Goal: Task Accomplishment & Management: Manage account settings

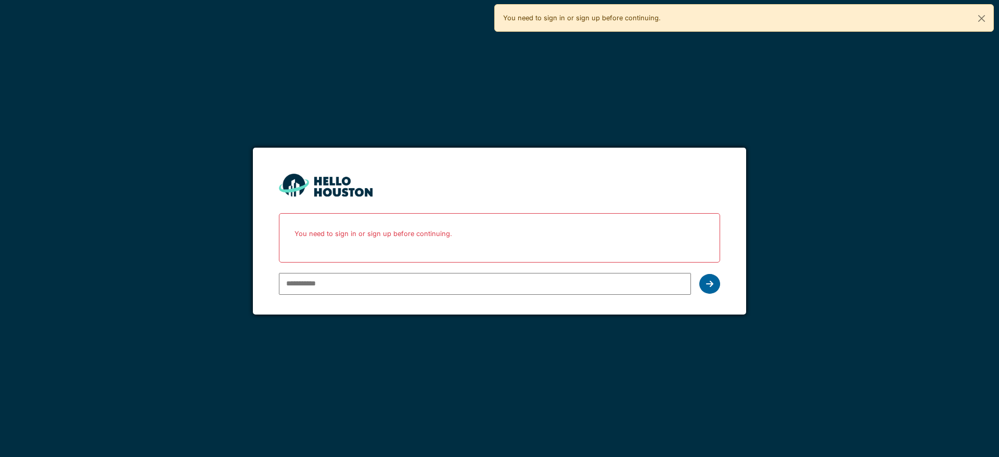
type input "**********"
click at [710, 284] on icon at bounding box center [709, 284] width 7 height 8
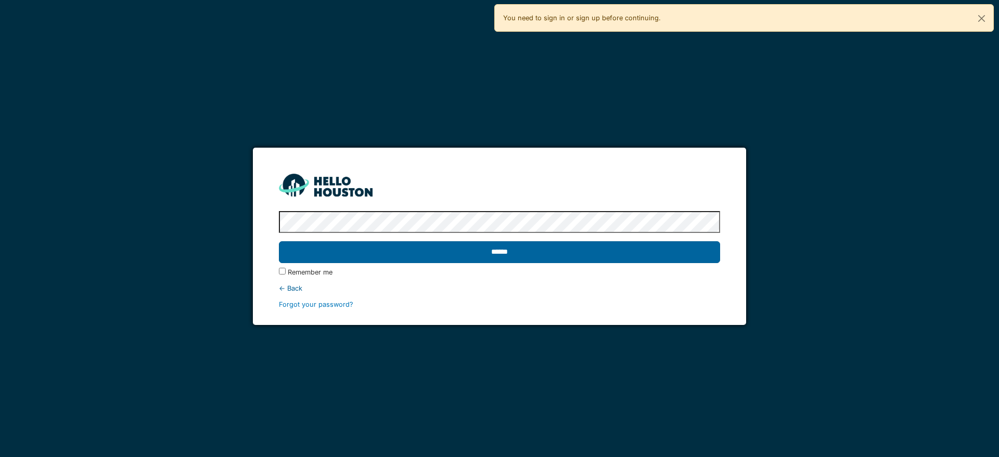
click at [632, 258] on input "******" at bounding box center [499, 252] width 440 height 22
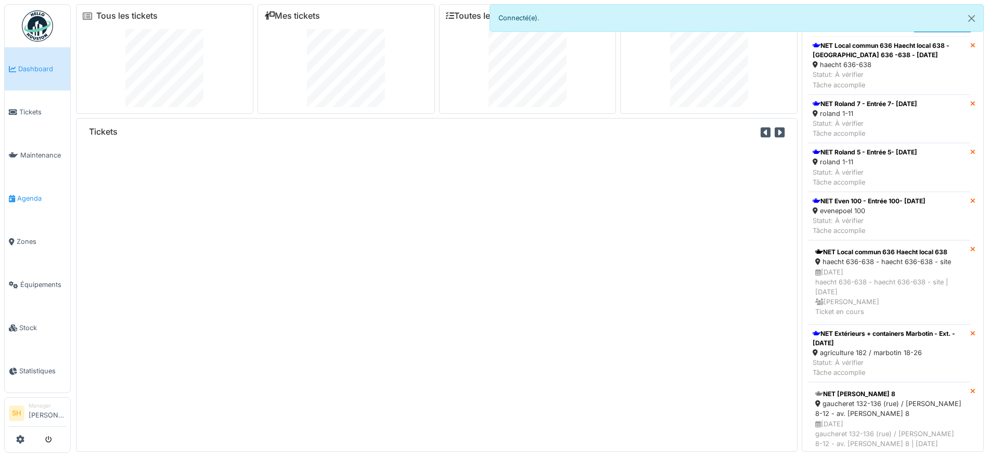
click at [35, 196] on span "Agenda" at bounding box center [41, 198] width 49 height 10
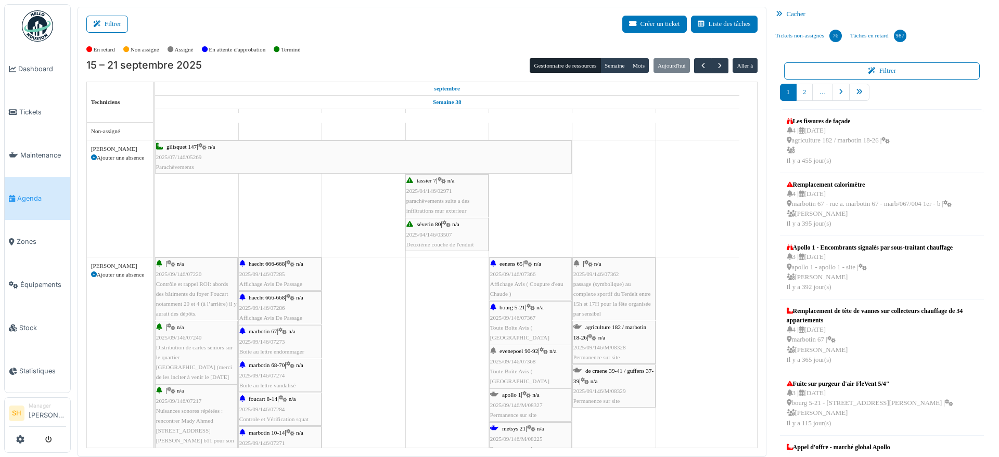
drag, startPoint x: 124, startPoint y: 24, endPoint x: 151, endPoint y: 27, distance: 27.1
click at [123, 24] on button "Filtrer" at bounding box center [107, 24] width 42 height 17
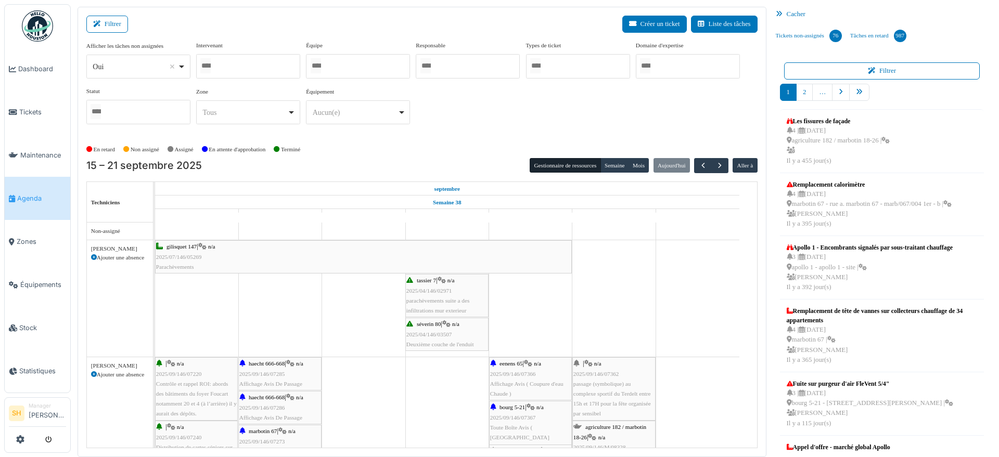
click at [392, 68] on div at bounding box center [358, 66] width 104 height 24
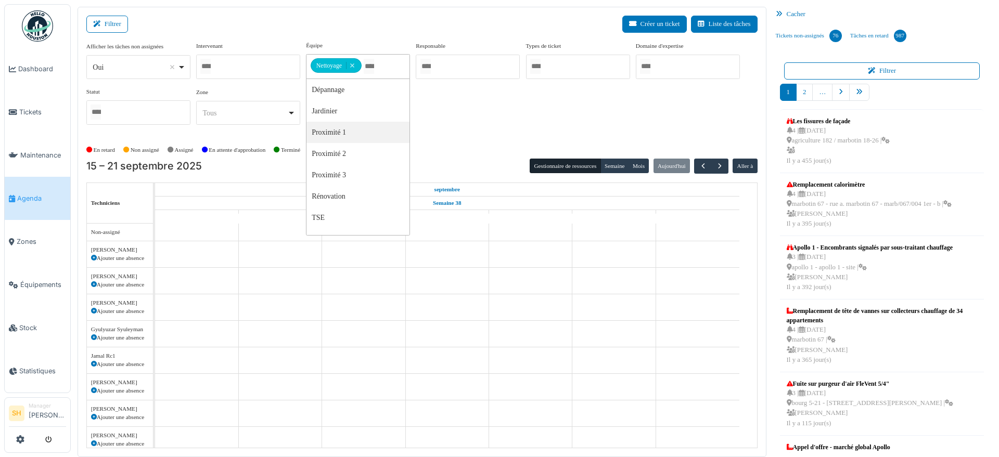
click at [469, 130] on div "Afficher les tâches non assignées *** Oui Remove item Oui Non Intervenant Abdel…" at bounding box center [421, 87] width 671 height 92
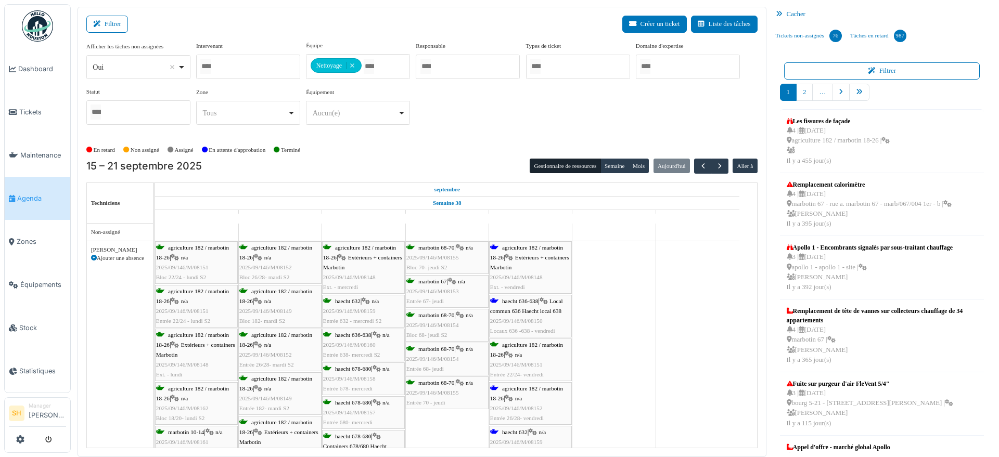
click at [529, 247] on span "agriculture 182 / marbotin 18-26" at bounding box center [526, 252] width 73 height 16
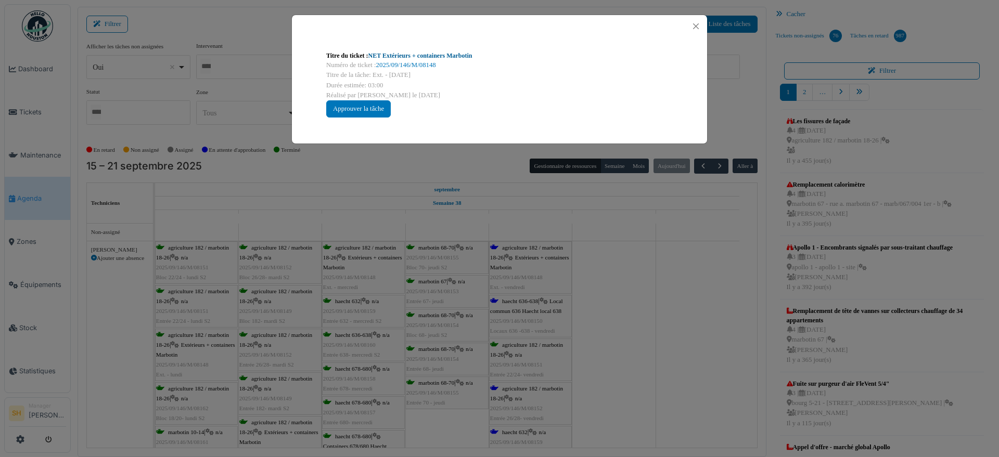
click at [414, 57] on link "NET Extérieurs + containers Marbotin" at bounding box center [420, 55] width 104 height 7
click at [587, 343] on div "Titre du ticket : NET Extérieurs + containers Marbotin Numéro de ticket : 2025/…" at bounding box center [499, 228] width 999 height 457
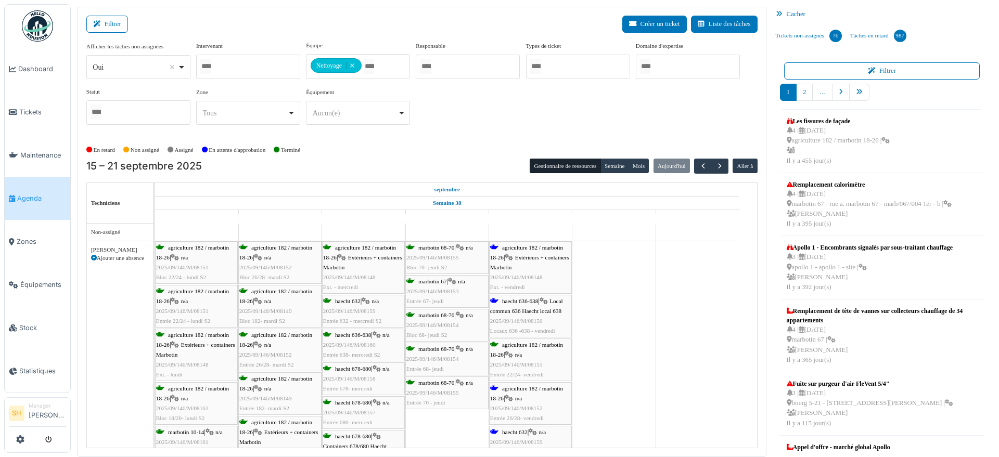
click at [516, 307] on span "Local commun 636 Haecht local 638" at bounding box center [526, 306] width 73 height 16
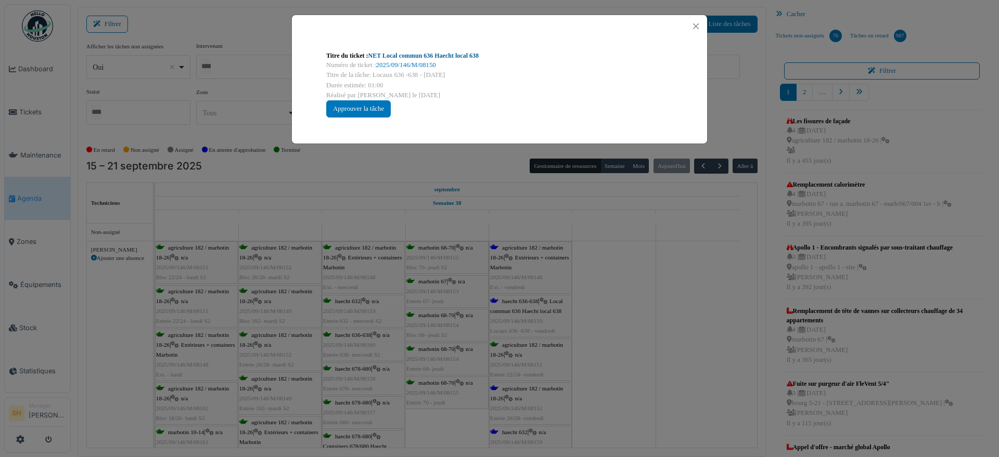
click at [401, 57] on link "NET Local commun 636 Haecht local 638" at bounding box center [423, 55] width 110 height 7
drag, startPoint x: 619, startPoint y: 358, endPoint x: 573, endPoint y: 360, distance: 46.9
click at [618, 358] on div "Titre du ticket : NET Local commun 636 Haecht local 638 Numéro de ticket : 2025…" at bounding box center [499, 228] width 999 height 457
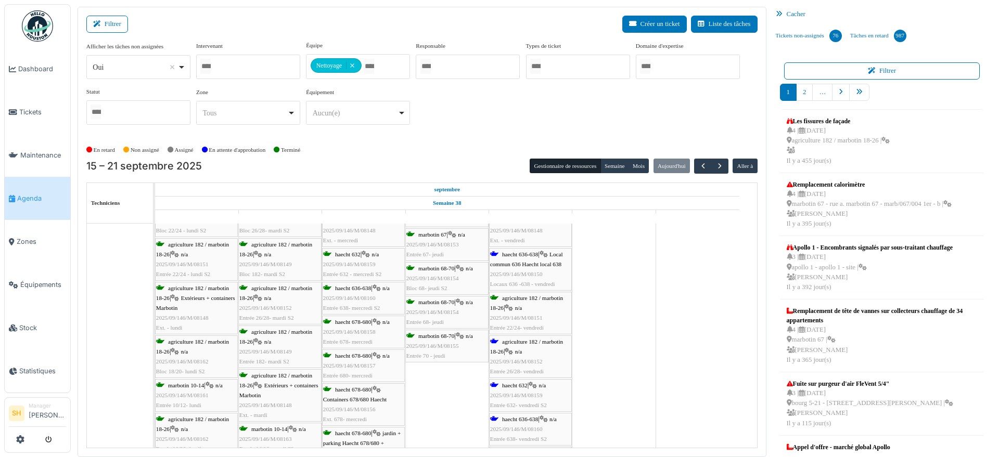
scroll to position [65, 0]
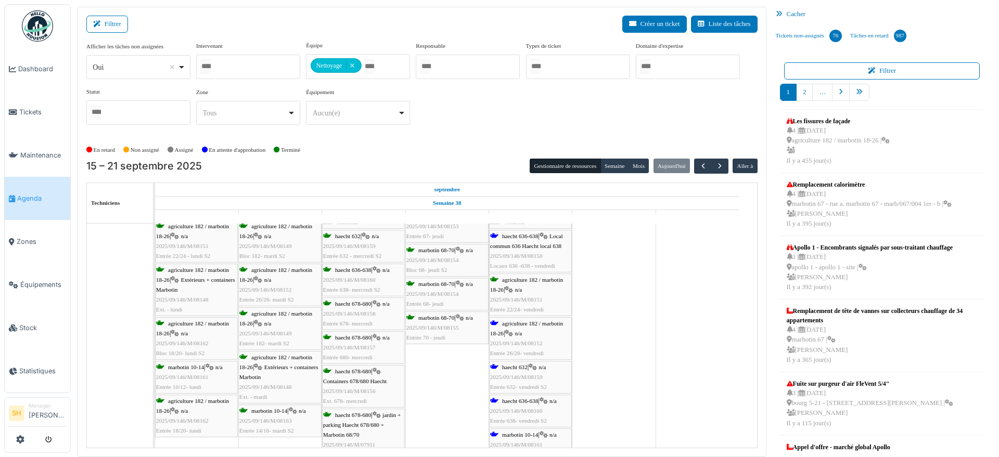
click at [503, 328] on div "agriculture 182 / marbotin 18-26 | n/a 2025/09/146/M/08152 Entrée 26/28- vendre…" at bounding box center [530, 339] width 81 height 40
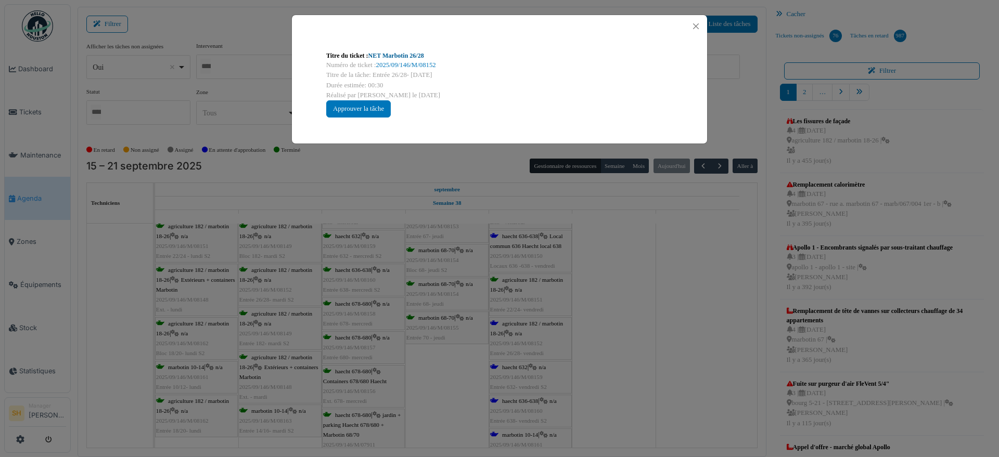
click at [409, 57] on link "NET Marbotin 26/28" at bounding box center [396, 55] width 56 height 7
click at [608, 291] on div "Titre du ticket : NET Marbotin 26/28 Numéro de ticket : 2025/09/146/M/08152 Tit…" at bounding box center [499, 228] width 999 height 457
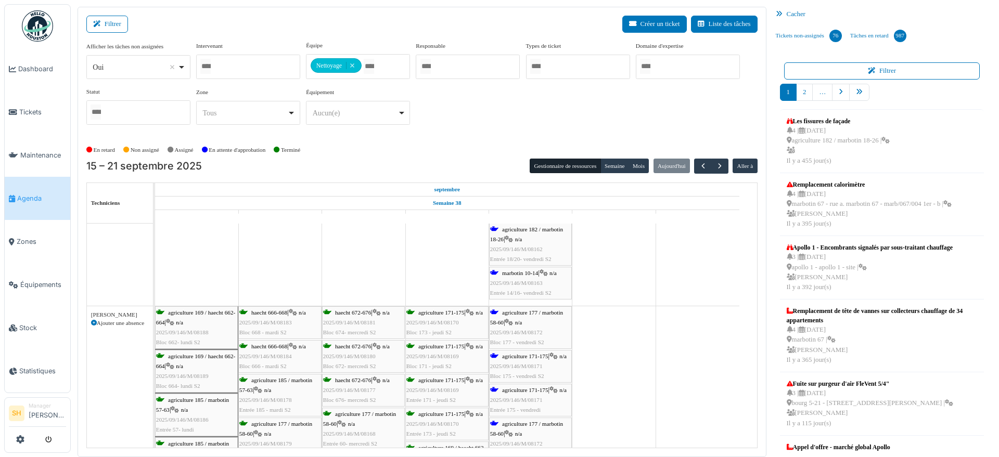
scroll to position [325, 0]
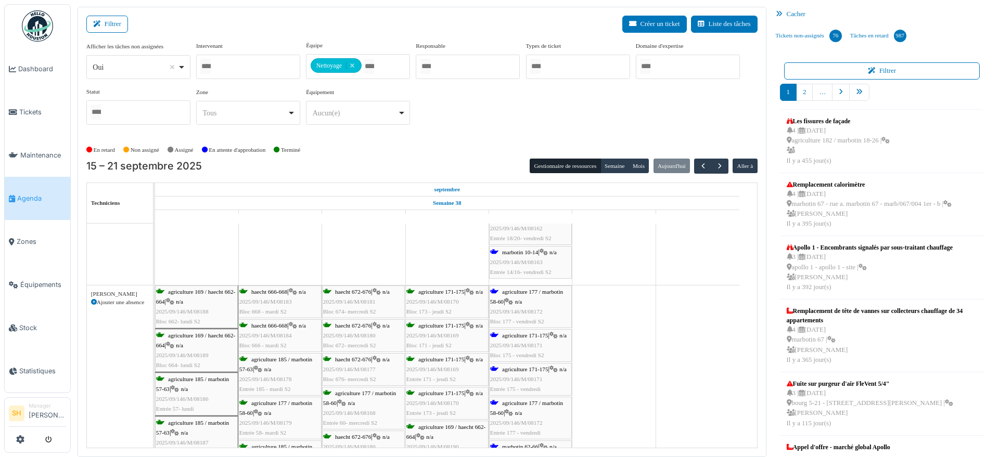
click at [506, 297] on div "agriculture 177 / marbotin 58-60 | n/a 2025/09/146/M/08172 Bloc 177 - vendredi …" at bounding box center [530, 307] width 81 height 40
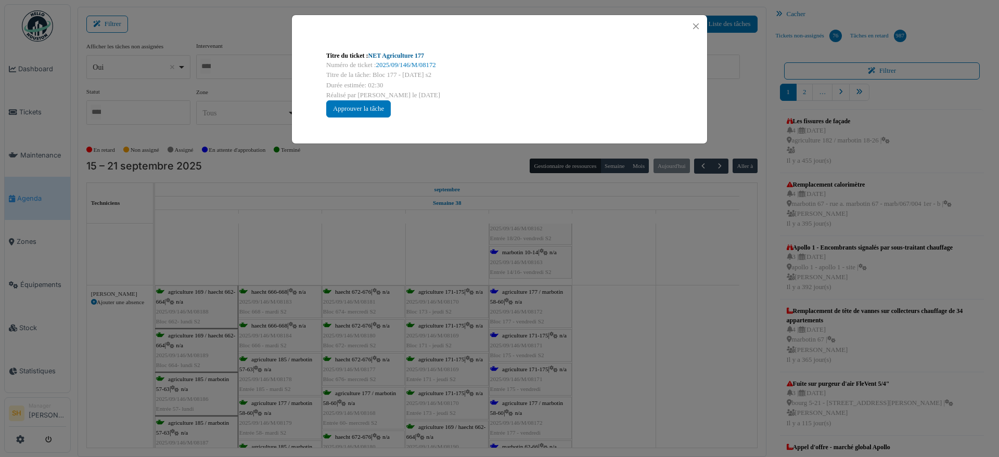
click at [384, 58] on link "NET Agriculture 177" at bounding box center [396, 55] width 56 height 7
click at [93, 299] on div "Titre du ticket : NET Agriculture 177 Numéro de ticket : 2025/09/146/M/08172 Ti…" at bounding box center [499, 228] width 999 height 457
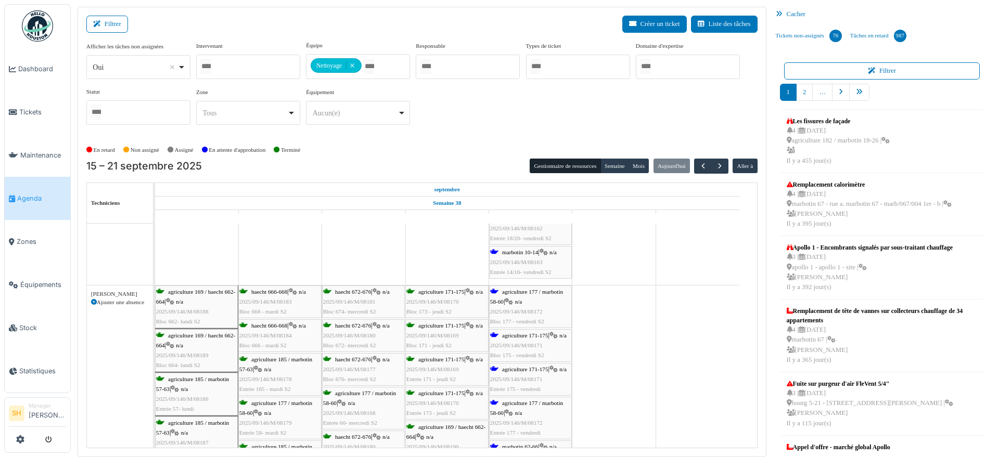
click at [95, 300] on icon at bounding box center [94, 303] width 6 height 6
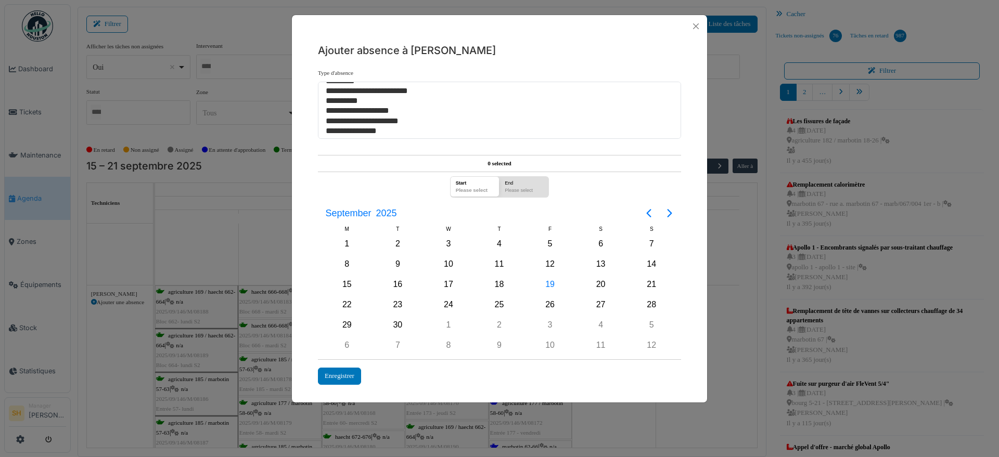
scroll to position [40, 0]
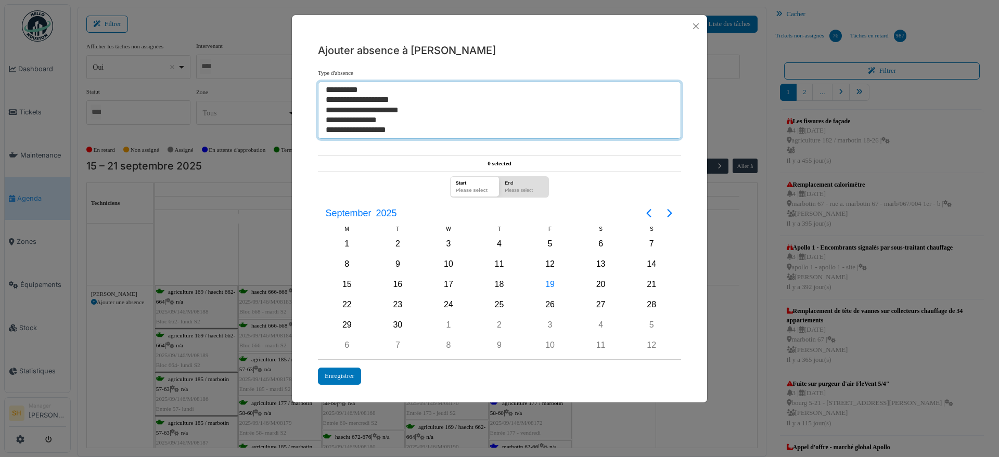
select select "***"
click at [378, 129] on option "**********" at bounding box center [495, 130] width 340 height 10
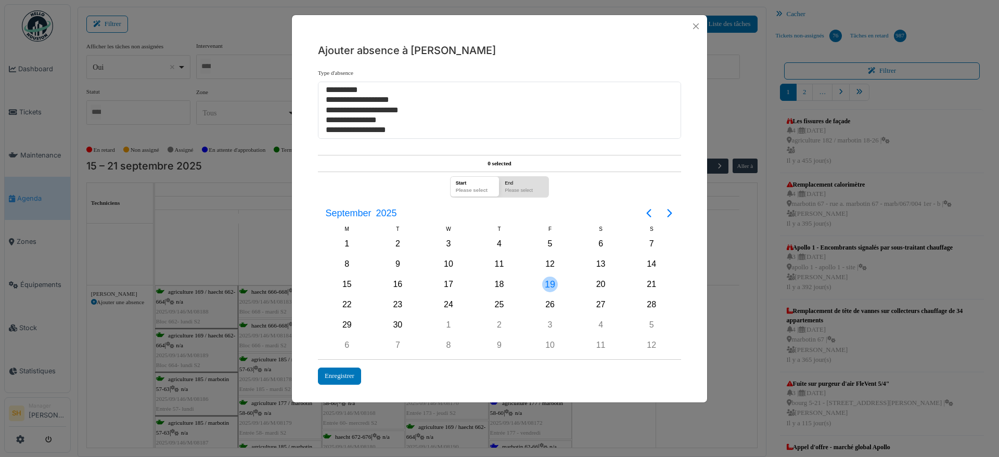
click at [548, 282] on div "19" at bounding box center [550, 285] width 16 height 16
click at [342, 373] on div "Enregistrer" at bounding box center [339, 376] width 43 height 17
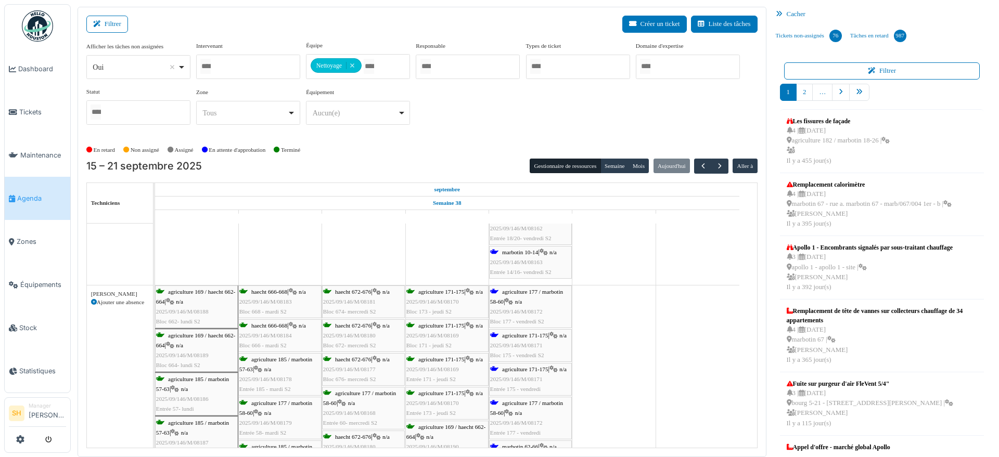
click at [516, 252] on span "marbotin 10-14" at bounding box center [520, 252] width 36 height 6
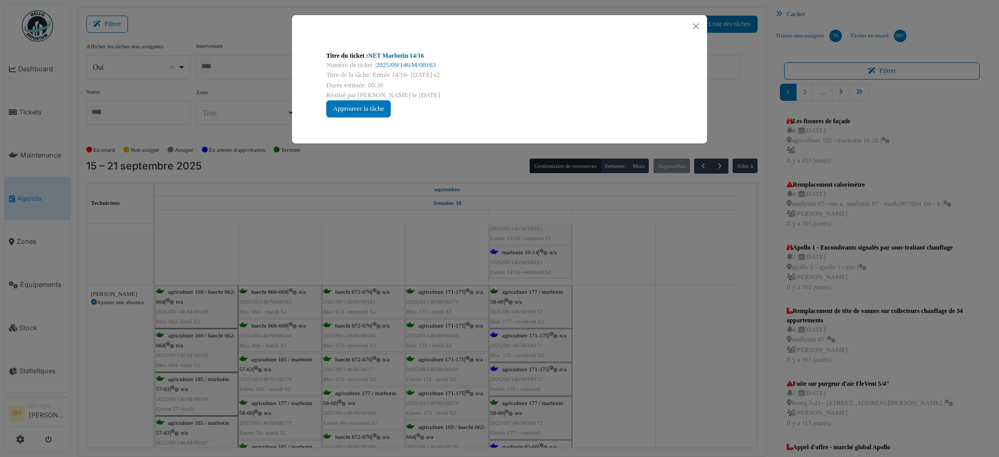
click at [410, 54] on link "NET Marbotin 14/16" at bounding box center [396, 55] width 56 height 7
drag, startPoint x: 638, startPoint y: 245, endPoint x: 630, endPoint y: 251, distance: 10.0
click at [637, 242] on div "Titre du ticket : NET Marbotin 14/16 Numéro de ticket : 2025/09/146/M/08163 Tit…" at bounding box center [499, 228] width 999 height 457
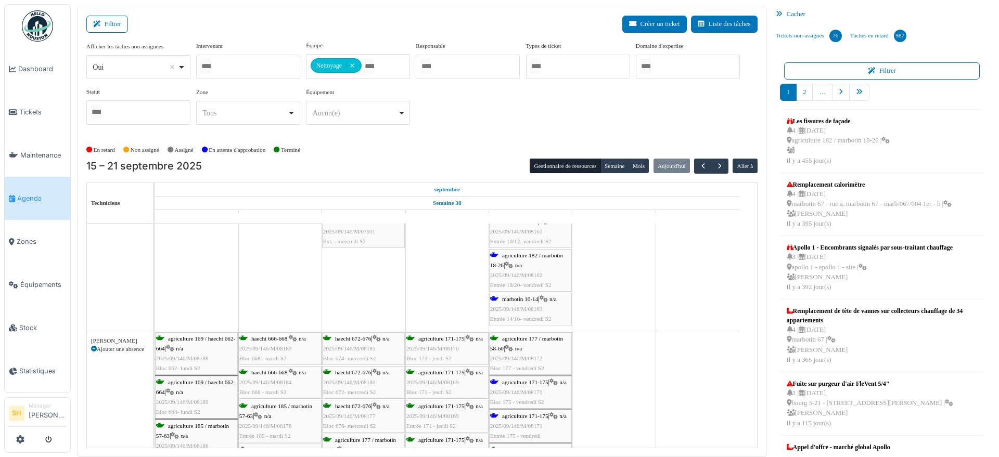
scroll to position [260, 0]
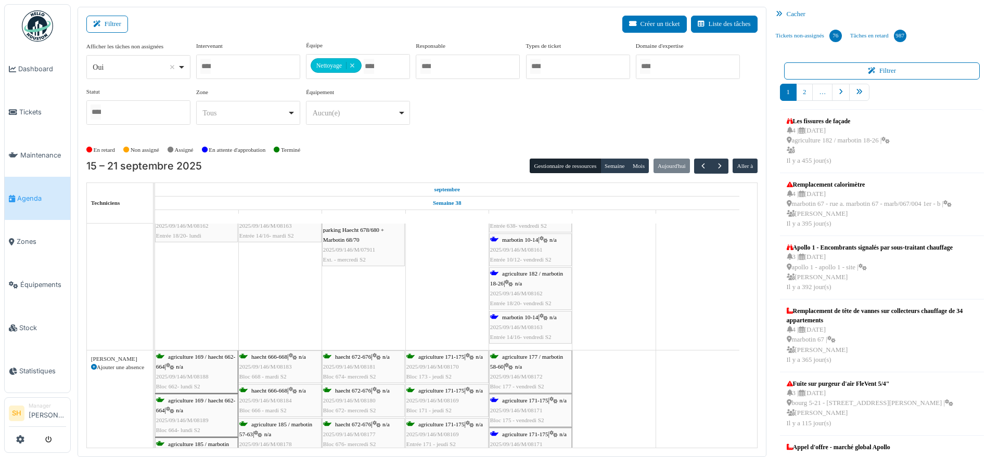
click at [514, 276] on span "agriculture 182 / marbotin 18-26" at bounding box center [526, 278] width 73 height 16
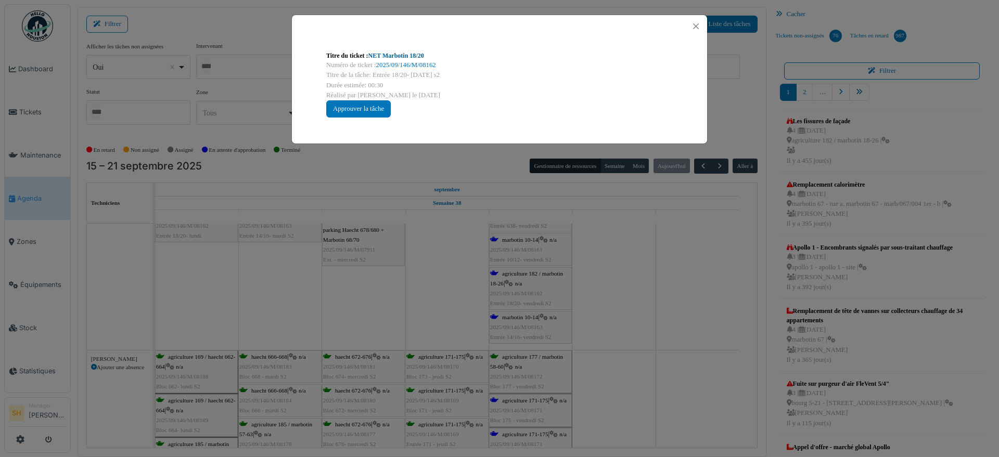
click at [406, 53] on link "NET Marbotin 18/20" at bounding box center [396, 55] width 56 height 7
drag, startPoint x: 662, startPoint y: 308, endPoint x: 601, endPoint y: 280, distance: 67.2
click at [655, 300] on div "Titre du ticket : NET Marbotin 18/20 Numéro de ticket : 2025/09/146/M/08162 Tit…" at bounding box center [499, 228] width 999 height 457
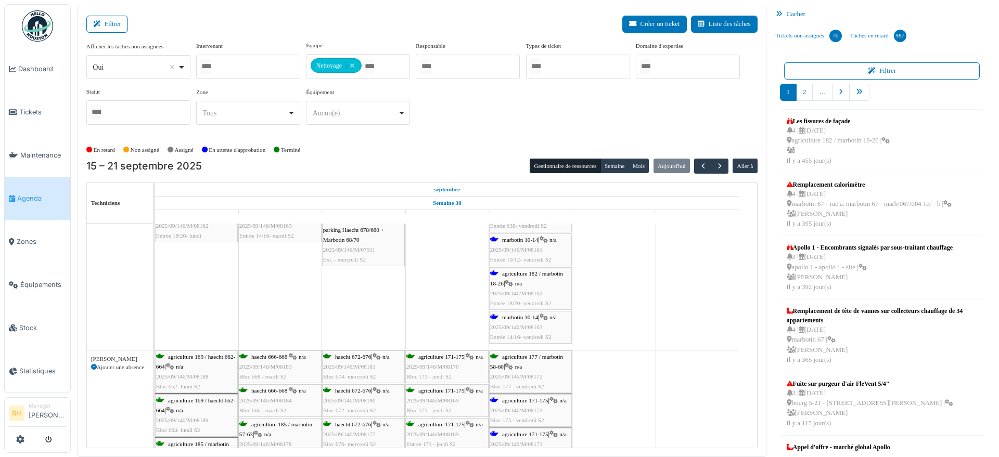
click at [531, 239] on span "marbotin 10-14" at bounding box center [520, 240] width 36 height 6
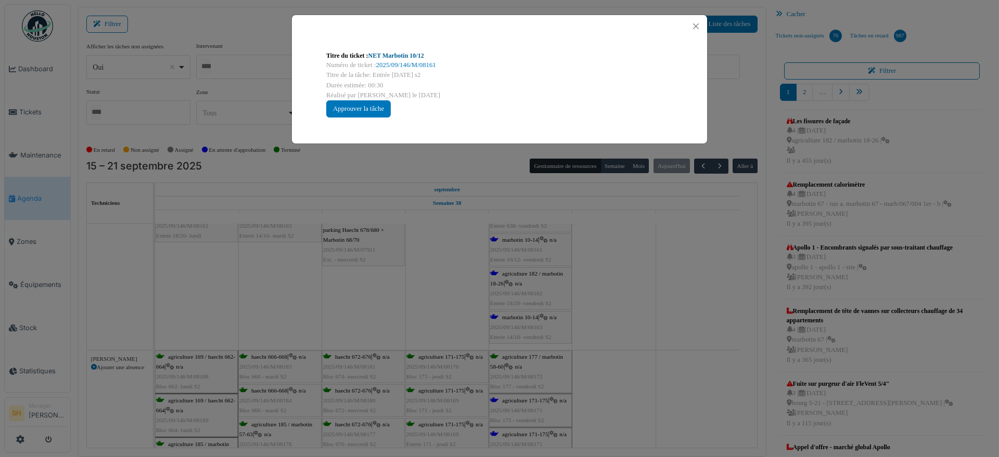
click at [381, 53] on link "NET Marbotin 10/12" at bounding box center [396, 55] width 56 height 7
drag, startPoint x: 647, startPoint y: 291, endPoint x: 639, endPoint y: 291, distance: 8.8
click at [646, 291] on div "Titre du ticket : NET Marbotin 10/12 Numéro de ticket : 2025/09/146/M/08161 Tit…" at bounding box center [499, 228] width 999 height 457
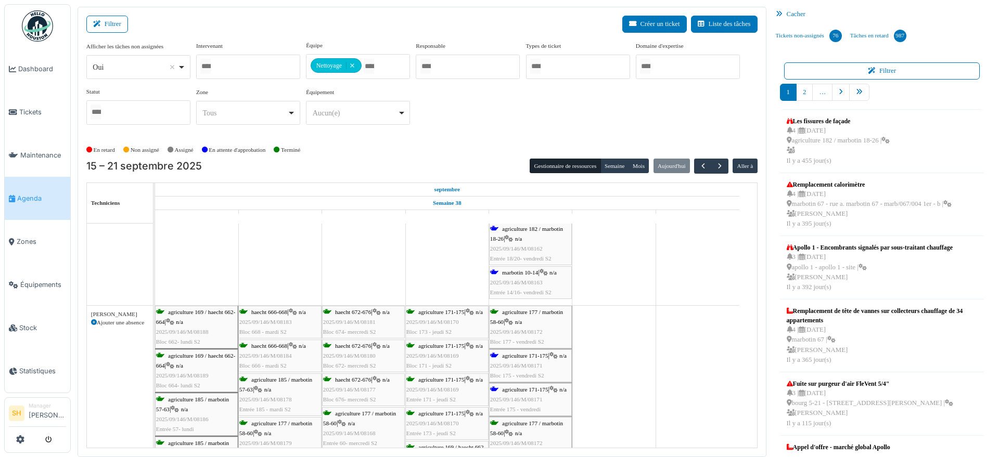
scroll to position [325, 0]
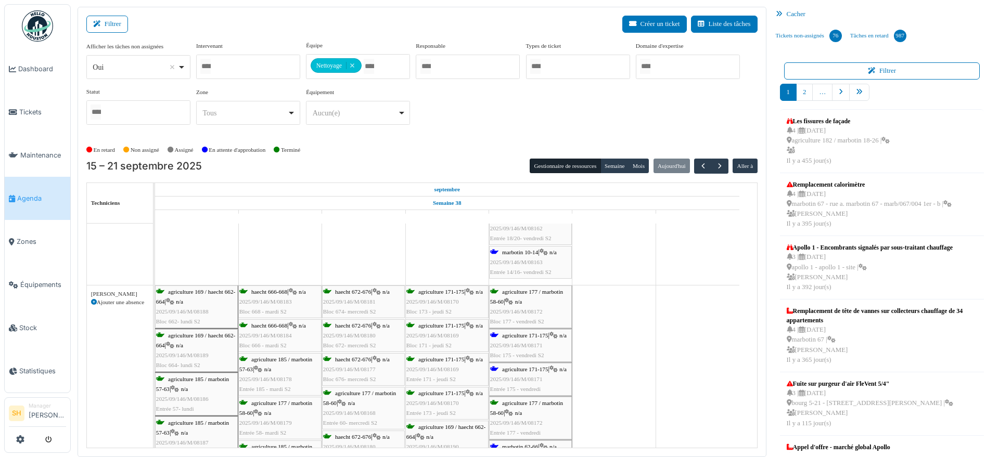
click at [516, 338] on span "agriculture 171-175" at bounding box center [525, 335] width 46 height 6
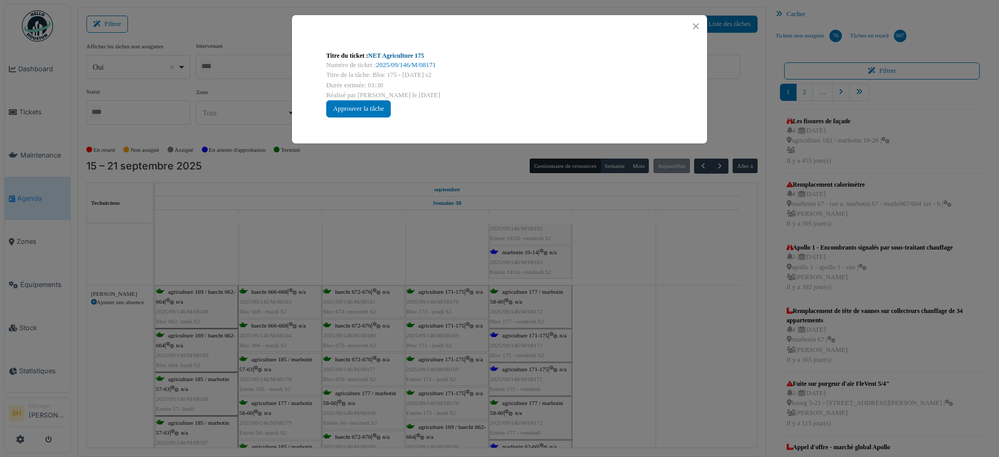
click at [406, 55] on link "NET Agriculture 175" at bounding box center [396, 55] width 56 height 7
click at [606, 374] on div "Titre du ticket : NET Agriculture 175 Numéro de ticket : 2025/09/146/M/08171 Ti…" at bounding box center [499, 228] width 999 height 457
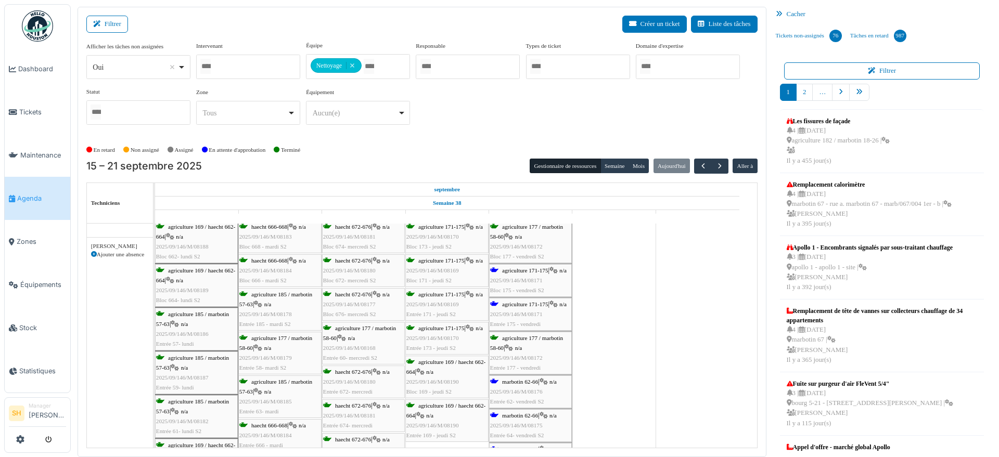
scroll to position [390, 0]
click at [524, 306] on span "agriculture 171-175" at bounding box center [525, 304] width 46 height 6
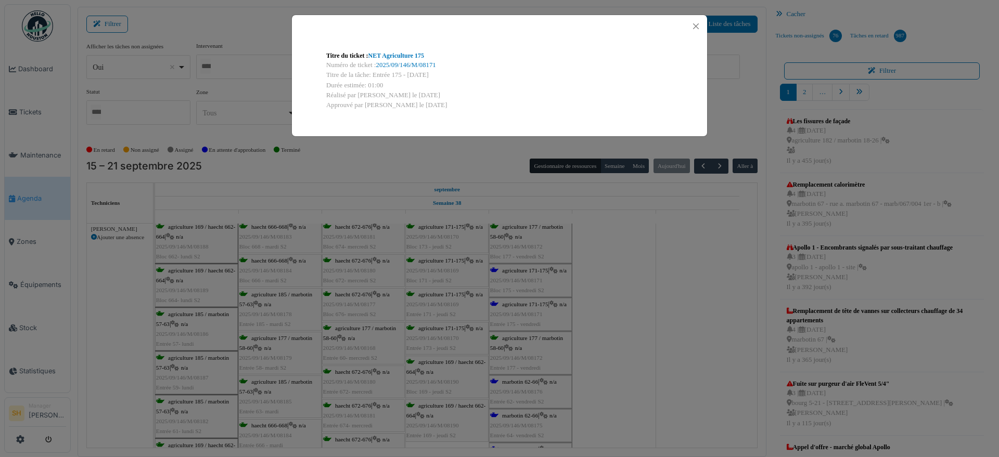
drag, startPoint x: 644, startPoint y: 251, endPoint x: 633, endPoint y: 254, distance: 12.0
click at [640, 253] on div "Titre du ticket : NET Agriculture 175 Numéro de ticket : 2025/09/146/M/08171 Ti…" at bounding box center [499, 228] width 999 height 457
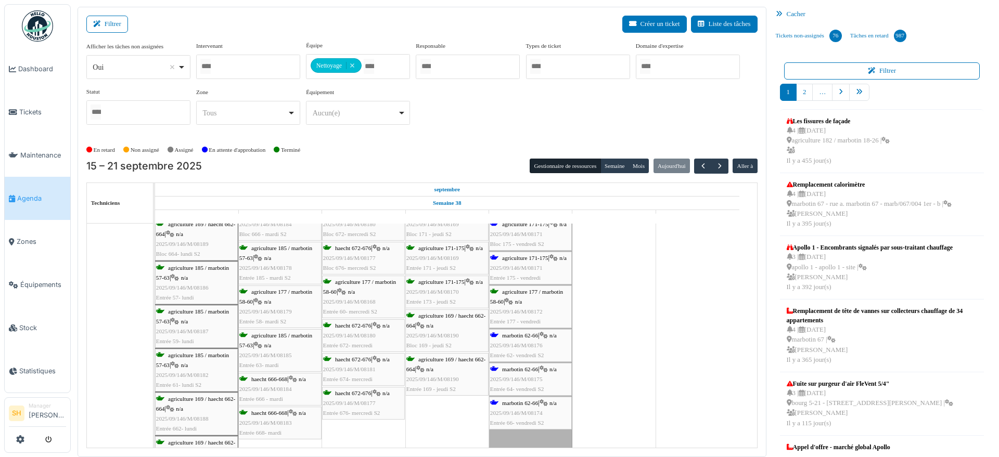
scroll to position [455, 0]
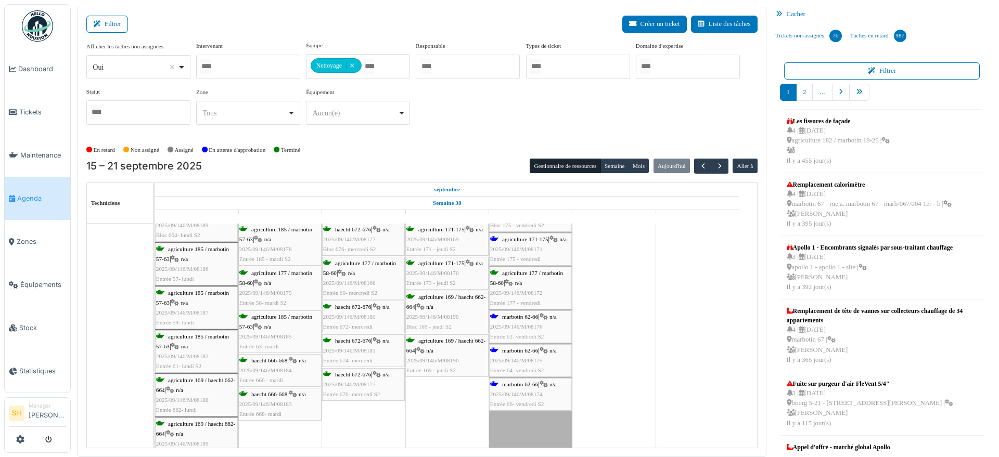
click at [511, 317] on span "marbotin 62-66" at bounding box center [520, 317] width 36 height 6
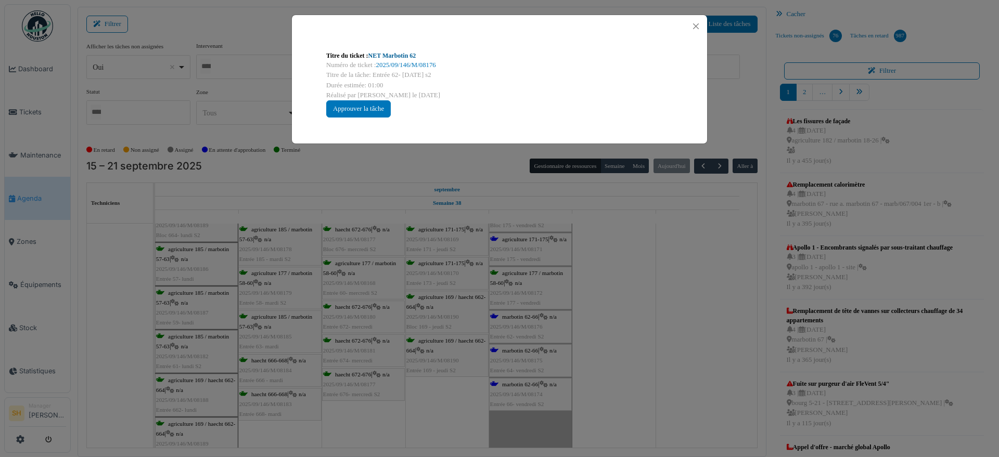
click at [396, 56] on link "NET Marbotin 62" at bounding box center [392, 55] width 48 height 7
drag, startPoint x: 599, startPoint y: 340, endPoint x: 591, endPoint y: 348, distance: 11.4
click at [598, 341] on div "Titre du ticket : NET Marbotin 62 Numéro de ticket : 2025/09/146/M/08176 Titre …" at bounding box center [499, 228] width 999 height 457
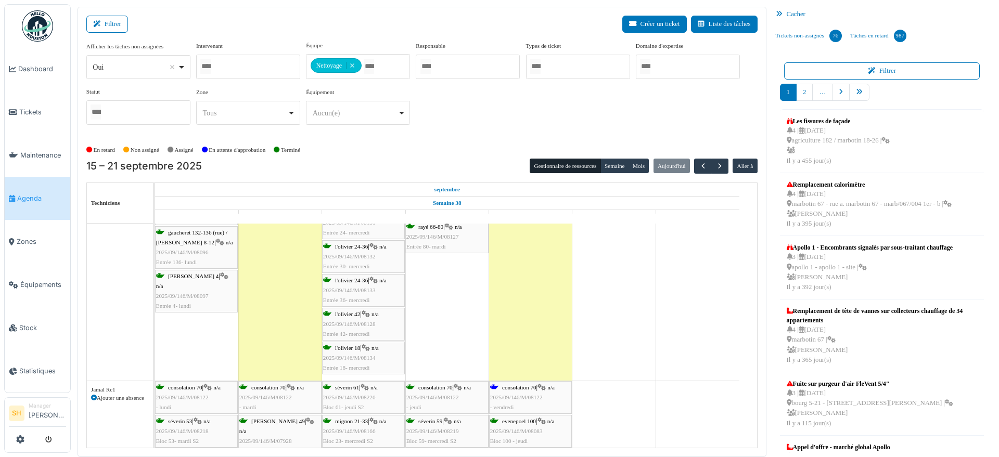
scroll to position [975, 0]
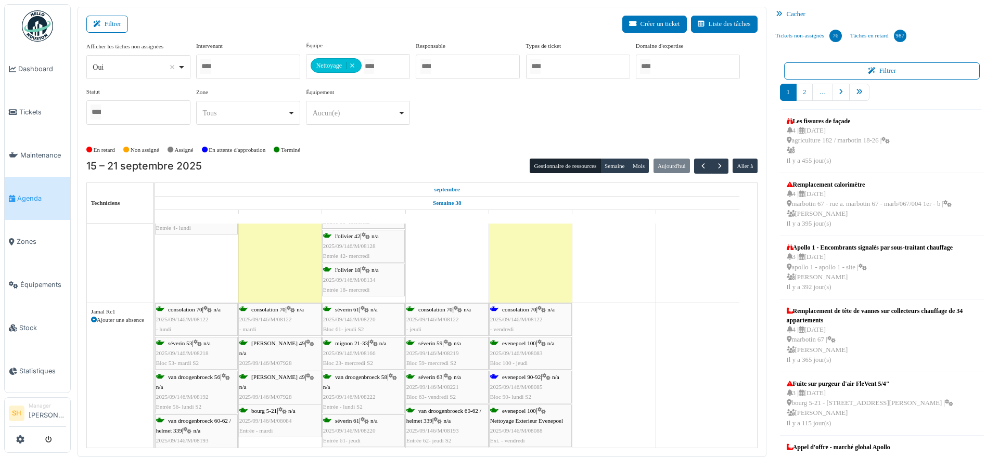
click at [501, 314] on div "consolation 70 | n/a 2025/09/146/M/08122 - vendredi" at bounding box center [530, 320] width 81 height 30
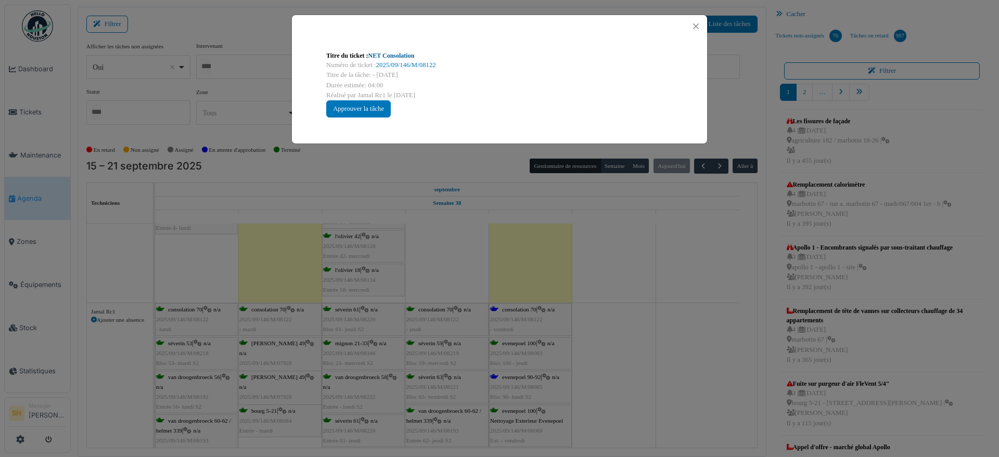
click at [394, 53] on link "NET Consolation" at bounding box center [391, 55] width 46 height 7
drag, startPoint x: 576, startPoint y: 270, endPoint x: 535, endPoint y: 268, distance: 40.6
click at [573, 270] on div "Titre du ticket : NET Consolation Numéro de ticket : 2025/09/146/M/08122 Titre …" at bounding box center [499, 228] width 999 height 457
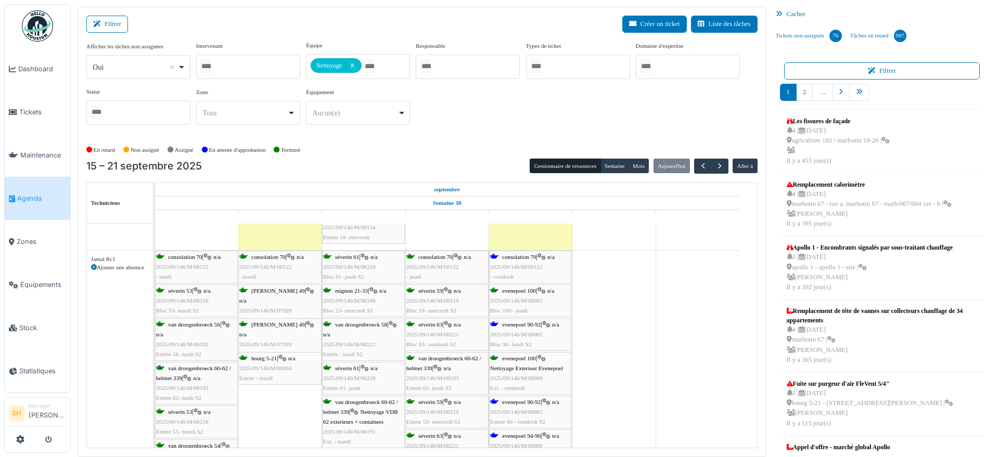
scroll to position [1040, 0]
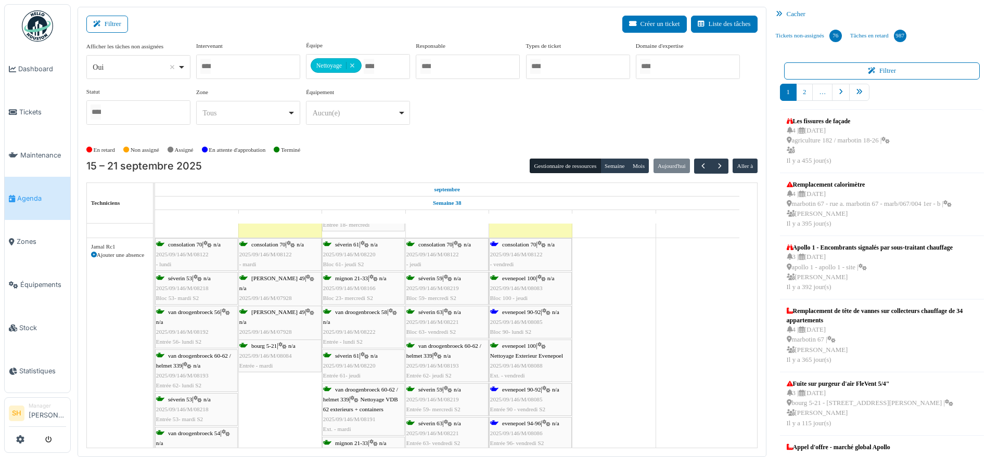
click at [521, 309] on span "evenepoel 90-92" at bounding box center [521, 312] width 38 height 6
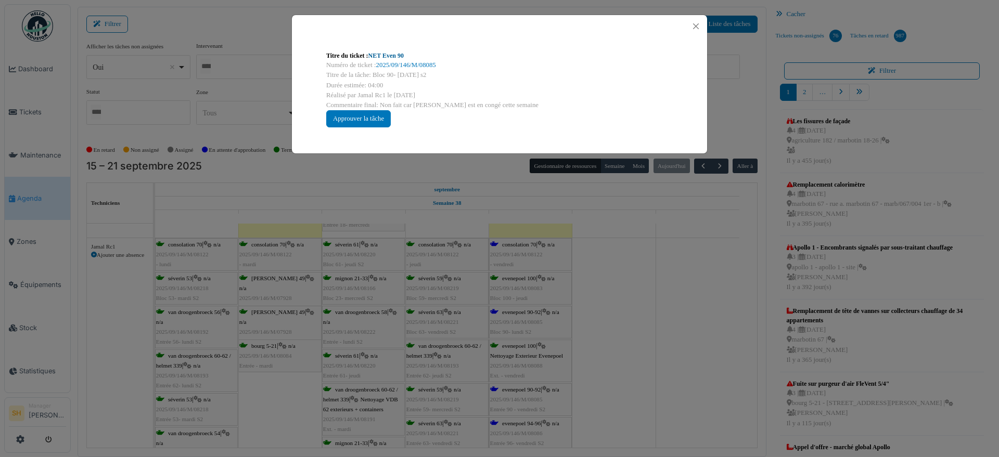
click at [384, 52] on link "NET Even 90" at bounding box center [385, 55] width 35 height 7
drag, startPoint x: 627, startPoint y: 302, endPoint x: 621, endPoint y: 311, distance: 10.5
click at [627, 303] on div "Titre du ticket : NET Even 90 Numéro de ticket : 2025/09/146/M/08085 Titre de l…" at bounding box center [499, 228] width 999 height 457
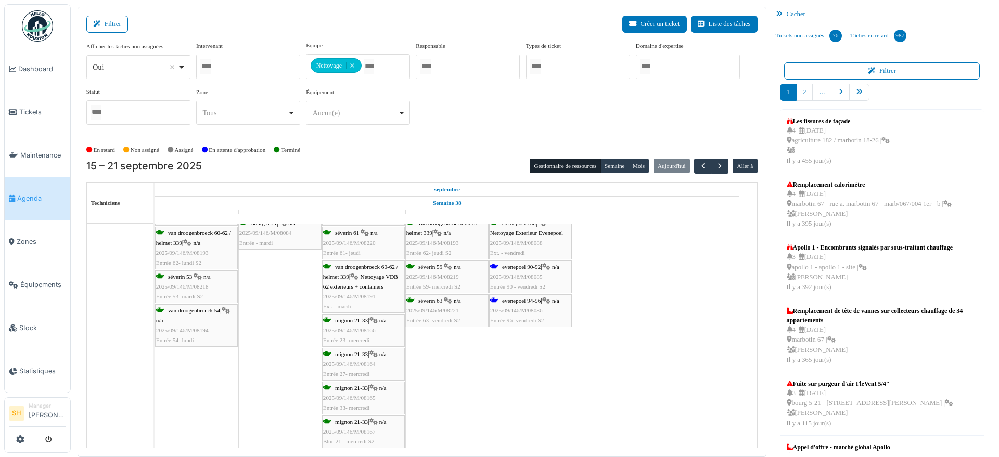
scroll to position [1170, 0]
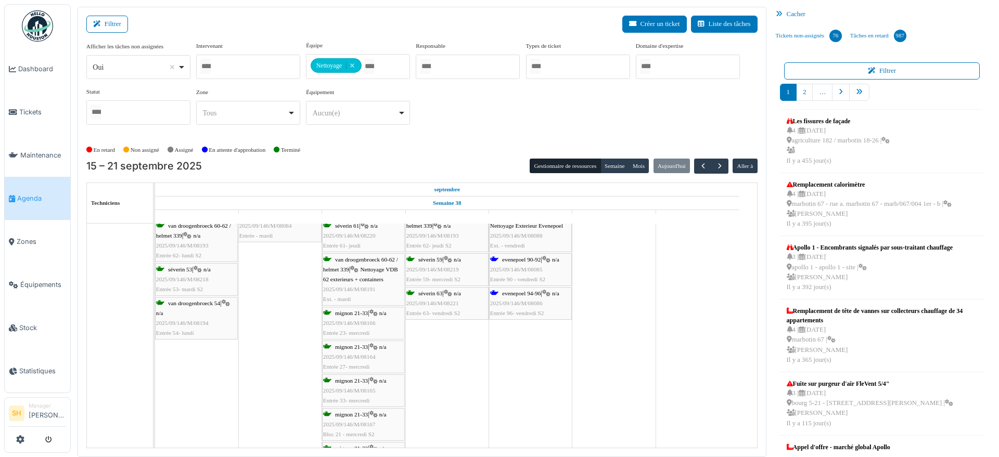
click at [517, 293] on span "evenepoel 94-96" at bounding box center [521, 293] width 38 height 6
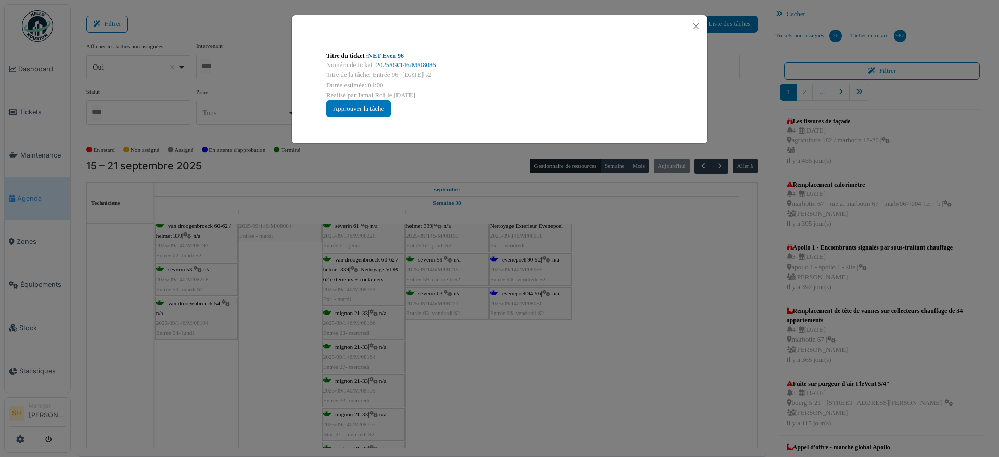
click at [388, 55] on link "NET Even 96" at bounding box center [385, 55] width 35 height 7
drag, startPoint x: 699, startPoint y: 284, endPoint x: 620, endPoint y: 304, distance: 82.0
click at [697, 284] on div "Titre du ticket : NET Even 96 Numéro de ticket : 2025/09/146/M/08086 Titre de l…" at bounding box center [499, 228] width 999 height 457
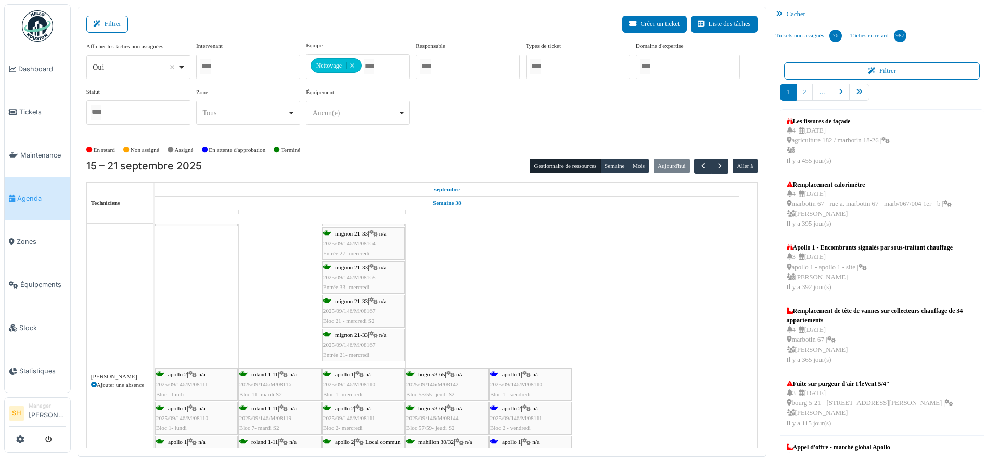
scroll to position [0, 0]
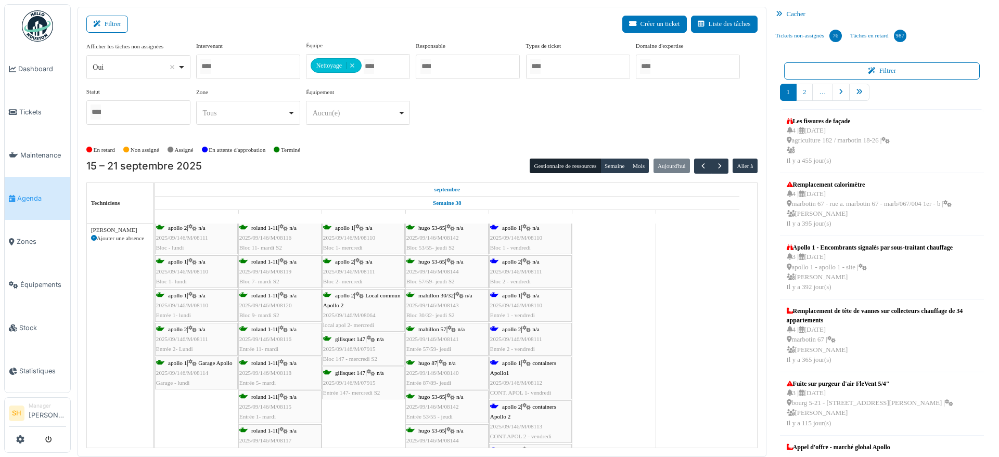
drag, startPoint x: 516, startPoint y: 231, endPoint x: 512, endPoint y: 227, distance: 6.3
click at [515, 231] on div "apollo 1 | n/a 2025/09/146/M/08110 Bloc 1 - vendredi" at bounding box center [530, 238] width 81 height 30
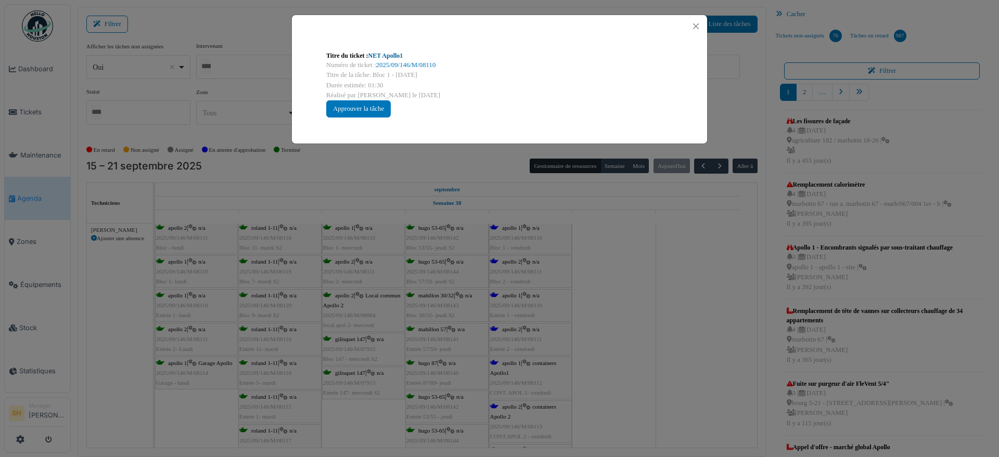
click at [375, 53] on link "NET Apollo1" at bounding box center [385, 55] width 35 height 7
drag, startPoint x: 660, startPoint y: 301, endPoint x: 653, endPoint y: 302, distance: 7.3
click at [658, 301] on div "Titre du ticket : NET Apollo1 Numéro de ticket : 2025/09/146/M/08110 Titre de l…" at bounding box center [499, 228] width 999 height 457
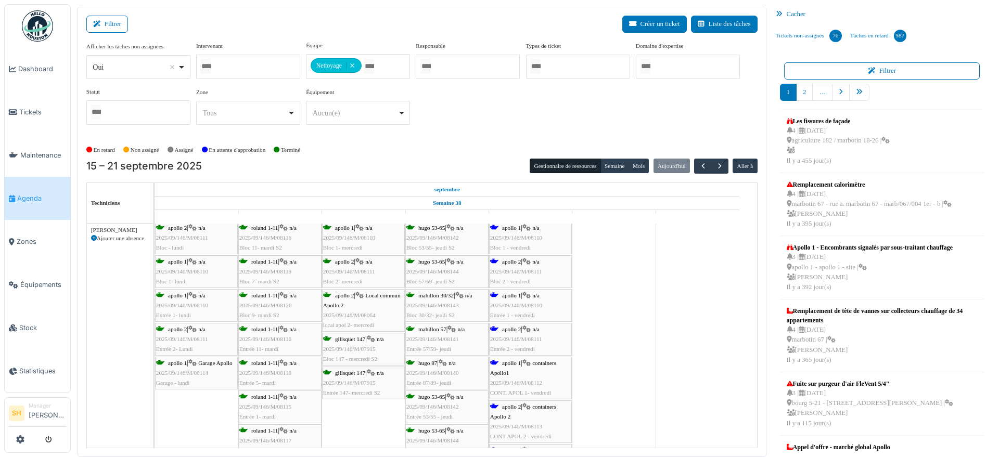
click at [512, 261] on span "apollo 2" at bounding box center [511, 261] width 19 height 6
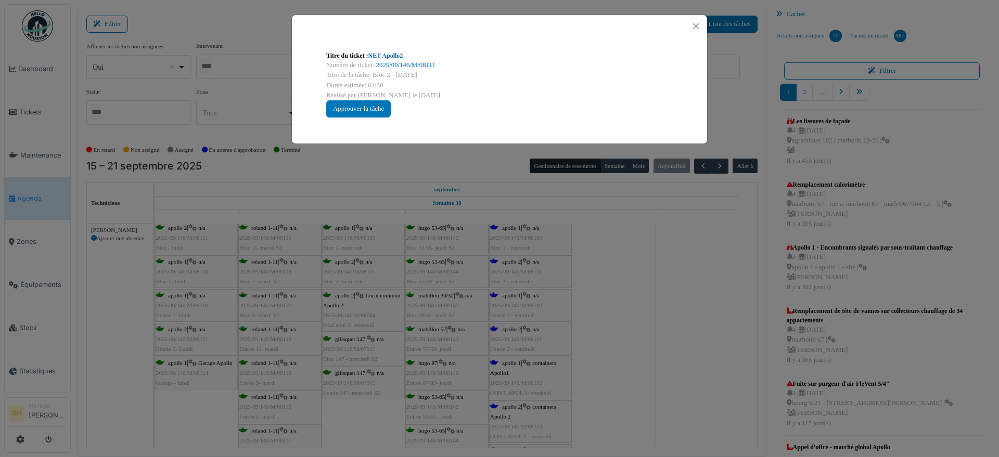
click at [386, 53] on link "NET Apollo2" at bounding box center [385, 55] width 35 height 7
drag, startPoint x: 652, startPoint y: 310, endPoint x: 580, endPoint y: 316, distance: 72.0
click at [648, 312] on div "Titre du ticket : NET Apollo2 Numéro de ticket : 2025/09/146/M/08111 Titre de l…" at bounding box center [499, 228] width 999 height 457
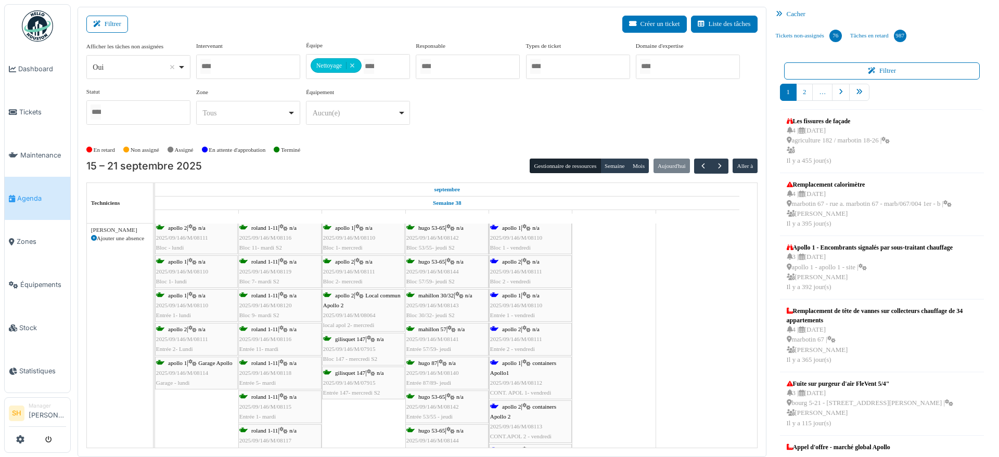
scroll to position [1495, 0]
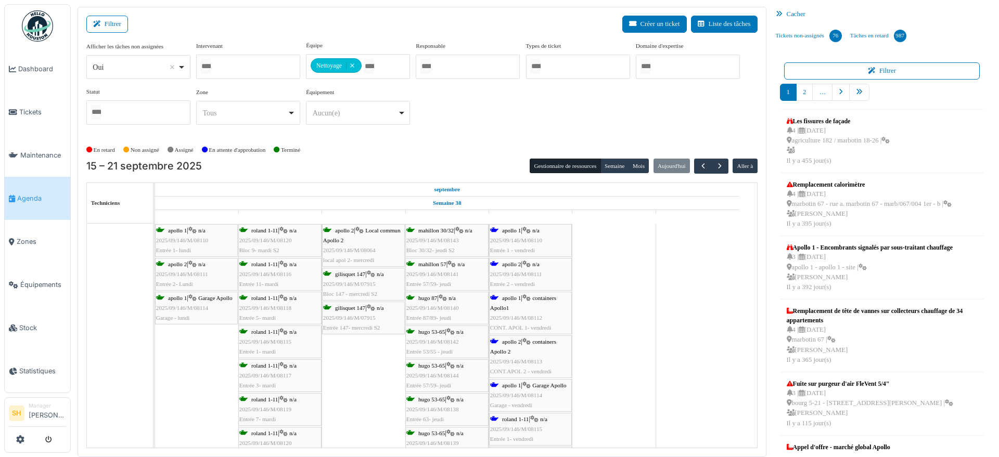
click at [515, 341] on span "apollo 2" at bounding box center [511, 342] width 19 height 6
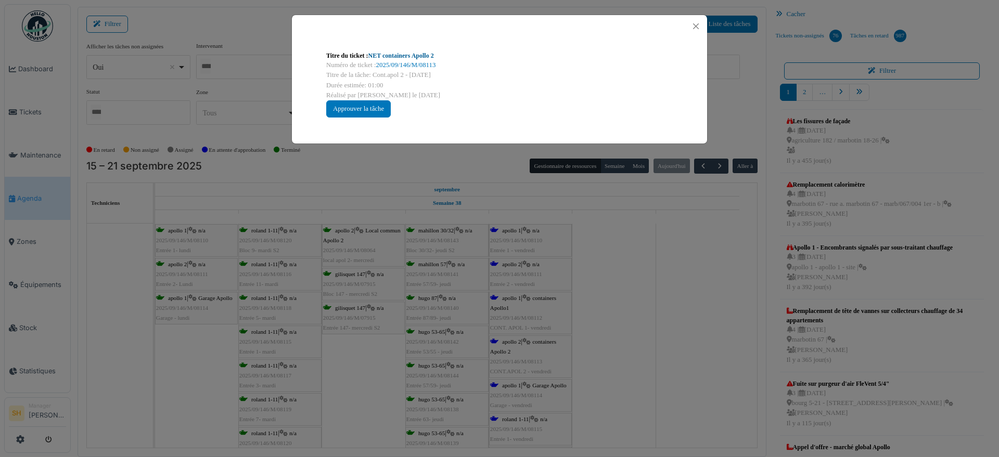
click at [408, 56] on link "NET containers Apollo 2" at bounding box center [401, 55] width 66 height 7
click at [625, 281] on div "Titre du ticket : NET containers Apollo 2 Numéro de ticket : 2025/09/146/M/0811…" at bounding box center [499, 228] width 999 height 457
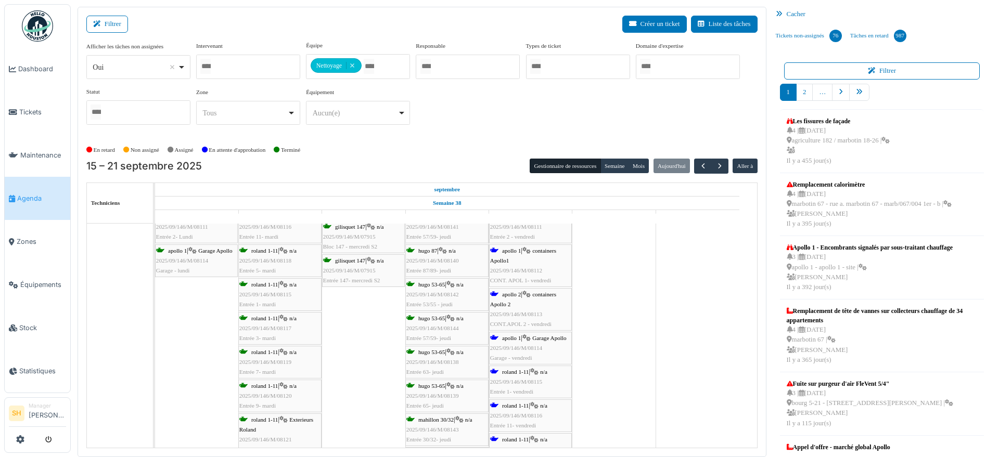
scroll to position [1560, 0]
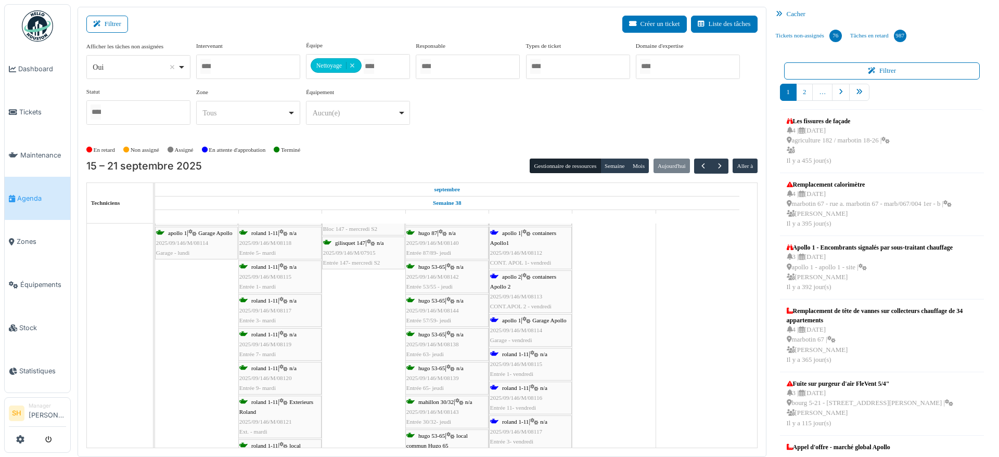
click at [501, 232] on div "apollo 1 | containers Apollo1 2025/09/146/M/08112 CONT. APOL 1- vendredi" at bounding box center [530, 248] width 81 height 40
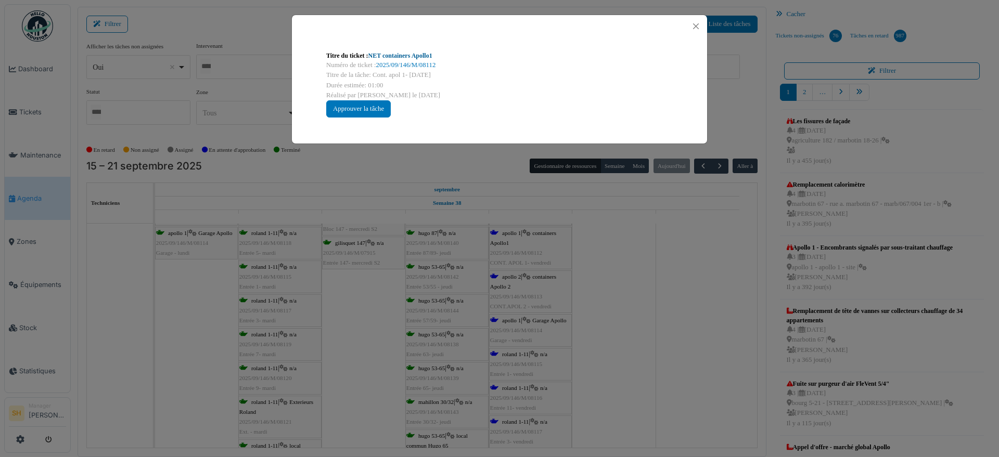
click at [389, 57] on link "NET containers Apollo1" at bounding box center [400, 55] width 64 height 7
drag, startPoint x: 652, startPoint y: 333, endPoint x: 613, endPoint y: 333, distance: 39.0
click at [648, 333] on div "Titre du ticket : NET containers Apollo1 Numéro de ticket : 2025/09/146/M/08112…" at bounding box center [499, 228] width 999 height 457
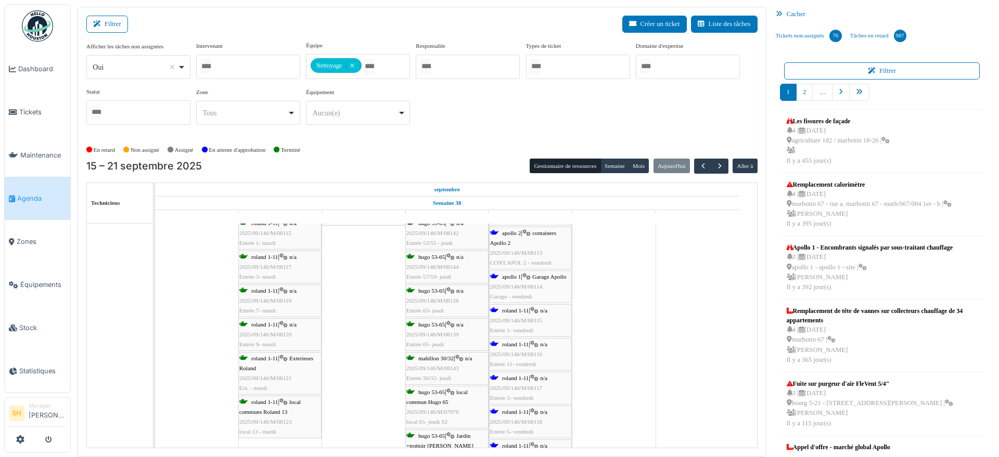
scroll to position [1625, 0]
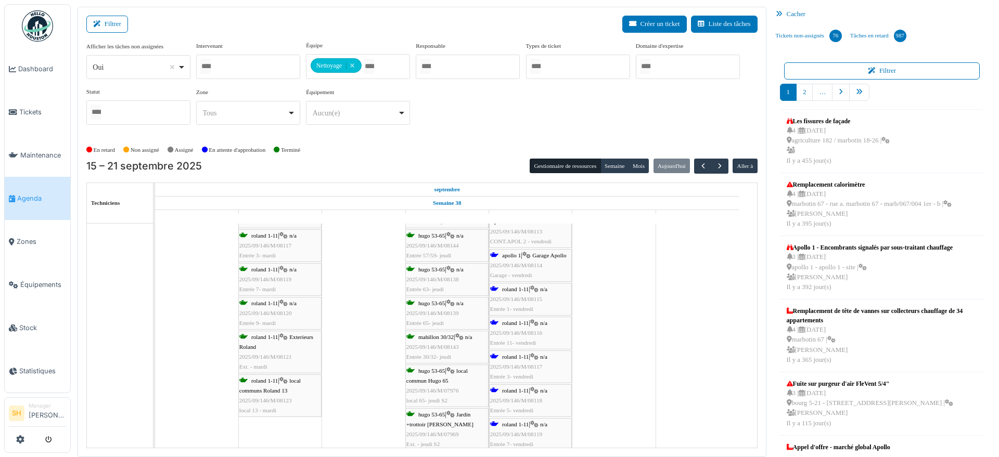
click at [523, 357] on span "roland 1-11" at bounding box center [515, 357] width 27 height 6
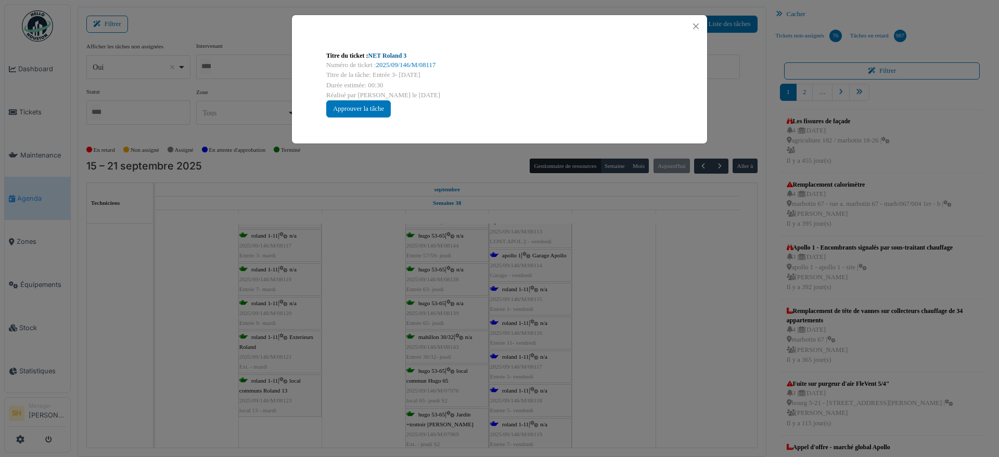
click at [394, 55] on link "NET Roland 3" at bounding box center [387, 55] width 38 height 7
drag, startPoint x: 662, startPoint y: 305, endPoint x: 638, endPoint y: 316, distance: 27.0
click at [656, 309] on div "Titre du ticket : NET Roland 3 Numéro de ticket : 2025/09/146/M/08117 Titre de …" at bounding box center [499, 228] width 999 height 457
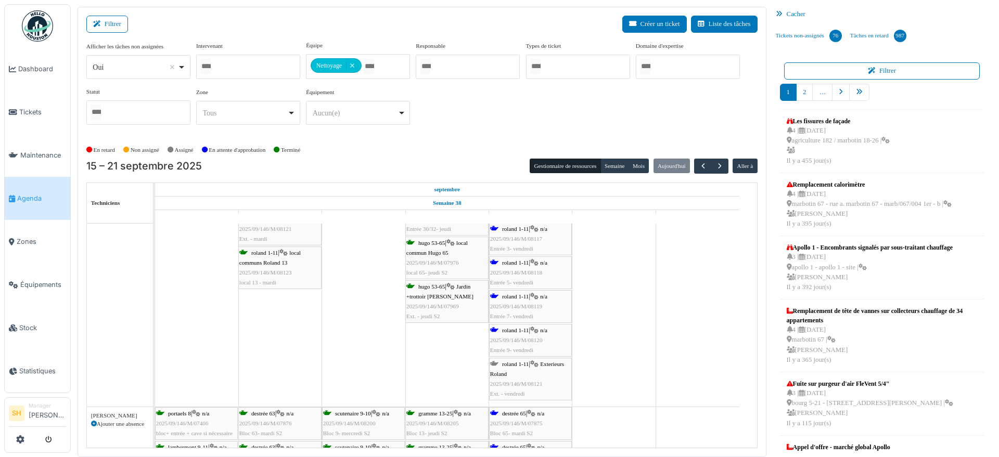
scroll to position [1755, 0]
click at [512, 328] on span "roland 1-11" at bounding box center [515, 328] width 27 height 6
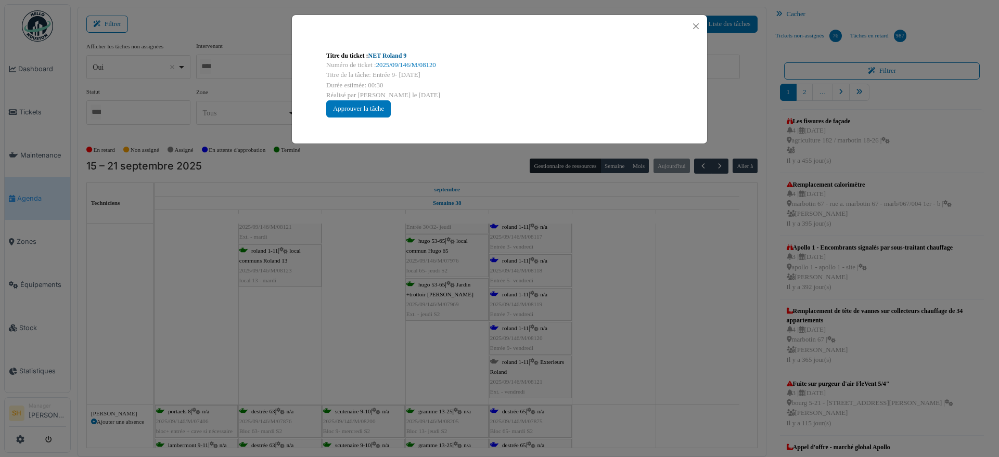
click at [397, 53] on link "NET Roland 9" at bounding box center [387, 55] width 38 height 7
drag, startPoint x: 623, startPoint y: 289, endPoint x: 615, endPoint y: 288, distance: 7.9
click at [623, 289] on div "Titre du ticket : NET Roland 9 Numéro de ticket : 2025/09/146/M/08120 Titre de …" at bounding box center [499, 228] width 999 height 457
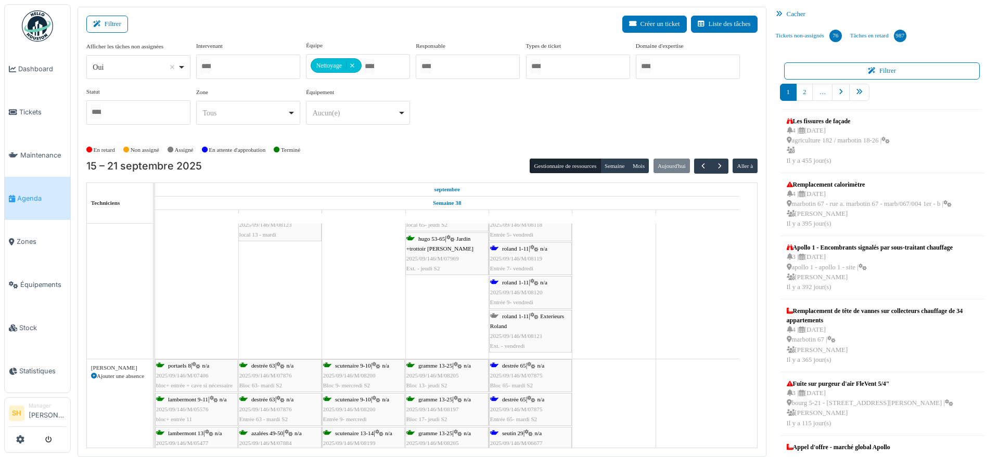
scroll to position [1885, 0]
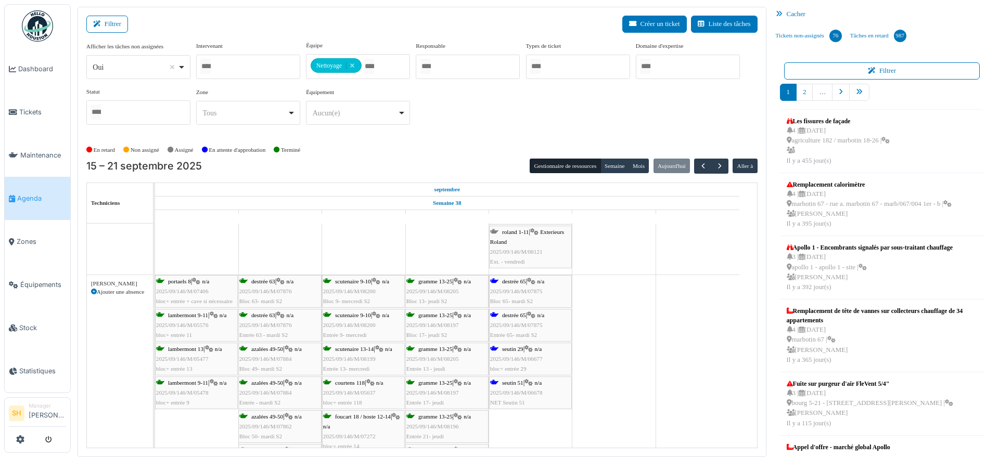
click at [518, 280] on span "destrée 65" at bounding box center [514, 281] width 24 height 6
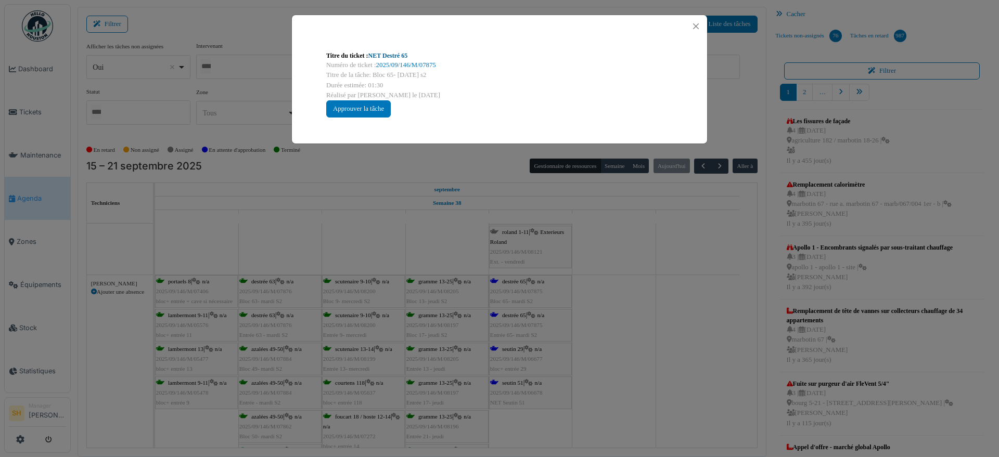
click at [377, 57] on link "NET Destré 65" at bounding box center [388, 55] width 40 height 7
click at [637, 279] on div "Titre du ticket : NET Destré 65 Numéro de ticket : 2025/09/146/M/07875 Titre de…" at bounding box center [499, 228] width 999 height 457
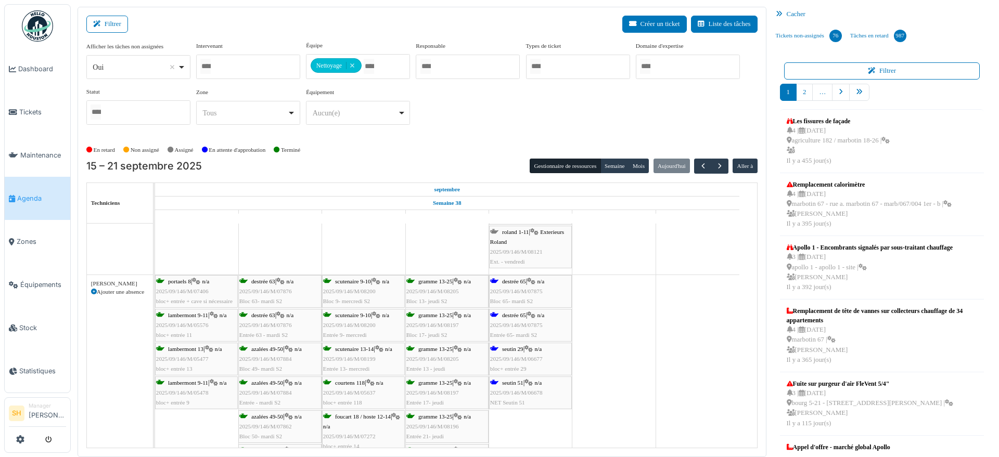
click at [516, 351] on span "seutin 29" at bounding box center [512, 349] width 21 height 6
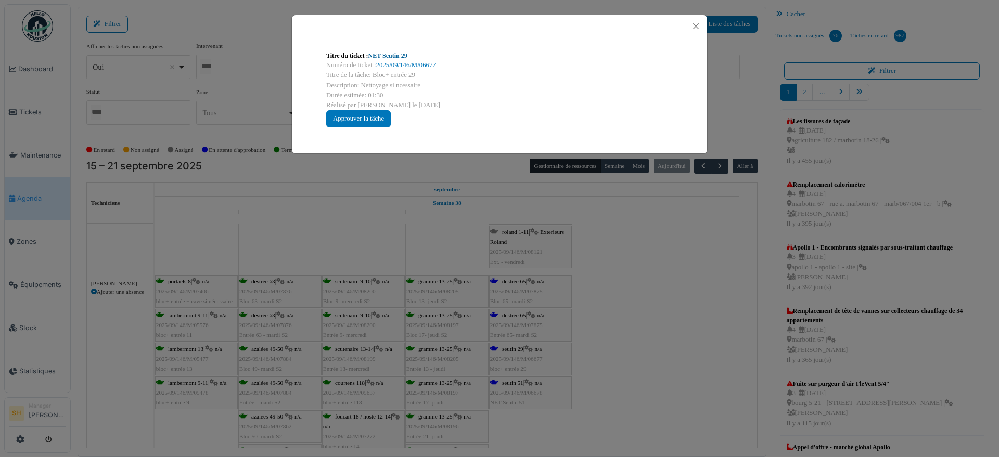
click at [393, 53] on link "NET Seutin 29" at bounding box center [387, 55] width 39 height 7
drag, startPoint x: 680, startPoint y: 310, endPoint x: 621, endPoint y: 303, distance: 59.2
click at [669, 306] on div "Titre du ticket : NET Seutin 29 Numéro de ticket : 2025/09/146/M/06677 Titre de…" at bounding box center [499, 228] width 999 height 457
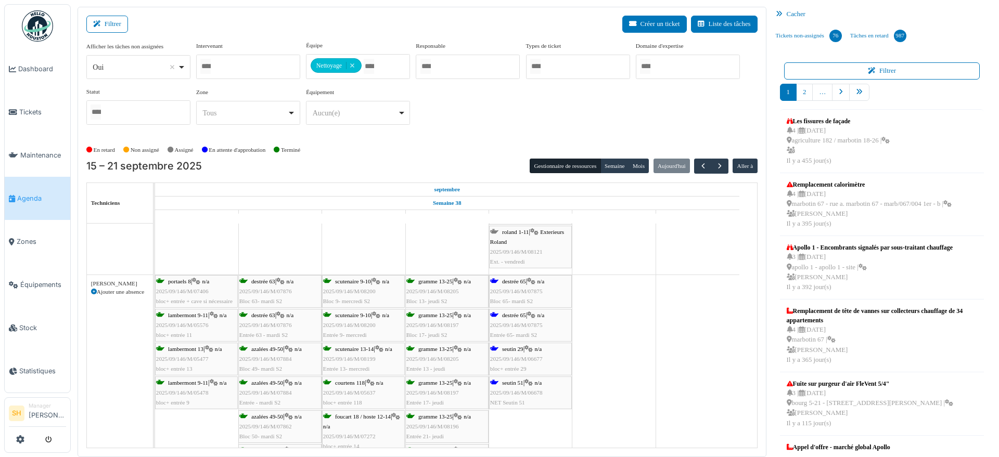
click at [508, 380] on span "seutin 51" at bounding box center [512, 383] width 21 height 6
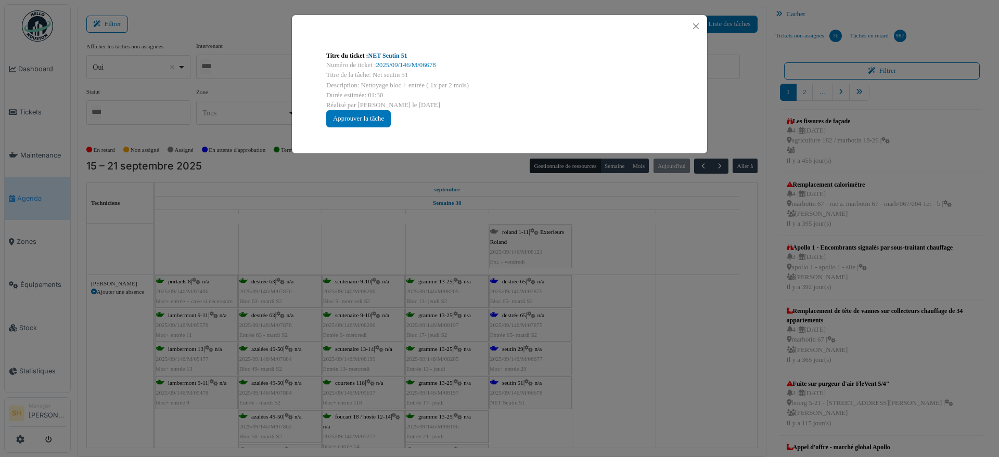
click at [382, 53] on link "NET Seutin 51" at bounding box center [387, 55] width 39 height 7
drag, startPoint x: 638, startPoint y: 345, endPoint x: 515, endPoint y: 319, distance: 124.9
click at [628, 344] on div "Titre du ticket : NET Seutin 51 Numéro de ticket : 2025/09/146/M/06678 Titre de…" at bounding box center [499, 228] width 999 height 457
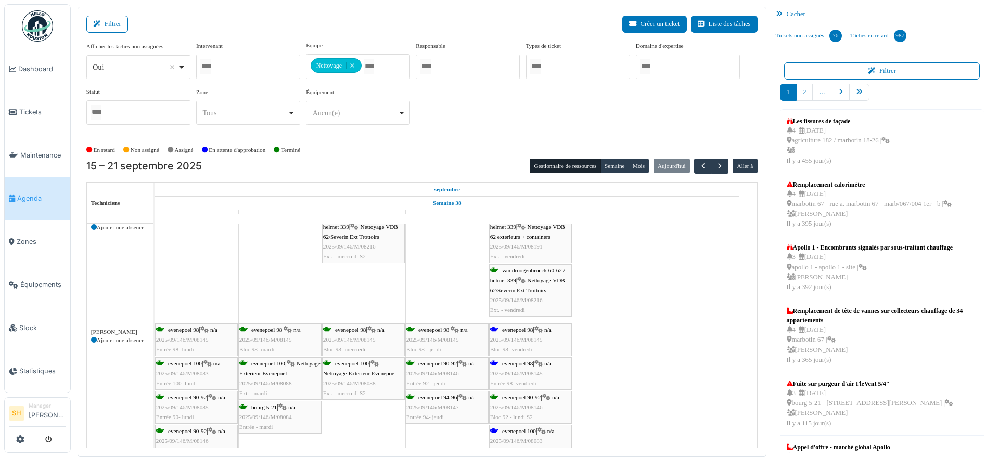
scroll to position [2210, 0]
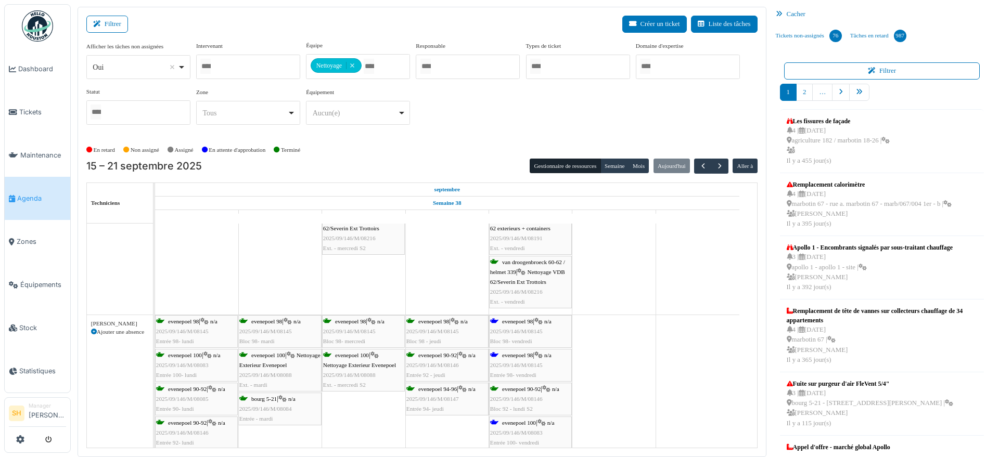
click at [517, 322] on span "evenepoel 98" at bounding box center [517, 321] width 31 height 6
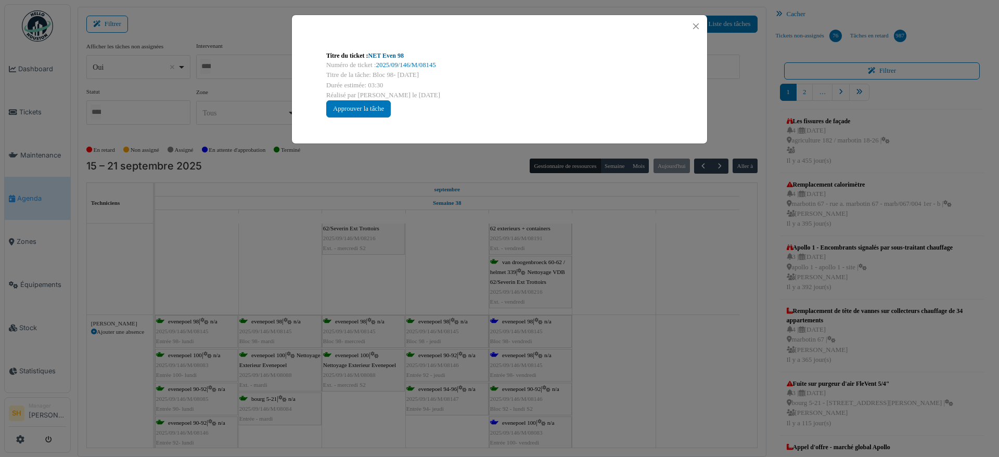
click at [391, 56] on link "NET Even 98" at bounding box center [385, 55] width 35 height 7
drag, startPoint x: 518, startPoint y: 299, endPoint x: 505, endPoint y: 311, distance: 18.4
click at [516, 297] on div "Titre du ticket : NET Even 98 Numéro de ticket : 2025/09/146/M/08145 Titre de l…" at bounding box center [499, 228] width 999 height 457
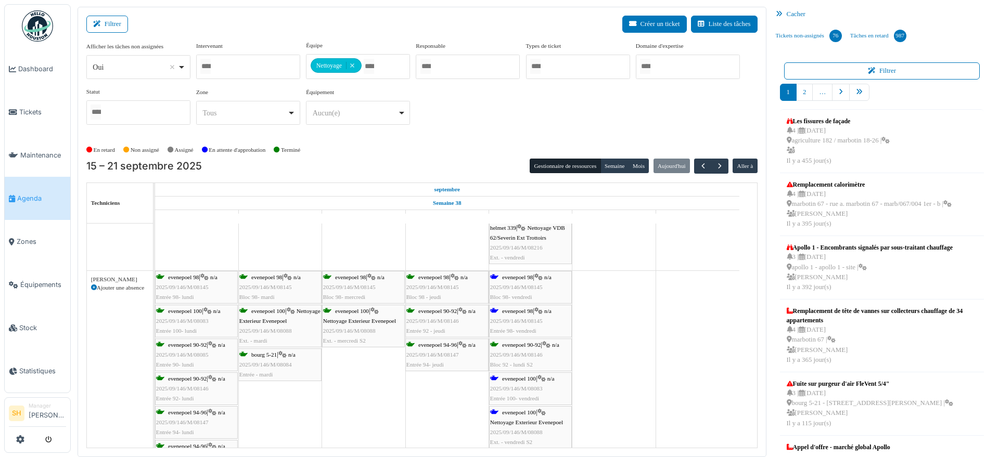
scroll to position [2275, 0]
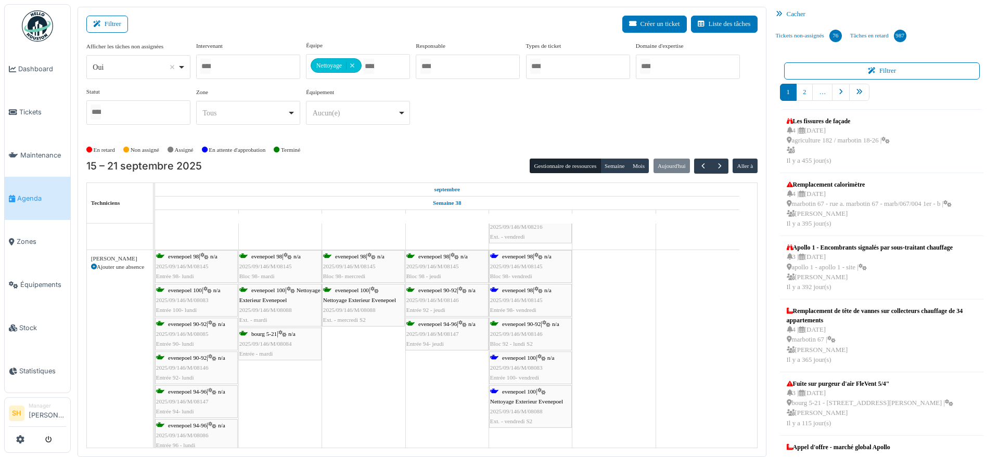
click at [521, 358] on span "evenepoel 100" at bounding box center [519, 358] width 34 height 6
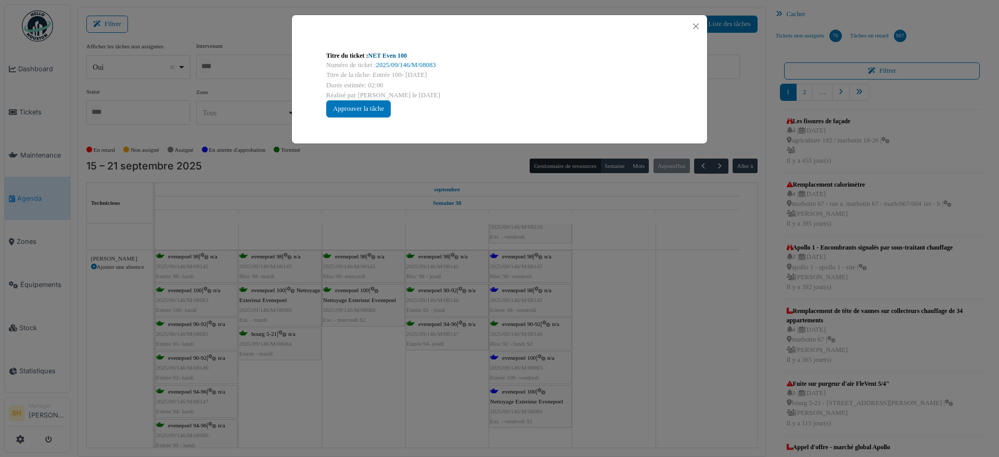
click at [394, 54] on link "NET Even 100" at bounding box center [387, 55] width 38 height 7
drag, startPoint x: 667, startPoint y: 369, endPoint x: 651, endPoint y: 368, distance: 15.6
click at [667, 369] on div "Titre du ticket : NET Even 100 Numéro de ticket : 2025/09/146/M/08083 Titre de …" at bounding box center [499, 228] width 999 height 457
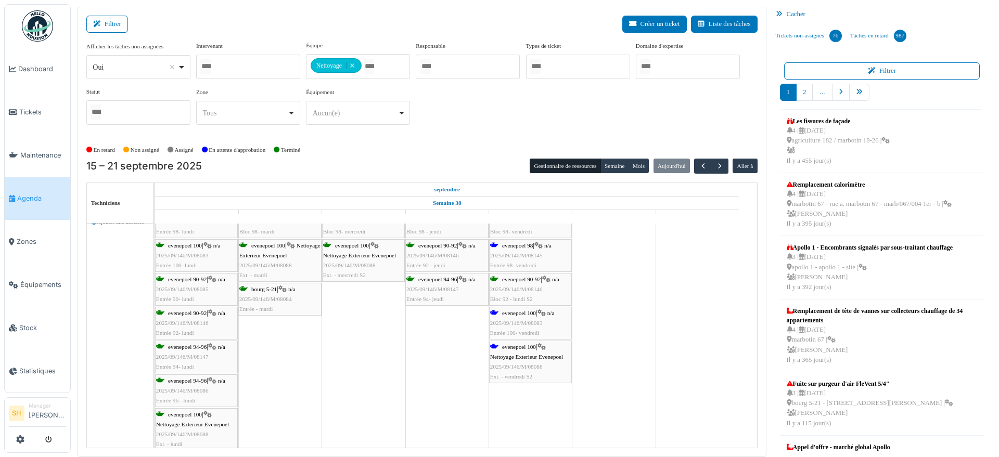
scroll to position [2340, 0]
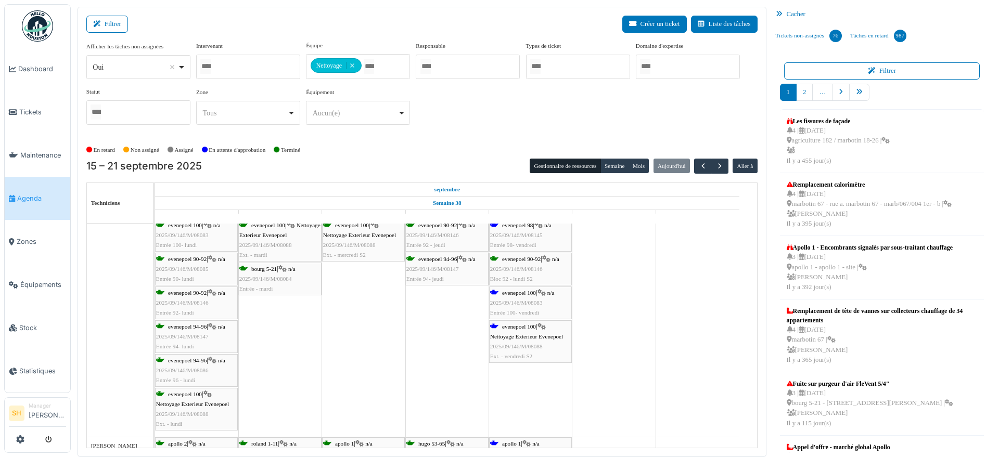
click at [534, 329] on div "evenepoel 100 | Nettoyage Exterieur Evenepoel 2025/09/146/M/08088 Ext. - vendre…" at bounding box center [530, 342] width 81 height 40
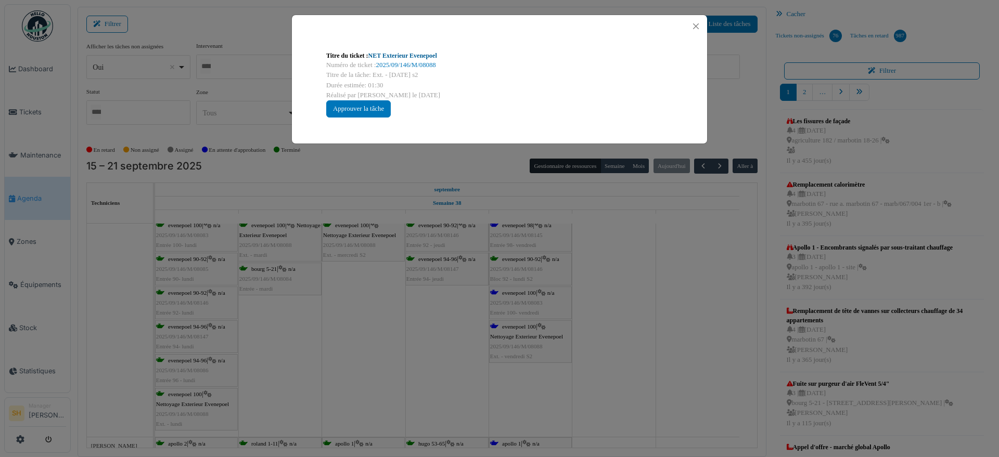
click at [399, 53] on link "NET Exterieur Evenepoel" at bounding box center [402, 55] width 69 height 7
drag, startPoint x: 662, startPoint y: 269, endPoint x: 615, endPoint y: 292, distance: 52.3
click at [654, 284] on div "Titre du ticket : NET Exterieur Evenepoel Numéro de ticket : 2025/09/146/M/0808…" at bounding box center [499, 228] width 999 height 457
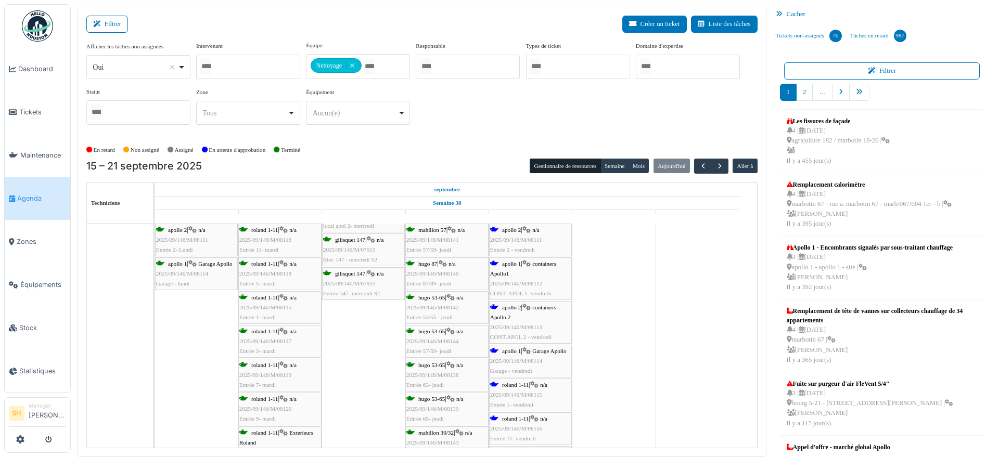
scroll to position [2730, 0]
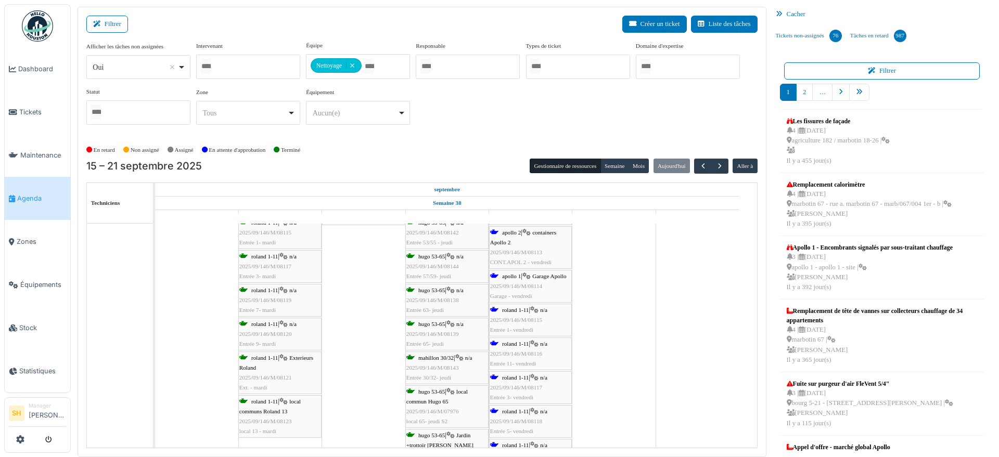
click at [505, 310] on span "roland 1-11" at bounding box center [515, 310] width 27 height 6
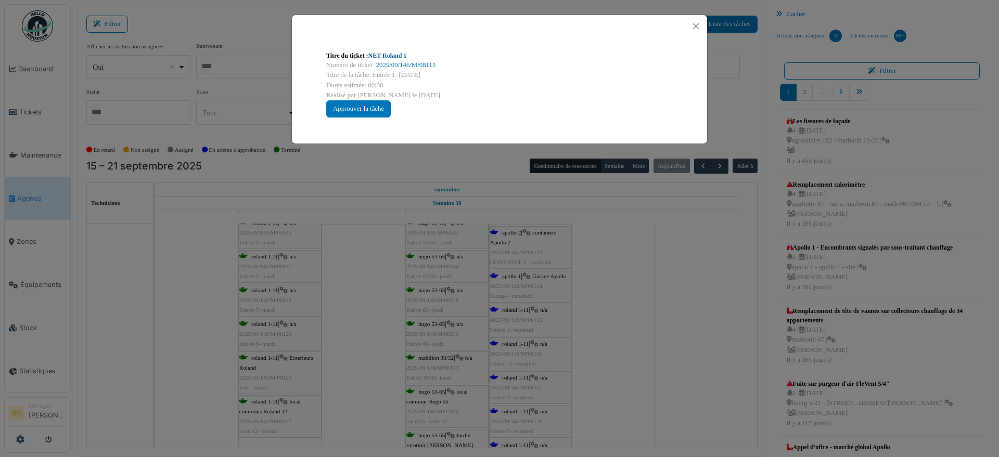
click at [389, 55] on link "NET Roland 1" at bounding box center [387, 55] width 38 height 7
drag, startPoint x: 697, startPoint y: 380, endPoint x: 679, endPoint y: 380, distance: 18.2
click at [692, 380] on div "Titre du ticket : NET Roland 1 Numéro de ticket : 2025/09/146/M/08115 Titre de …" at bounding box center [499, 228] width 999 height 457
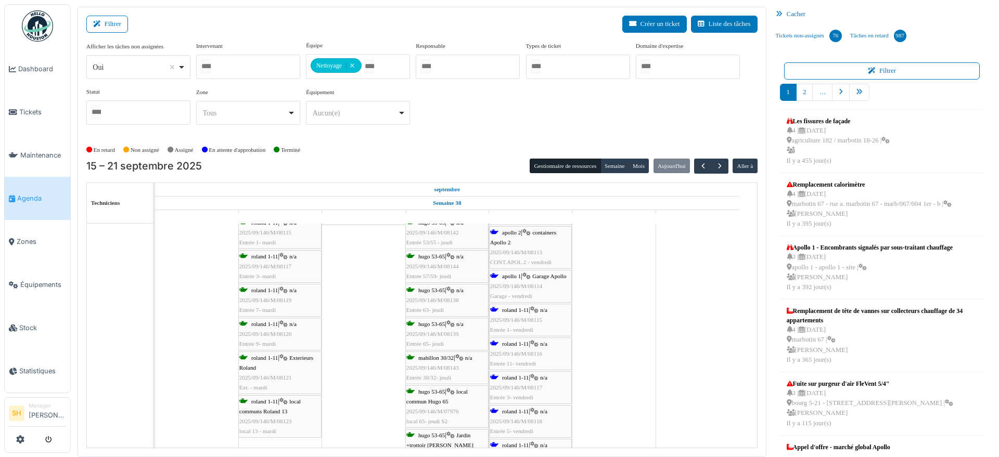
click at [509, 408] on span "roland 1-11" at bounding box center [515, 411] width 27 height 6
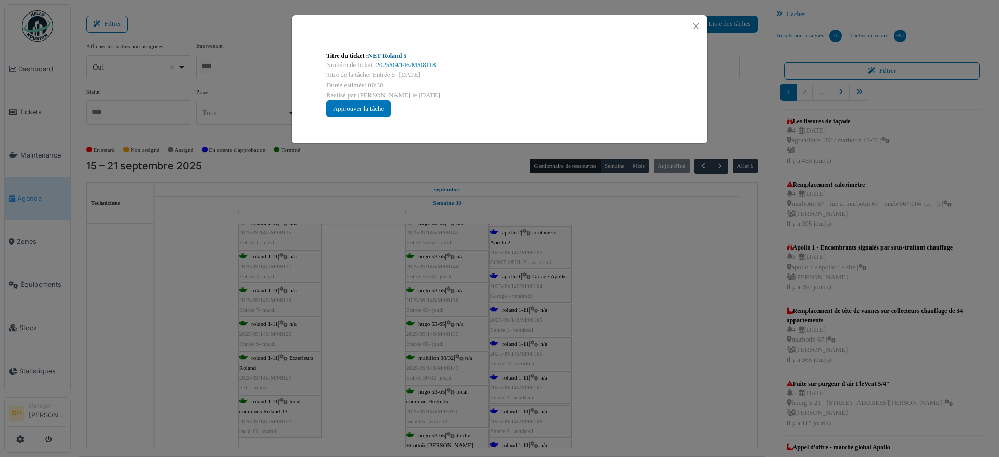
click at [380, 55] on link "NET Roland 5" at bounding box center [387, 55] width 38 height 7
click at [588, 362] on div "Titre du ticket : NET Roland 5 Numéro de ticket : 2025/09/146/M/08118 Titre de …" at bounding box center [499, 228] width 999 height 457
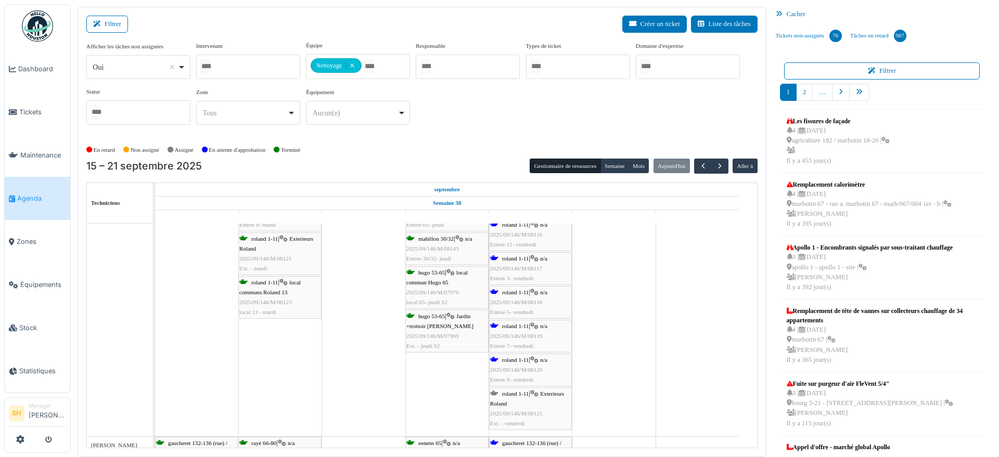
scroll to position [2860, 0]
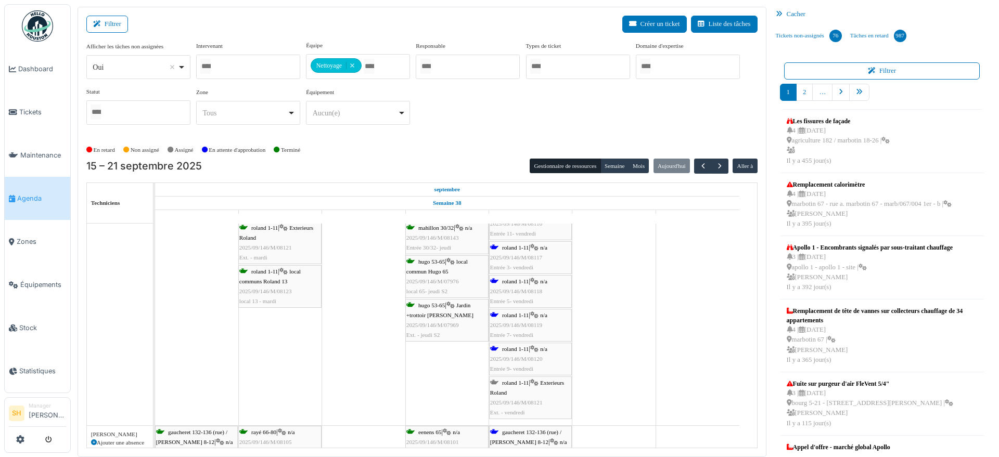
click at [506, 315] on span "roland 1-11" at bounding box center [515, 315] width 27 height 6
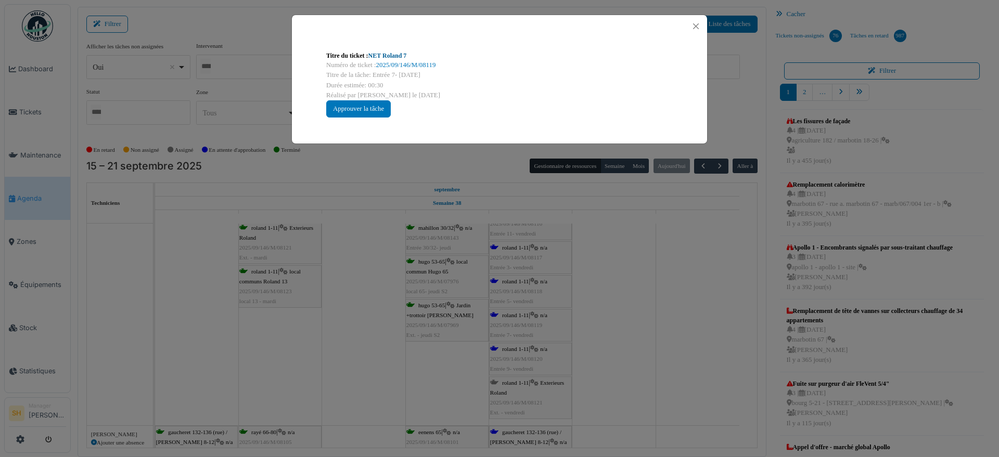
click at [389, 54] on link "NET Roland 7" at bounding box center [387, 55] width 38 height 7
drag, startPoint x: 535, startPoint y: 264, endPoint x: 527, endPoint y: 269, distance: 9.5
click at [535, 265] on div "Titre du ticket : NET Roland 7 Numéro de ticket : 2025/09/146/M/08119 Titre de …" at bounding box center [499, 228] width 999 height 457
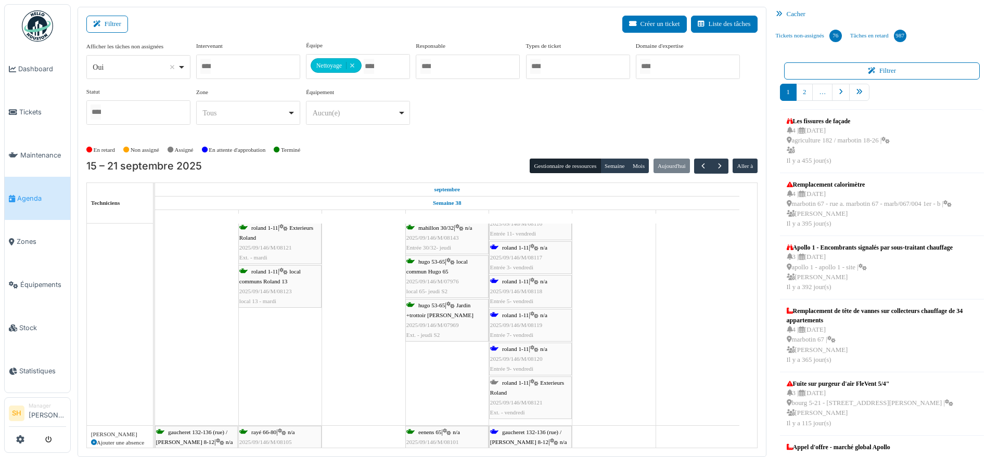
click at [523, 382] on span "roland 1-11" at bounding box center [515, 383] width 27 height 6
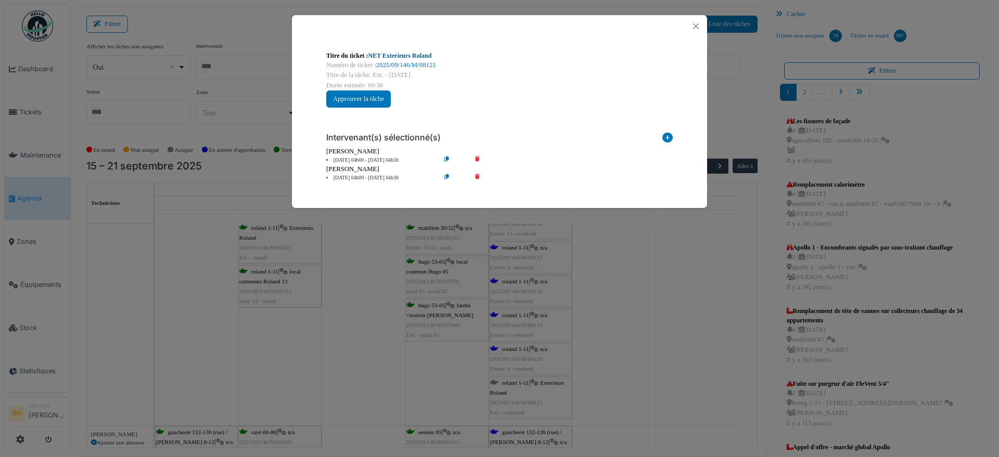
click at [410, 54] on link "NET Exterieurs Roland" at bounding box center [399, 55] width 63 height 7
drag, startPoint x: 504, startPoint y: 316, endPoint x: 513, endPoint y: 327, distance: 14.1
click at [507, 320] on div "Titre du ticket : NET Exterieurs Roland Numéro de ticket : 2025/09/146/M/08121 …" at bounding box center [499, 228] width 999 height 457
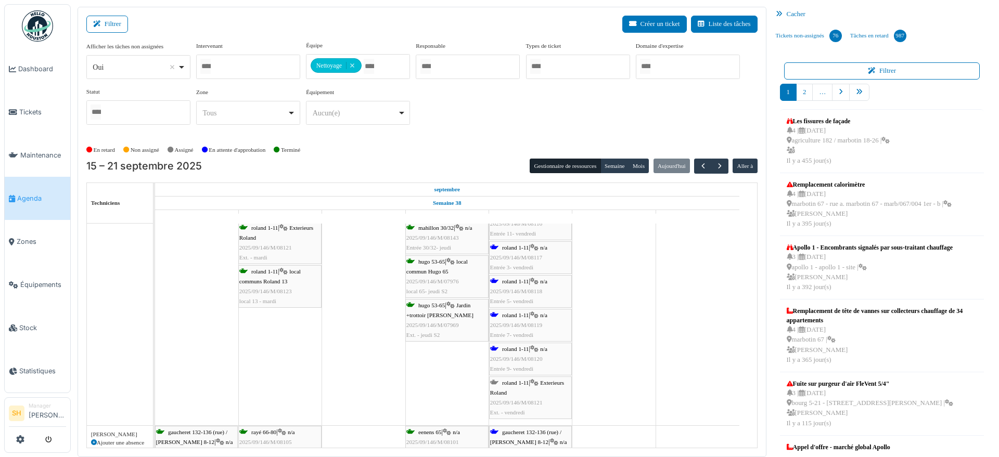
scroll to position [2925, 0]
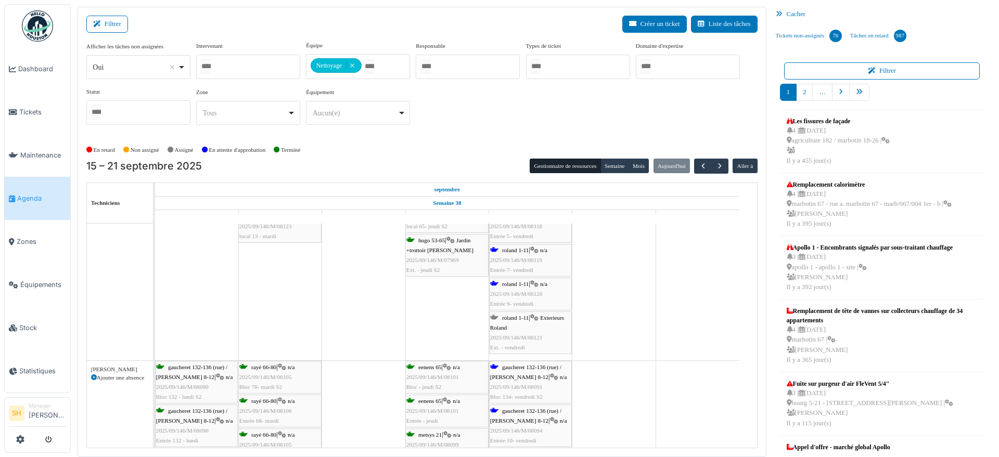
click at [521, 370] on div "gaucheret 132-136 (rue) / thomas 8-12 | n/a 2025/09/146/M/08091 Bloc 134- vendr…" at bounding box center [530, 382] width 81 height 40
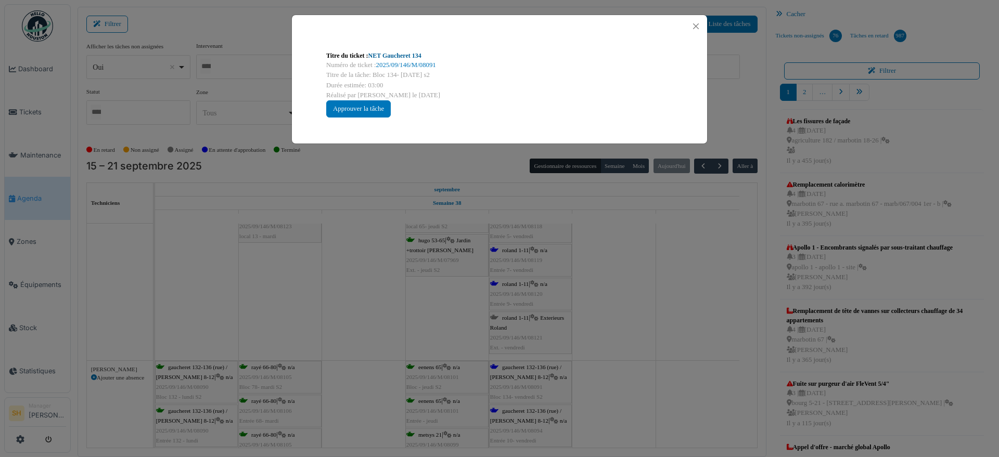
click at [397, 55] on link "NET Gaucheret 134" at bounding box center [394, 55] width 53 height 7
drag, startPoint x: 651, startPoint y: 368, endPoint x: 642, endPoint y: 364, distance: 10.2
click at [650, 366] on div "Titre du ticket : NET Gaucheret 134 Numéro de ticket : 2025/09/146/M/08091 Titr…" at bounding box center [499, 228] width 999 height 457
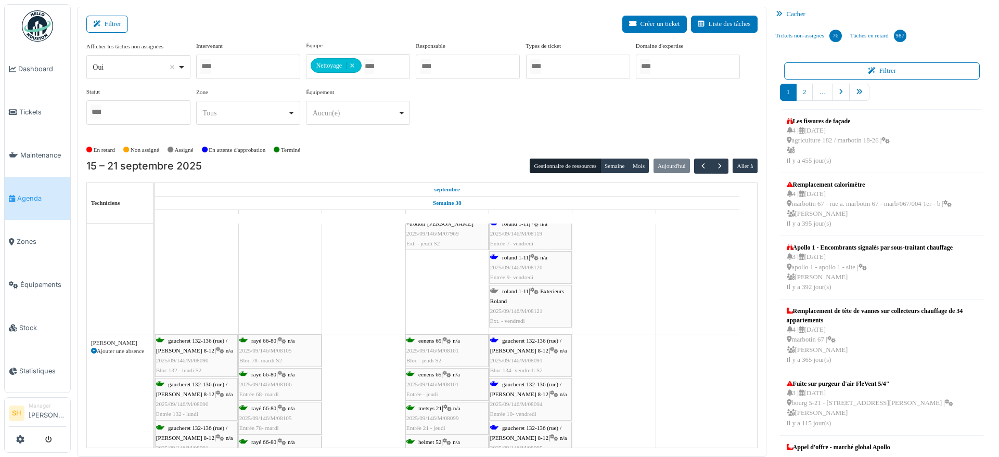
scroll to position [2990, 0]
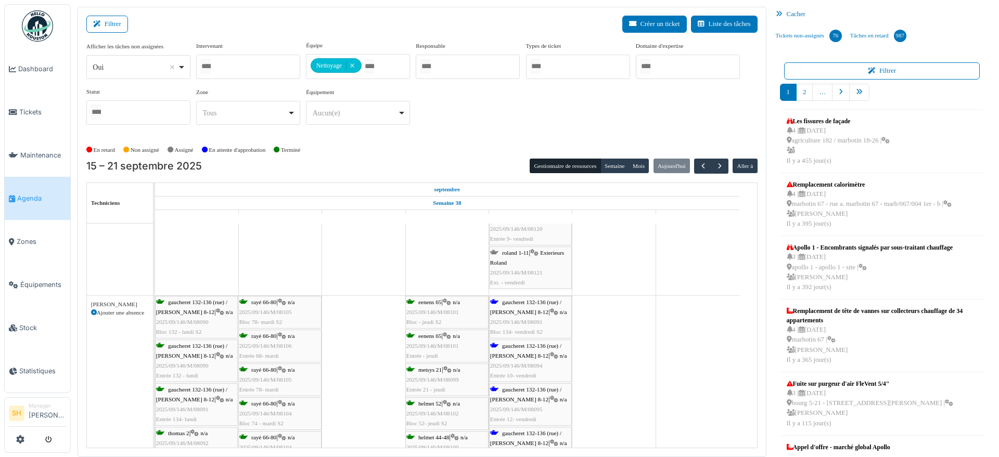
click at [520, 352] on div "gaucheret 132-136 (rue) / thomas 8-12 | n/a 2025/09/146/M/08094 Entrée 10- vend…" at bounding box center [530, 361] width 81 height 40
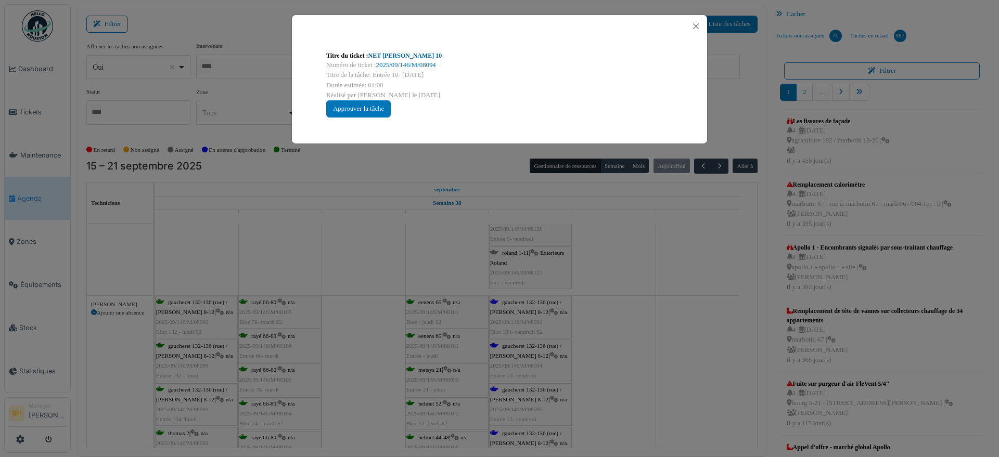
click at [380, 52] on link "NET Thomas 10" at bounding box center [405, 55] width 74 height 7
drag, startPoint x: 595, startPoint y: 267, endPoint x: 613, endPoint y: 324, distance: 59.9
click at [595, 270] on div "Titre du ticket : NET Thomas 10 Numéro de ticket : 2025/09/146/M/08094 Titre de…" at bounding box center [499, 228] width 999 height 457
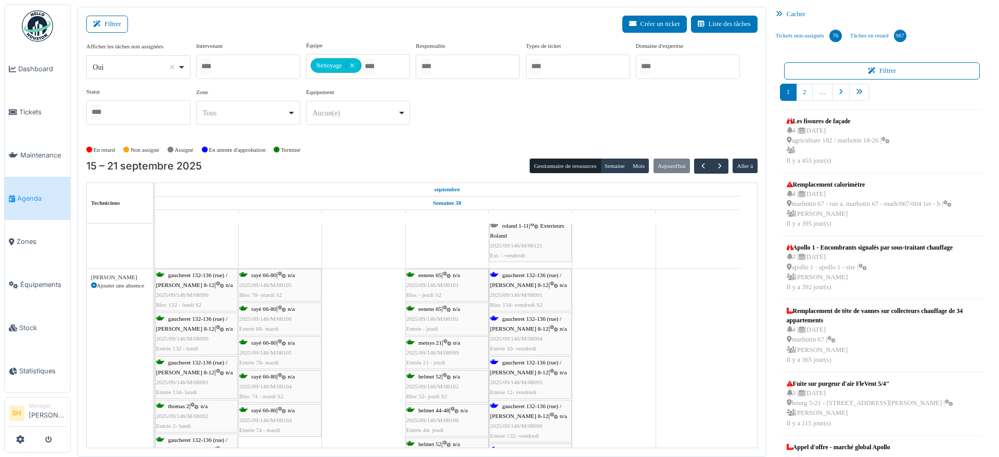
scroll to position [3055, 0]
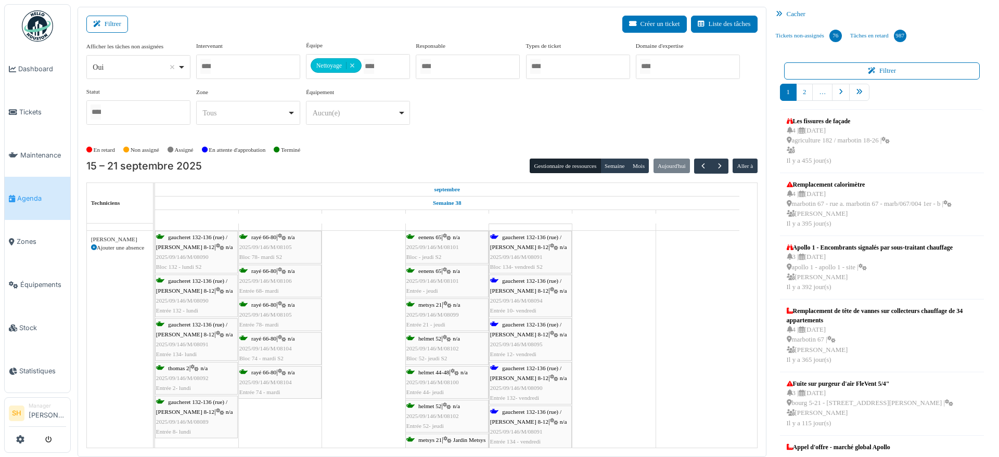
click at [520, 331] on span "gaucheret 132-136 (rue) / thomas 8-12" at bounding box center [525, 329] width 71 height 16
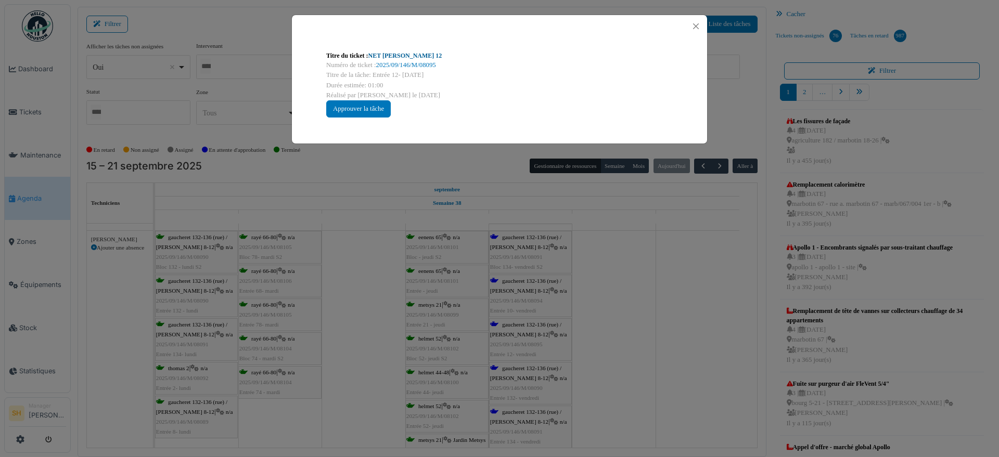
click at [395, 58] on link "NET Thomas 12" at bounding box center [405, 55] width 74 height 7
drag, startPoint x: 711, startPoint y: 341, endPoint x: 635, endPoint y: 333, distance: 76.9
click at [698, 340] on div "Titre du ticket : NET Thomas 12 Numéro de ticket : 2025/09/146/M/08095 Titre de…" at bounding box center [499, 228] width 999 height 457
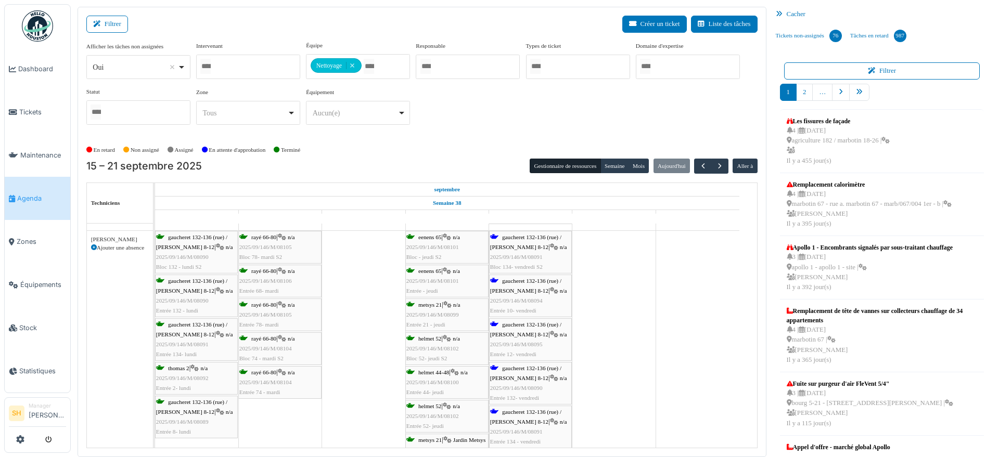
click at [528, 372] on div "gaucheret 132-136 (rue) / thomas 8-12 | n/a 2025/09/146/M/08090 Entrée 132- ven…" at bounding box center [530, 384] width 81 height 40
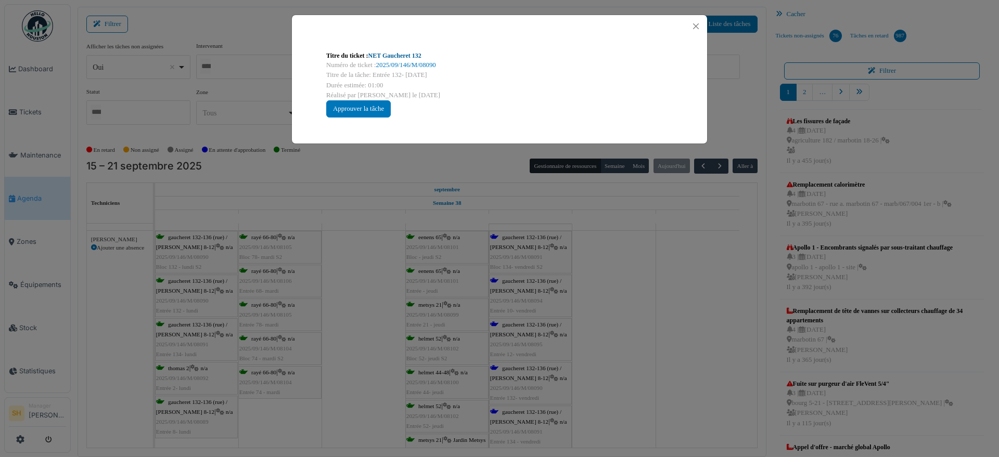
click at [405, 55] on link "NET Gaucheret 132" at bounding box center [394, 55] width 53 height 7
click at [580, 281] on div "Titre du ticket : NET Gaucheret 132 Numéro de ticket : 2025/09/146/M/08090 Titr…" at bounding box center [499, 228] width 999 height 457
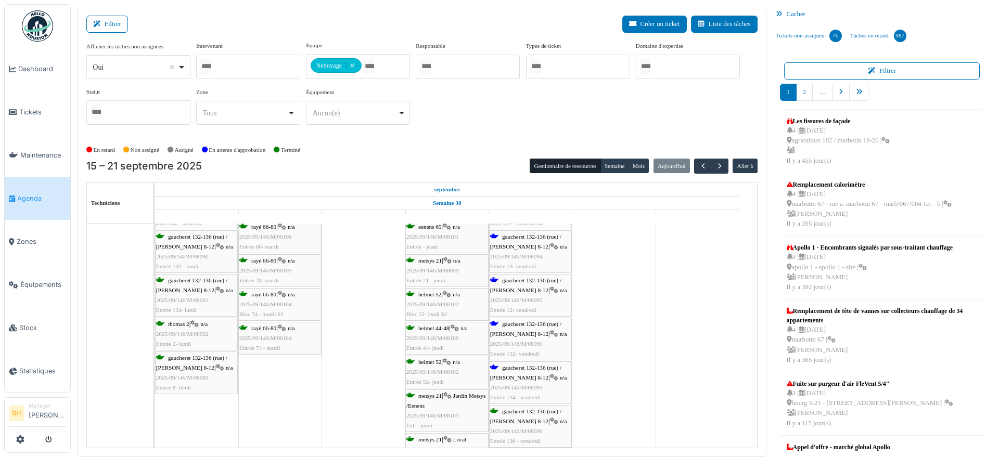
scroll to position [3120, 0]
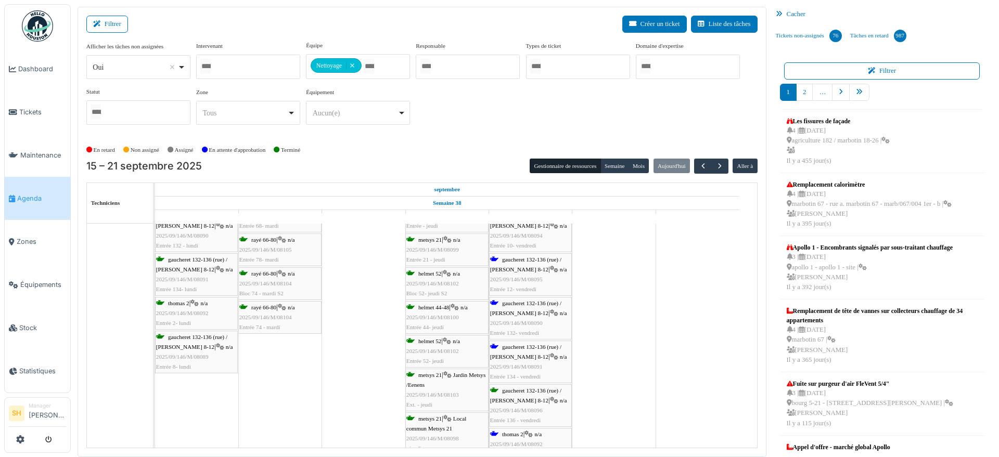
click at [534, 349] on span "gaucheret 132-136 (rue) / thomas 8-12" at bounding box center [525, 352] width 71 height 16
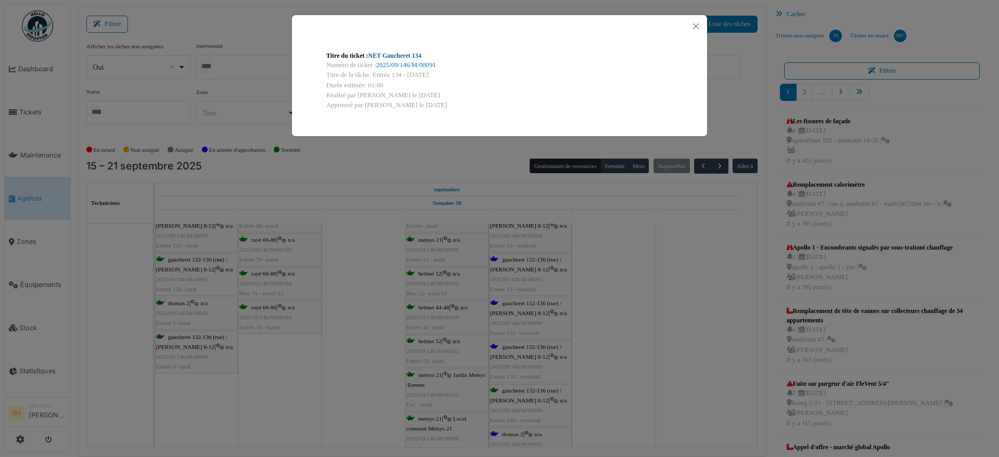
click at [403, 55] on link "NET Gaucheret 134" at bounding box center [394, 55] width 53 height 7
drag, startPoint x: 714, startPoint y: 308, endPoint x: 704, endPoint y: 311, distance: 10.4
click at [706, 310] on div "Titre du ticket : NET Gaucheret 134 Numéro de ticket : 2025/09/146/M/08091 Titr…" at bounding box center [499, 228] width 999 height 457
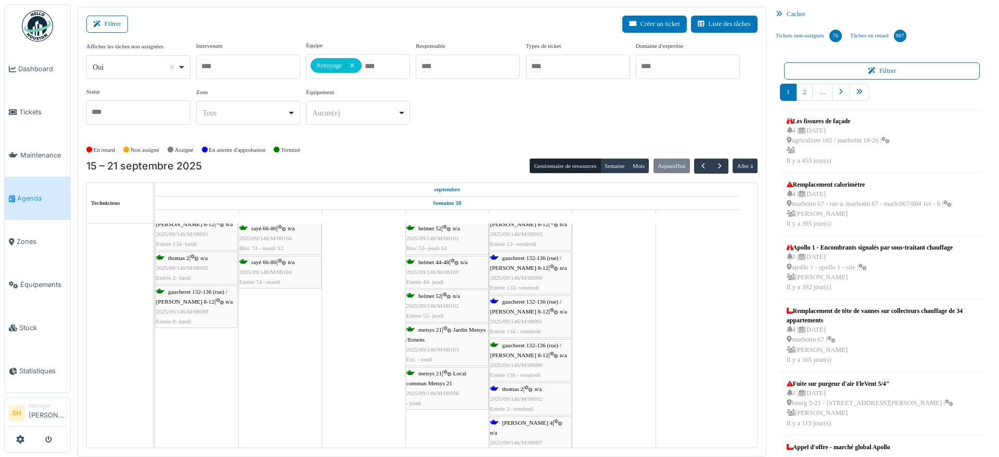
scroll to position [3185, 0]
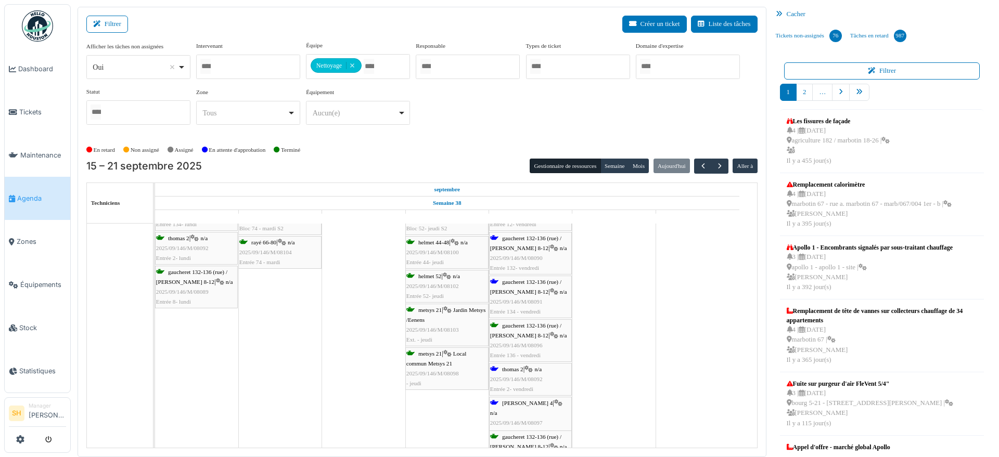
click at [521, 368] on span "thomas 2" at bounding box center [512, 369] width 21 height 6
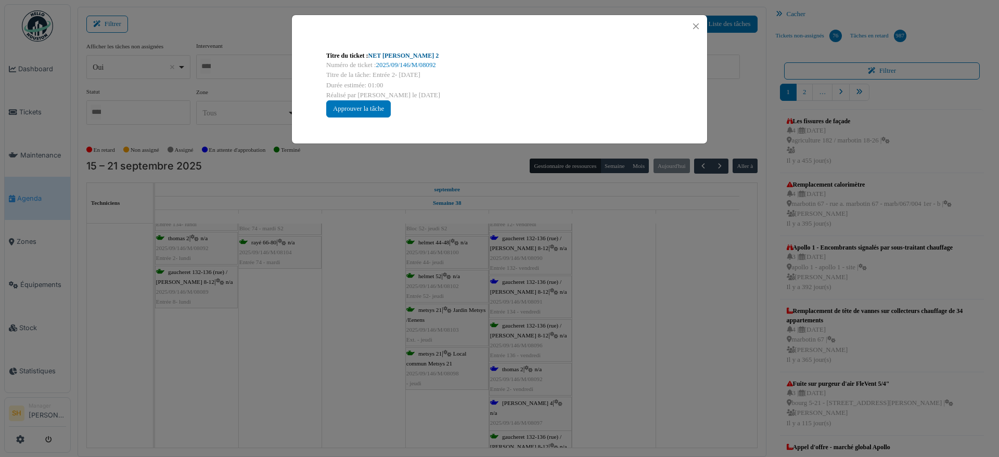
click at [388, 56] on link "NET Thomas 2" at bounding box center [403, 55] width 71 height 7
click at [695, 359] on div "Titre du ticket : NET Thomas 2 Numéro de ticket : 2025/09/146/M/08092 Titre de …" at bounding box center [499, 228] width 999 height 457
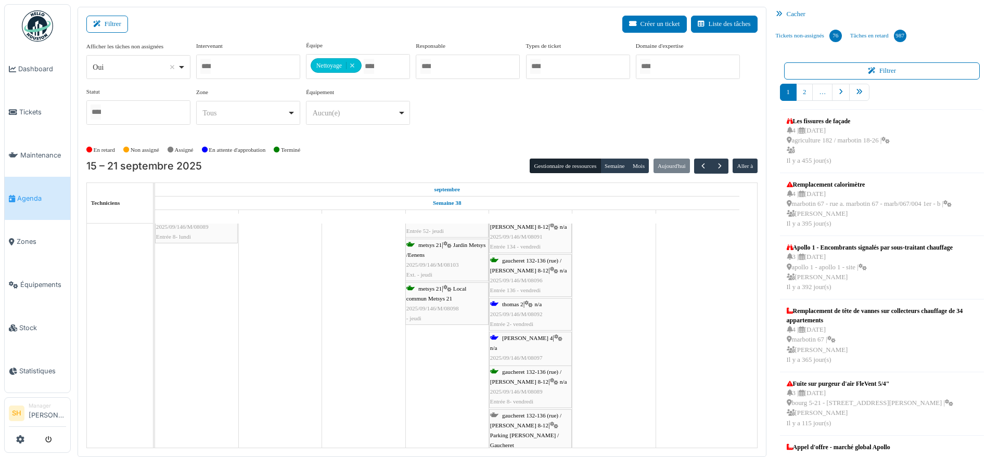
scroll to position [3250, 0]
click at [503, 339] on span "thomas 4" at bounding box center [527, 338] width 50 height 6
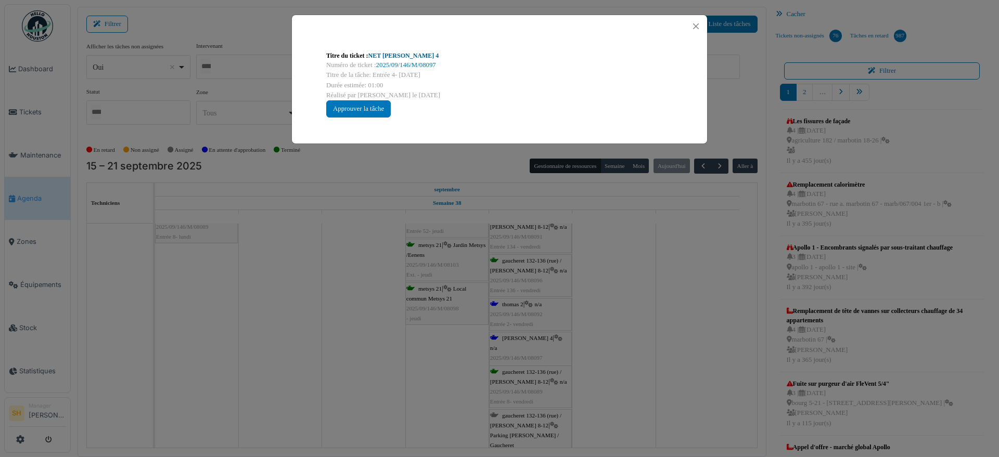
click at [374, 54] on link "NET Thomas 4" at bounding box center [403, 55] width 71 height 7
drag, startPoint x: 704, startPoint y: 315, endPoint x: 666, endPoint y: 306, distance: 38.9
click at [704, 315] on div "Titre du ticket : NET Thomas 4 Numéro de ticket : 2025/09/146/M/08097 Titre de …" at bounding box center [499, 228] width 999 height 457
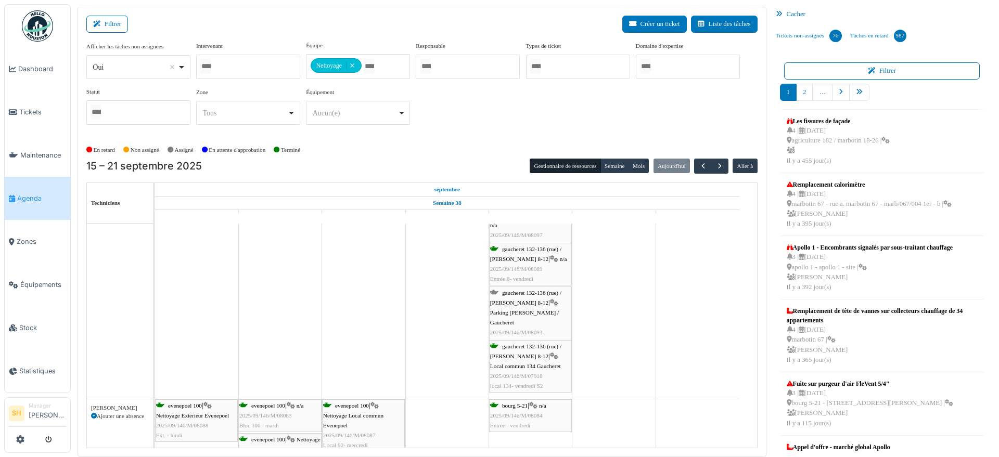
scroll to position [3380, 0]
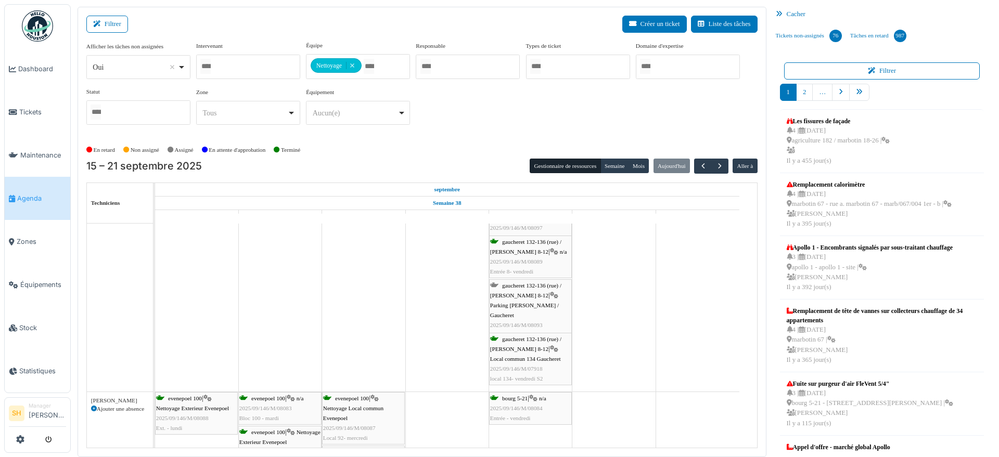
click at [513, 287] on span "gaucheret 132-136 (rue) / [PERSON_NAME] 8-12" at bounding box center [525, 290] width 71 height 16
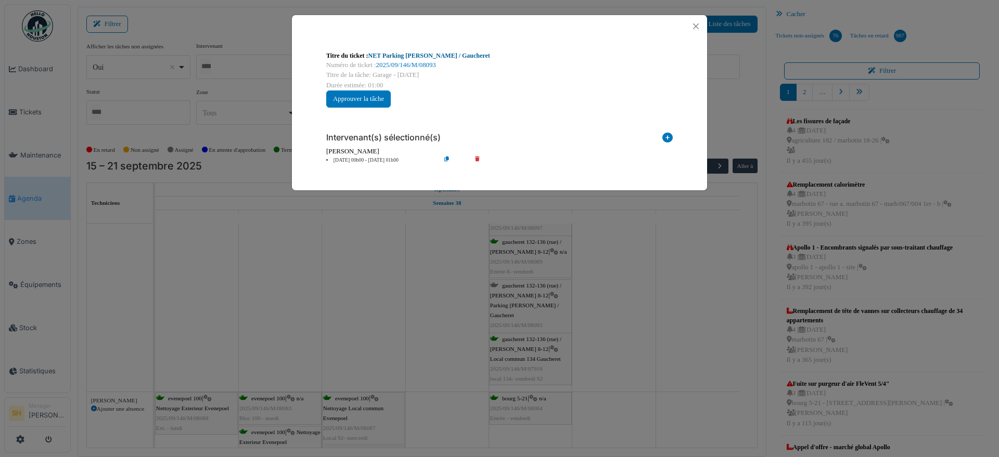
click at [400, 55] on link "NET Parking Thomas / Gaucheret" at bounding box center [429, 55] width 122 height 7
drag, startPoint x: 623, startPoint y: 327, endPoint x: 583, endPoint y: 321, distance: 40.0
click at [623, 327] on div "Titre du ticket : NET Parking Thomas / Gaucheret Numéro de ticket : 2025/09/146…" at bounding box center [499, 228] width 999 height 457
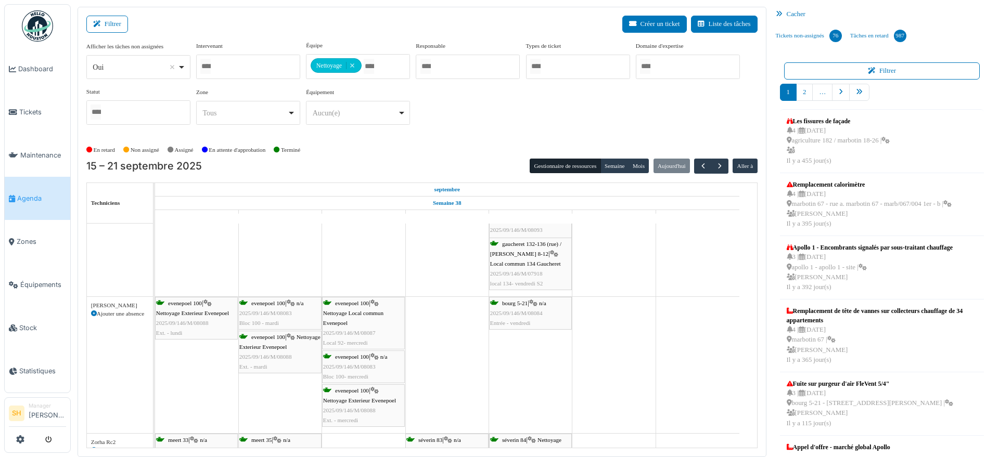
scroll to position [3474, 0]
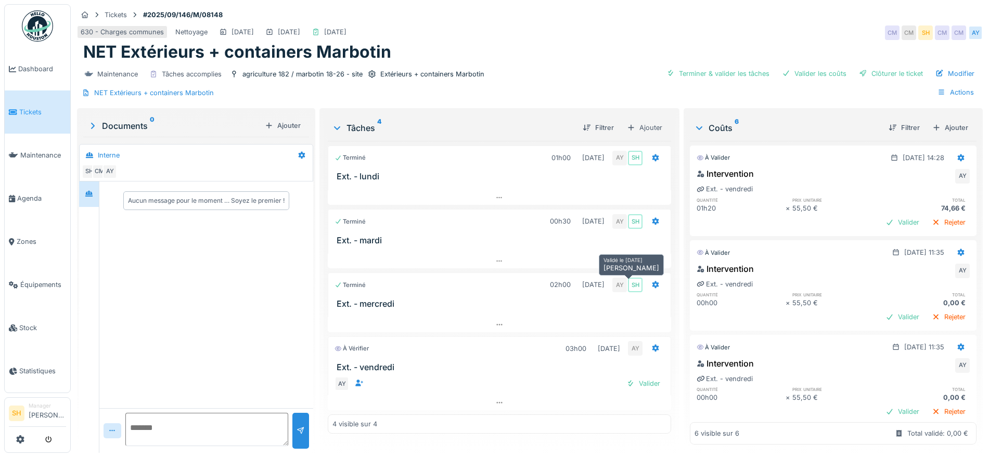
scroll to position [10, 0]
drag, startPoint x: 720, startPoint y: 61, endPoint x: 736, endPoint y: 65, distance: 16.1
click at [720, 67] on div "Terminer & valider les tâches" at bounding box center [717, 74] width 111 height 14
drag, startPoint x: 792, startPoint y: 64, endPoint x: 813, endPoint y: 67, distance: 21.9
click at [800, 67] on div "Valider les coûts" at bounding box center [813, 74] width 73 height 14
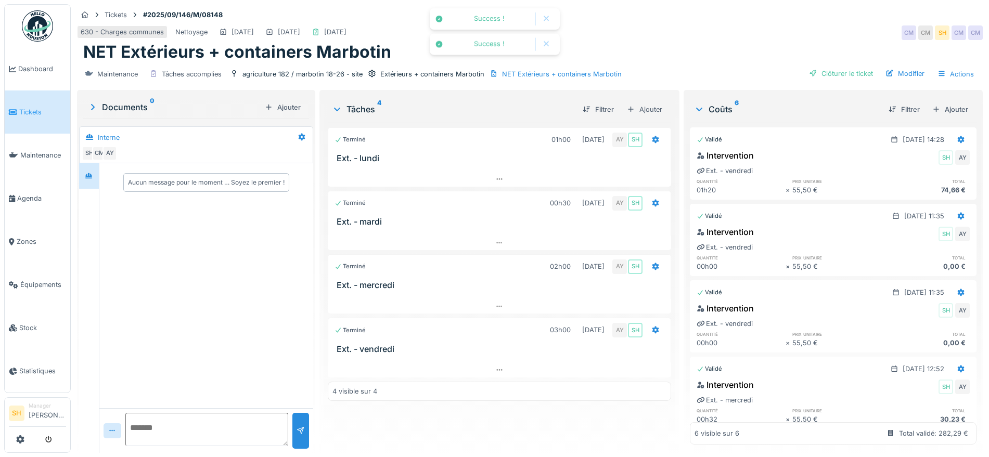
drag, startPoint x: 828, startPoint y: 62, endPoint x: 712, endPoint y: 59, distance: 116.5
click at [828, 67] on div "Clôturer le ticket" at bounding box center [841, 74] width 72 height 14
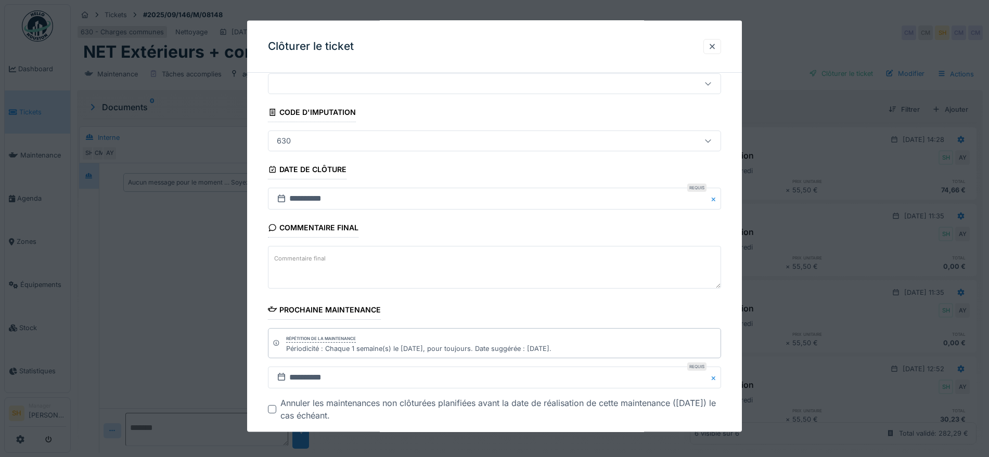
scroll to position [89, 0]
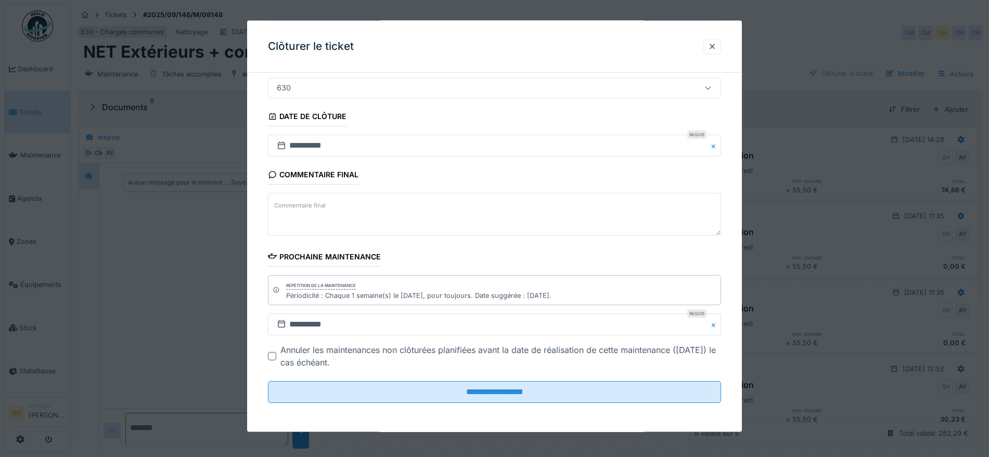
drag, startPoint x: 450, startPoint y: 382, endPoint x: 446, endPoint y: 375, distance: 8.2
click at [450, 379] on fieldset "**********" at bounding box center [494, 201] width 453 height 419
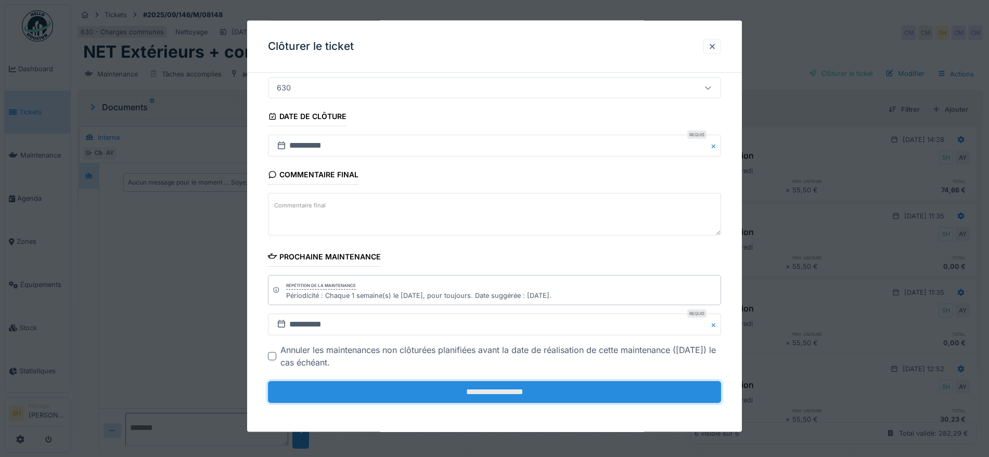
click at [446, 387] on input "**********" at bounding box center [494, 392] width 453 height 22
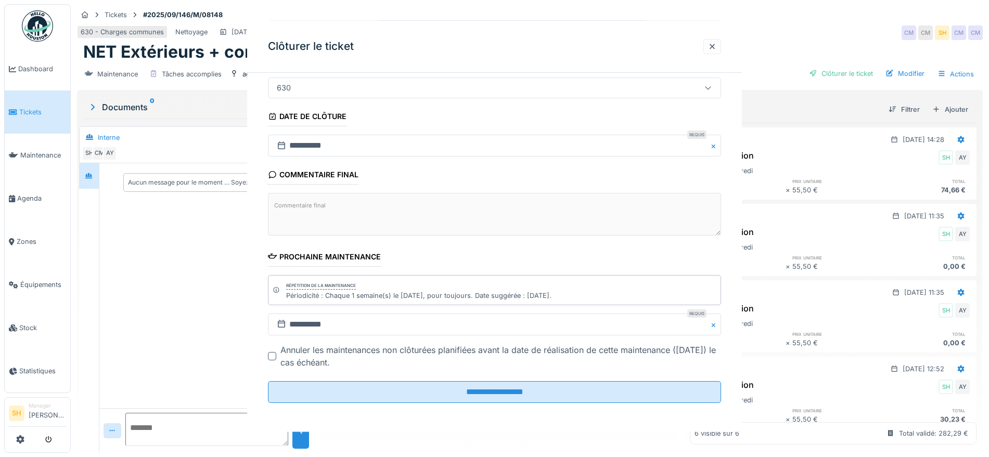
scroll to position [0, 0]
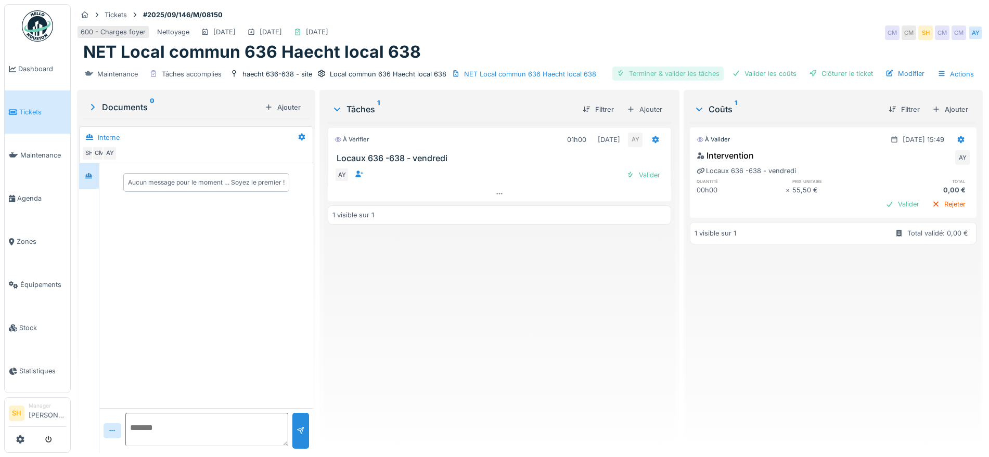
click at [655, 70] on div "Terminer & valider les tâches" at bounding box center [667, 74] width 111 height 14
click at [779, 75] on div "Valider les coûts" at bounding box center [764, 74] width 73 height 14
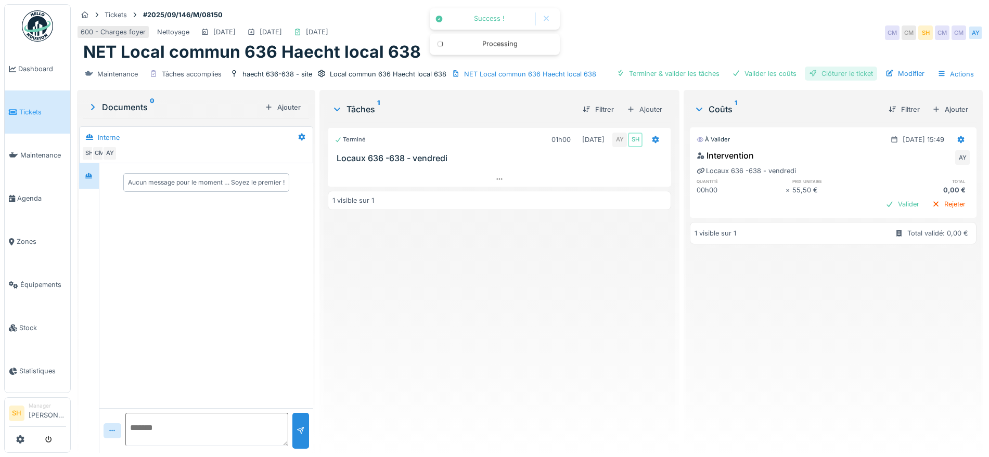
click at [824, 73] on div "Clôturer le ticket" at bounding box center [841, 74] width 72 height 14
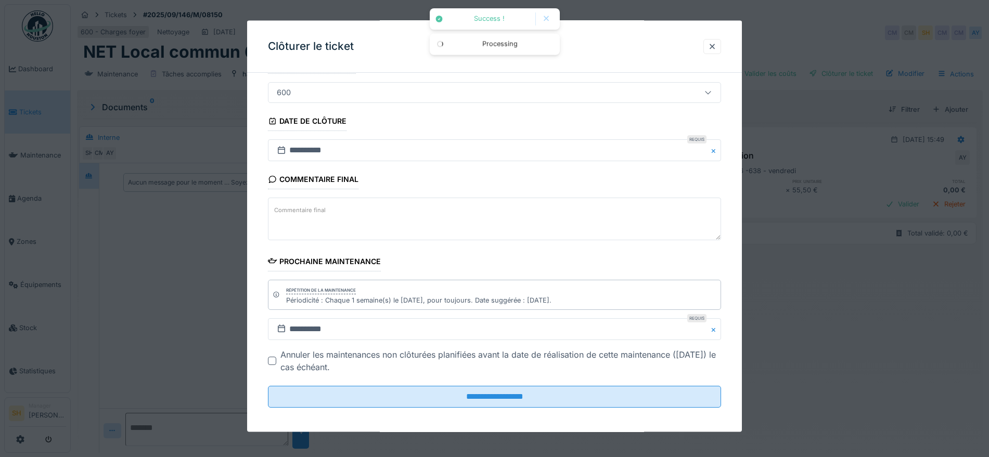
scroll to position [89, 0]
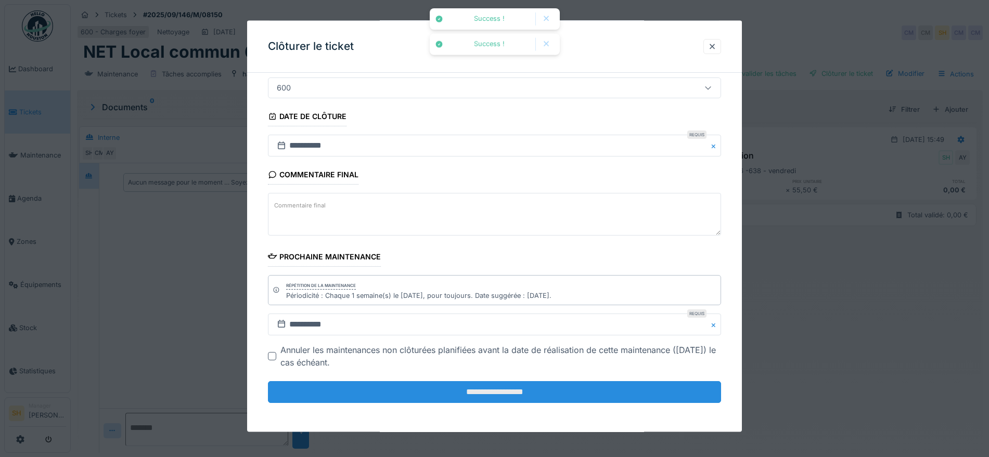
click at [541, 387] on input "**********" at bounding box center [494, 392] width 453 height 22
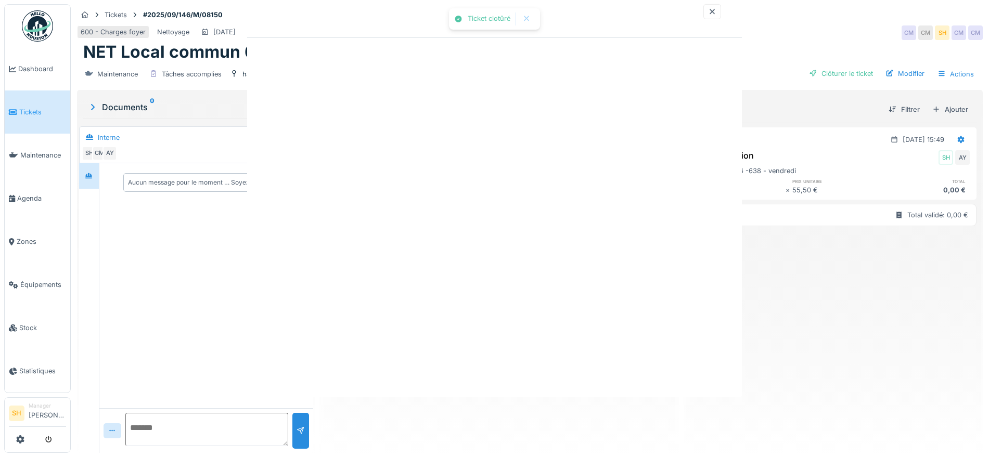
scroll to position [0, 0]
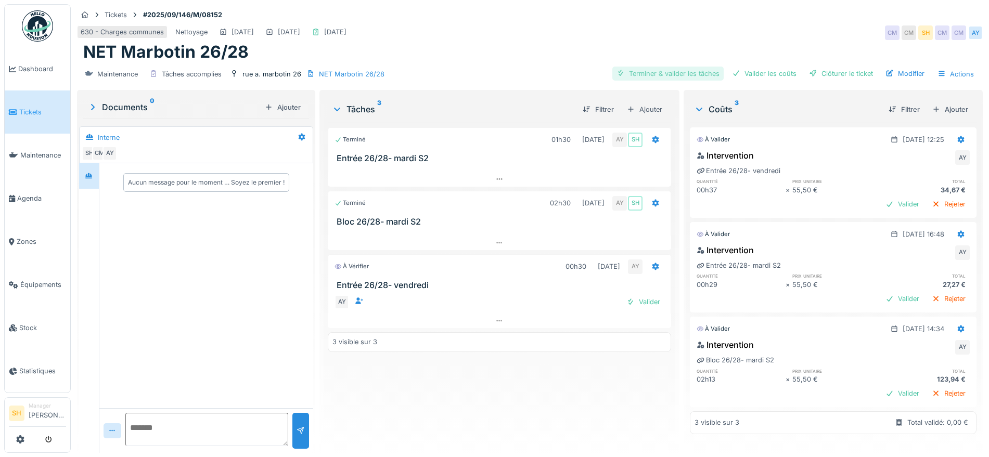
drag, startPoint x: 653, startPoint y: 73, endPoint x: 680, endPoint y: 73, distance: 26.5
click at [662, 73] on div "Terminer & valider les tâches" at bounding box center [667, 74] width 111 height 14
drag, startPoint x: 745, startPoint y: 74, endPoint x: 815, endPoint y: 72, distance: 69.7
click at [754, 75] on div "Valider les coûts" at bounding box center [764, 74] width 73 height 14
drag, startPoint x: 822, startPoint y: 72, endPoint x: 690, endPoint y: 95, distance: 133.6
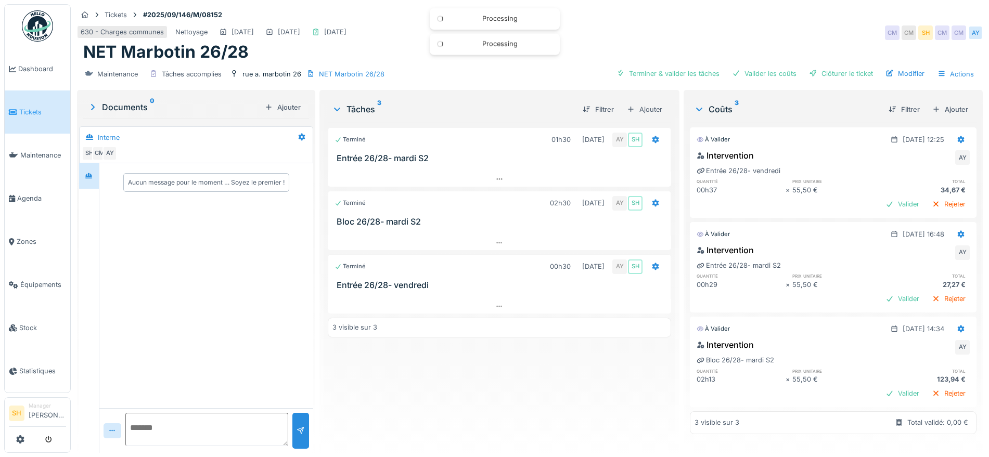
click at [821, 72] on div "Clôturer le ticket" at bounding box center [841, 74] width 72 height 14
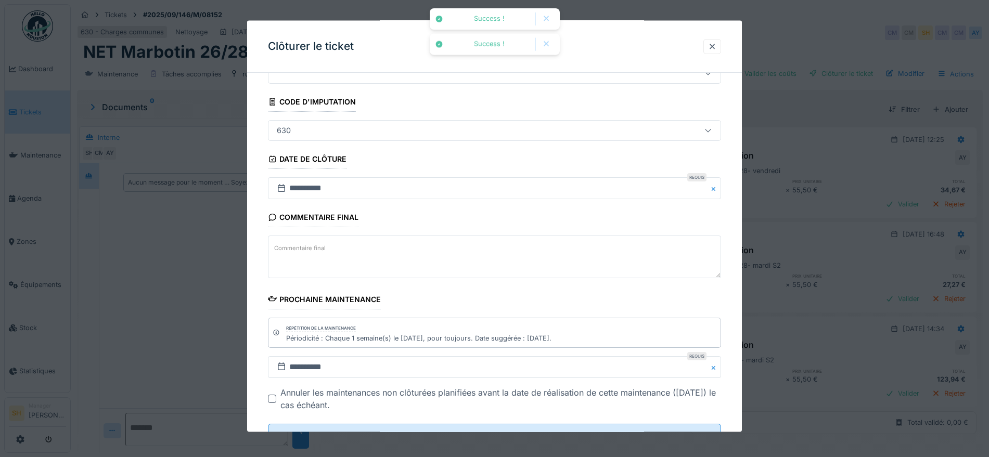
scroll to position [89, 0]
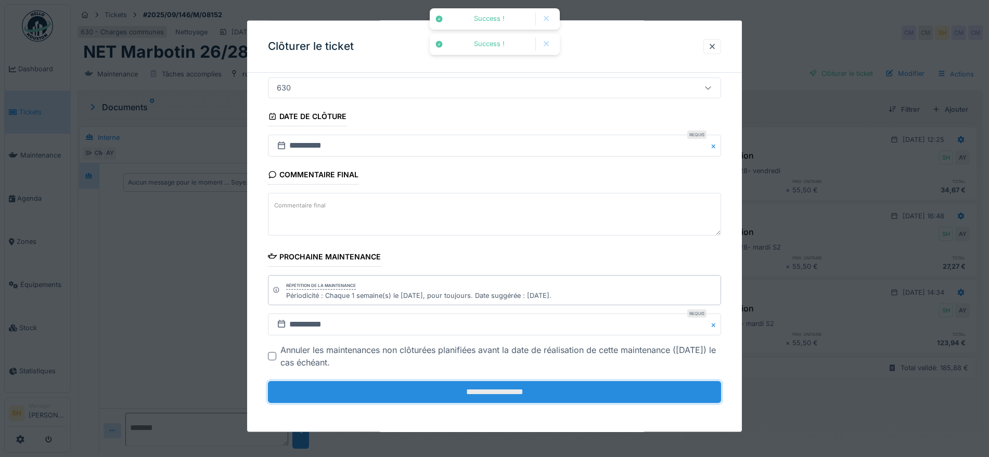
drag, startPoint x: 495, startPoint y: 387, endPoint x: 494, endPoint y: 382, distance: 5.4
click at [495, 386] on input "**********" at bounding box center [494, 392] width 453 height 22
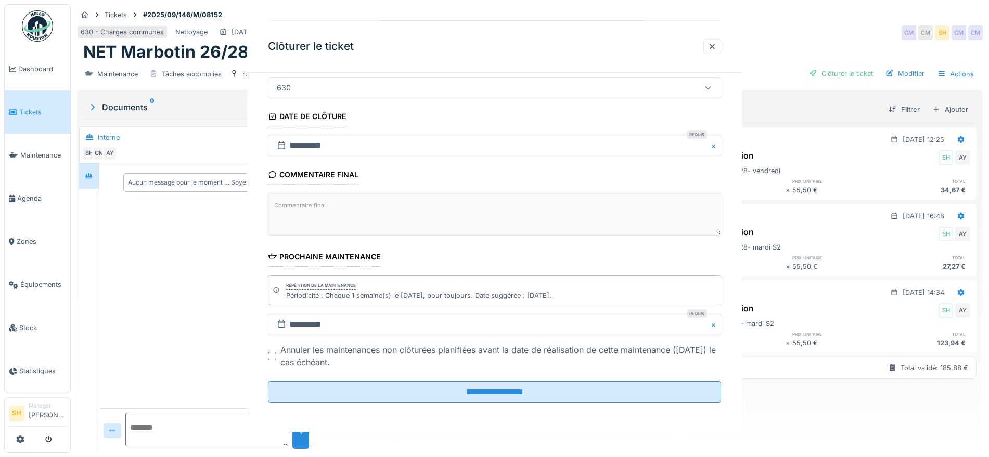
scroll to position [0, 0]
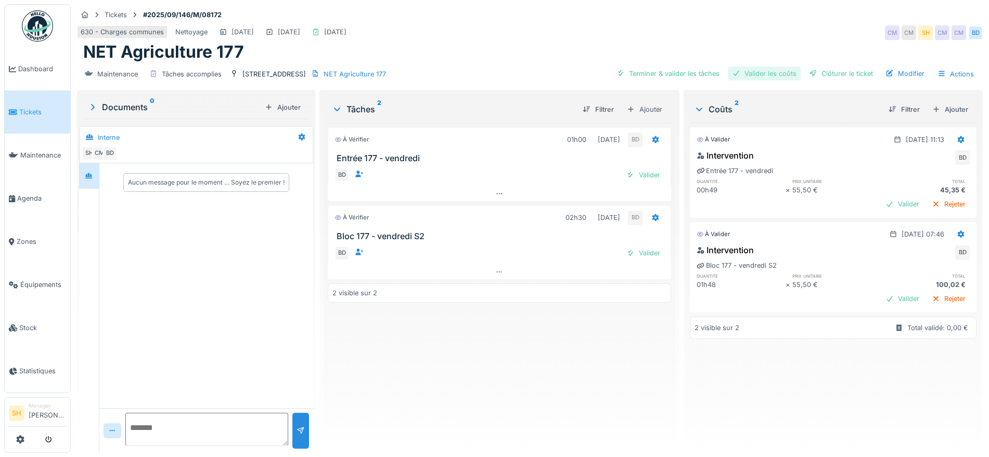
drag, startPoint x: 695, startPoint y: 68, endPoint x: 727, endPoint y: 69, distance: 32.3
click at [700, 69] on div "Terminer & valider les tâches" at bounding box center [667, 74] width 111 height 14
drag, startPoint x: 749, startPoint y: 68, endPoint x: 788, endPoint y: 72, distance: 39.7
click at [758, 71] on div "Valider les coûts" at bounding box center [764, 74] width 73 height 14
click at [814, 74] on div "Clôturer le ticket" at bounding box center [841, 74] width 72 height 14
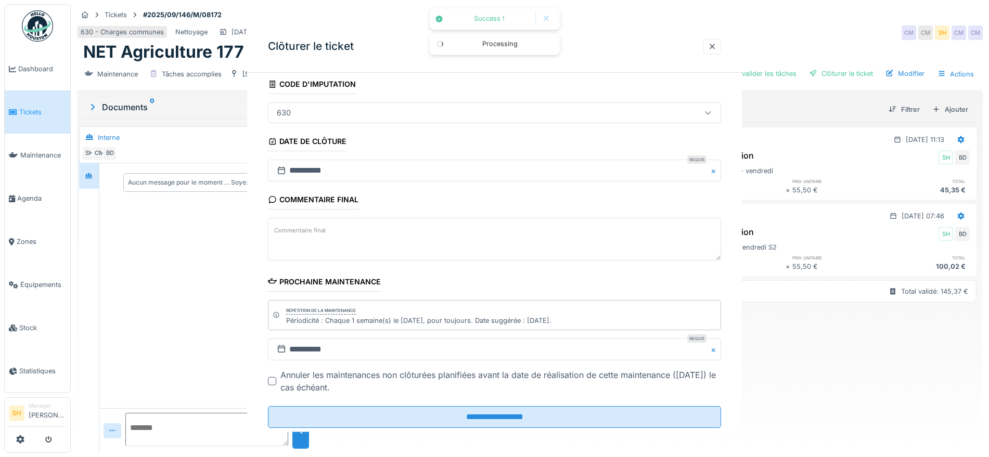
scroll to position [89, 0]
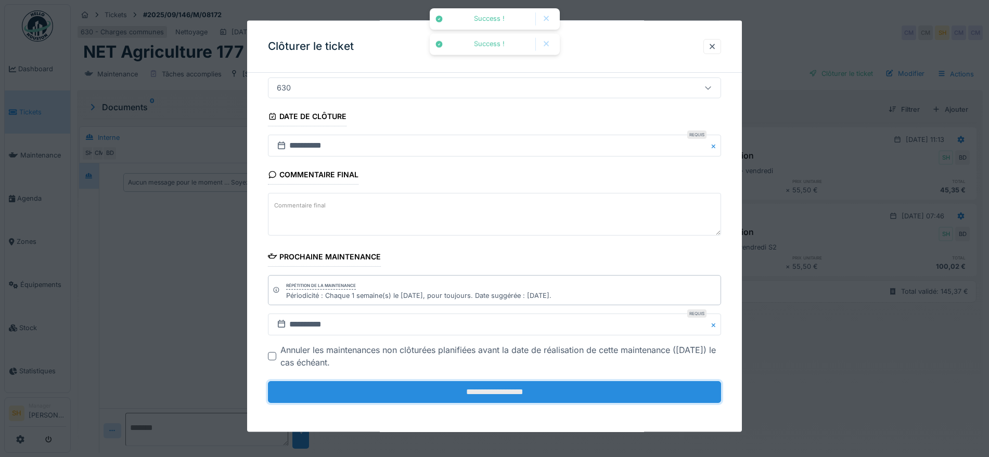
click at [503, 388] on input "**********" at bounding box center [494, 392] width 453 height 22
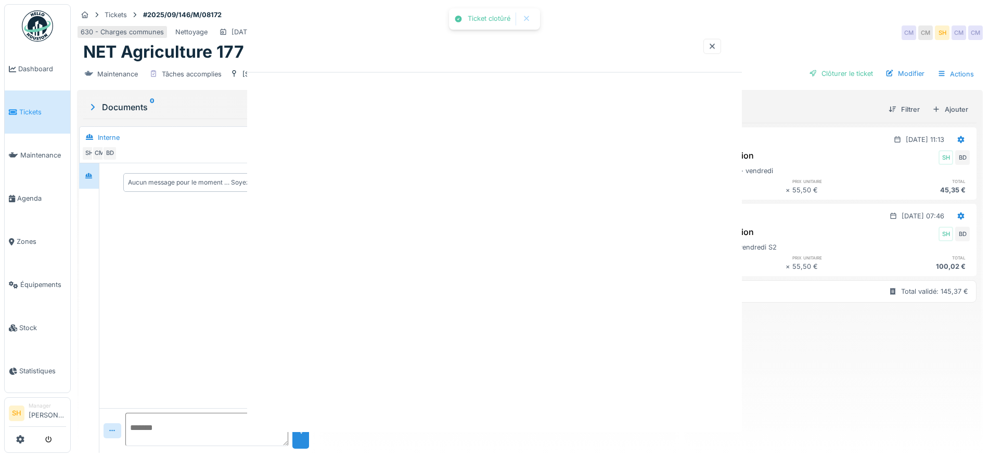
scroll to position [0, 0]
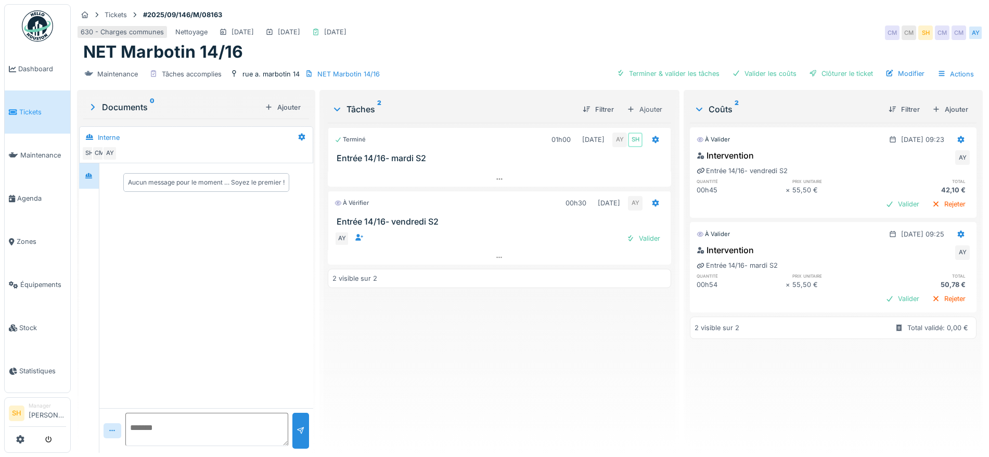
drag, startPoint x: 668, startPoint y: 72, endPoint x: 723, endPoint y: 61, distance: 56.2
click at [672, 72] on div "Terminer & valider les tâches" at bounding box center [667, 74] width 111 height 14
drag, startPoint x: 766, startPoint y: 70, endPoint x: 775, endPoint y: 71, distance: 8.9
click at [772, 71] on div "Valider les coûts" at bounding box center [764, 74] width 73 height 14
click at [821, 72] on div "Clôturer le ticket" at bounding box center [841, 74] width 72 height 14
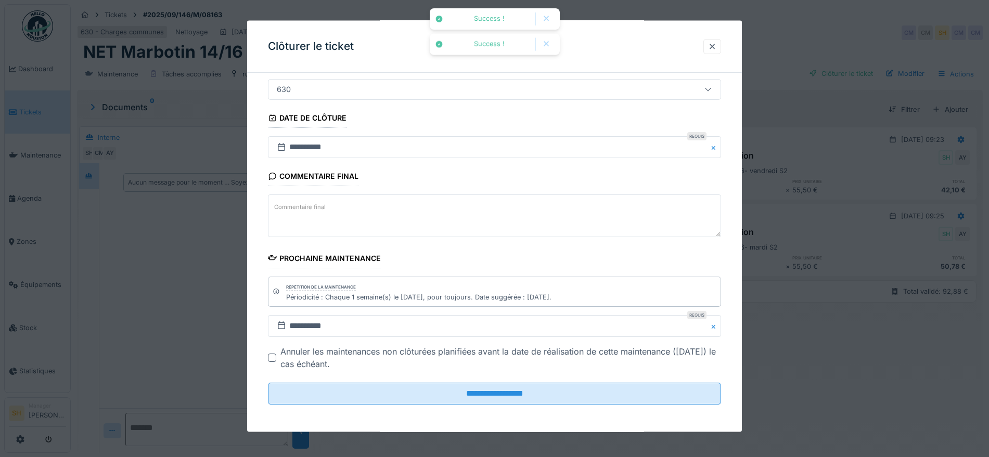
scroll to position [89, 0]
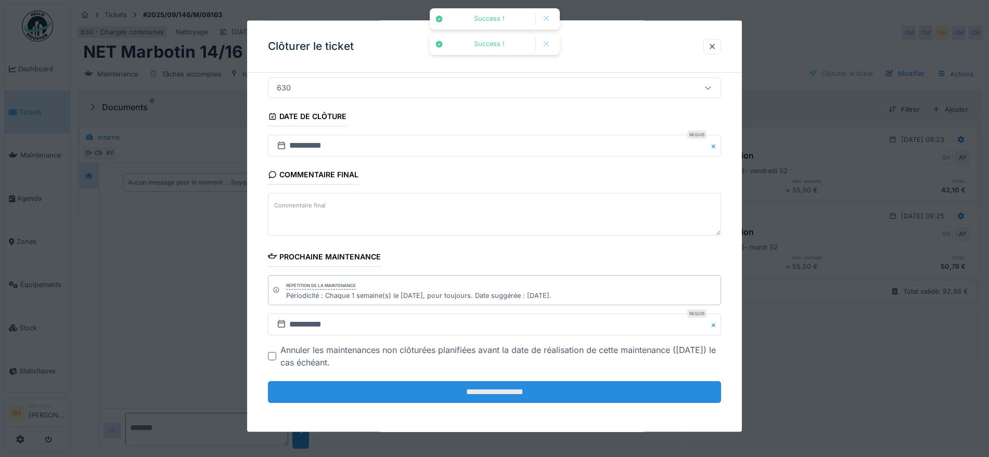
click at [536, 383] on input "**********" at bounding box center [494, 392] width 453 height 22
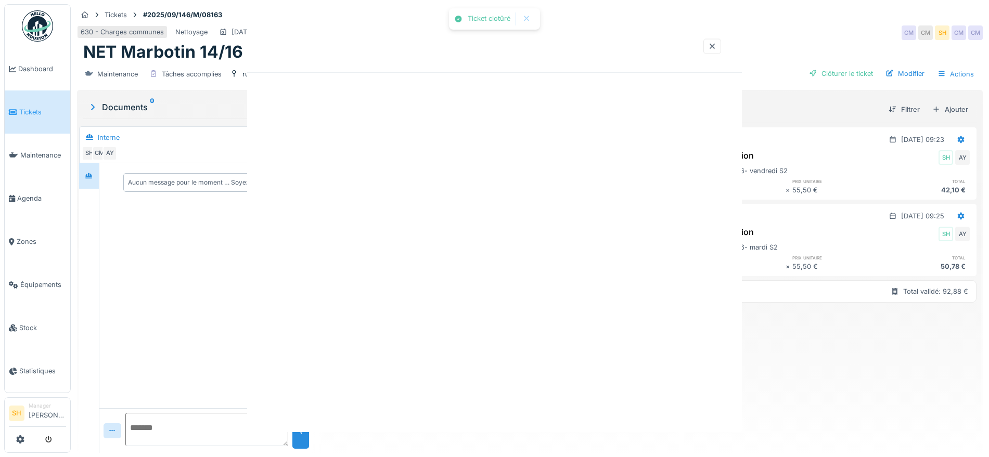
scroll to position [0, 0]
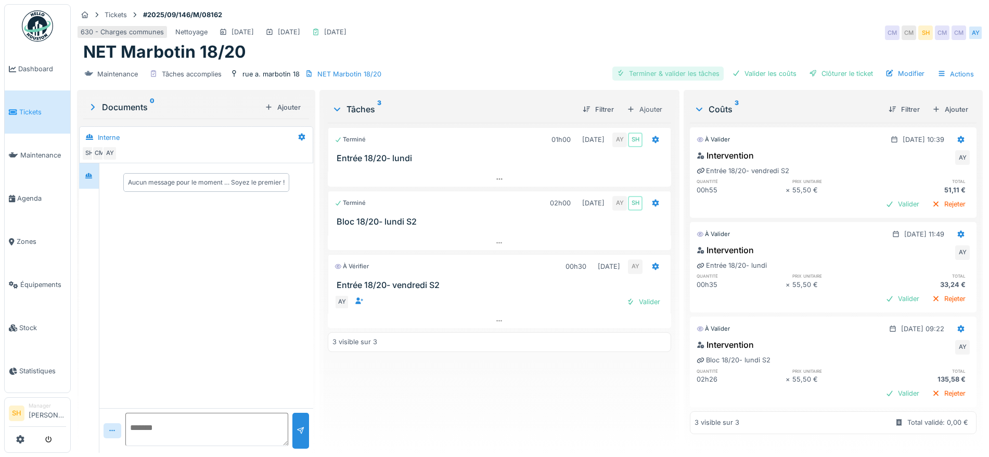
click at [680, 71] on div "Terminer & valider les tâches" at bounding box center [667, 74] width 111 height 14
drag, startPoint x: 741, startPoint y: 73, endPoint x: 770, endPoint y: 73, distance: 28.6
click at [748, 73] on div "Valider les coûts" at bounding box center [764, 74] width 73 height 14
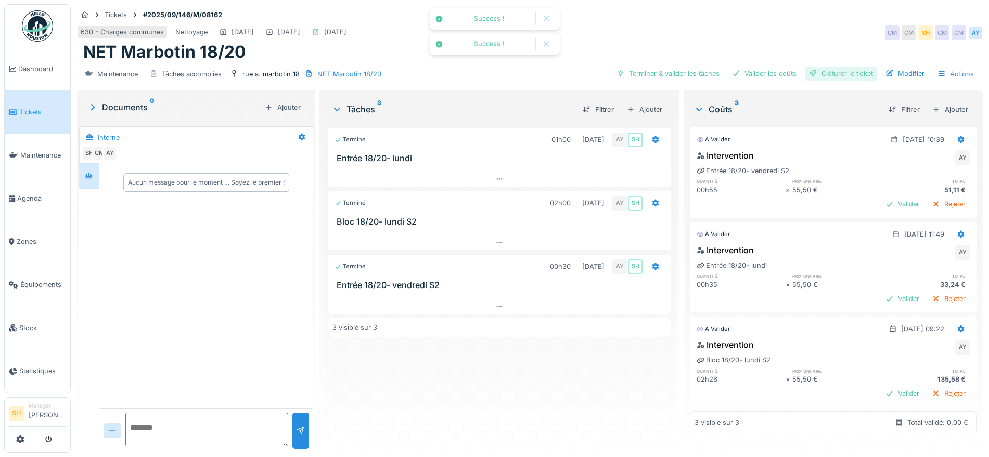
click at [821, 74] on div "Clôturer le ticket" at bounding box center [841, 74] width 72 height 14
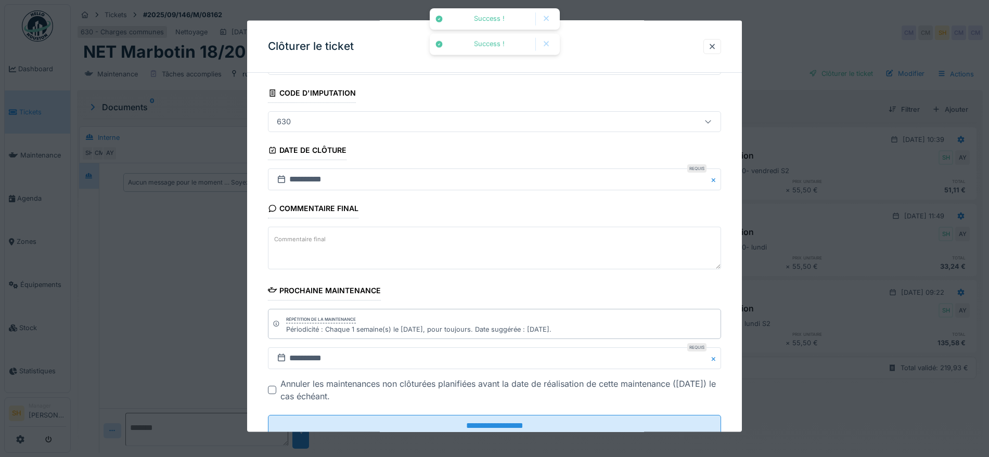
scroll to position [89, 0]
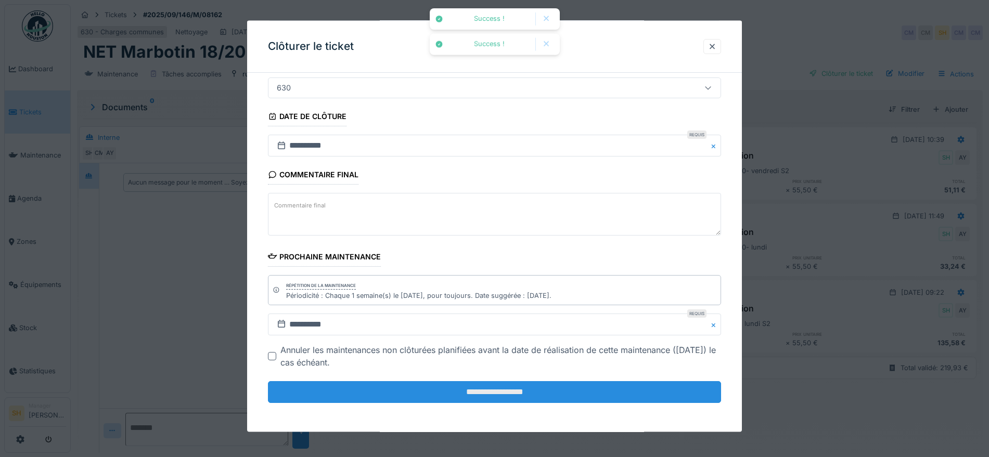
click at [564, 388] on input "**********" at bounding box center [494, 392] width 453 height 22
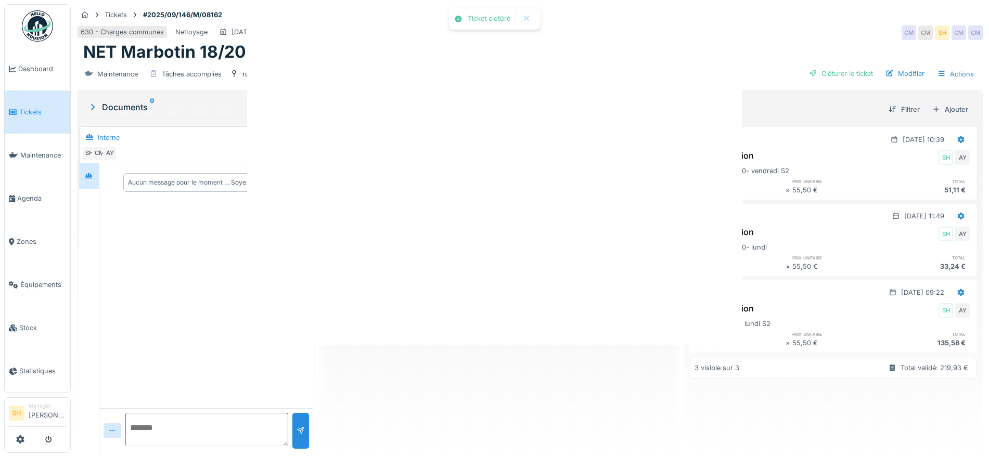
scroll to position [0, 0]
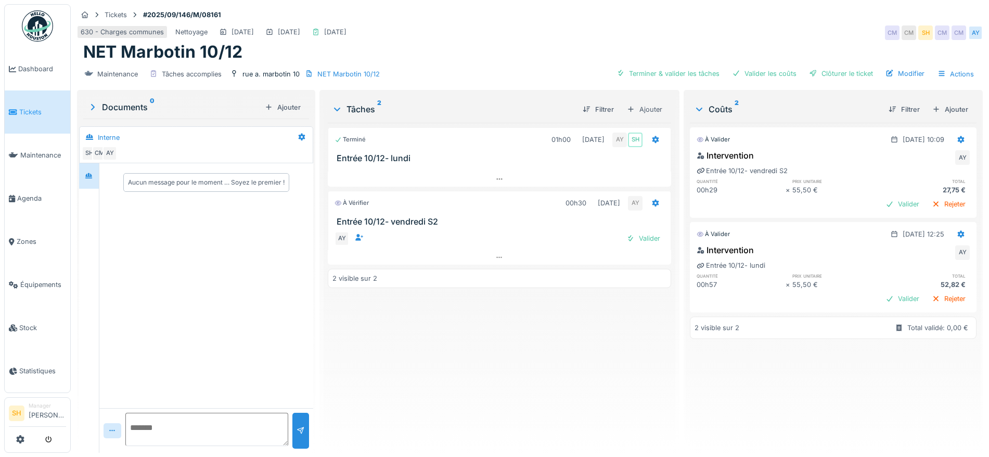
drag, startPoint x: 673, startPoint y: 71, endPoint x: 744, endPoint y: 64, distance: 70.5
click at [676, 70] on div "Terminer & valider les tâches" at bounding box center [667, 74] width 111 height 14
drag, startPoint x: 752, startPoint y: 72, endPoint x: 773, endPoint y: 73, distance: 20.8
click at [755, 72] on div "Valider les coûts" at bounding box center [764, 74] width 73 height 14
click at [814, 76] on div "Clôturer le ticket" at bounding box center [841, 74] width 72 height 14
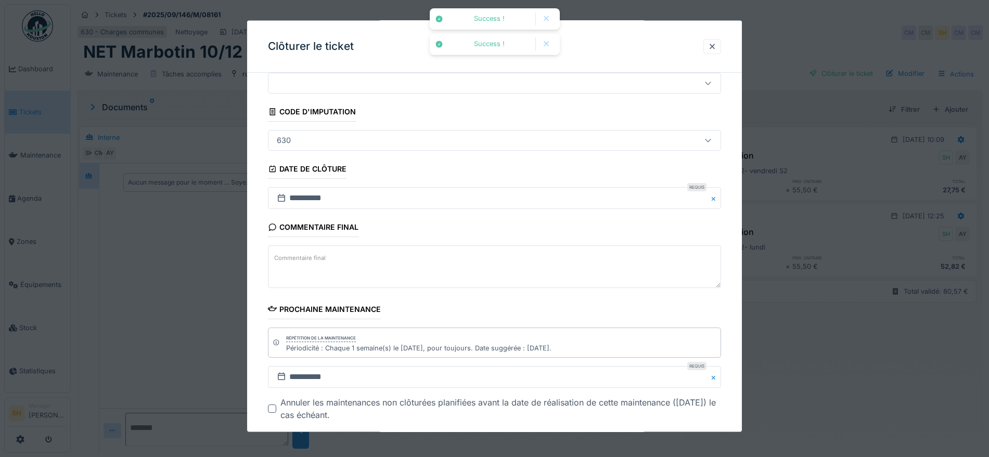
scroll to position [89, 0]
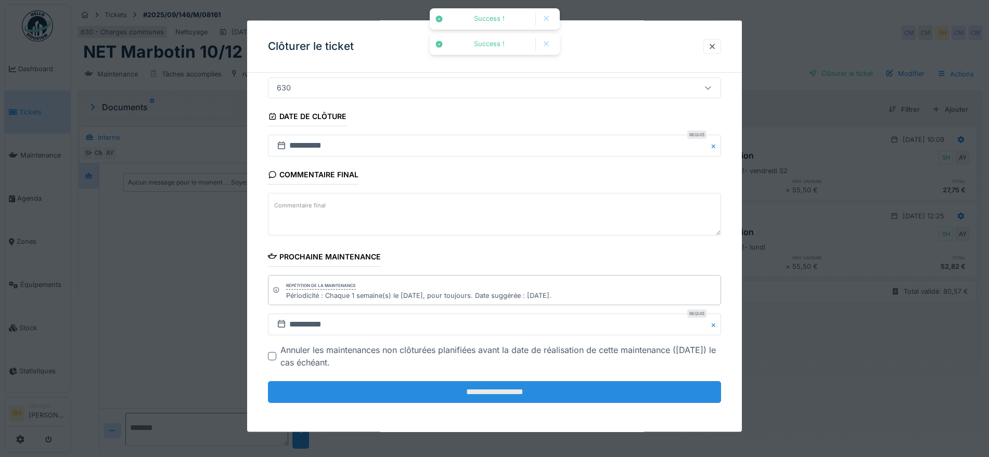
click at [587, 389] on input "**********" at bounding box center [494, 392] width 453 height 22
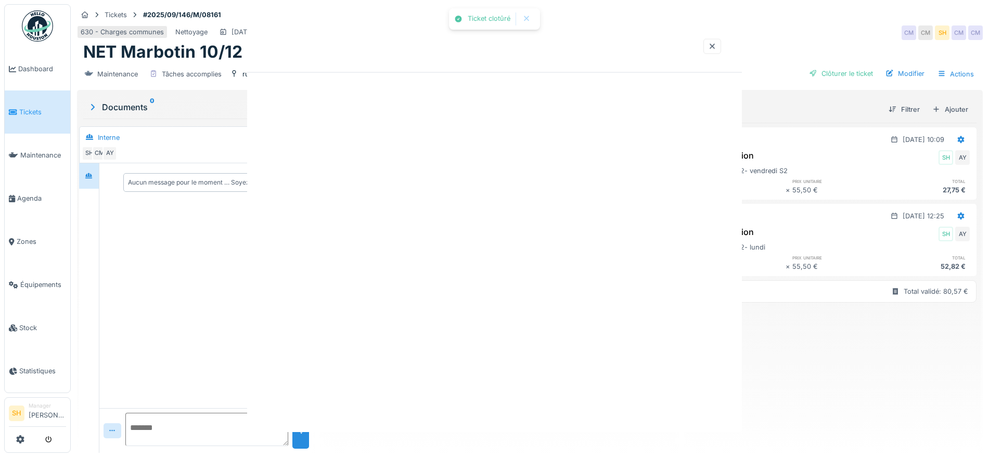
scroll to position [0, 0]
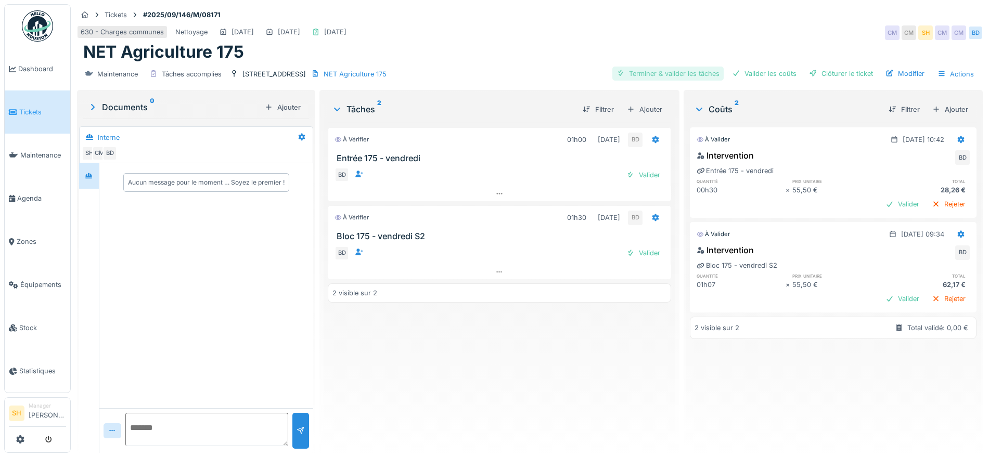
click at [669, 73] on div "Terminer & valider les tâches" at bounding box center [667, 74] width 111 height 14
drag, startPoint x: 767, startPoint y: 72, endPoint x: 790, endPoint y: 74, distance: 23.0
click at [770, 72] on div "Valider les coûts" at bounding box center [764, 74] width 73 height 14
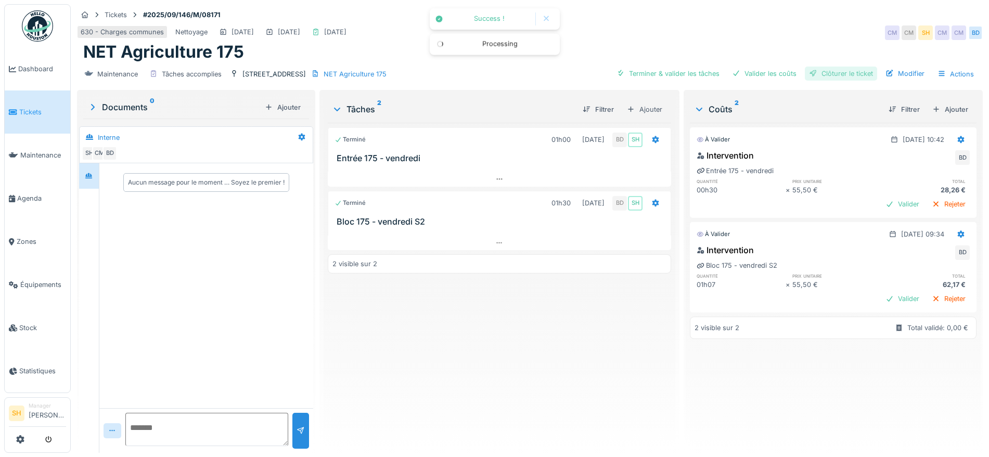
click at [828, 73] on div "Clôturer le ticket" at bounding box center [841, 74] width 72 height 14
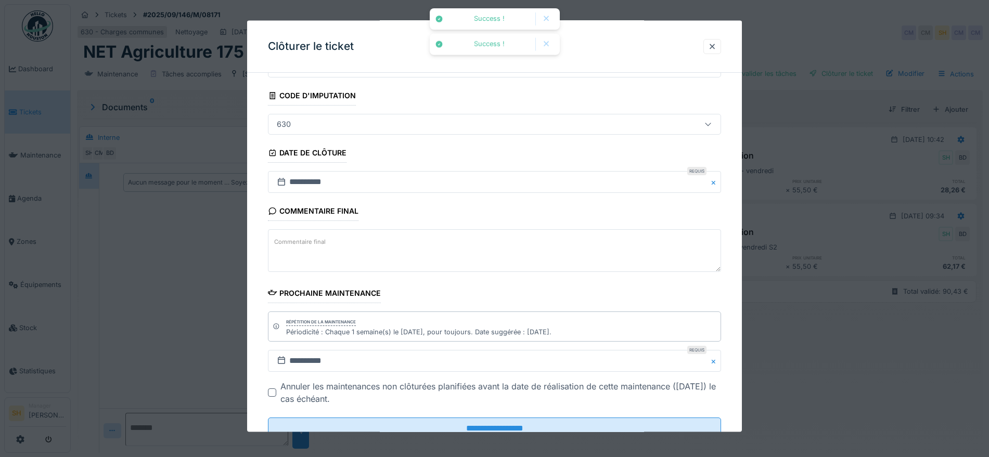
scroll to position [89, 0]
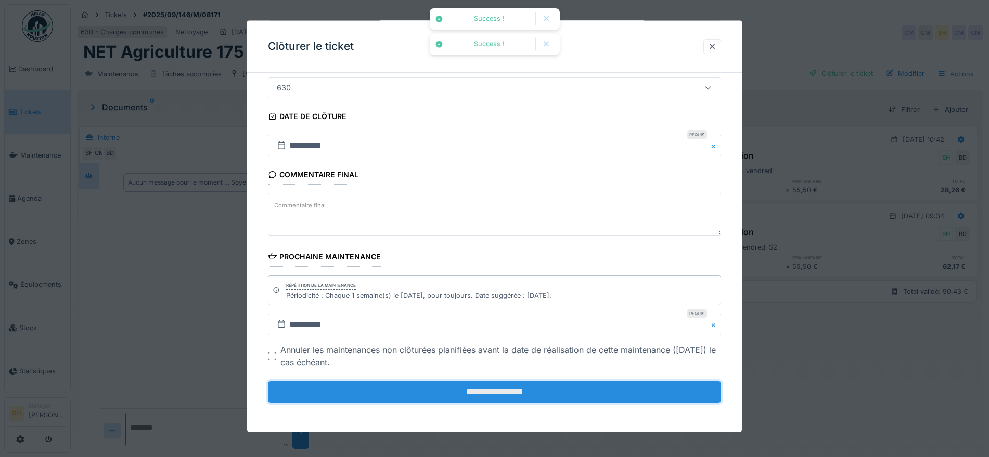
click at [541, 388] on input "**********" at bounding box center [494, 392] width 453 height 22
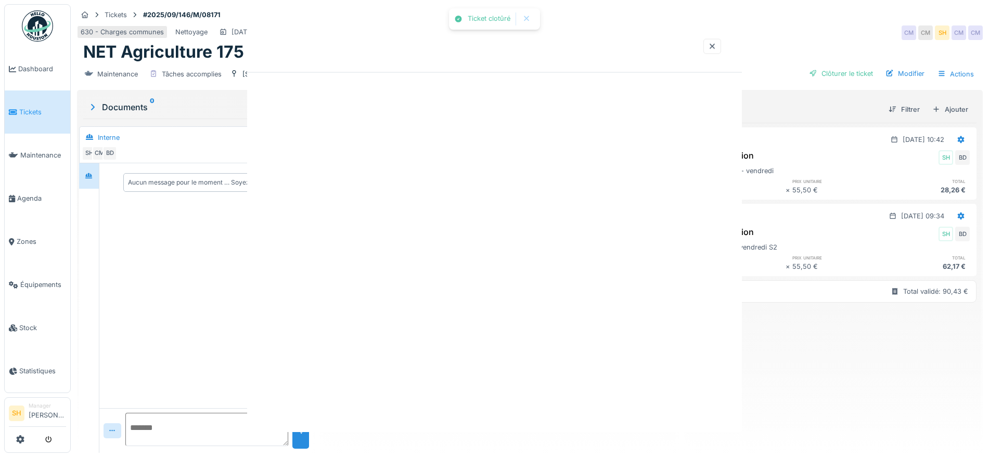
scroll to position [0, 0]
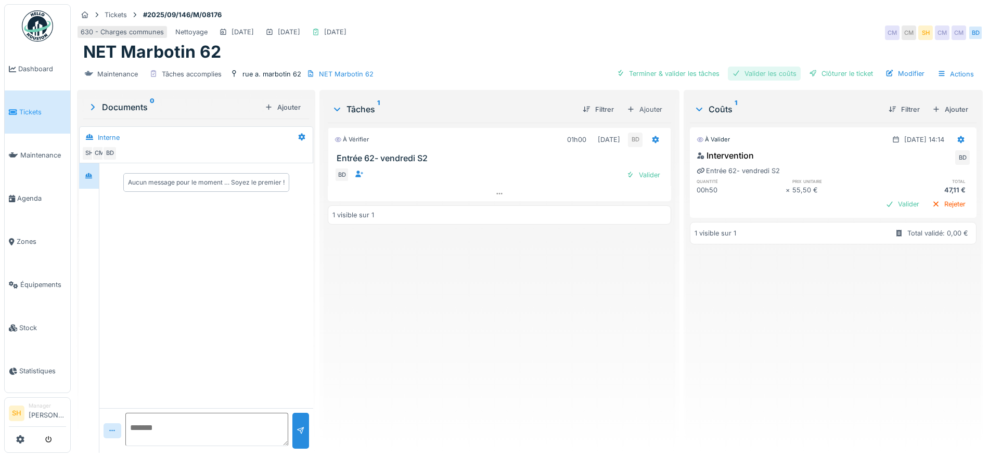
drag, startPoint x: 639, startPoint y: 74, endPoint x: 725, endPoint y: 74, distance: 86.9
click at [646, 75] on div "Terminer & valider les tâches" at bounding box center [667, 74] width 111 height 14
drag, startPoint x: 745, startPoint y: 75, endPoint x: 772, endPoint y: 76, distance: 27.1
click at [753, 75] on div "Valider les coûts" at bounding box center [764, 74] width 73 height 14
click at [818, 79] on div "Clôturer le ticket" at bounding box center [841, 74] width 72 height 14
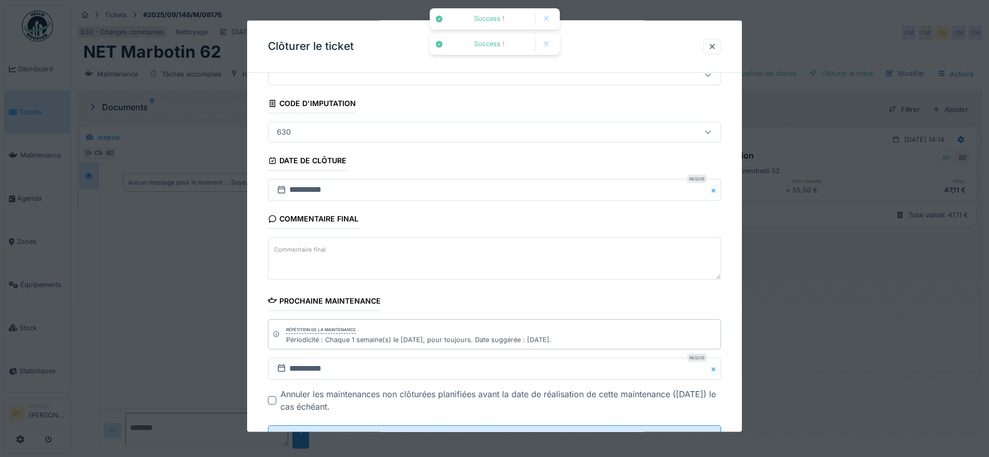
scroll to position [89, 0]
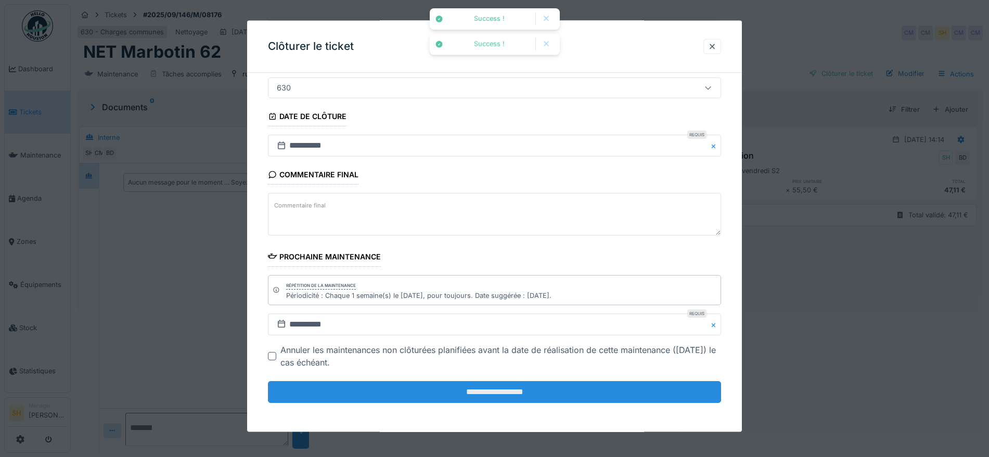
click at [524, 390] on input "**********" at bounding box center [494, 392] width 453 height 22
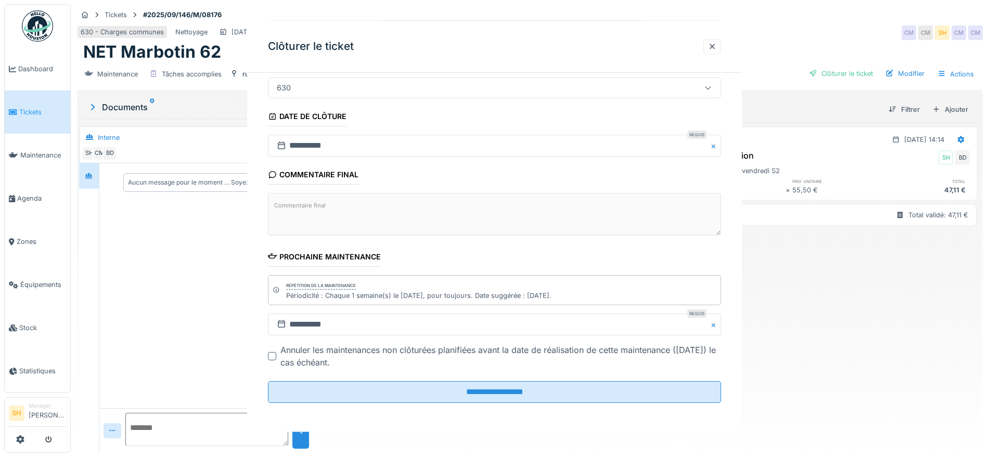
scroll to position [0, 0]
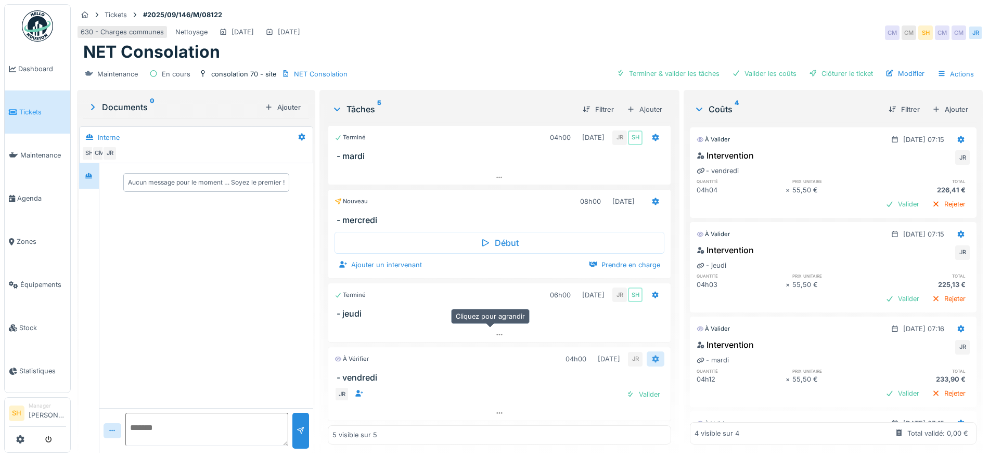
scroll to position [10, 0]
drag, startPoint x: 683, startPoint y: 63, endPoint x: 732, endPoint y: 65, distance: 48.9
click at [686, 67] on div "Terminer & valider les tâches" at bounding box center [667, 74] width 111 height 14
drag, startPoint x: 754, startPoint y: 66, endPoint x: 763, endPoint y: 66, distance: 9.4
click at [761, 67] on div "Valider les coûts" at bounding box center [764, 74] width 73 height 14
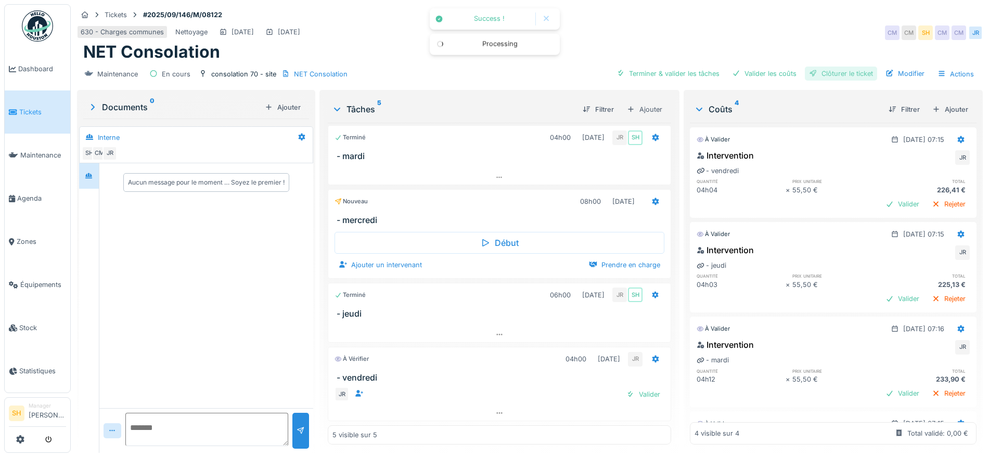
click at [832, 68] on div "Clôturer le ticket" at bounding box center [841, 74] width 72 height 14
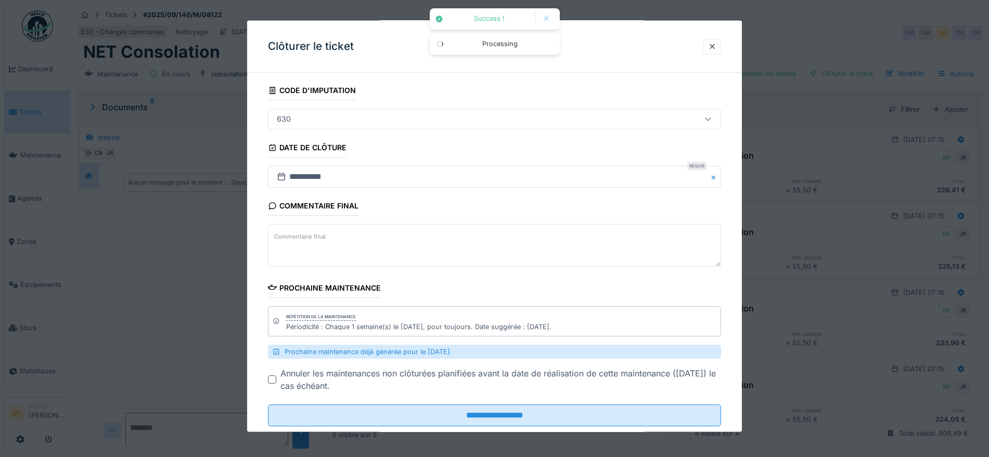
scroll to position [81, 0]
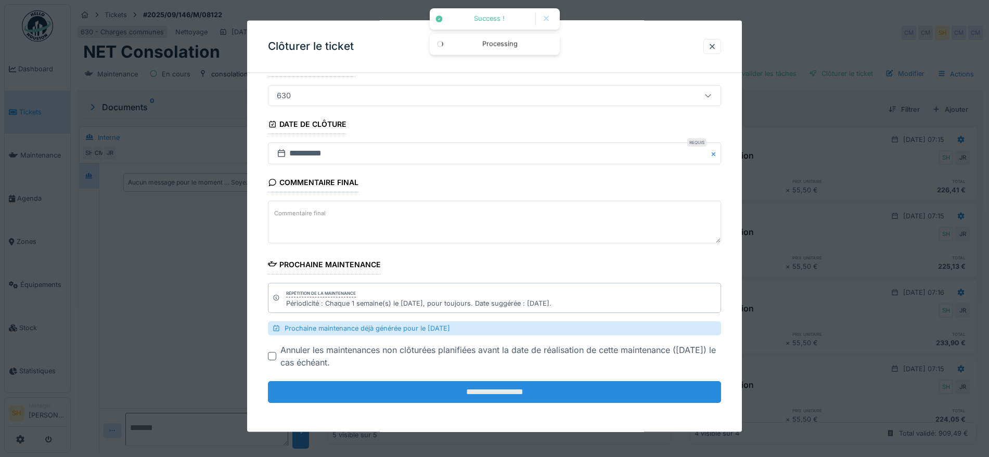
click at [496, 391] on input "**********" at bounding box center [494, 392] width 453 height 22
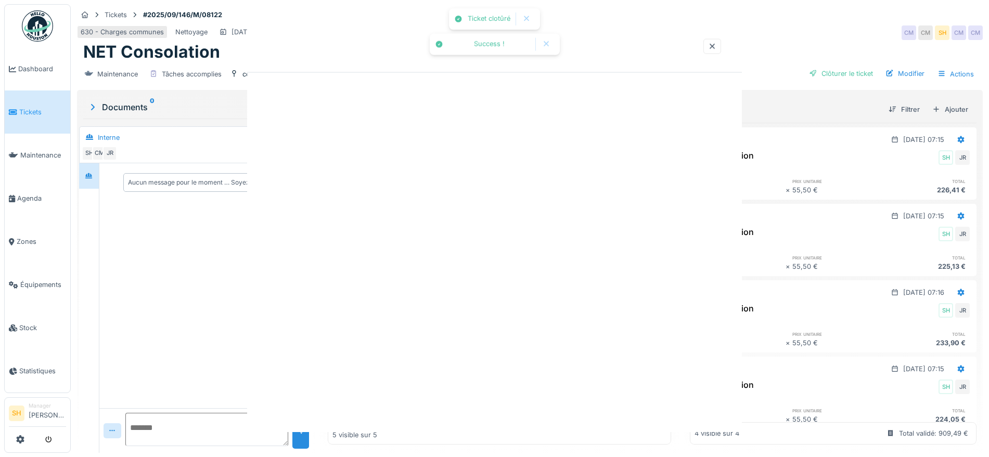
scroll to position [0, 0]
click at [486, 383] on div "Ticket clotûré Success ! Success ! Annuler Tickets #2025/09/146/M/08122 630 - C…" at bounding box center [530, 228] width 918 height 457
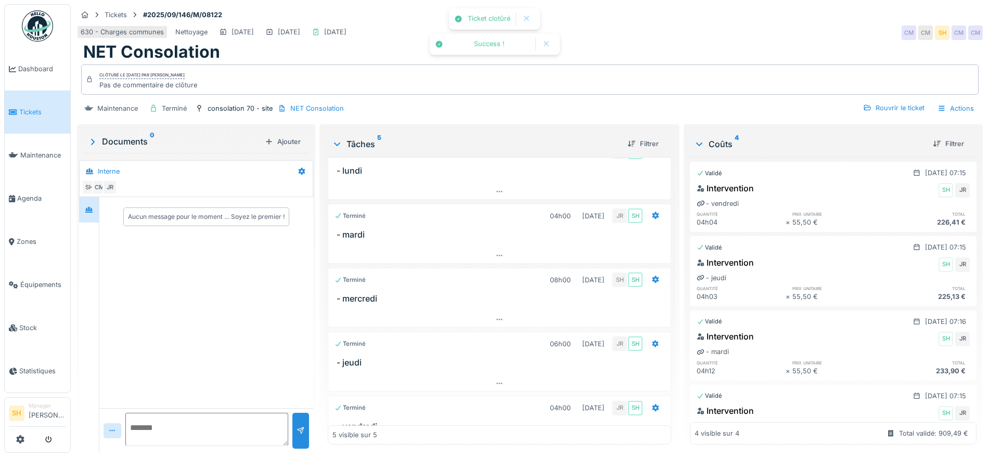
scroll to position [57, 0]
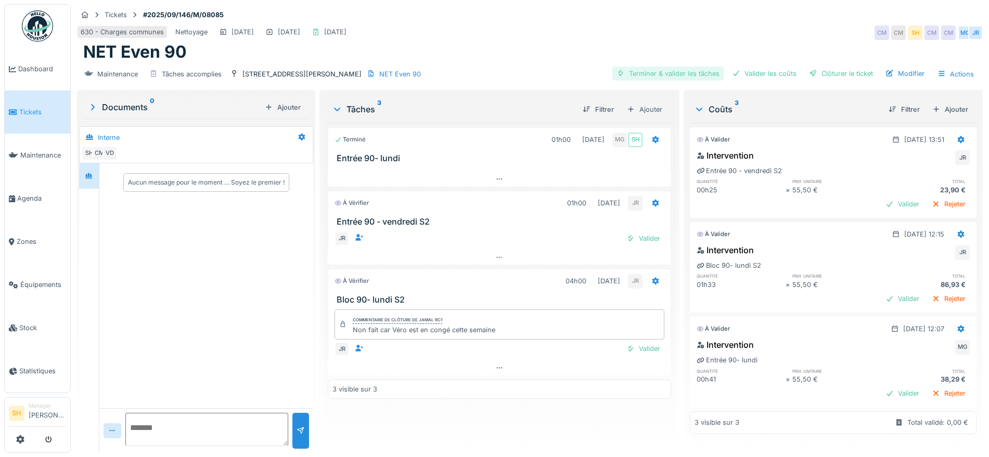
drag, startPoint x: 666, startPoint y: 72, endPoint x: 709, endPoint y: 69, distance: 43.8
click at [666, 72] on div "Terminer & valider les tâches" at bounding box center [667, 74] width 111 height 14
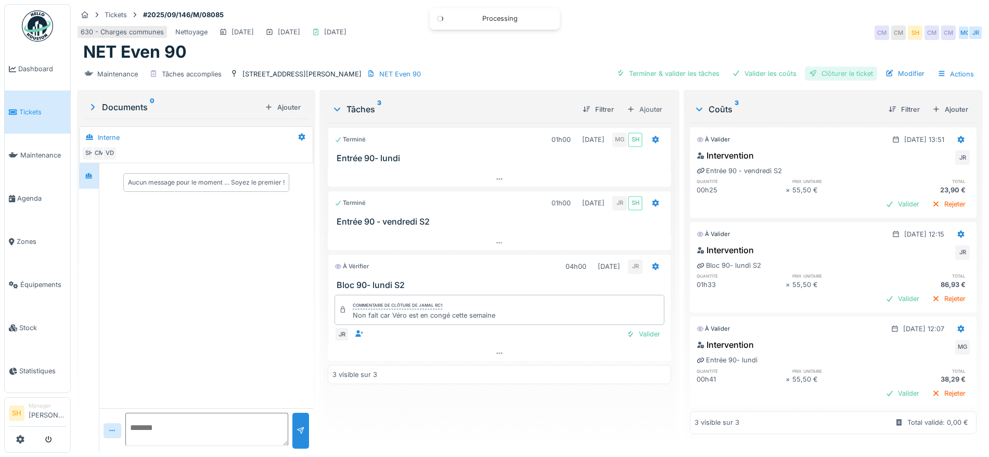
drag, startPoint x: 772, startPoint y: 71, endPoint x: 816, endPoint y: 72, distance: 43.7
click at [775, 72] on div "Valider les coûts" at bounding box center [764, 74] width 73 height 14
click at [829, 72] on div "Clôturer le ticket" at bounding box center [841, 74] width 72 height 14
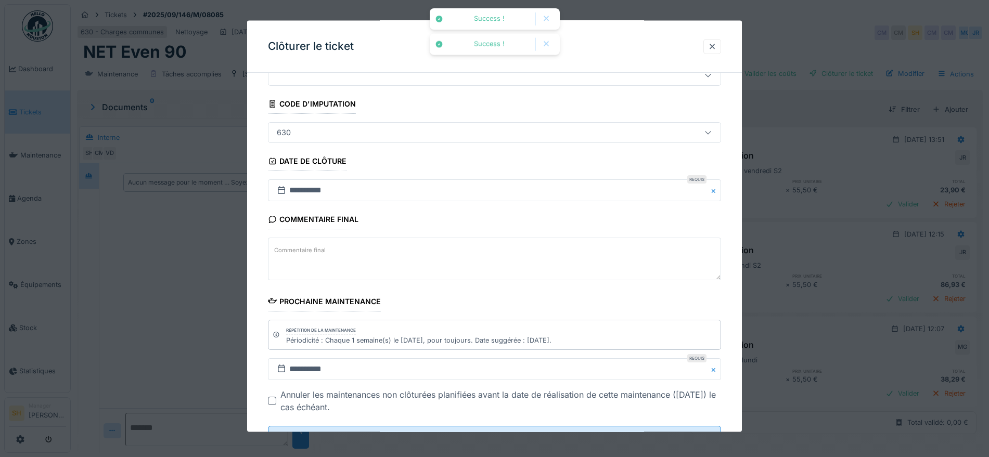
scroll to position [89, 0]
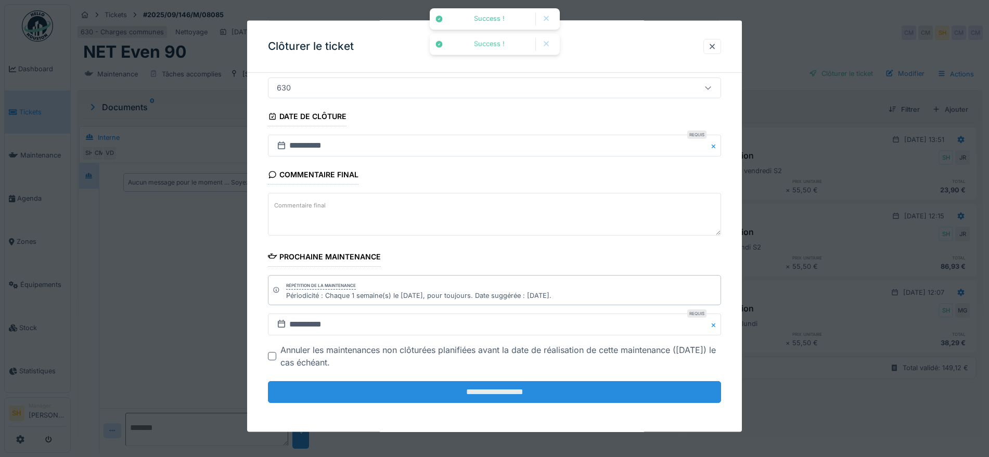
click at [620, 385] on input "**********" at bounding box center [494, 392] width 453 height 22
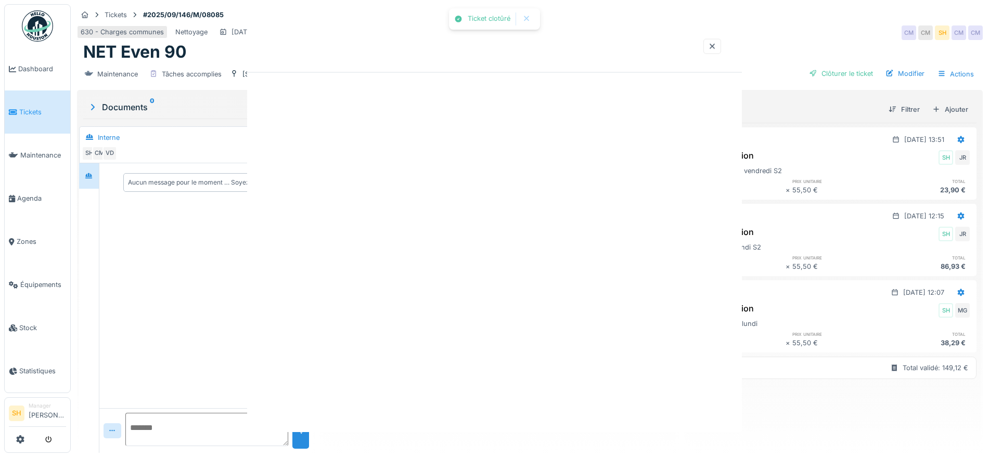
scroll to position [0, 0]
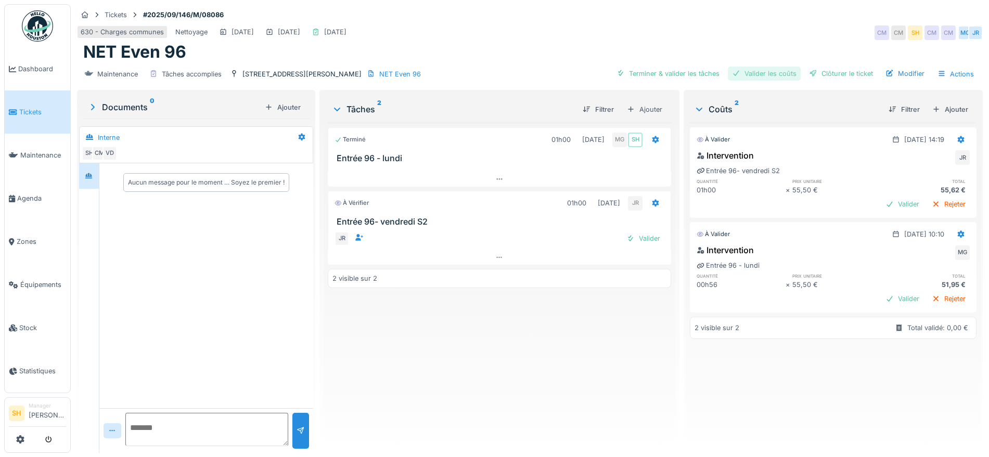
drag, startPoint x: 671, startPoint y: 73, endPoint x: 721, endPoint y: 72, distance: 49.9
click at [678, 73] on div "Terminer & valider les tâches" at bounding box center [667, 74] width 111 height 14
drag, startPoint x: 750, startPoint y: 70, endPoint x: 761, endPoint y: 72, distance: 11.1
click at [759, 71] on div "Valider les coûts" at bounding box center [764, 74] width 73 height 14
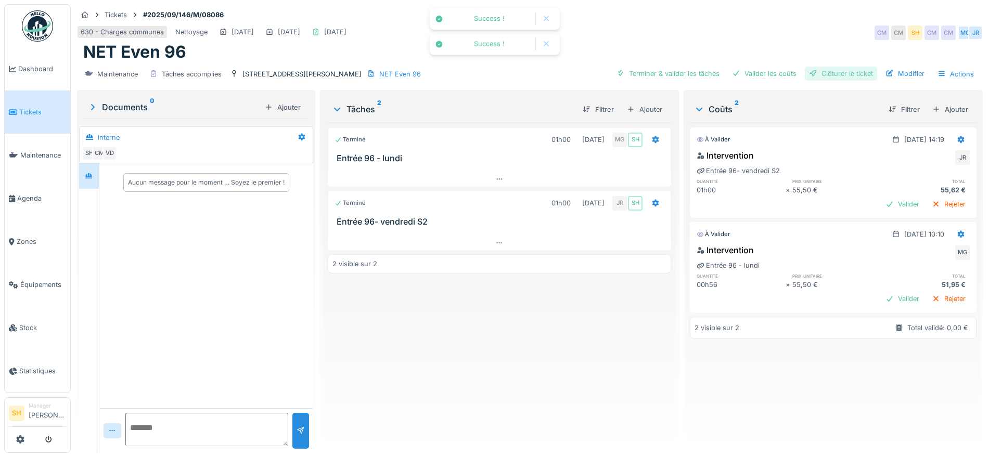
click at [818, 73] on div "Clôturer le ticket" at bounding box center [841, 74] width 72 height 14
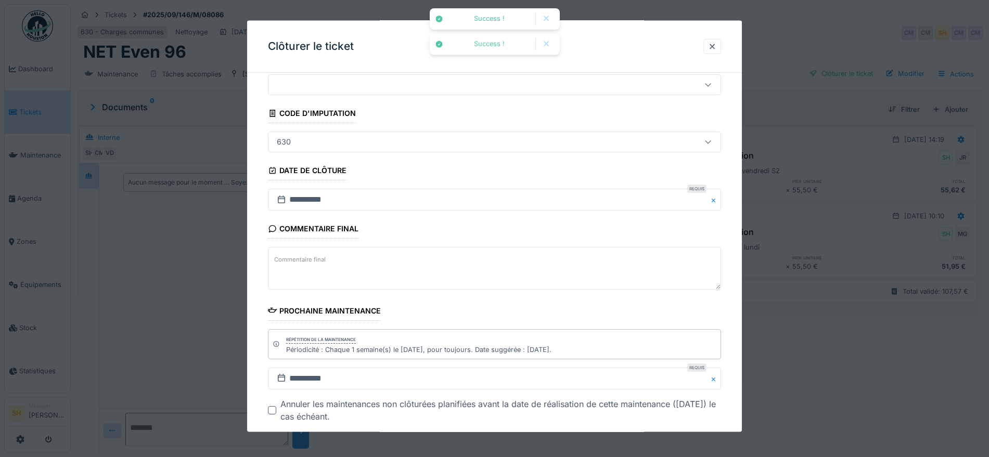
scroll to position [89, 0]
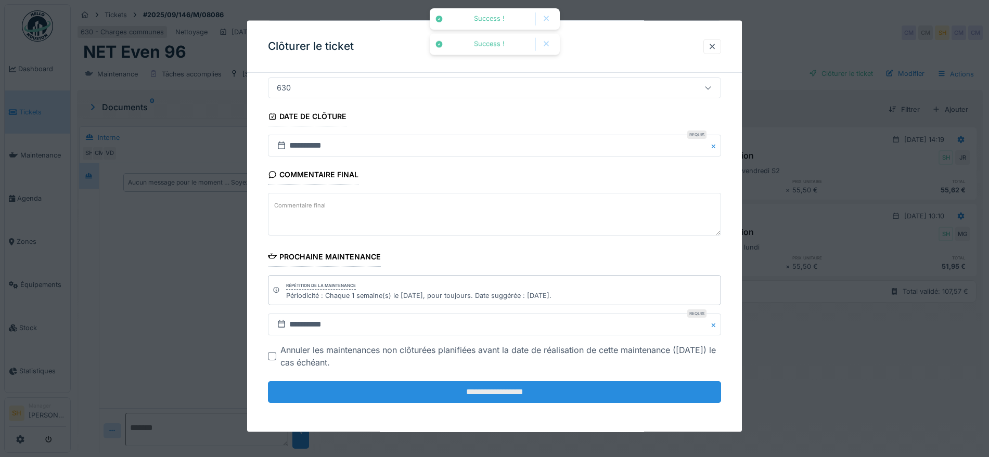
click at [536, 393] on input "**********" at bounding box center [494, 392] width 453 height 22
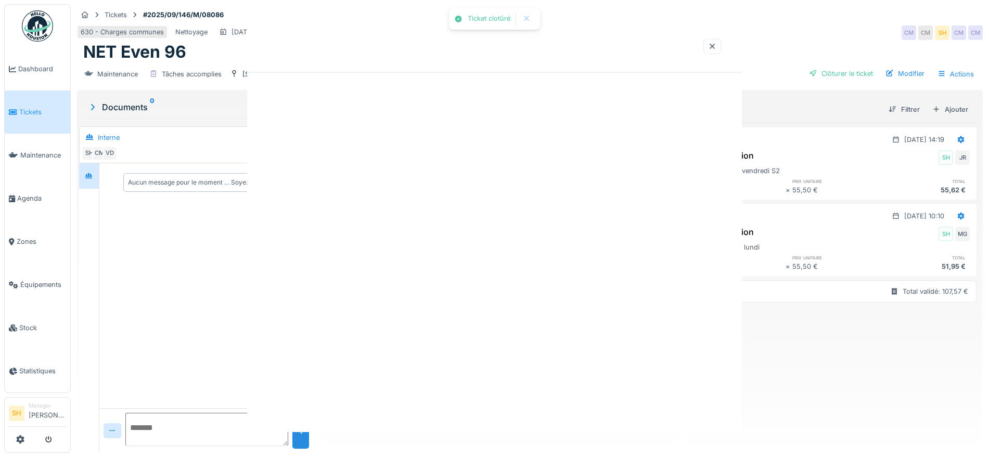
scroll to position [0, 0]
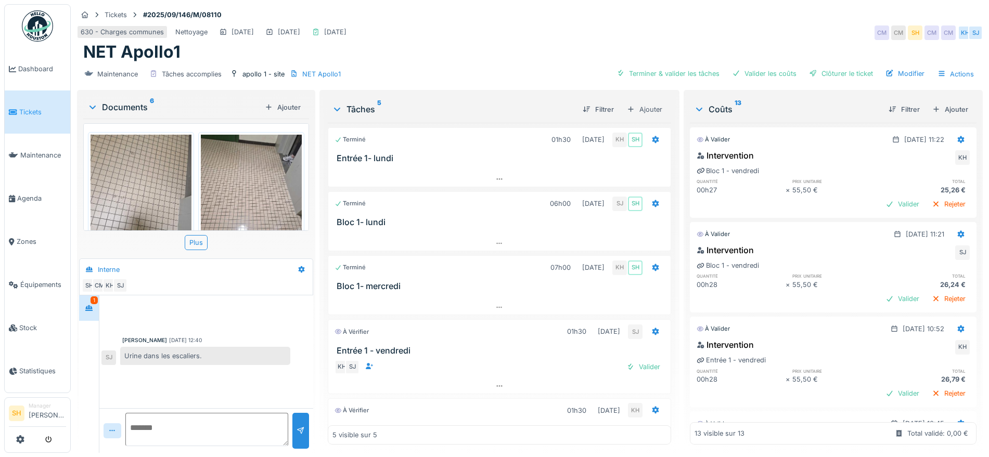
scroll to position [51, 0]
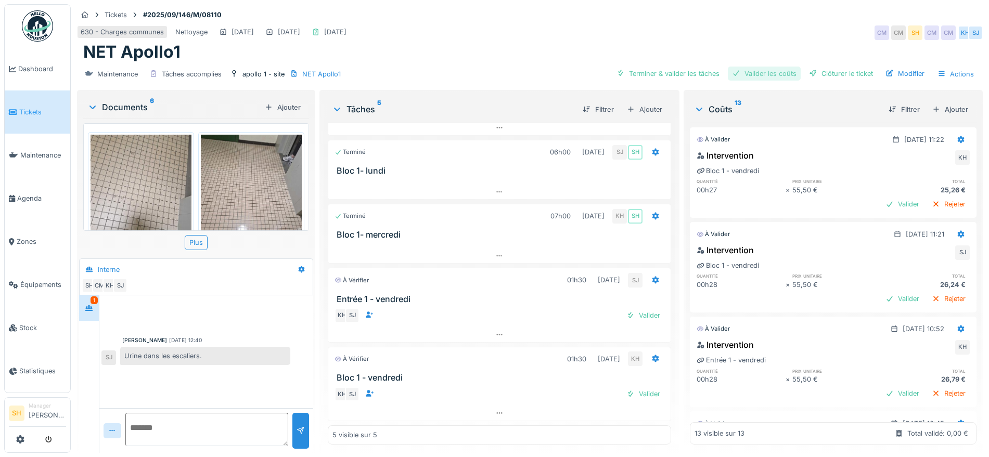
drag, startPoint x: 672, startPoint y: 70, endPoint x: 745, endPoint y: 69, distance: 72.8
click at [686, 70] on div "Terminer & valider les tâches" at bounding box center [667, 74] width 111 height 14
drag, startPoint x: 769, startPoint y: 69, endPoint x: 822, endPoint y: 71, distance: 53.1
click at [772, 70] on div "Valider les coûts" at bounding box center [764, 74] width 73 height 14
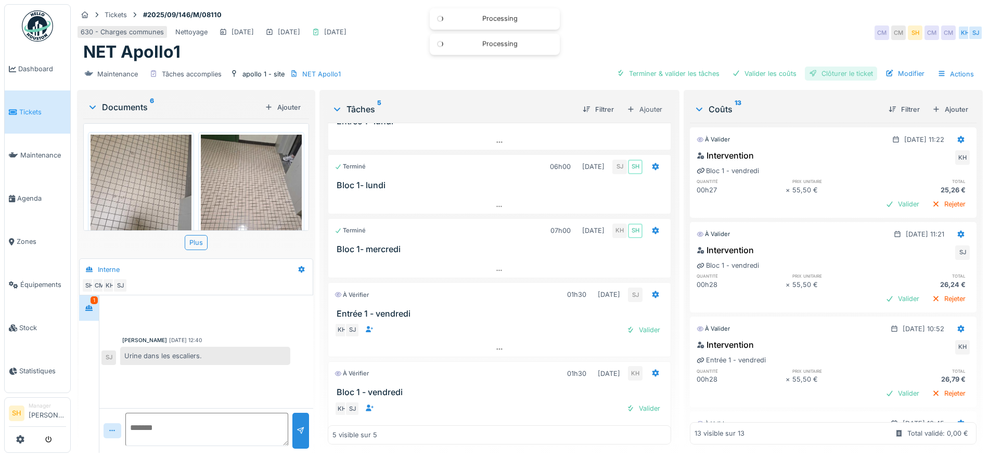
click at [827, 71] on div "Clôturer le ticket" at bounding box center [841, 74] width 72 height 14
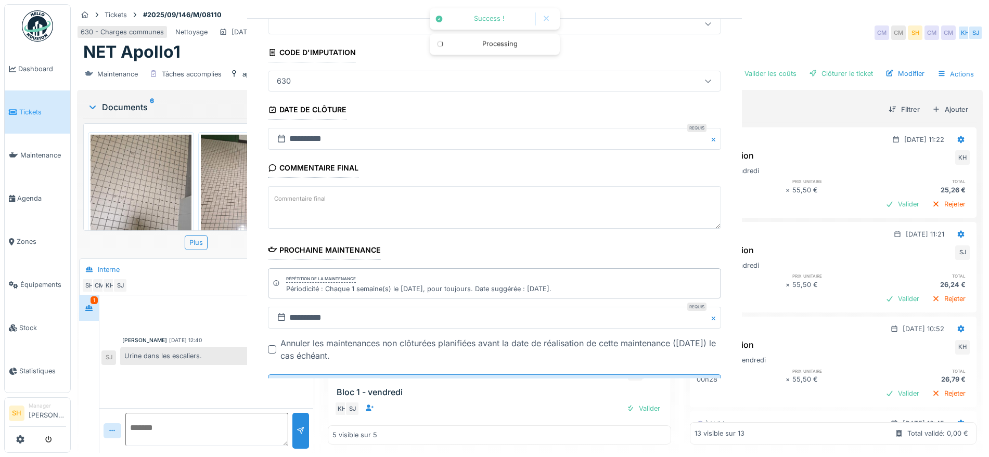
scroll to position [89, 0]
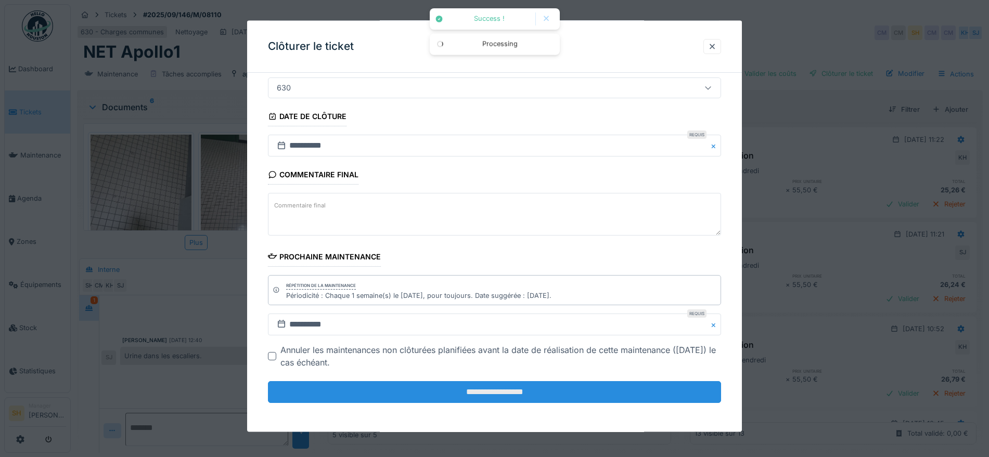
click at [596, 384] on input "**********" at bounding box center [494, 392] width 453 height 22
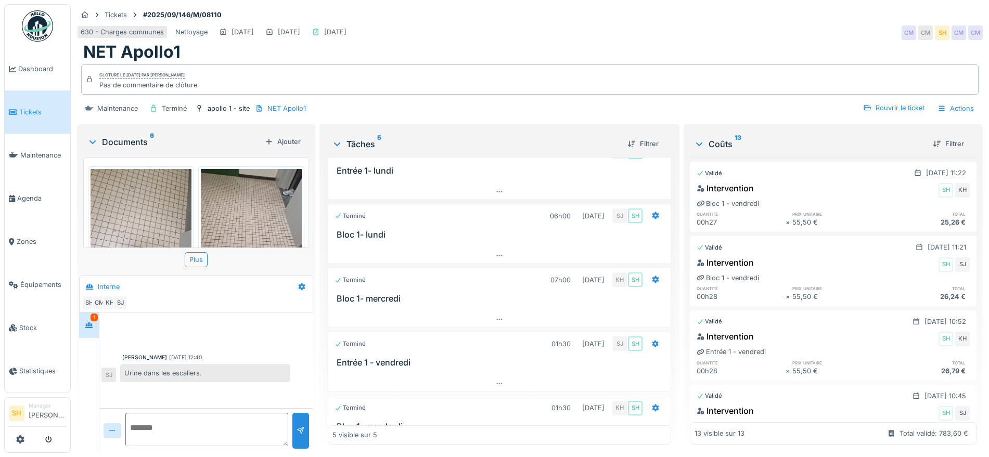
scroll to position [51, 0]
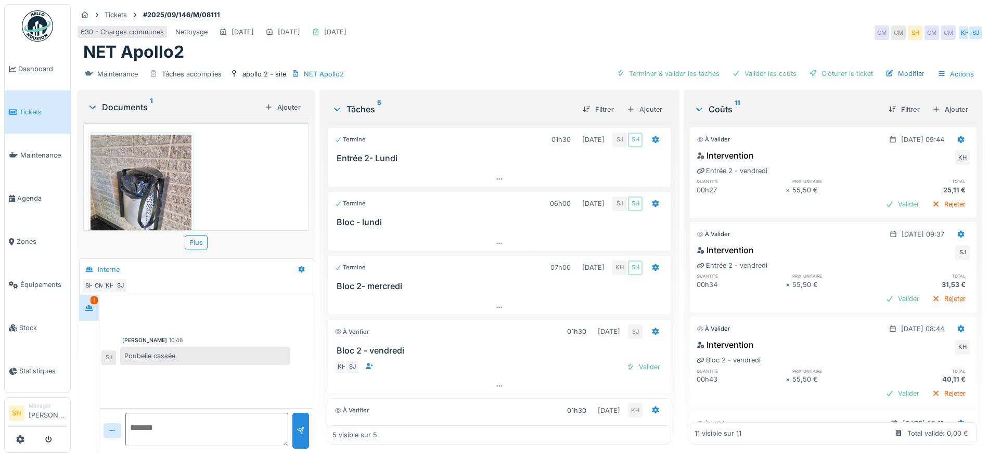
click at [151, 183] on img at bounding box center [140, 202] width 101 height 135
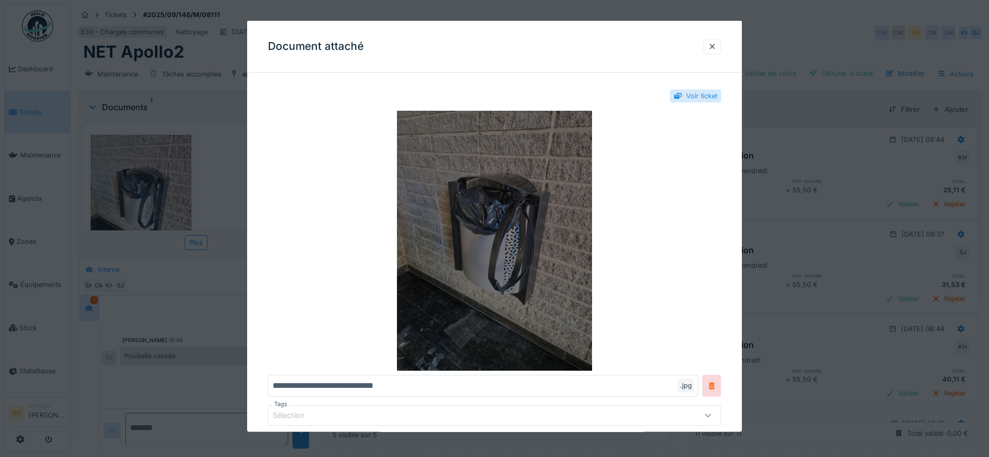
click at [513, 218] on img at bounding box center [494, 241] width 453 height 260
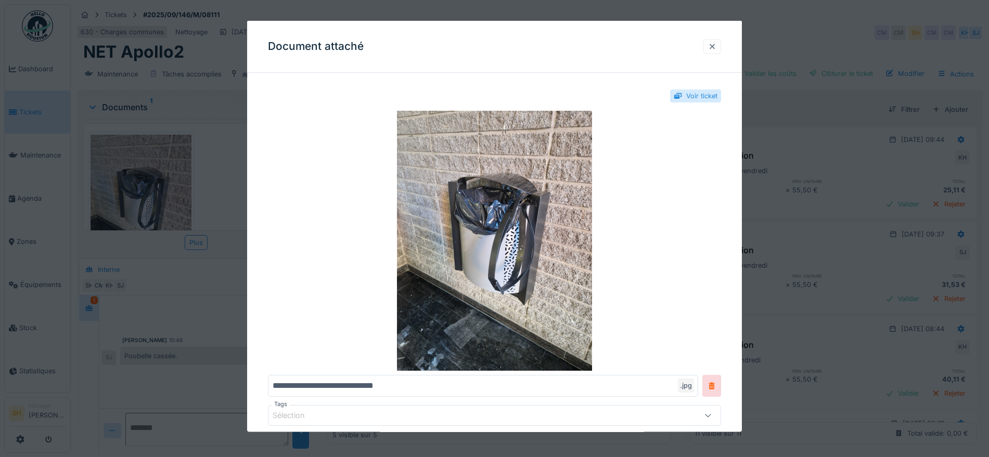
click at [715, 46] on div at bounding box center [712, 46] width 8 height 10
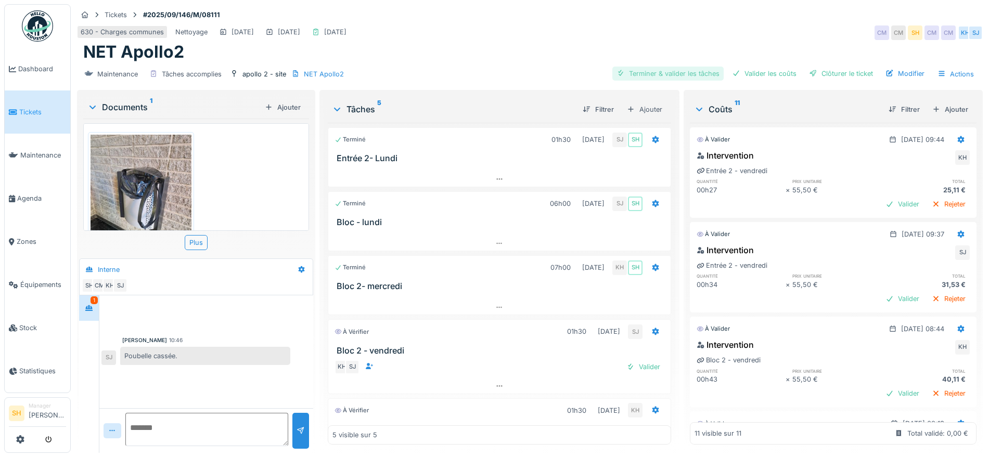
drag, startPoint x: 678, startPoint y: 68, endPoint x: 686, endPoint y: 69, distance: 8.4
click at [680, 68] on div "Terminer & valider les tâches" at bounding box center [667, 74] width 111 height 14
click at [770, 67] on div "Valider les coûts" at bounding box center [764, 74] width 73 height 14
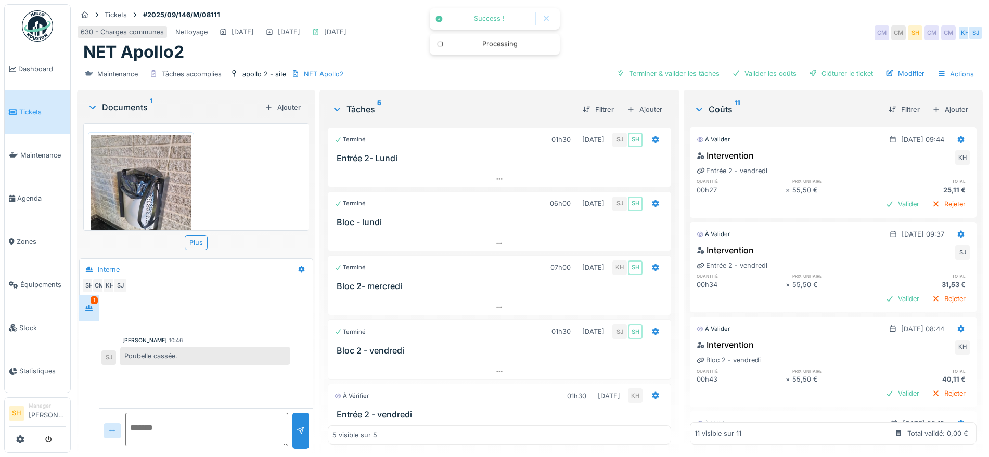
drag, startPoint x: 851, startPoint y: 70, endPoint x: 828, endPoint y: 71, distance: 22.9
click at [848, 70] on div "Clôturer le ticket" at bounding box center [841, 74] width 72 height 14
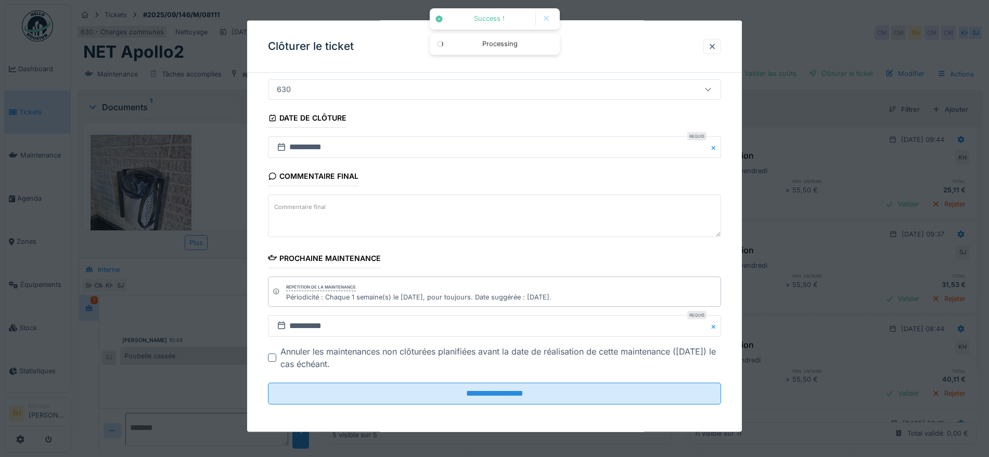
scroll to position [89, 0]
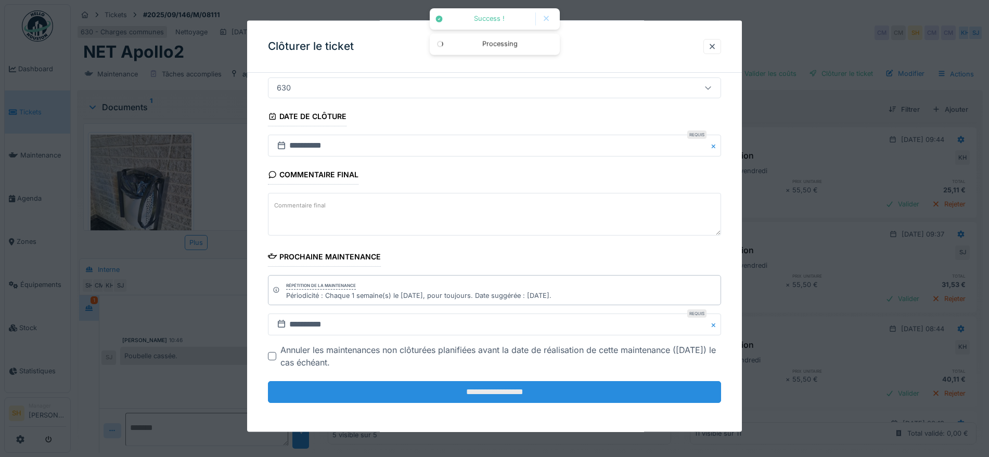
click at [552, 397] on input "**********" at bounding box center [494, 392] width 453 height 22
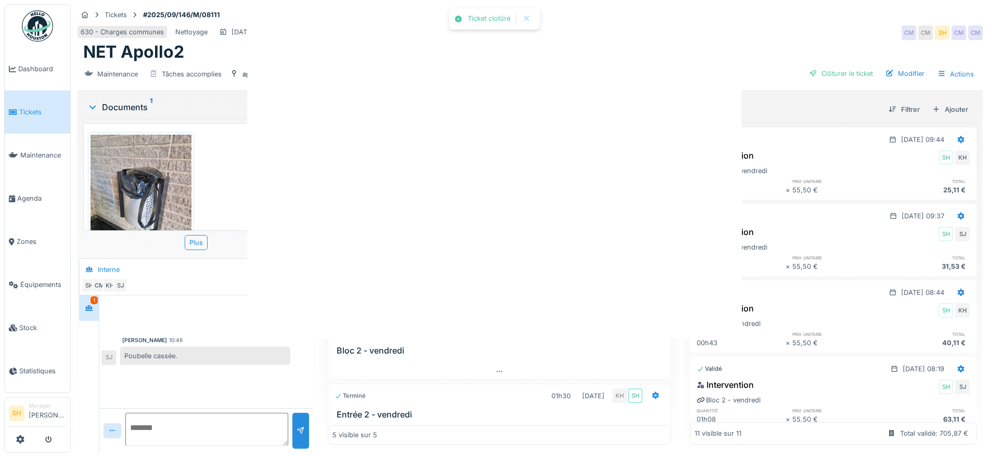
scroll to position [0, 0]
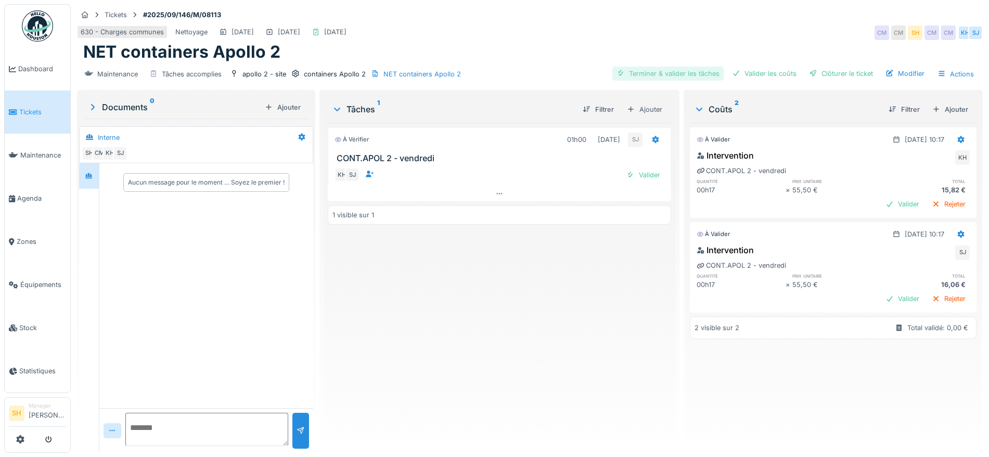
drag, startPoint x: 670, startPoint y: 75, endPoint x: 677, endPoint y: 75, distance: 7.3
click at [671, 75] on div "Terminer & valider les tâches" at bounding box center [667, 74] width 111 height 14
drag, startPoint x: 751, startPoint y: 74, endPoint x: 788, endPoint y: 74, distance: 37.4
click at [759, 74] on div "Valider les coûts" at bounding box center [764, 74] width 73 height 14
drag, startPoint x: 810, startPoint y: 73, endPoint x: 729, endPoint y: 95, distance: 83.9
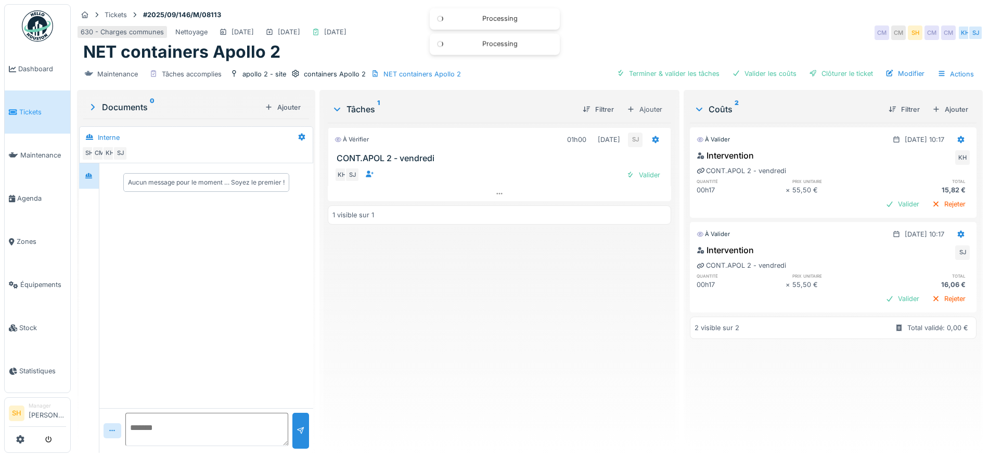
click at [809, 74] on div "Clôturer le ticket" at bounding box center [841, 74] width 72 height 14
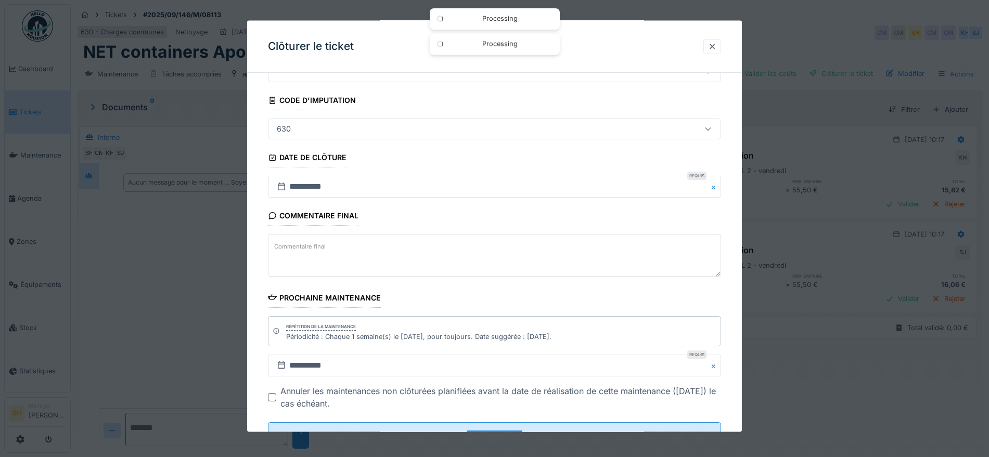
scroll to position [89, 0]
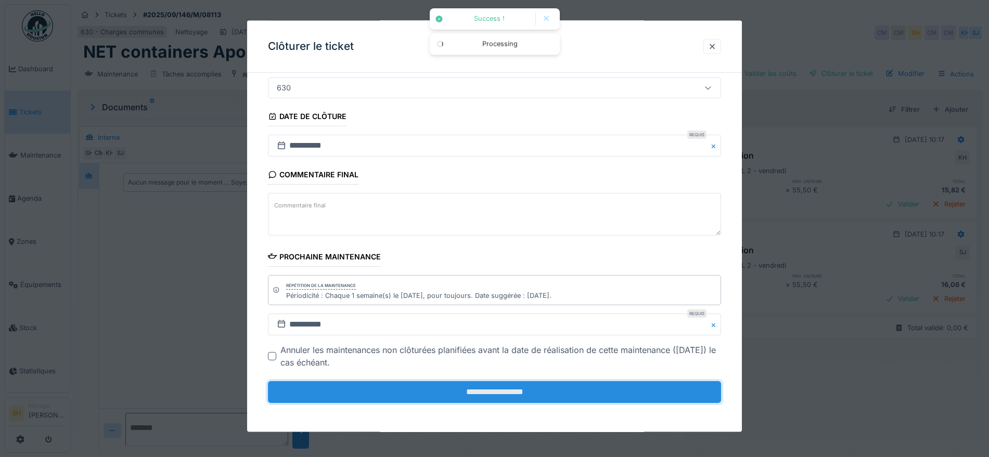
click at [533, 392] on input "**********" at bounding box center [494, 392] width 453 height 22
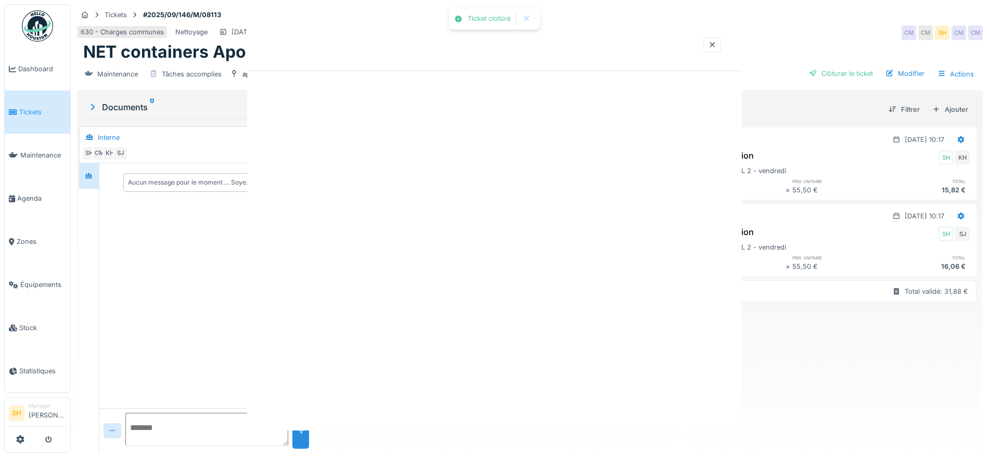
scroll to position [0, 0]
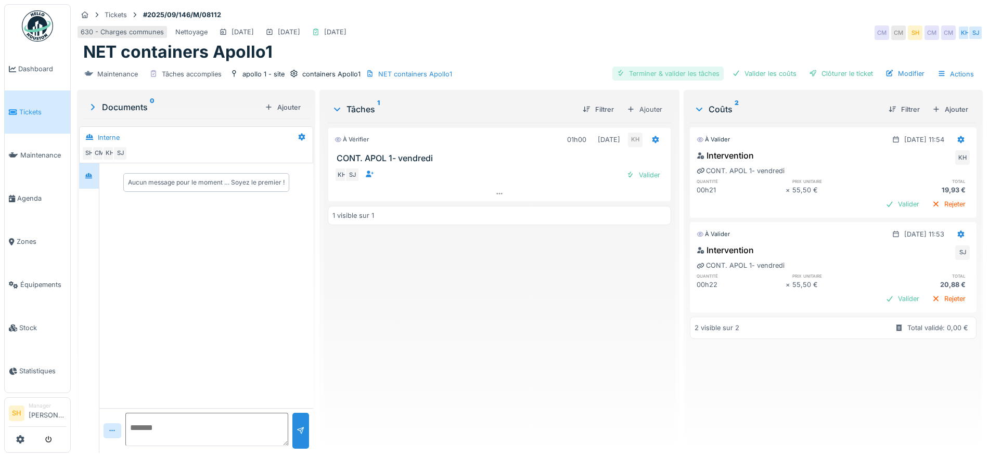
drag, startPoint x: 644, startPoint y: 74, endPoint x: 665, endPoint y: 73, distance: 20.8
click at [645, 74] on div "Terminer & valider les tâches" at bounding box center [667, 74] width 111 height 14
drag, startPoint x: 767, startPoint y: 69, endPoint x: 803, endPoint y: 73, distance: 37.1
click at [775, 72] on div "Valider les coûts" at bounding box center [764, 74] width 73 height 14
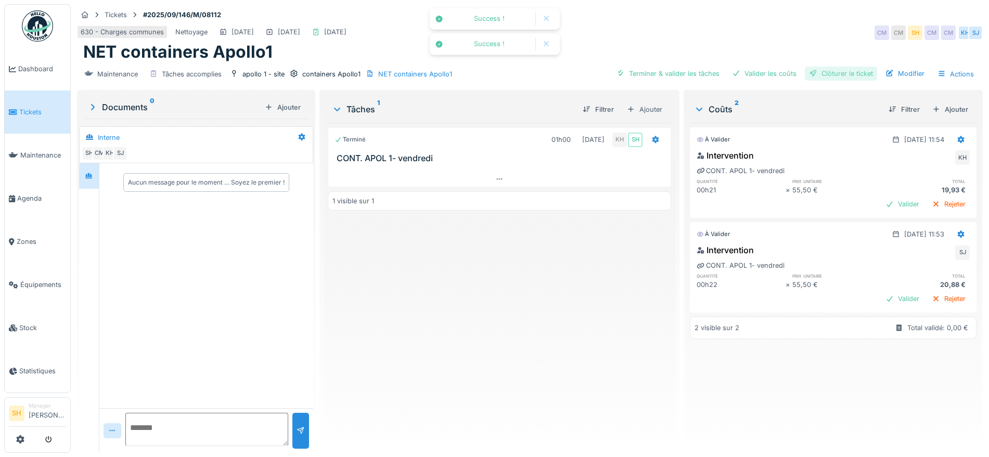
click at [814, 72] on div "Clôturer le ticket" at bounding box center [841, 74] width 72 height 14
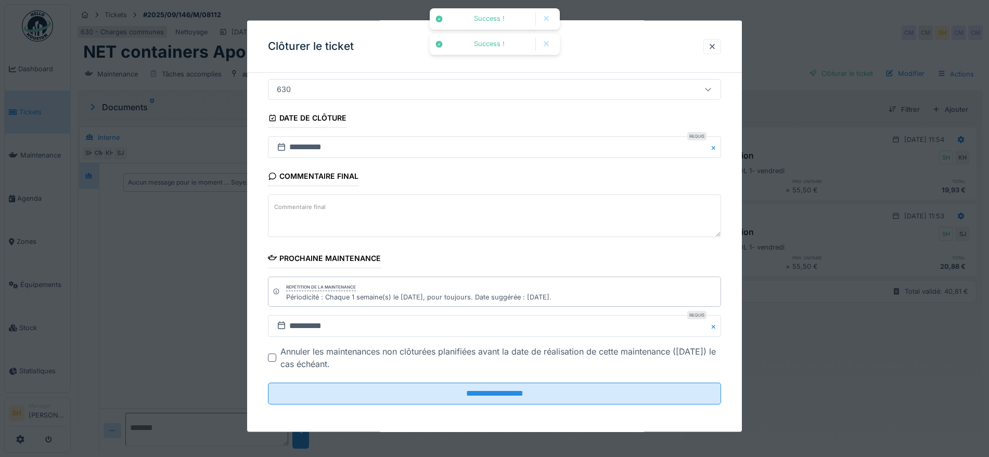
scroll to position [89, 0]
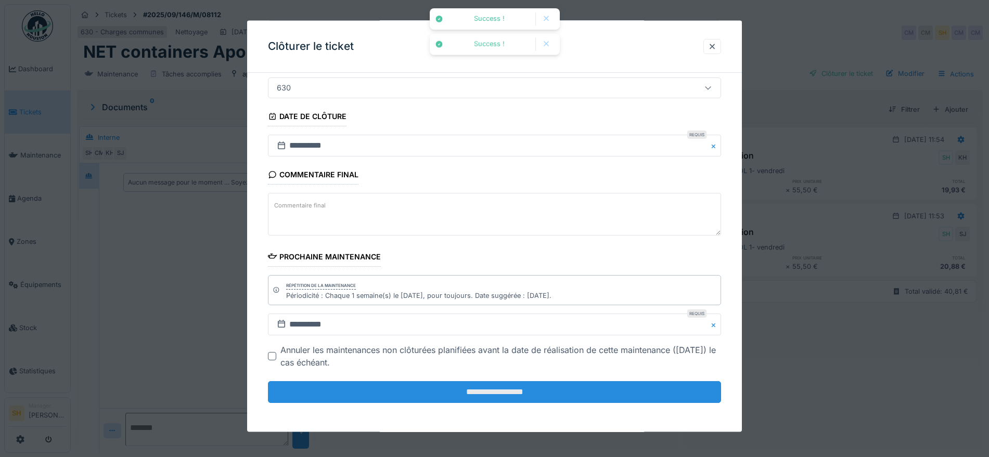
click at [599, 397] on input "**********" at bounding box center [494, 392] width 453 height 22
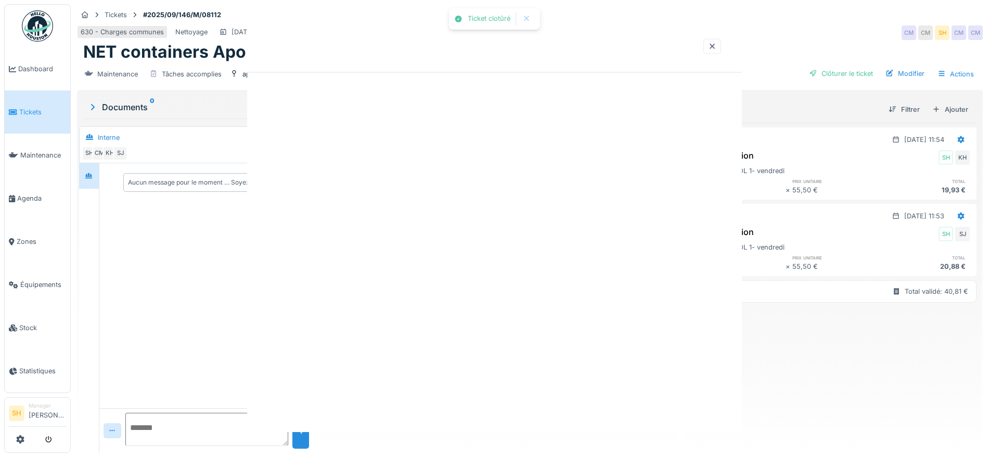
scroll to position [0, 0]
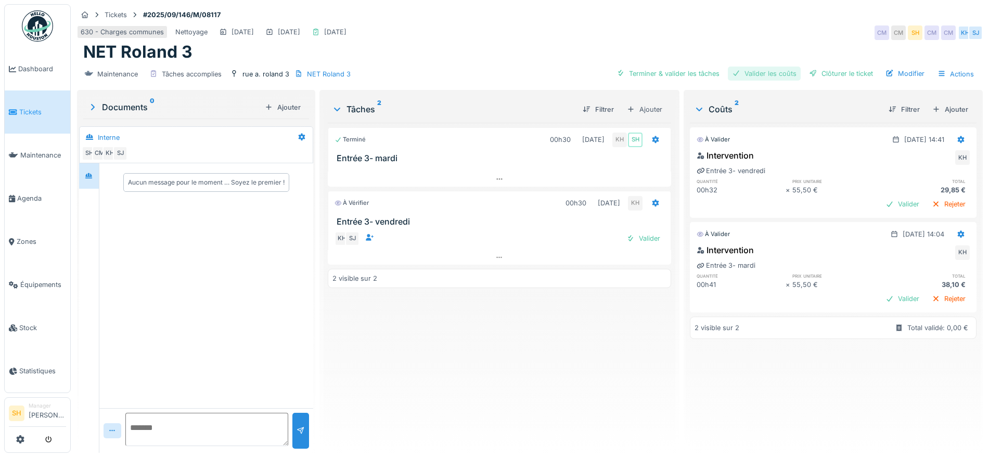
drag, startPoint x: 637, startPoint y: 71, endPoint x: 735, endPoint y: 66, distance: 98.4
click at [648, 71] on div "Terminer & valider les tâches" at bounding box center [667, 74] width 111 height 14
drag, startPoint x: 753, startPoint y: 71, endPoint x: 810, endPoint y: 68, distance: 57.3
click at [759, 70] on div "Valider les coûts" at bounding box center [764, 74] width 73 height 14
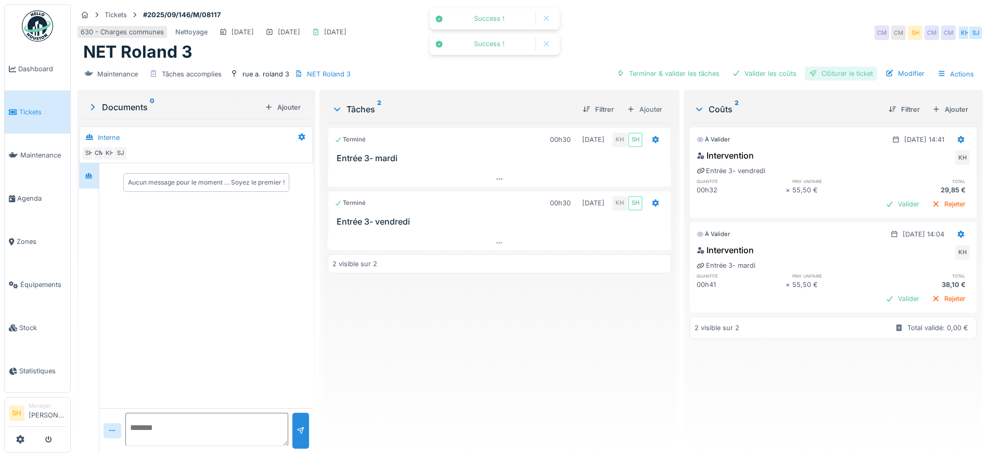
click at [833, 71] on div "Clôturer le ticket" at bounding box center [841, 74] width 72 height 14
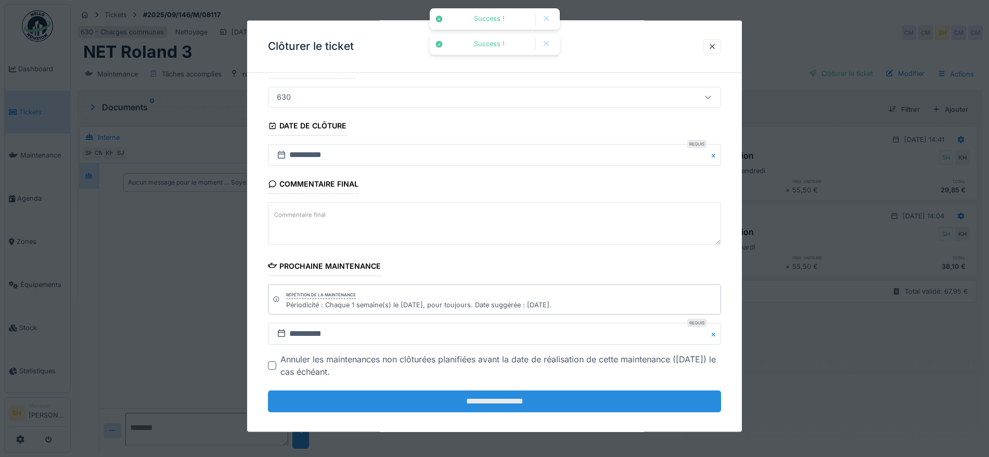
scroll to position [89, 0]
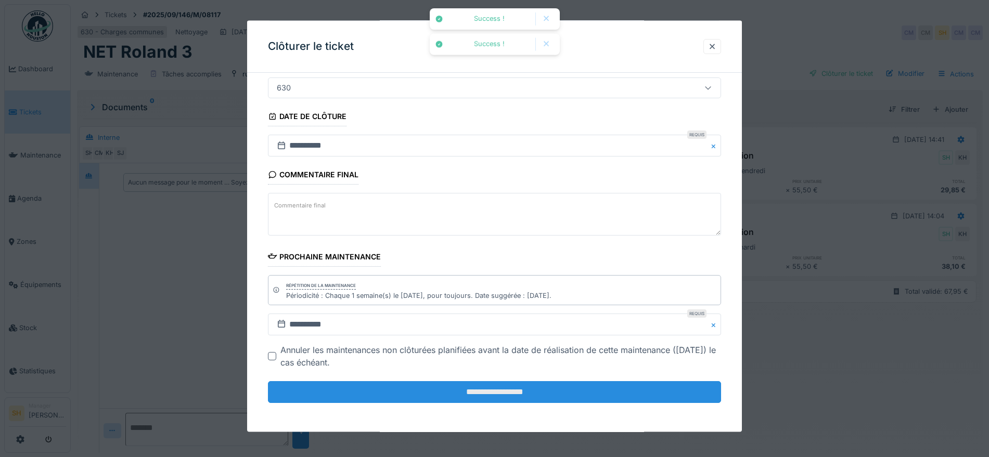
click at [538, 399] on input "**********" at bounding box center [494, 392] width 453 height 22
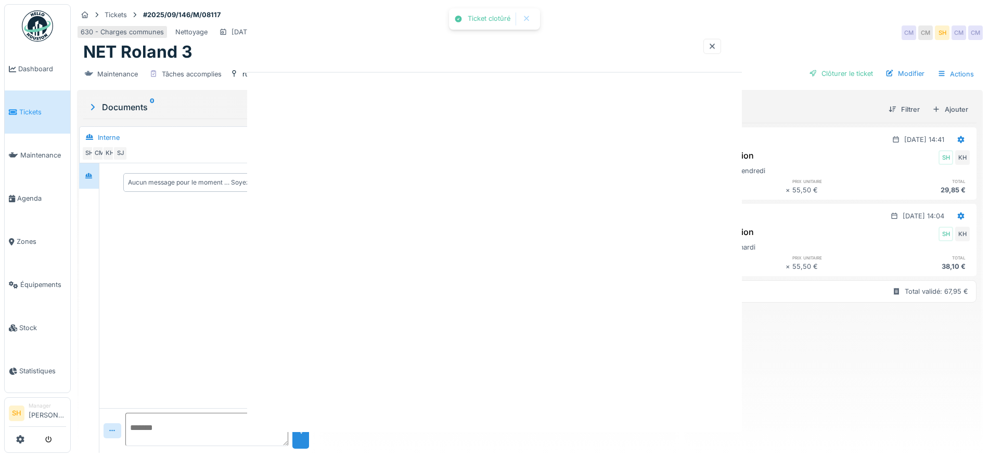
scroll to position [0, 0]
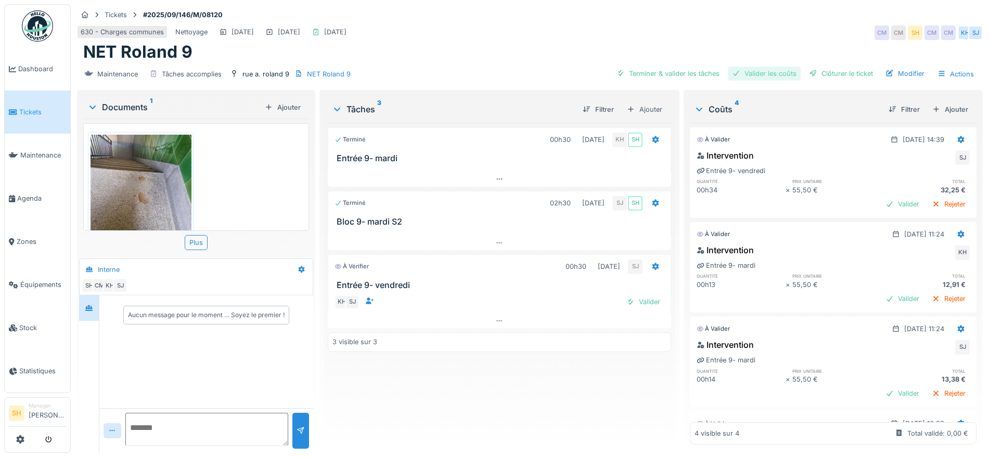
drag, startPoint x: 665, startPoint y: 73, endPoint x: 719, endPoint y: 72, distance: 53.6
click at [677, 67] on div "Terminer & valider les tâches" at bounding box center [667, 74] width 111 height 14
drag, startPoint x: 766, startPoint y: 75, endPoint x: 802, endPoint y: 75, distance: 36.4
click at [778, 75] on div "Valider les coûts" at bounding box center [764, 74] width 73 height 14
click at [816, 74] on div "Clôturer le ticket" at bounding box center [841, 74] width 72 height 14
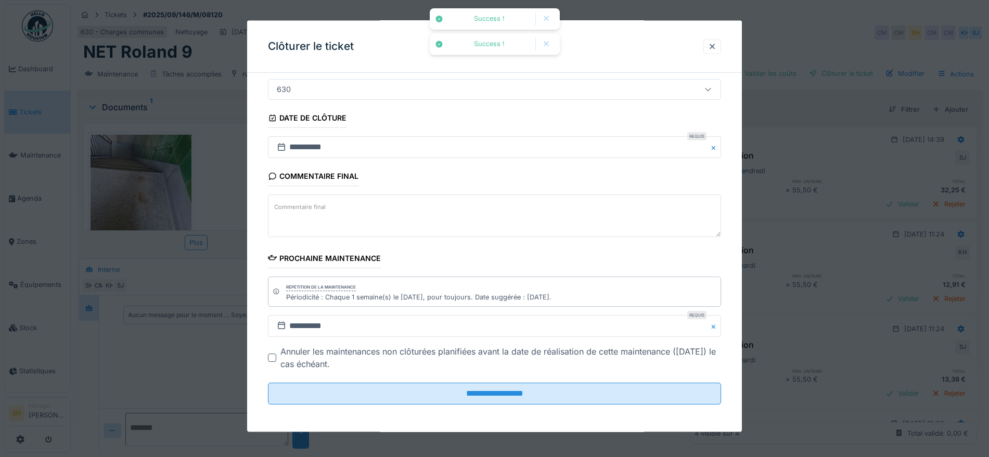
scroll to position [89, 0]
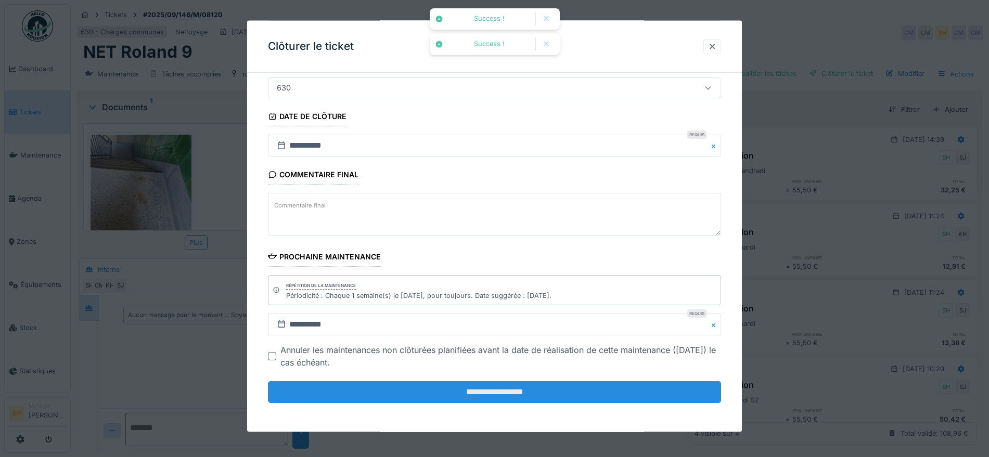
click at [471, 386] on input "**********" at bounding box center [494, 392] width 453 height 22
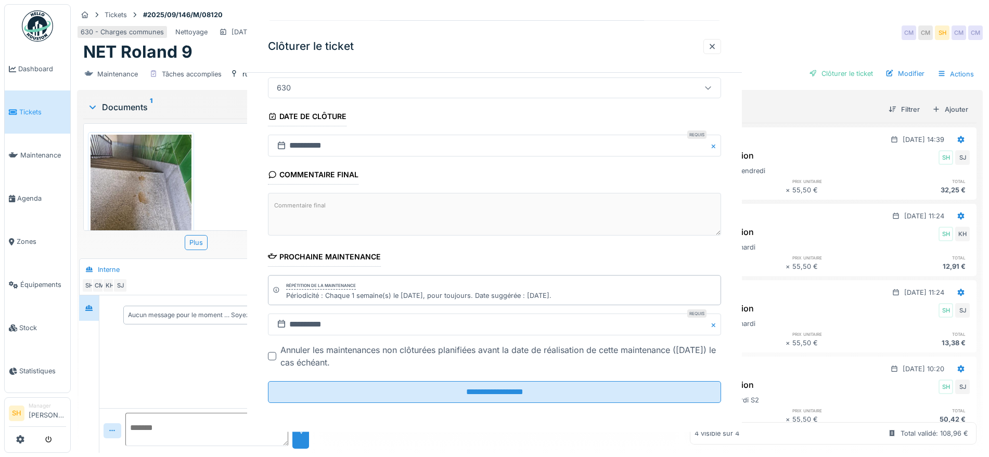
scroll to position [0, 0]
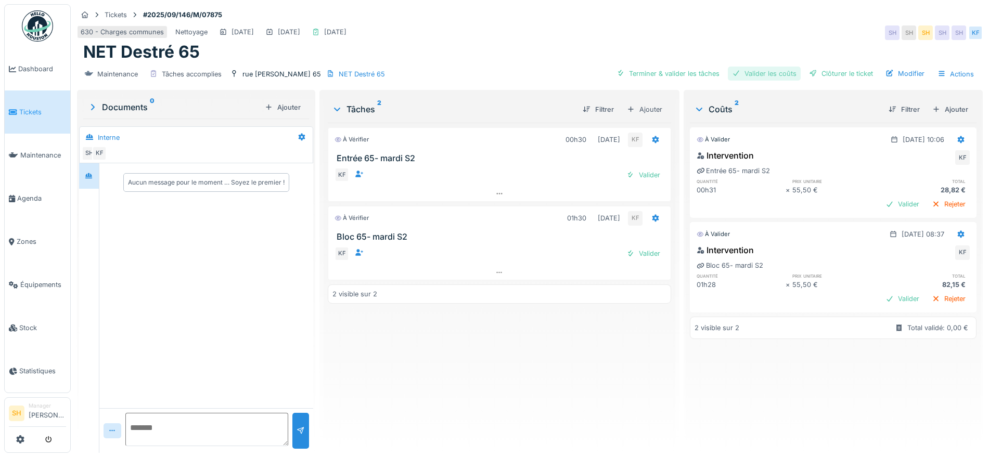
drag, startPoint x: 673, startPoint y: 72, endPoint x: 737, endPoint y: 70, distance: 64.0
click at [673, 72] on div "Terminer & valider les tâches" at bounding box center [667, 74] width 111 height 14
drag, startPoint x: 759, startPoint y: 73, endPoint x: 767, endPoint y: 74, distance: 8.4
click at [765, 74] on div "Valider les coûts" at bounding box center [764, 74] width 73 height 14
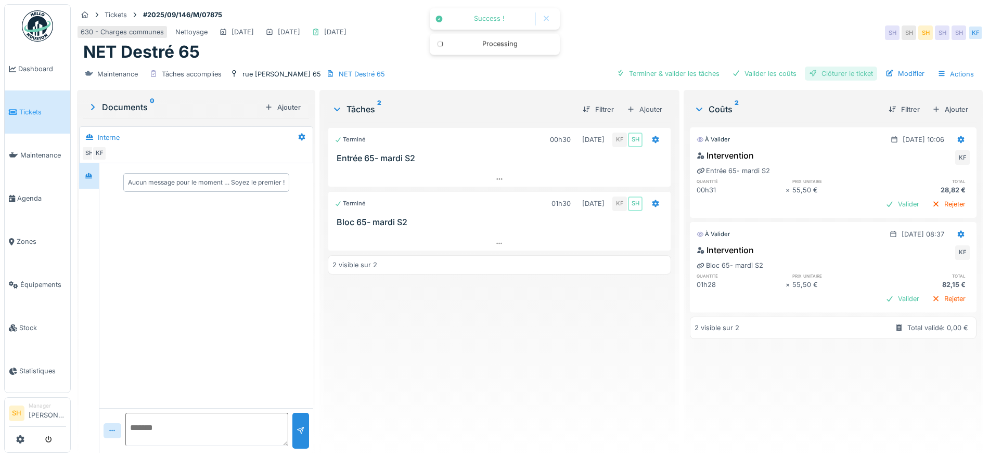
click at [829, 74] on div "Clôturer le ticket" at bounding box center [841, 74] width 72 height 14
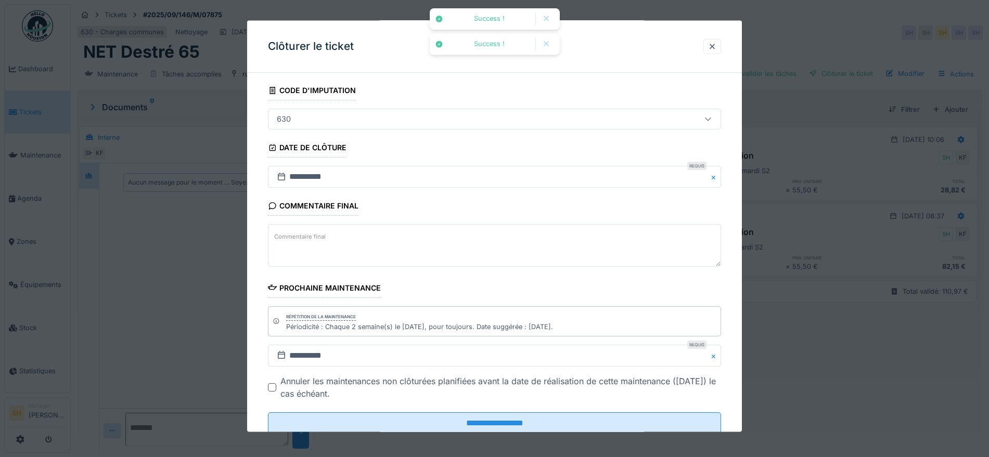
scroll to position [89, 0]
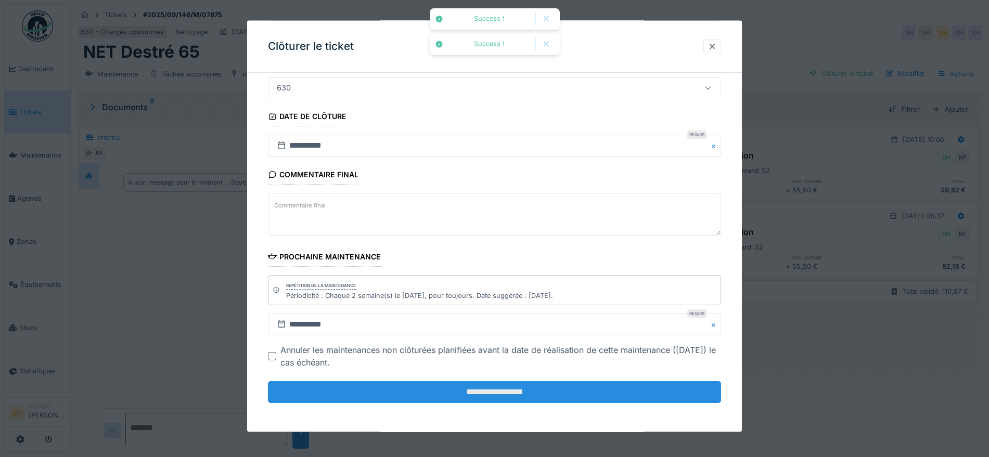
click at [530, 394] on input "**********" at bounding box center [494, 392] width 453 height 22
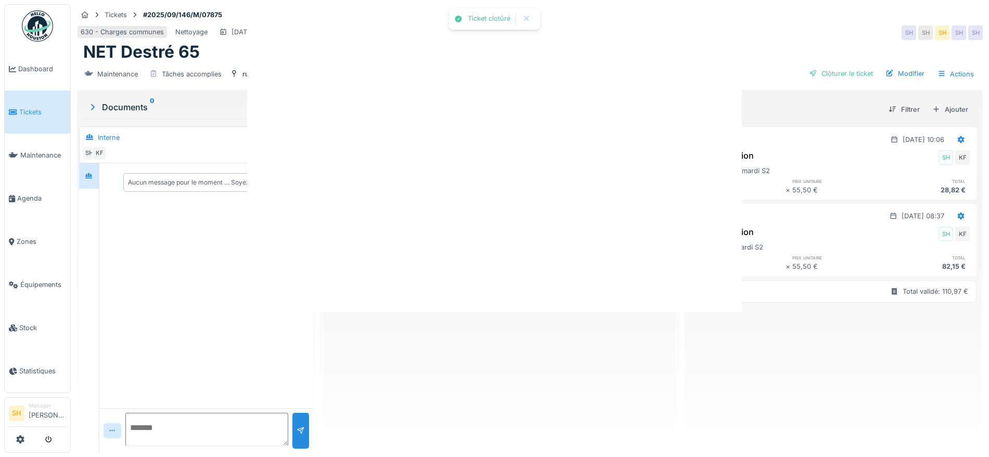
scroll to position [0, 0]
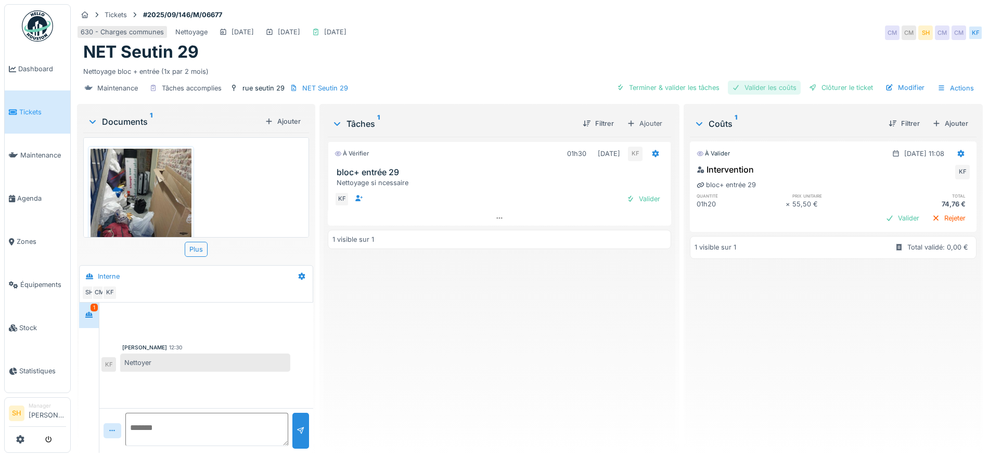
drag, startPoint x: 651, startPoint y: 84, endPoint x: 731, endPoint y: 82, distance: 80.1
click at [657, 83] on div "Terminer & valider les tâches" at bounding box center [667, 88] width 111 height 14
drag, startPoint x: 754, startPoint y: 85, endPoint x: 804, endPoint y: 85, distance: 49.9
click at [766, 85] on div "Valider les coûts" at bounding box center [764, 88] width 73 height 14
click at [814, 85] on div "Clôturer le ticket" at bounding box center [841, 88] width 72 height 14
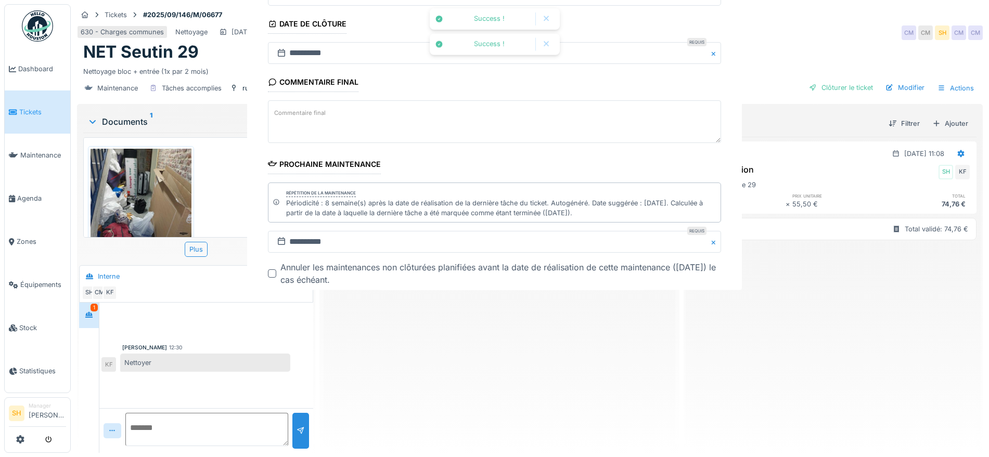
scroll to position [99, 0]
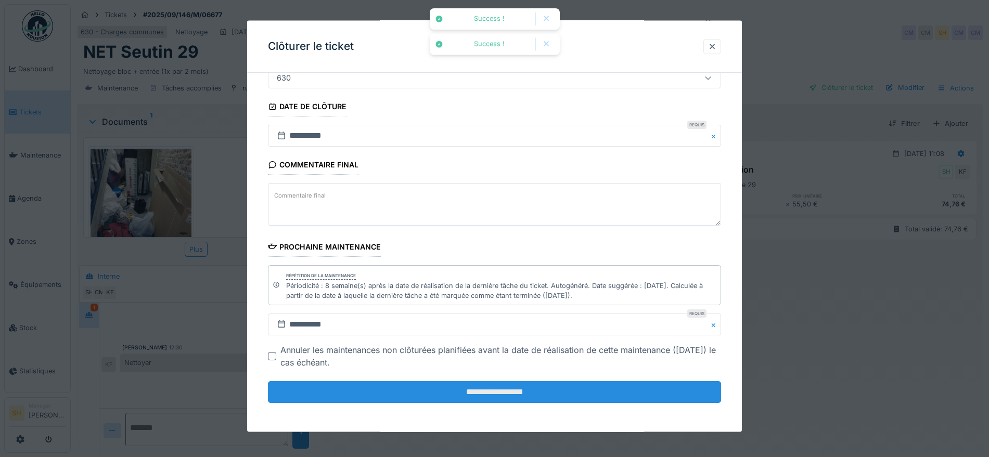
click at [526, 394] on input "**********" at bounding box center [494, 392] width 453 height 22
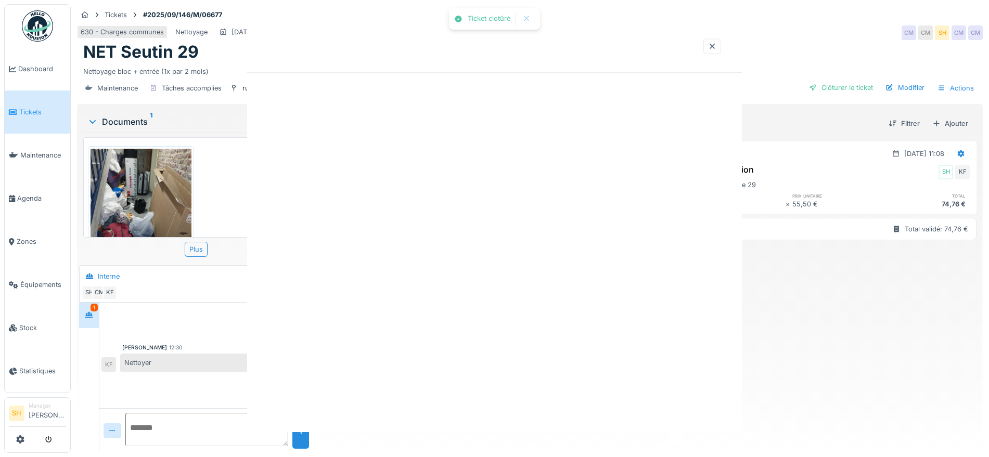
scroll to position [0, 0]
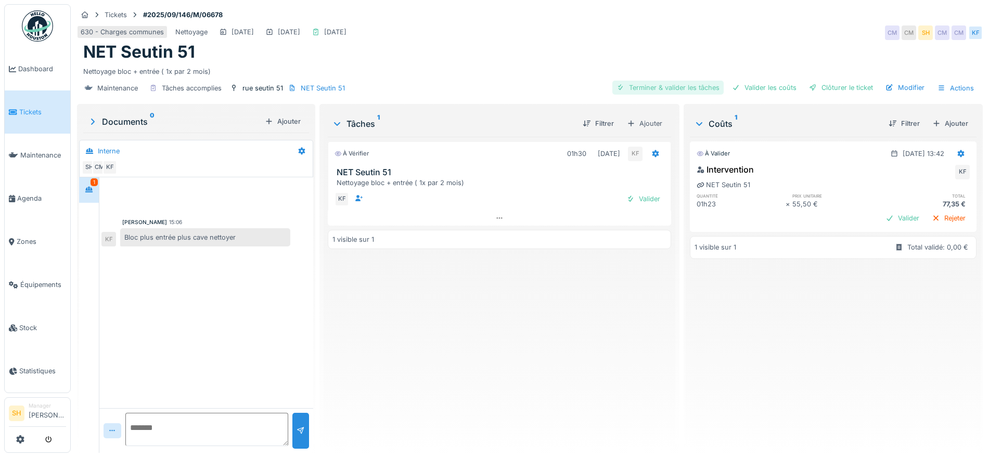
drag, startPoint x: 653, startPoint y: 87, endPoint x: 677, endPoint y: 87, distance: 23.9
click at [658, 87] on div "Terminer & valider les tâches" at bounding box center [667, 88] width 111 height 14
drag, startPoint x: 756, startPoint y: 88, endPoint x: 770, endPoint y: 88, distance: 14.0
click at [767, 88] on div "Valider les coûts" at bounding box center [764, 88] width 73 height 14
drag, startPoint x: 831, startPoint y: 90, endPoint x: 770, endPoint y: 94, distance: 61.0
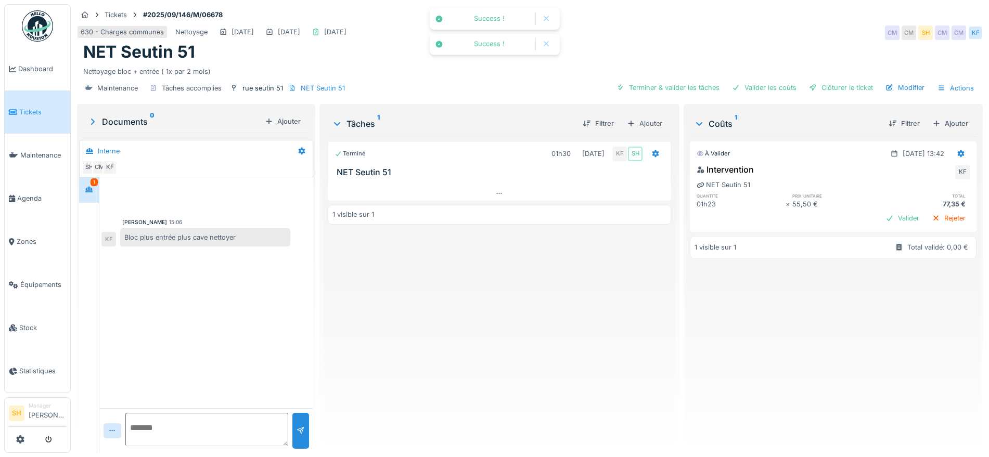
click at [828, 90] on div "Clôturer le ticket" at bounding box center [841, 88] width 72 height 14
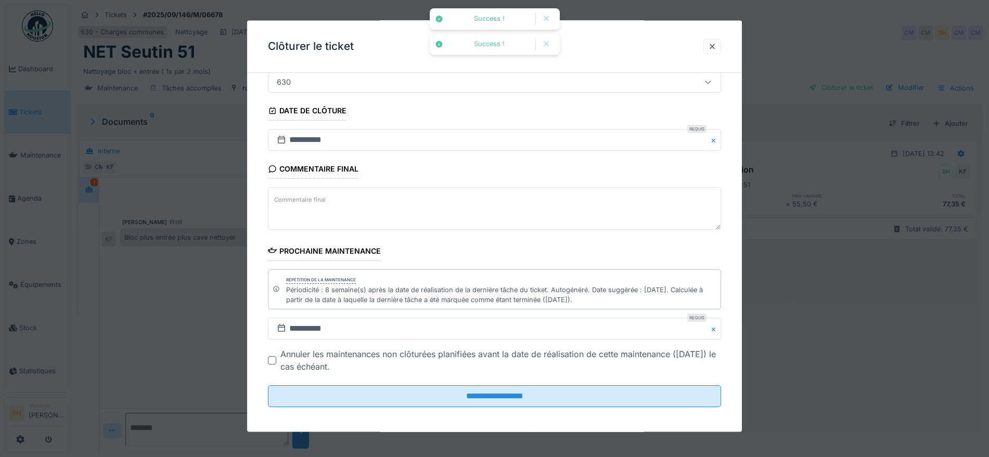
scroll to position [99, 0]
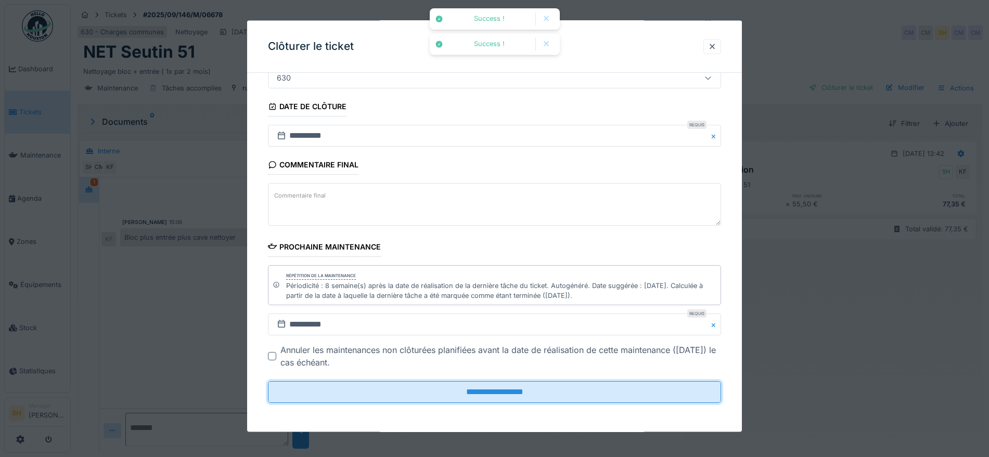
drag, startPoint x: 498, startPoint y: 396, endPoint x: 590, endPoint y: 356, distance: 100.9
click at [498, 394] on input "**********" at bounding box center [494, 392] width 453 height 22
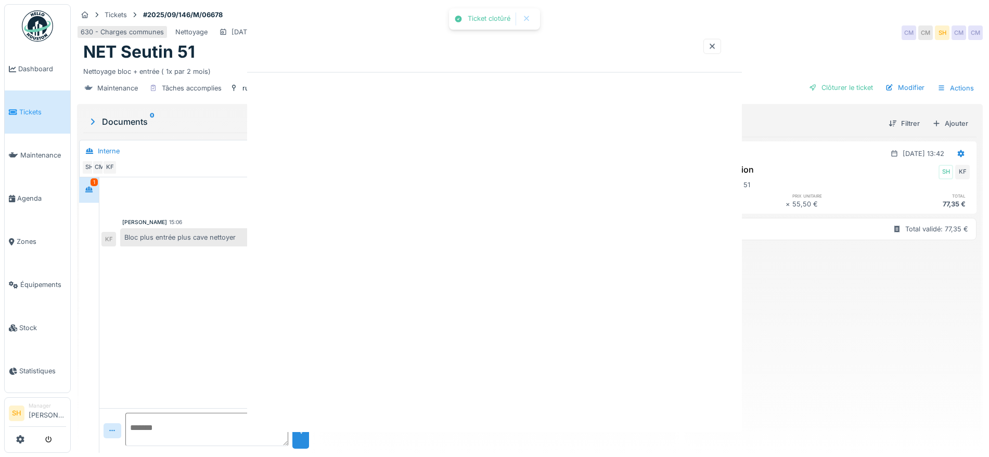
scroll to position [0, 0]
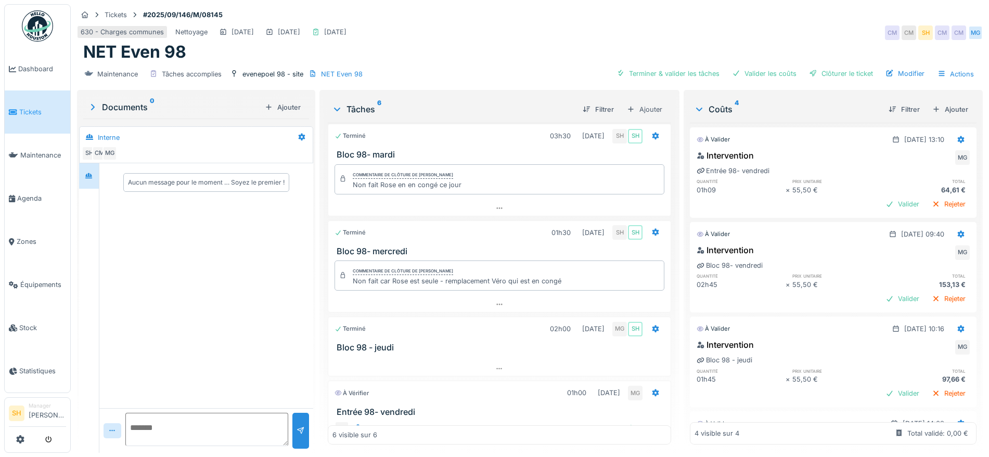
scroll to position [180, 0]
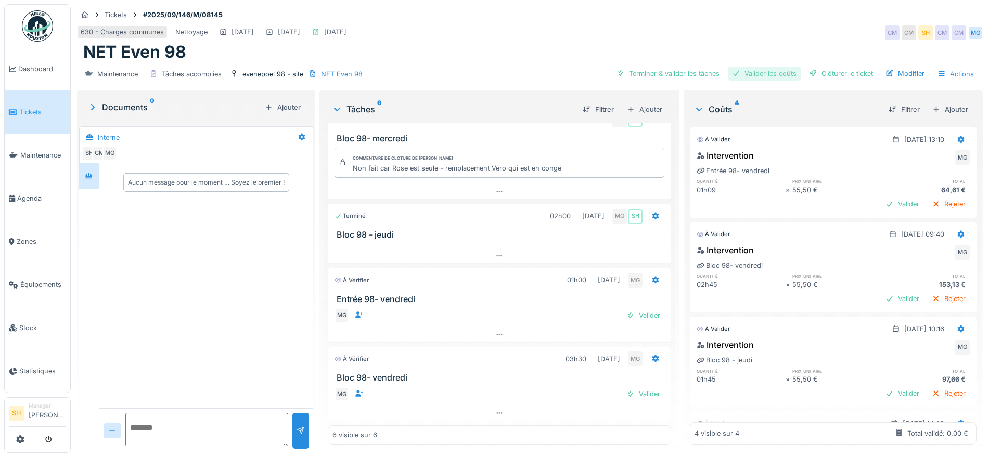
drag, startPoint x: 670, startPoint y: 75, endPoint x: 746, endPoint y: 75, distance: 75.9
click at [678, 75] on div "Terminer & valider les tâches" at bounding box center [667, 74] width 111 height 14
drag, startPoint x: 748, startPoint y: 75, endPoint x: 795, endPoint y: 75, distance: 46.8
click at [757, 75] on div "Valider les coûts" at bounding box center [764, 74] width 73 height 14
click at [830, 75] on div "Clôturer le ticket" at bounding box center [841, 74] width 72 height 14
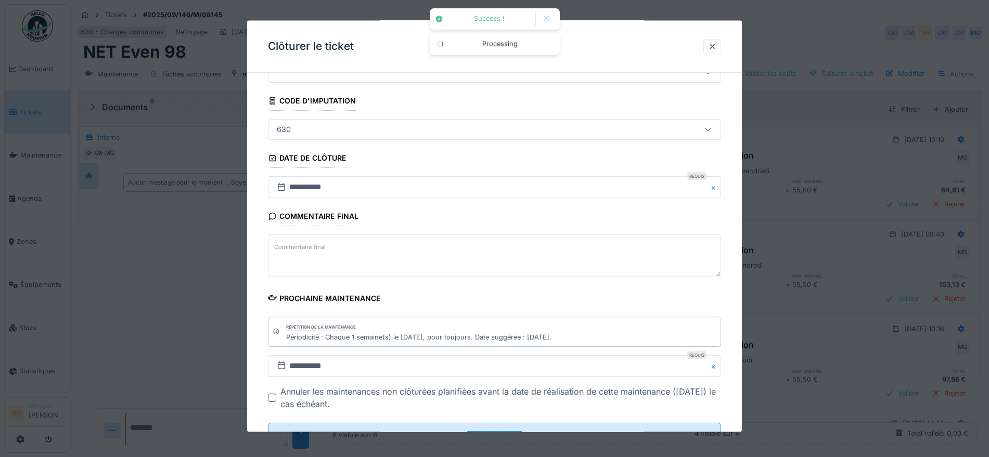
scroll to position [89, 0]
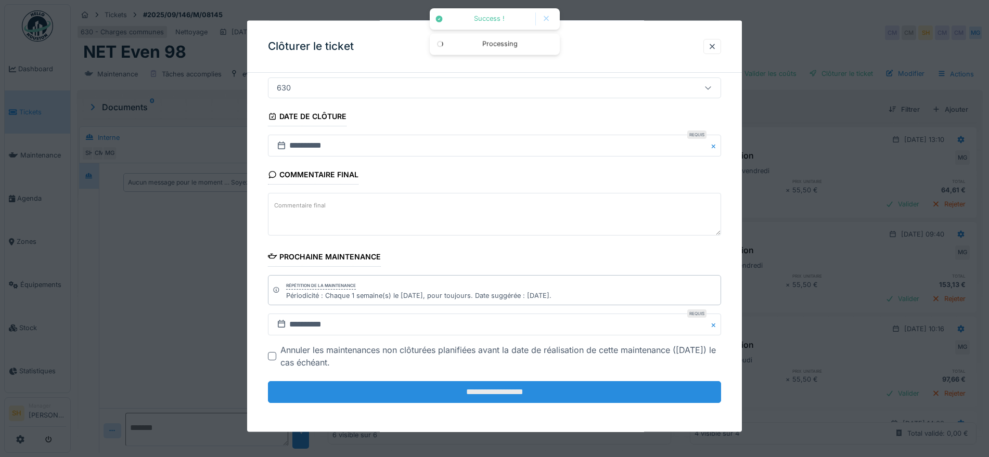
click at [529, 385] on input "**********" at bounding box center [494, 392] width 453 height 22
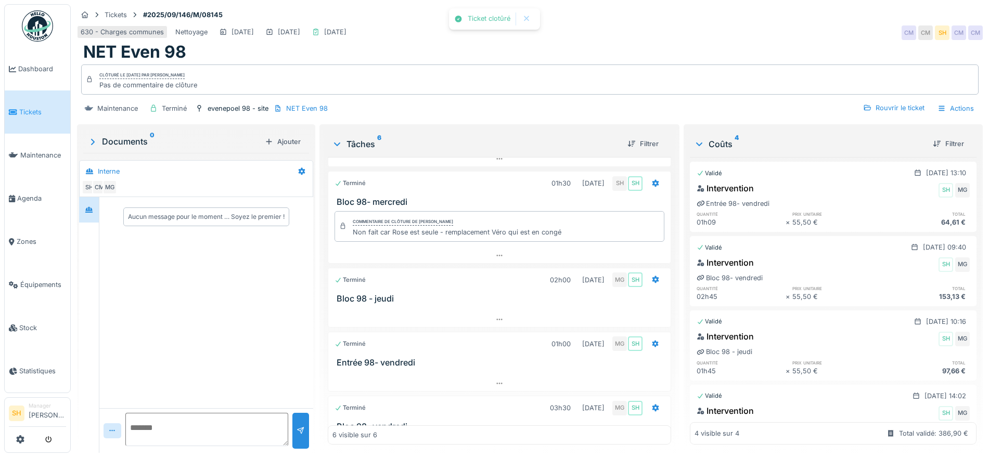
scroll to position [180, 0]
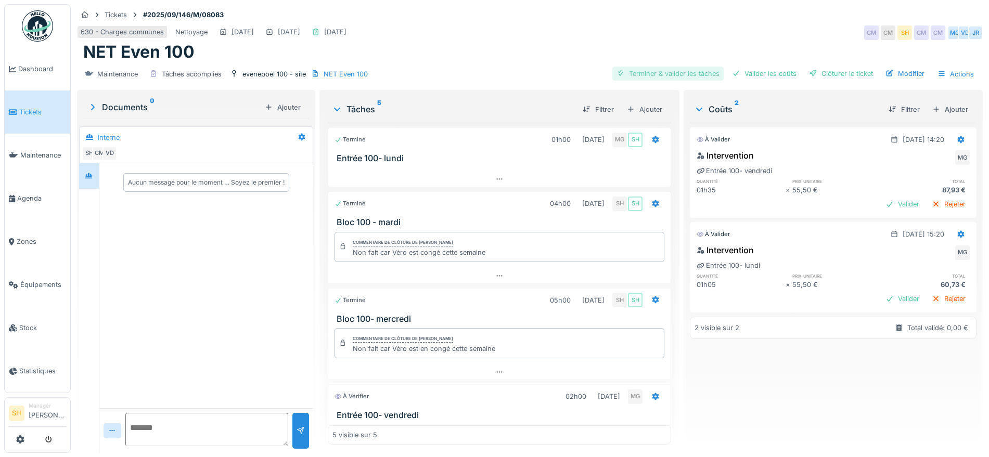
click at [665, 68] on div "Terminer & valider les tâches" at bounding box center [667, 74] width 111 height 14
drag, startPoint x: 741, startPoint y: 72, endPoint x: 771, endPoint y: 74, distance: 30.2
click at [748, 72] on div "Valider les coûts" at bounding box center [764, 74] width 73 height 14
click at [815, 74] on div "Clôturer le ticket" at bounding box center [841, 74] width 72 height 14
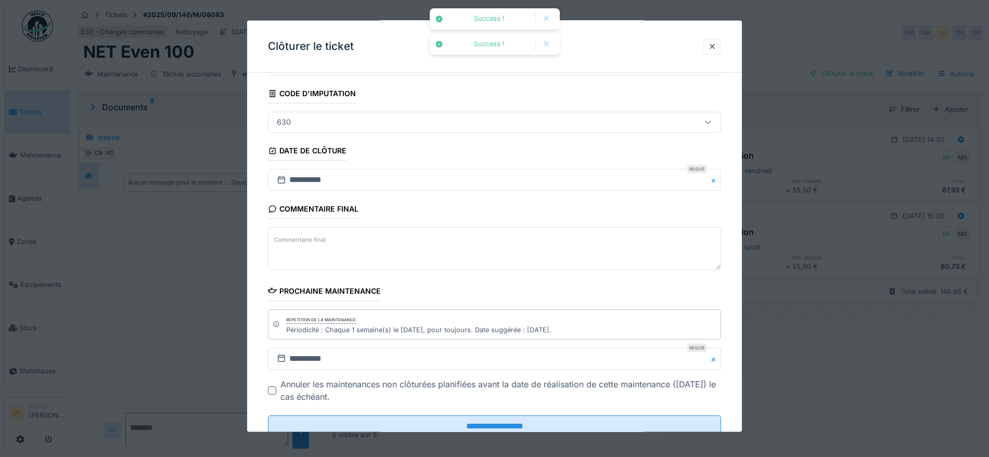
scroll to position [89, 0]
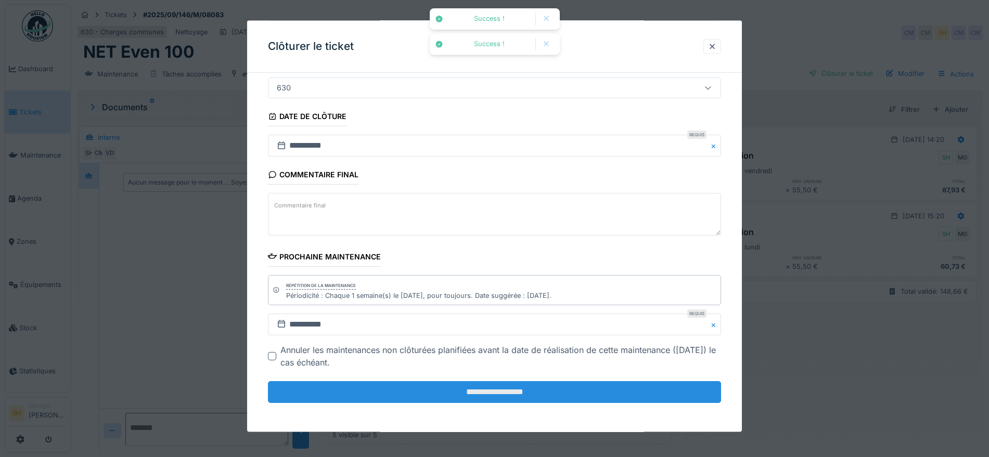
click at [496, 395] on input "**********" at bounding box center [494, 392] width 453 height 22
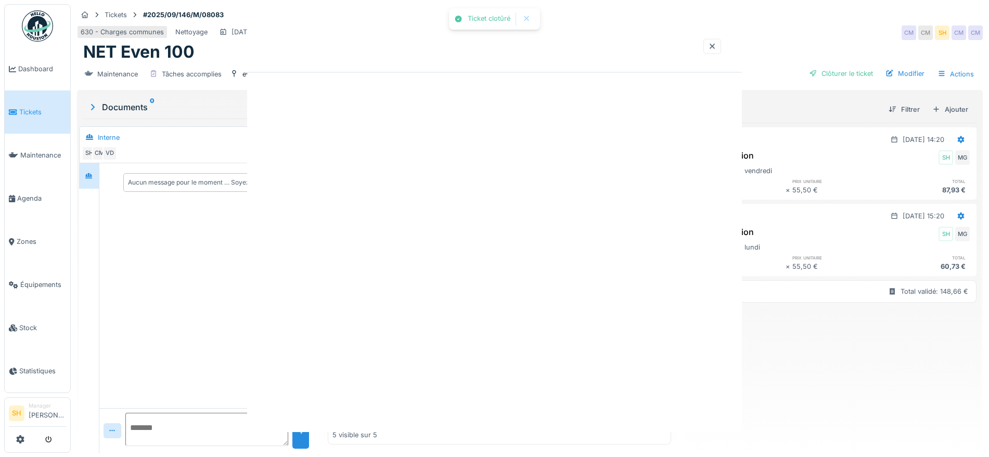
scroll to position [0, 0]
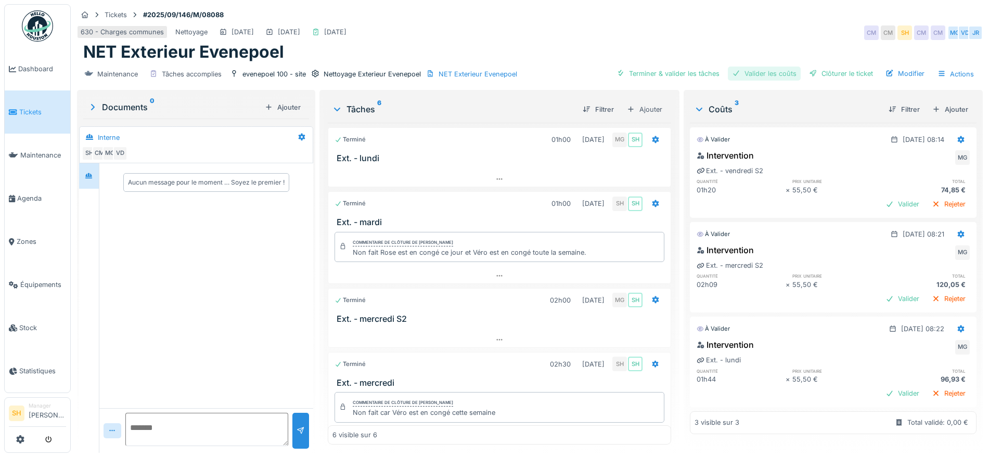
drag, startPoint x: 689, startPoint y: 69, endPoint x: 754, endPoint y: 72, distance: 65.1
click at [692, 68] on div "Terminer & valider les tâches" at bounding box center [667, 74] width 111 height 14
drag, startPoint x: 754, startPoint y: 73, endPoint x: 764, endPoint y: 72, distance: 9.9
click at [760, 72] on div "Valider les coûts" at bounding box center [764, 74] width 73 height 14
click at [811, 71] on div "Clôturer le ticket" at bounding box center [841, 74] width 72 height 14
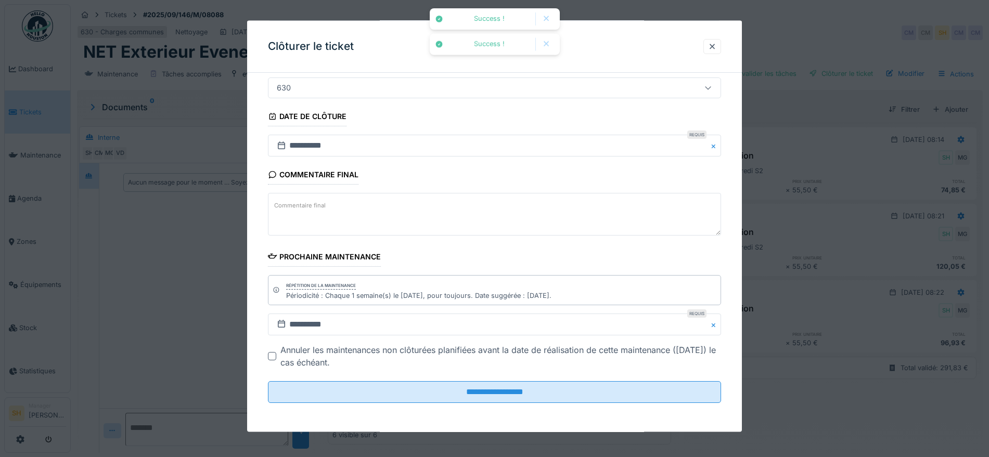
scroll to position [10, 0]
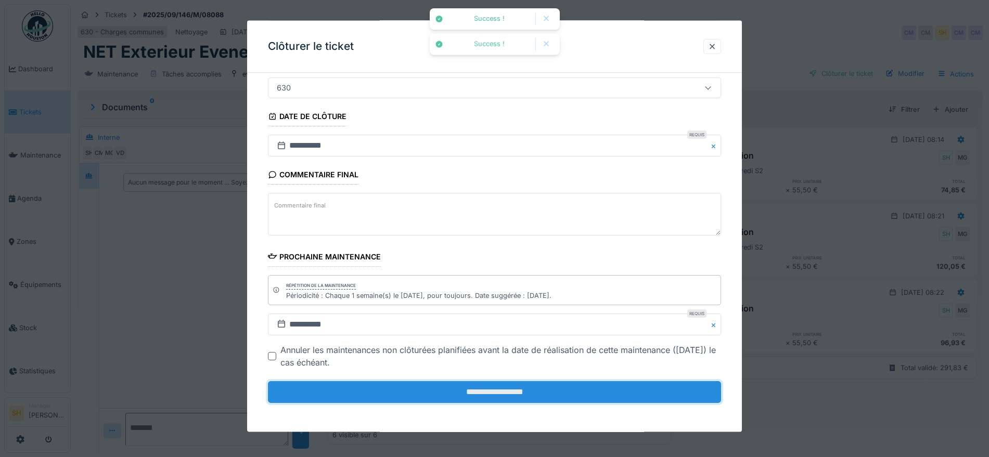
click at [572, 387] on input "**********" at bounding box center [494, 392] width 453 height 22
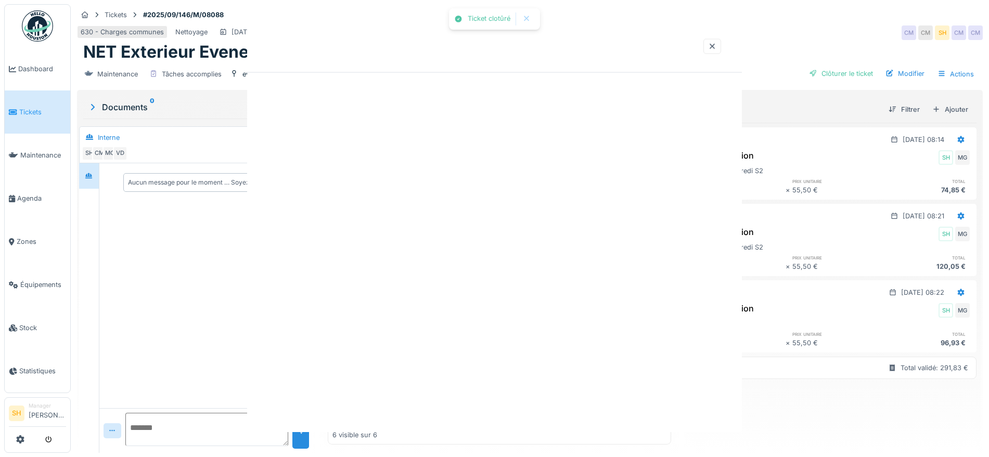
scroll to position [0, 0]
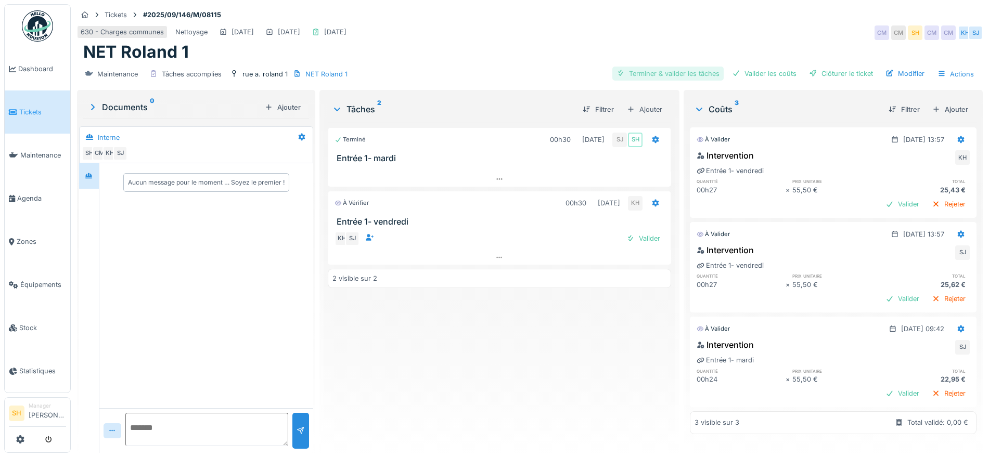
drag, startPoint x: 670, startPoint y: 71, endPoint x: 710, endPoint y: 72, distance: 40.1
click at [673, 71] on div "Terminer & valider les tâches" at bounding box center [667, 74] width 111 height 14
drag, startPoint x: 757, startPoint y: 73, endPoint x: 807, endPoint y: 71, distance: 50.5
click at [758, 74] on div "Valider les coûts" at bounding box center [764, 74] width 73 height 14
drag, startPoint x: 839, startPoint y: 70, endPoint x: 803, endPoint y: 66, distance: 35.6
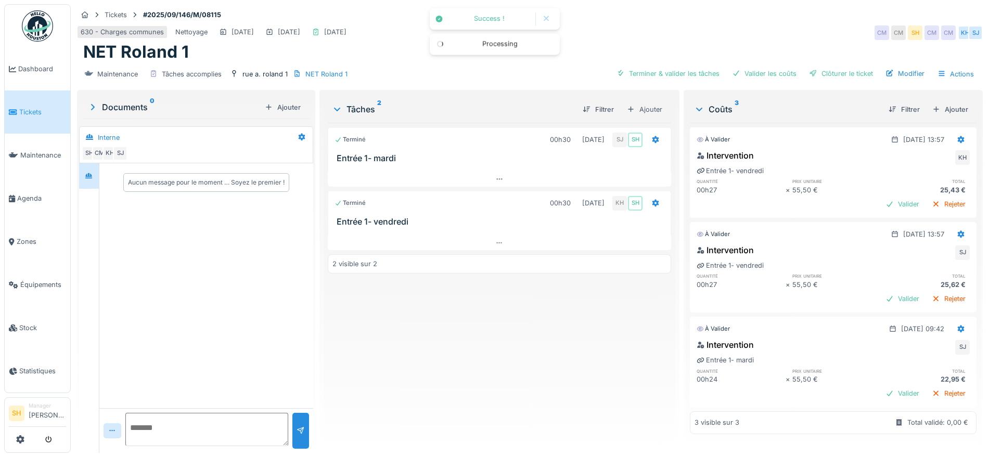
click at [837, 70] on div "Clôturer le ticket" at bounding box center [841, 74] width 72 height 14
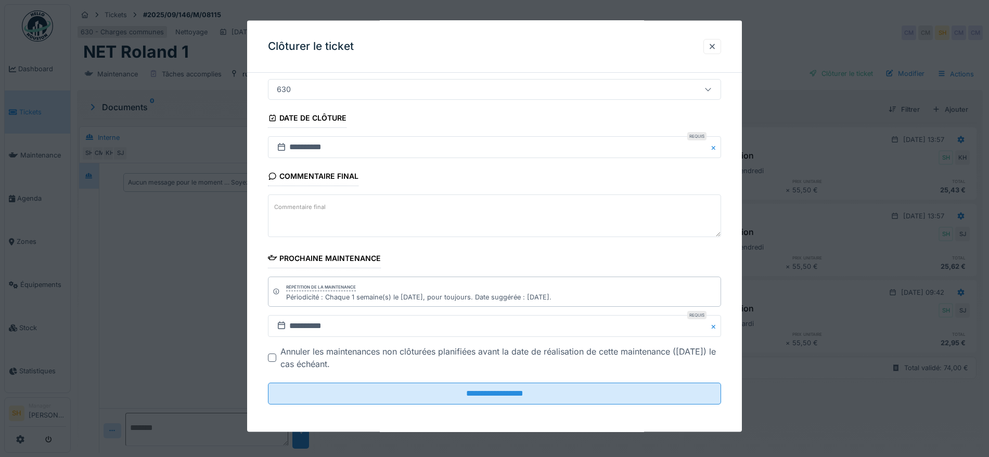
scroll to position [89, 0]
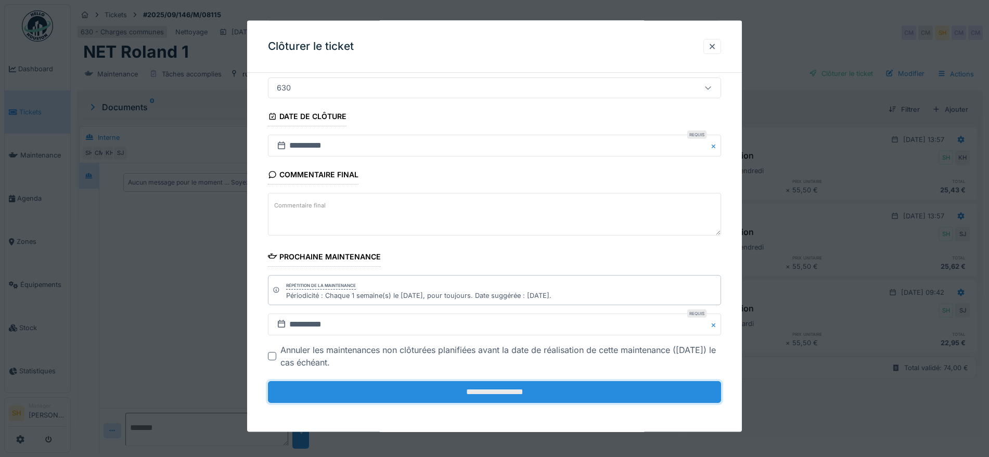
click at [511, 388] on input "**********" at bounding box center [494, 392] width 453 height 22
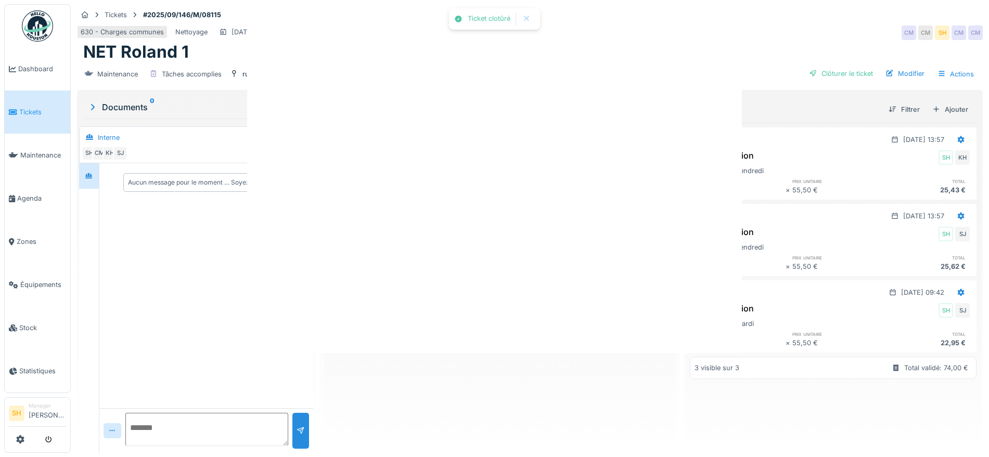
scroll to position [0, 0]
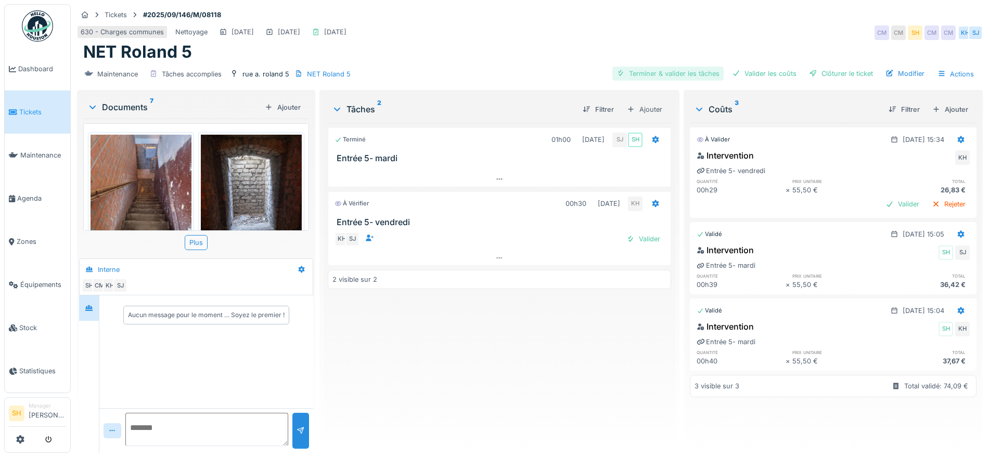
drag, startPoint x: 656, startPoint y: 75, endPoint x: 704, endPoint y: 77, distance: 47.9
click at [663, 76] on div "Terminer & valider les tâches" at bounding box center [667, 74] width 111 height 14
drag, startPoint x: 738, startPoint y: 75, endPoint x: 805, endPoint y: 74, distance: 66.6
click at [754, 76] on div "Valider les coûts" at bounding box center [764, 74] width 73 height 14
drag, startPoint x: 819, startPoint y: 73, endPoint x: 785, endPoint y: 81, distance: 35.2
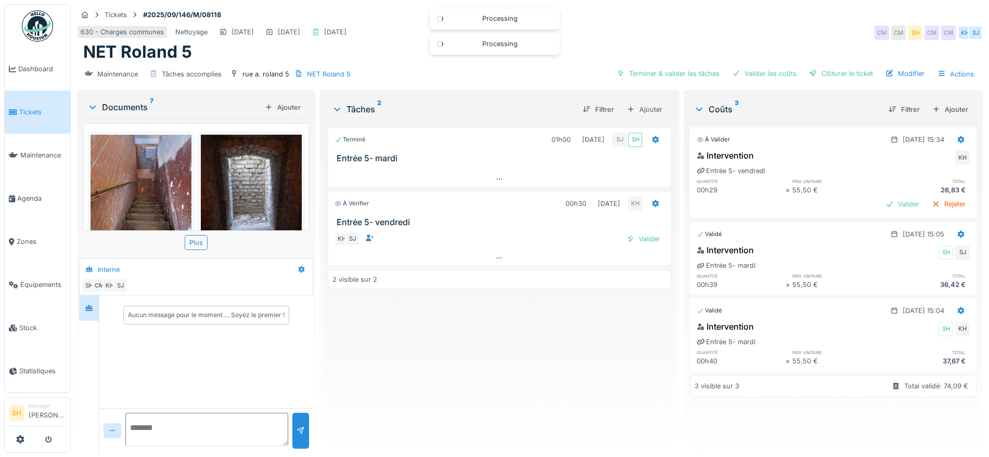
click at [819, 74] on div "Clôturer le ticket" at bounding box center [841, 74] width 72 height 14
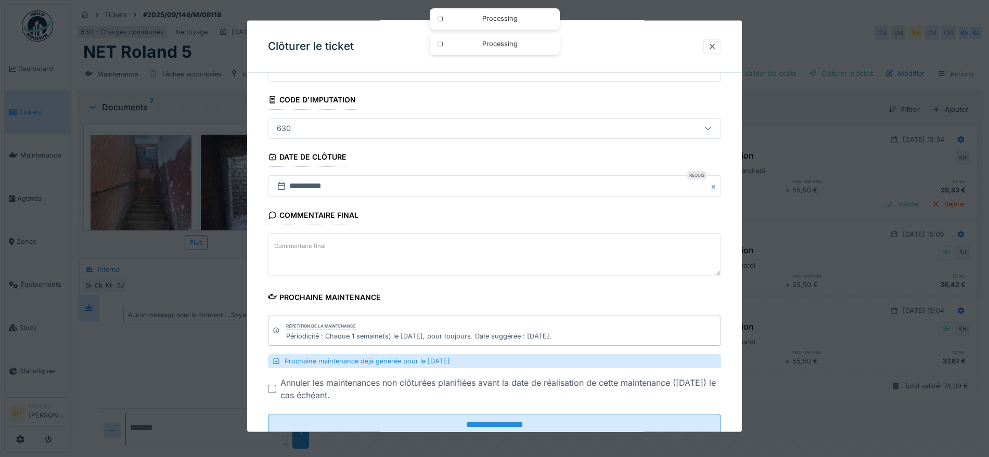
scroll to position [81, 0]
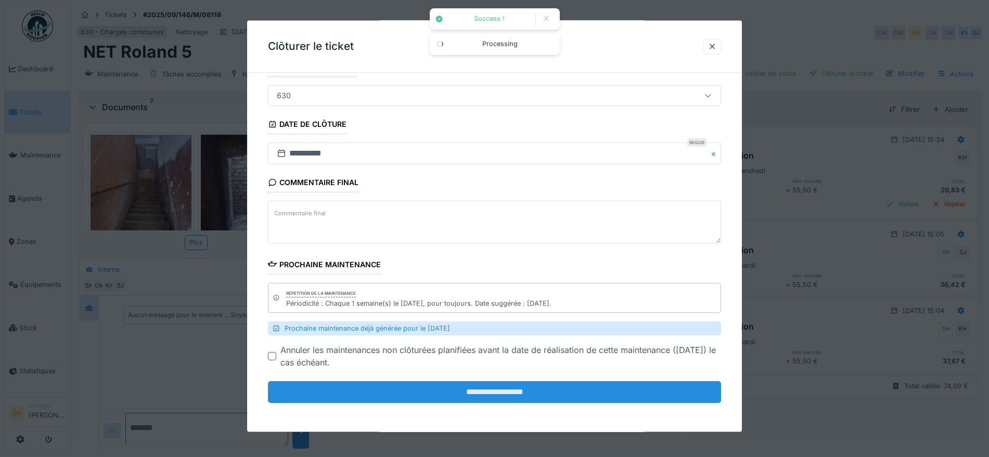
drag, startPoint x: 479, startPoint y: 396, endPoint x: 485, endPoint y: 398, distance: 6.4
click at [479, 397] on input "**********" at bounding box center [494, 392] width 453 height 22
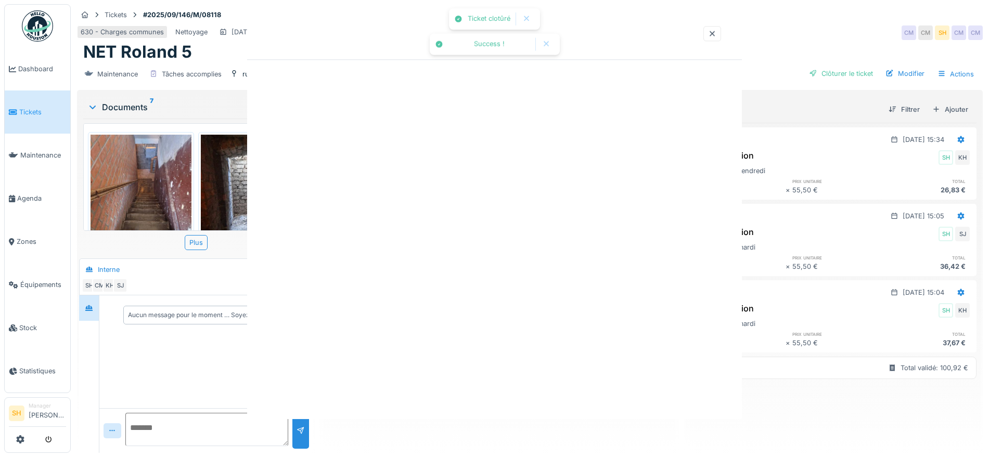
scroll to position [0, 0]
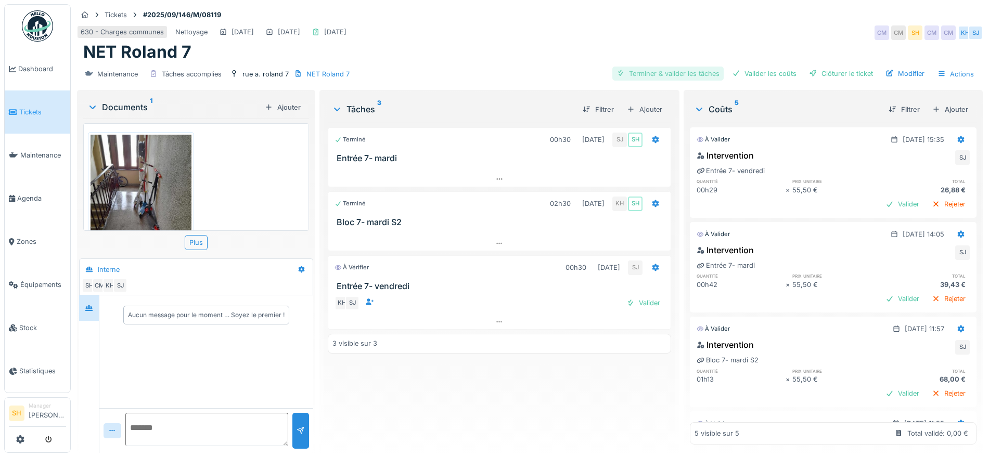
drag, startPoint x: 651, startPoint y: 72, endPoint x: 671, endPoint y: 72, distance: 20.3
click at [658, 72] on div "Terminer & valider les tâches" at bounding box center [667, 74] width 111 height 14
drag, startPoint x: 755, startPoint y: 70, endPoint x: 764, endPoint y: 70, distance: 9.4
click at [760, 70] on div "Valider les coûts" at bounding box center [764, 74] width 73 height 14
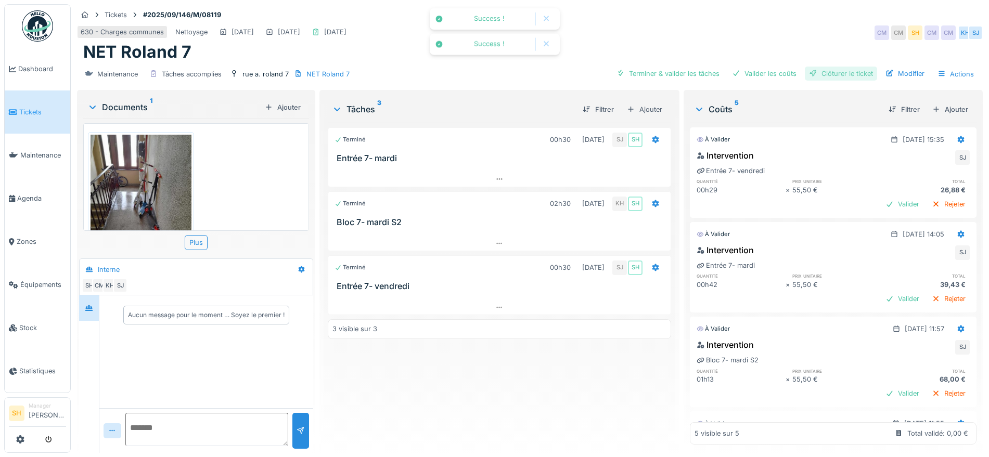
drag, startPoint x: 816, startPoint y: 71, endPoint x: 718, endPoint y: 86, distance: 98.9
click at [815, 71] on div "Clôturer le ticket" at bounding box center [841, 74] width 72 height 14
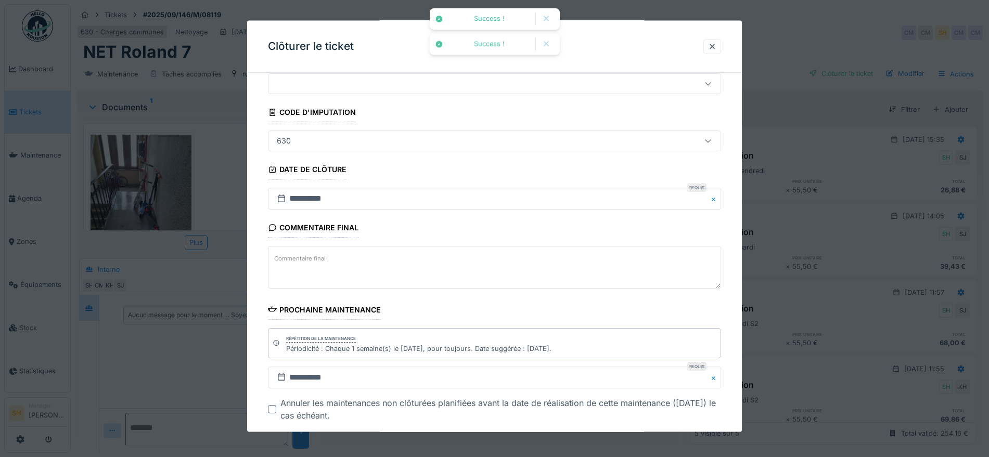
scroll to position [89, 0]
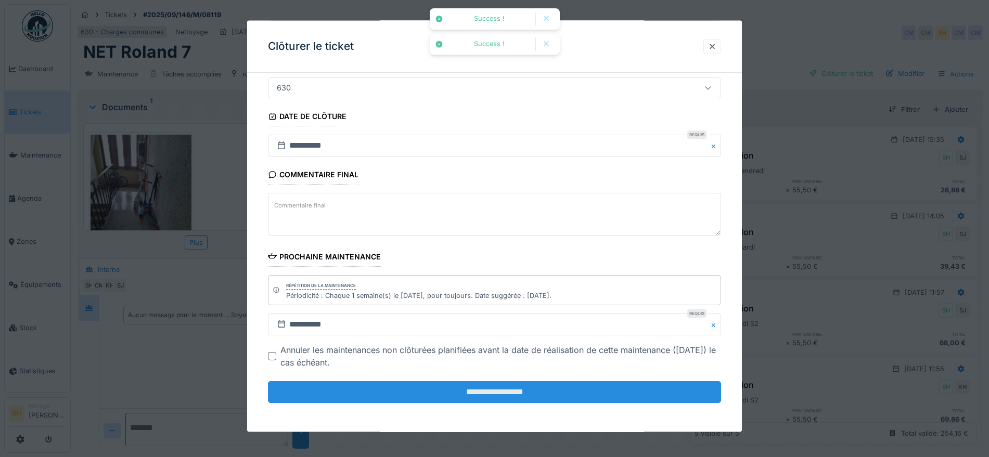
drag, startPoint x: 500, startPoint y: 390, endPoint x: 508, endPoint y: 385, distance: 8.8
click at [501, 388] on input "**********" at bounding box center [494, 392] width 453 height 22
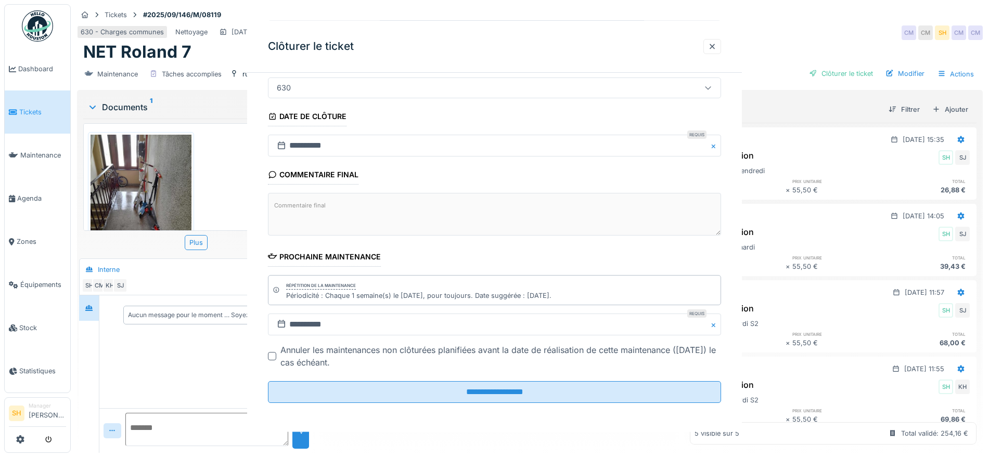
scroll to position [0, 0]
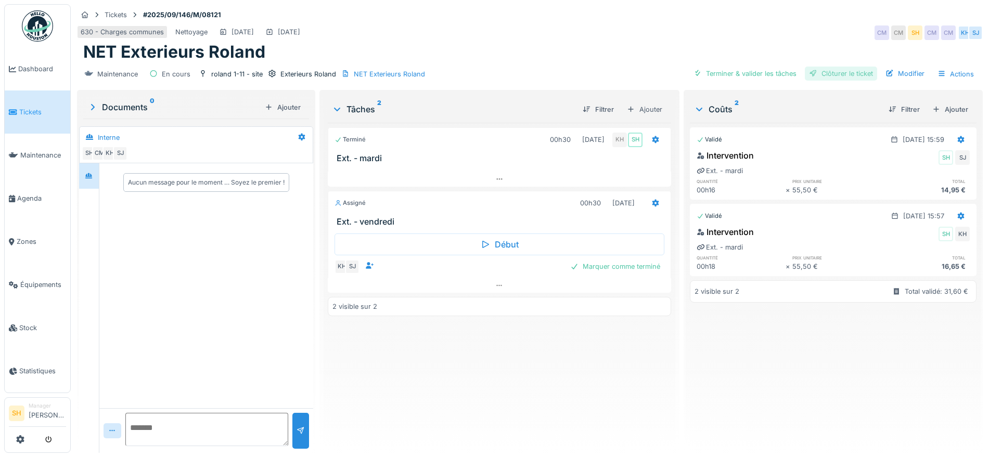
drag, startPoint x: 739, startPoint y: 71, endPoint x: 861, endPoint y: 79, distance: 122.0
click at [767, 75] on div "Terminer & valider les tâches" at bounding box center [744, 74] width 111 height 14
click at [850, 74] on div "Clôturer le ticket" at bounding box center [841, 74] width 72 height 14
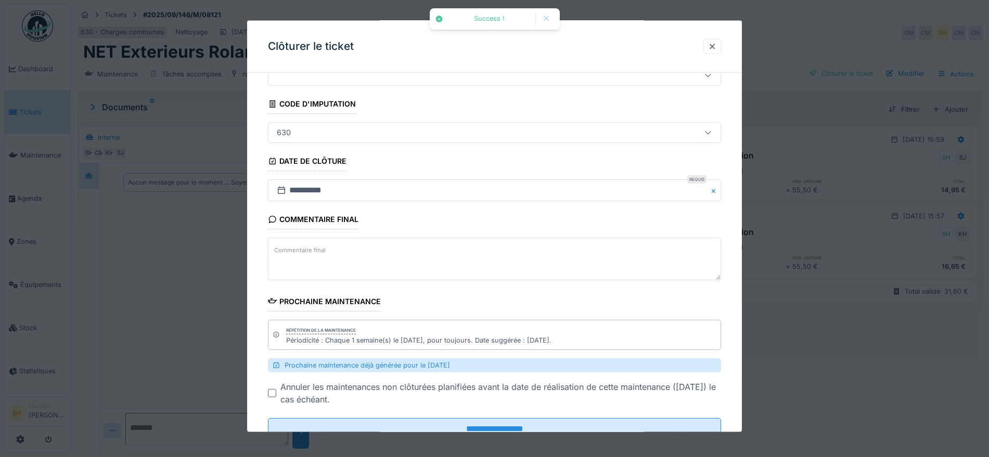
scroll to position [81, 0]
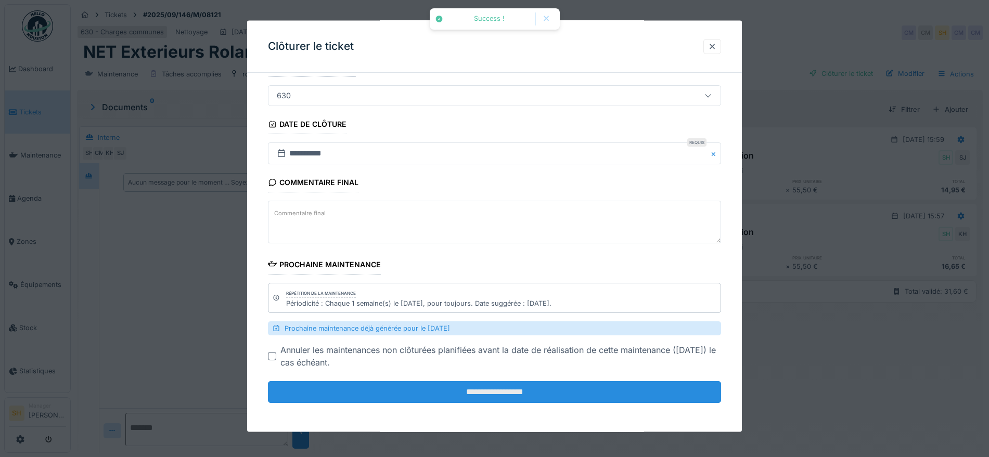
click at [563, 386] on input "**********" at bounding box center [494, 392] width 453 height 22
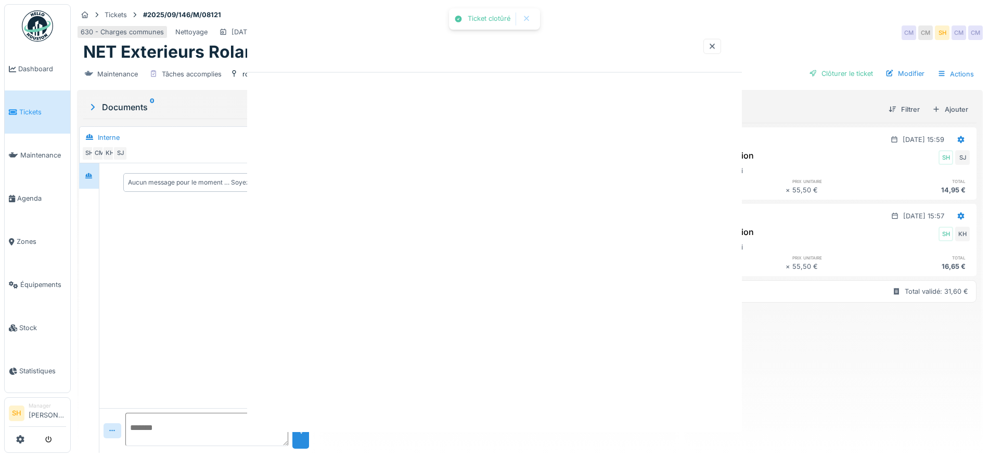
scroll to position [0, 0]
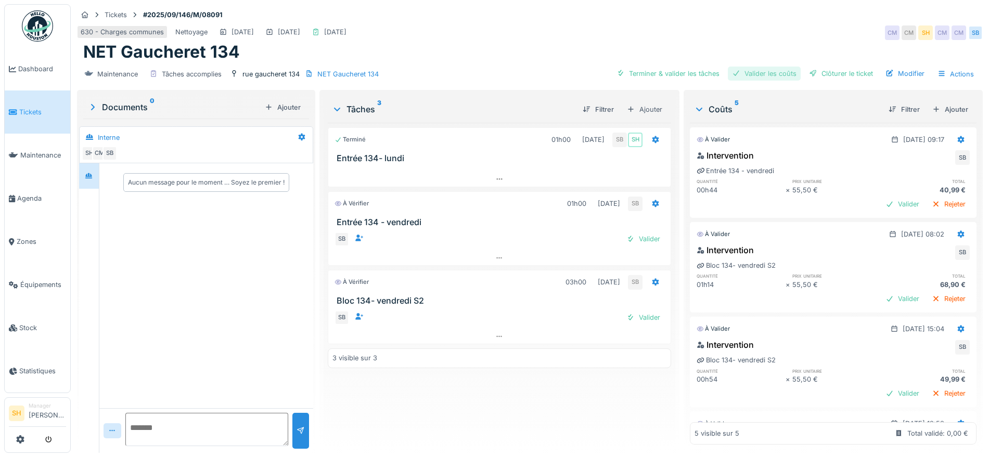
drag, startPoint x: 654, startPoint y: 73, endPoint x: 735, endPoint y: 74, distance: 81.1
click at [661, 74] on div "Terminer & valider les tâches" at bounding box center [667, 74] width 111 height 14
drag, startPoint x: 771, startPoint y: 74, endPoint x: 782, endPoint y: 75, distance: 11.5
click at [780, 75] on div "Valider les coûts" at bounding box center [764, 74] width 73 height 14
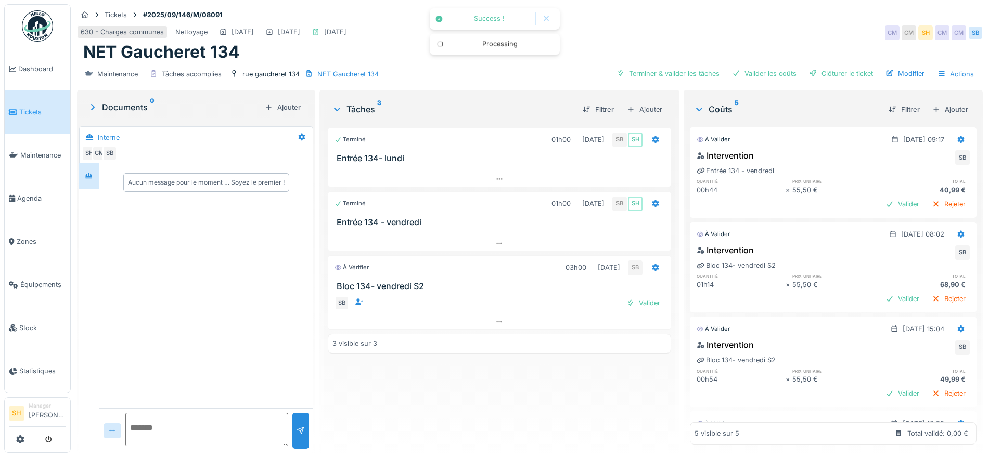
drag, startPoint x: 818, startPoint y: 75, endPoint x: 762, endPoint y: 94, distance: 59.2
click at [818, 75] on div "Clôturer le ticket" at bounding box center [841, 74] width 72 height 14
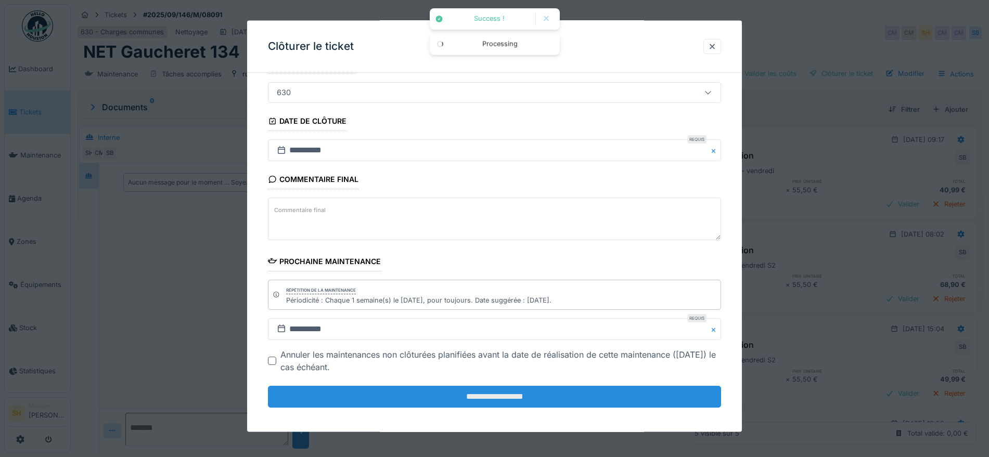
scroll to position [89, 0]
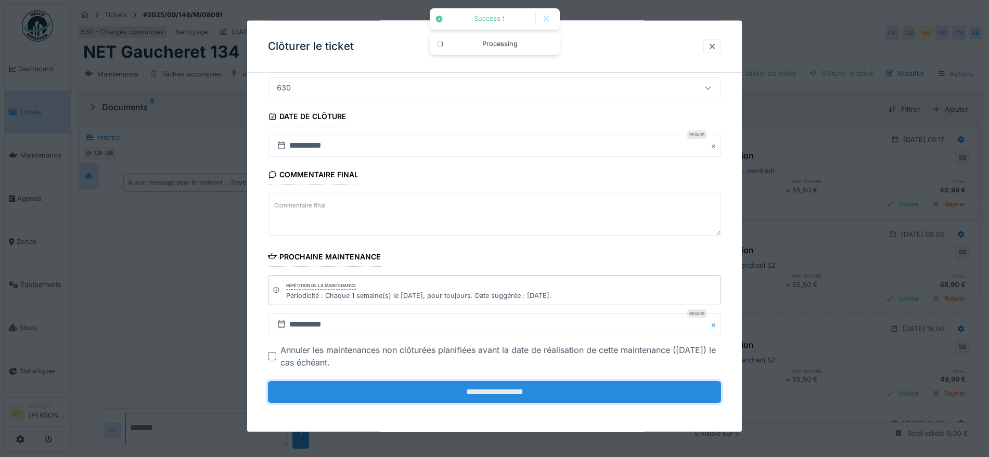
click at [548, 390] on input "**********" at bounding box center [494, 392] width 453 height 22
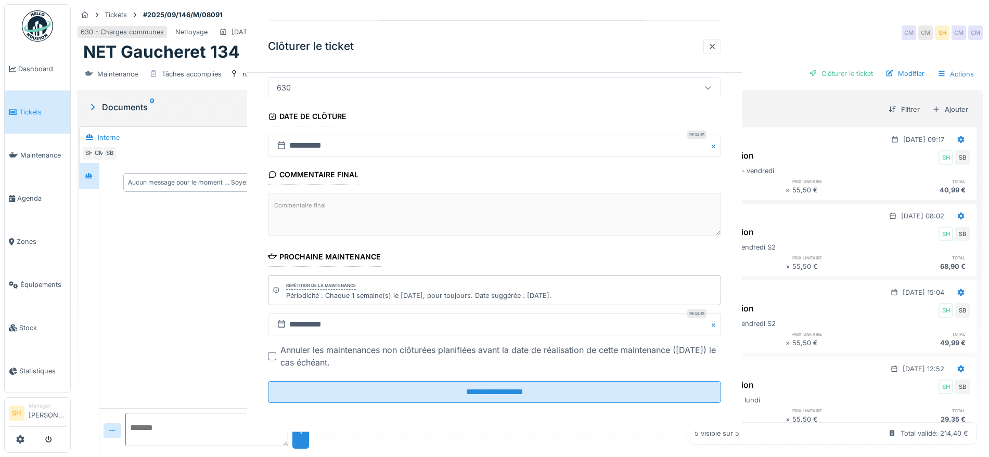
scroll to position [0, 0]
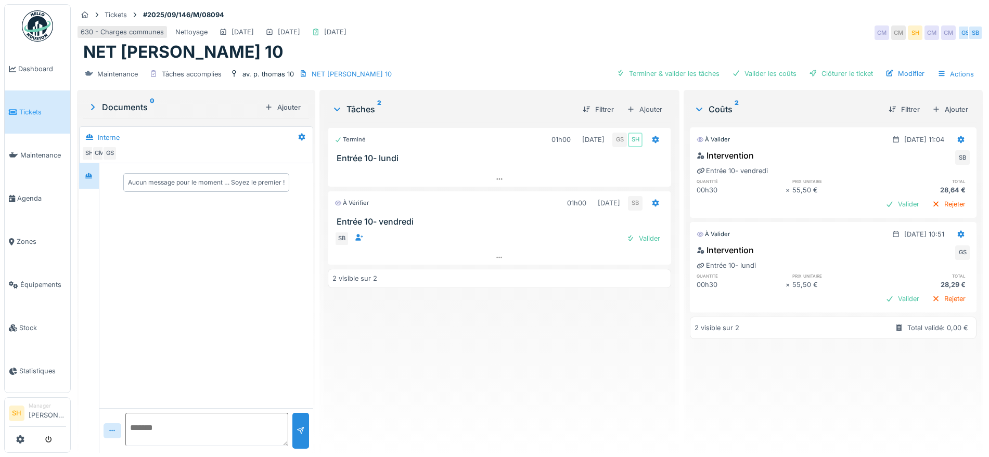
drag, startPoint x: 655, startPoint y: 70, endPoint x: 718, endPoint y: 69, distance: 62.4
click at [657, 70] on div "Terminer & valider les tâches" at bounding box center [667, 74] width 111 height 14
drag, startPoint x: 746, startPoint y: 71, endPoint x: 793, endPoint y: 72, distance: 46.3
click at [749, 72] on div "Valider les coûts" at bounding box center [764, 74] width 73 height 14
click at [813, 75] on div "Clôturer le ticket" at bounding box center [841, 74] width 72 height 14
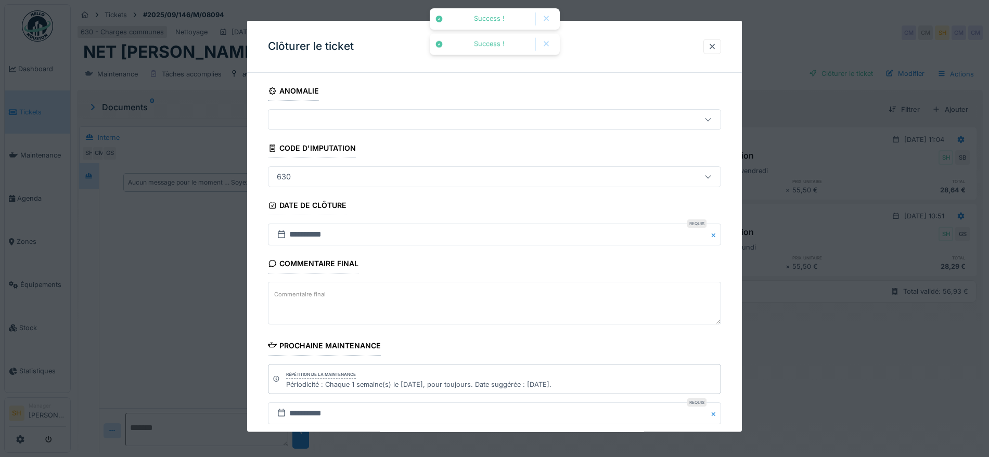
scroll to position [89, 0]
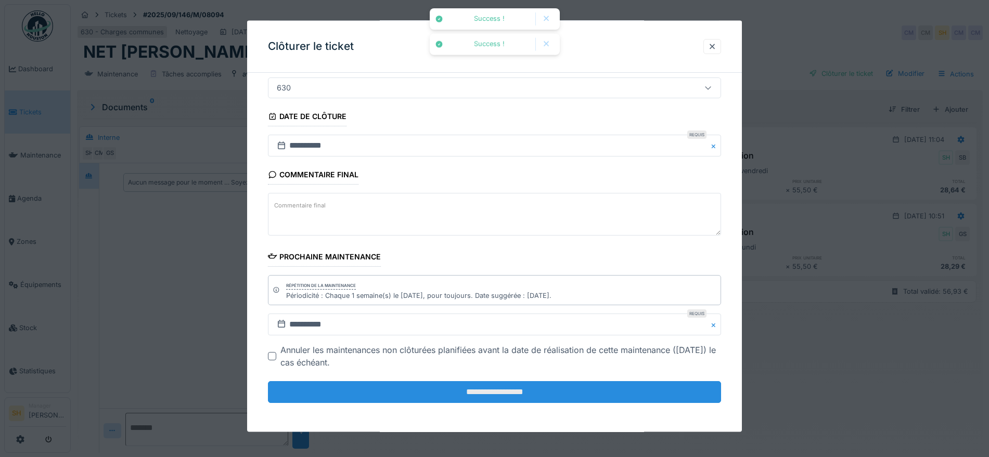
click at [565, 388] on input "**********" at bounding box center [494, 392] width 453 height 22
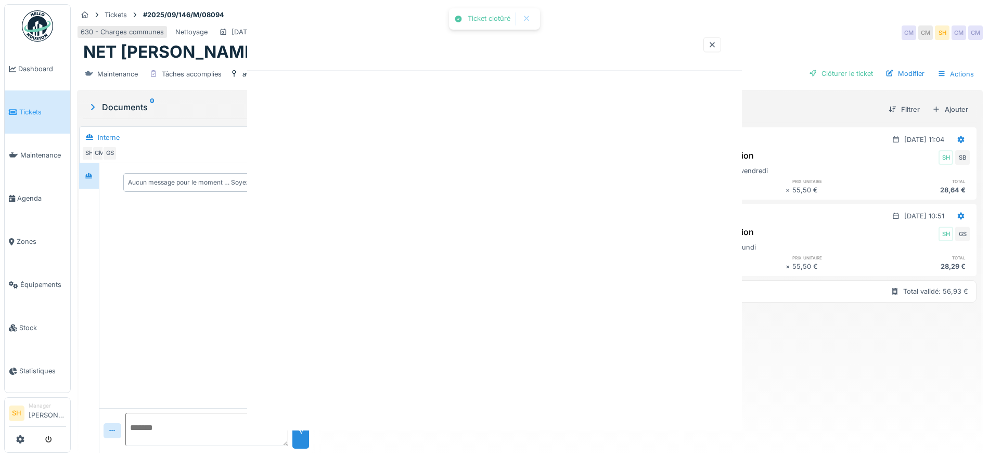
scroll to position [0, 0]
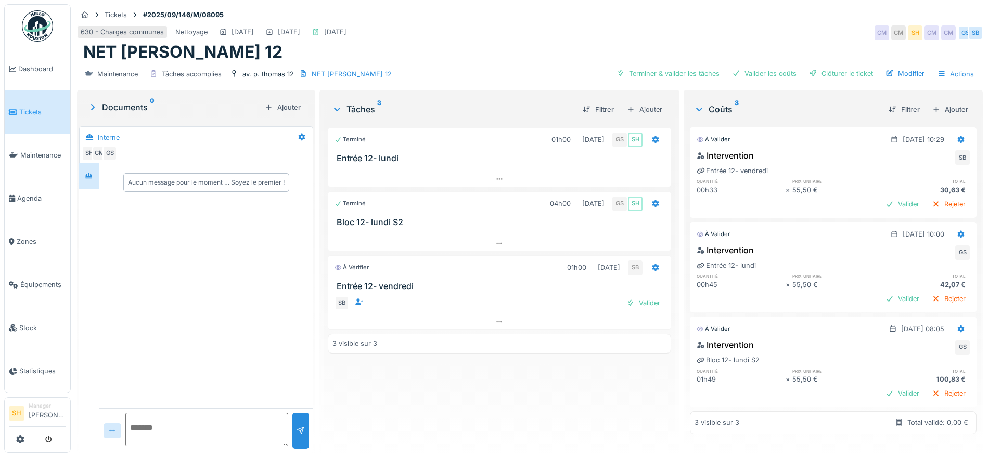
drag, startPoint x: 666, startPoint y: 67, endPoint x: 718, endPoint y: 71, distance: 52.1
click at [673, 69] on div "Terminer & valider les tâches" at bounding box center [667, 74] width 111 height 14
click at [759, 72] on div "Valider les coûts" at bounding box center [764, 74] width 73 height 14
click at [818, 72] on div "Clôturer le ticket" at bounding box center [841, 74] width 72 height 14
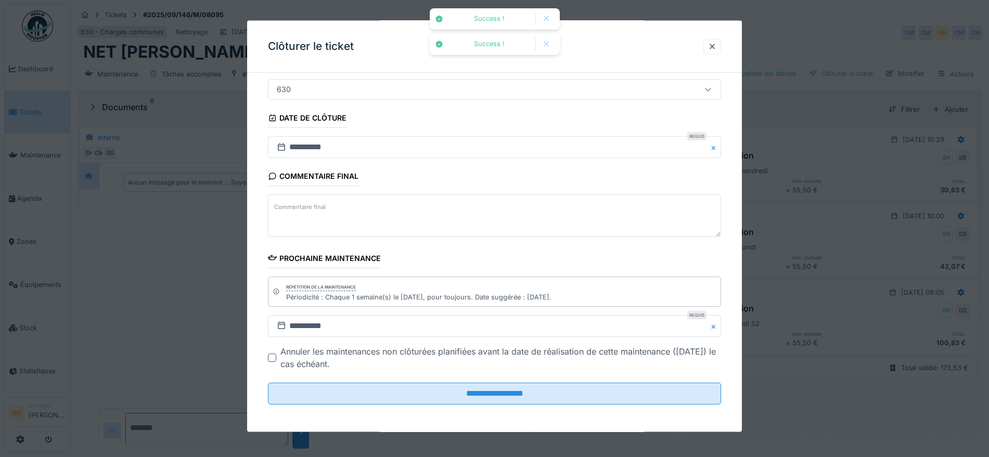
scroll to position [89, 0]
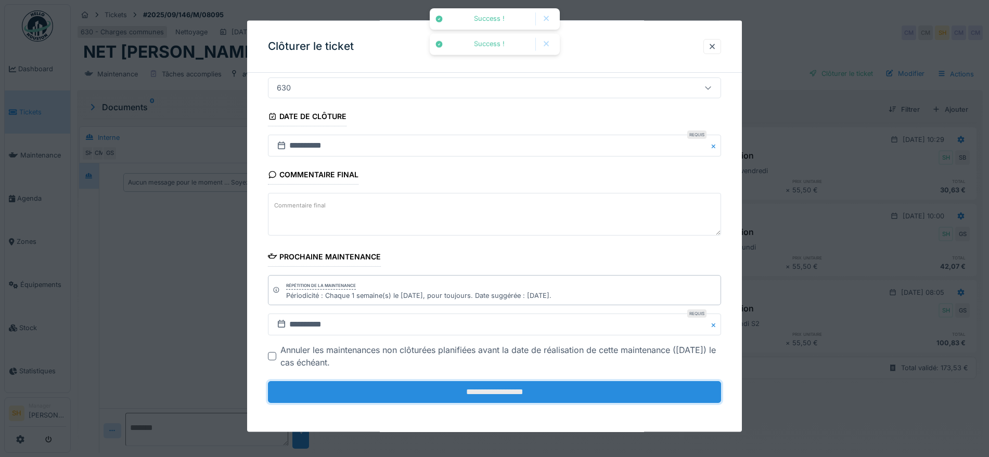
drag, startPoint x: 593, startPoint y: 391, endPoint x: 595, endPoint y: 386, distance: 5.6
click at [594, 388] on input "**********" at bounding box center [494, 392] width 453 height 22
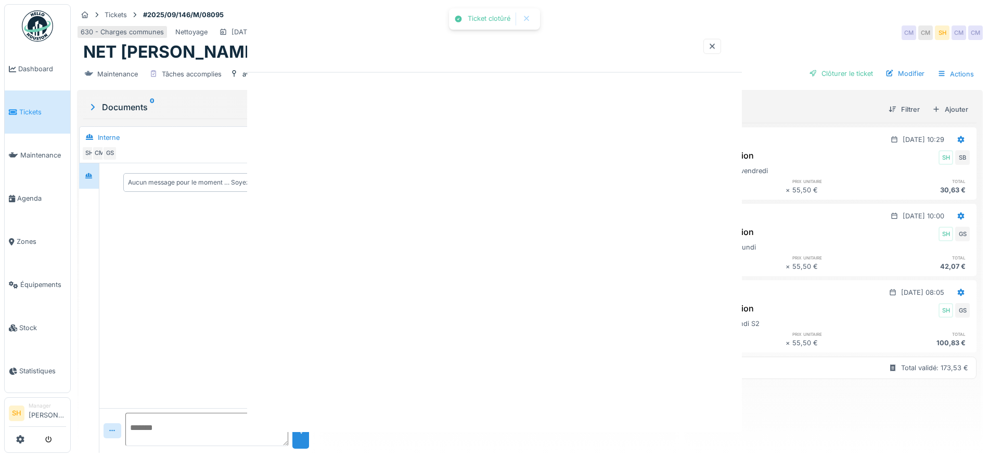
scroll to position [0, 0]
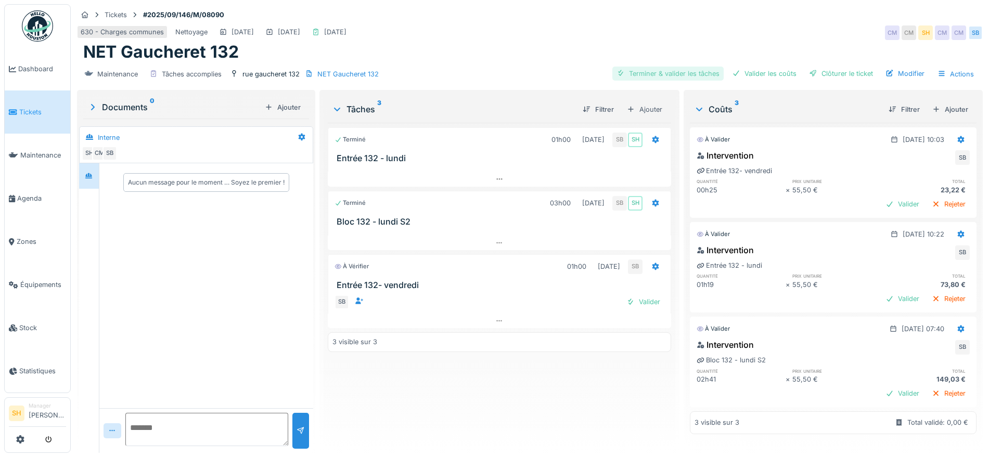
drag, startPoint x: 669, startPoint y: 74, endPoint x: 713, endPoint y: 71, distance: 43.8
click at [677, 70] on div "Terminer & valider les tâches" at bounding box center [667, 74] width 111 height 14
drag, startPoint x: 762, startPoint y: 70, endPoint x: 802, endPoint y: 75, distance: 40.4
click at [768, 71] on div "Valider les coûts" at bounding box center [764, 74] width 73 height 14
drag, startPoint x: 826, startPoint y: 76, endPoint x: 771, endPoint y: 98, distance: 59.3
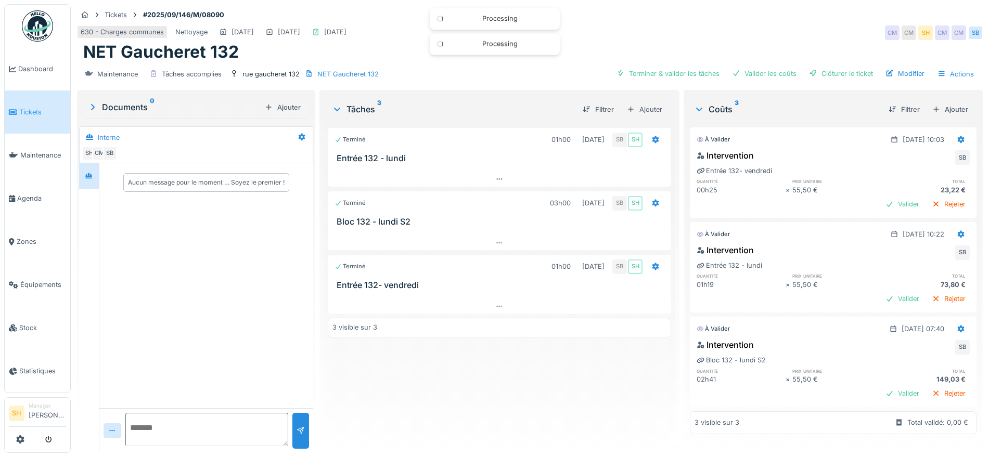
click at [825, 77] on div "Clôturer le ticket" at bounding box center [841, 74] width 72 height 14
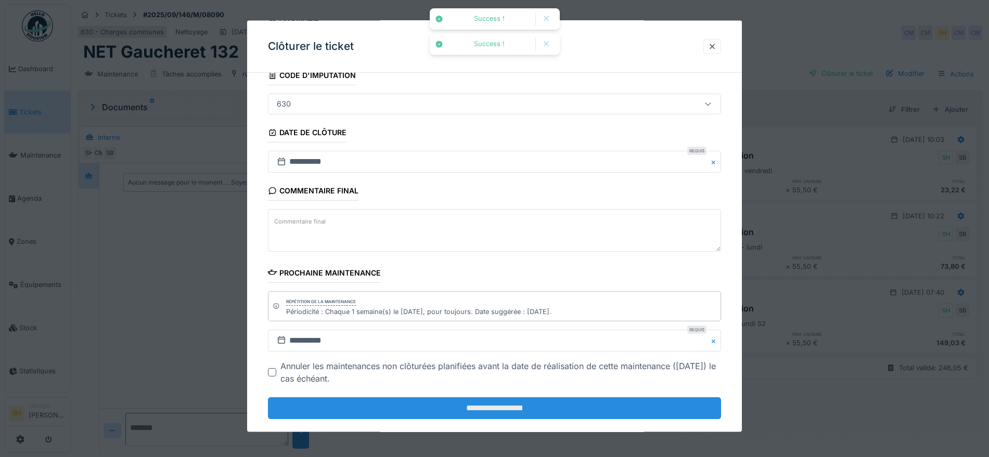
scroll to position [89, 0]
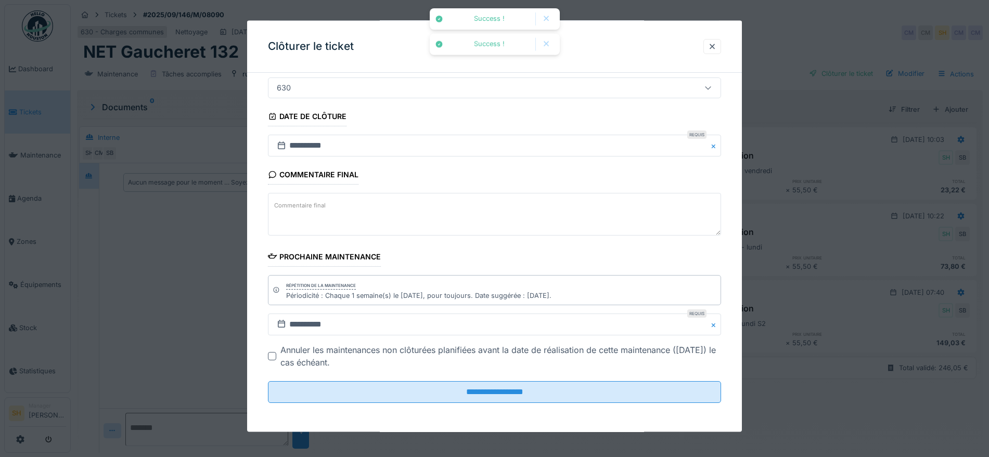
click at [605, 404] on fieldset "**********" at bounding box center [494, 201] width 453 height 419
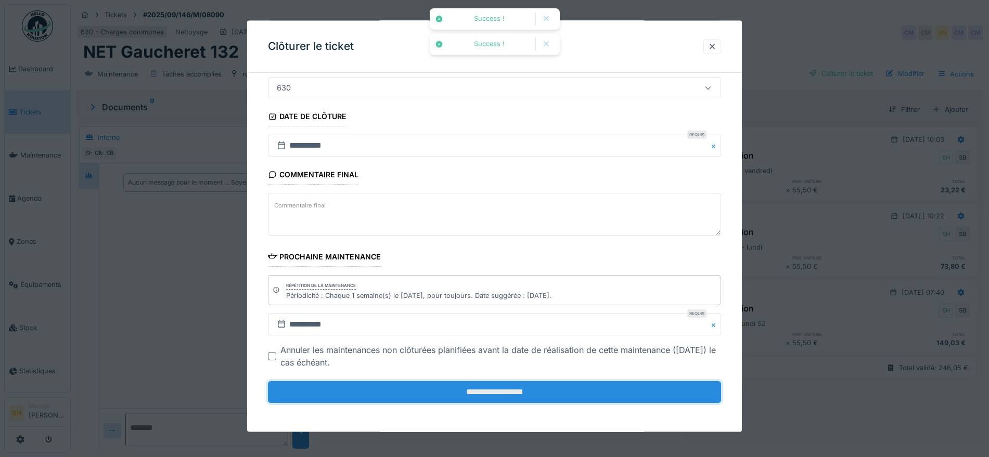
click at [603, 396] on input "**********" at bounding box center [494, 392] width 453 height 22
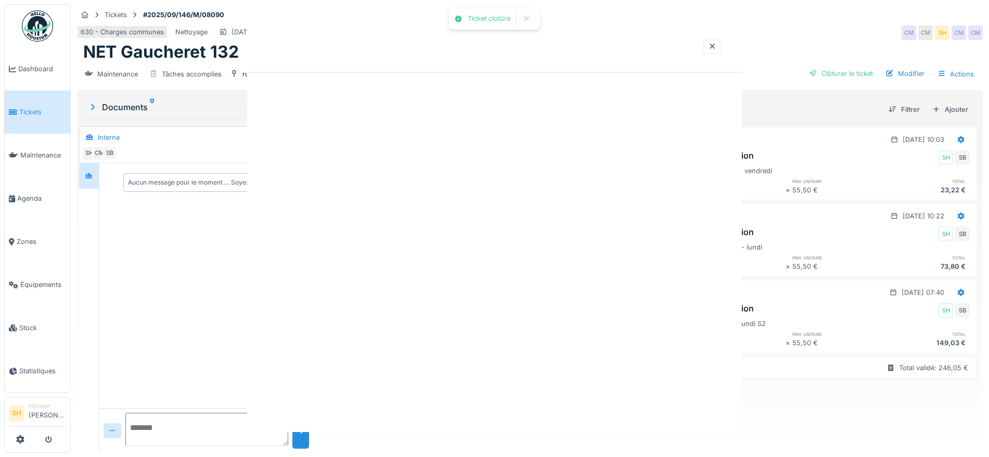
scroll to position [0, 0]
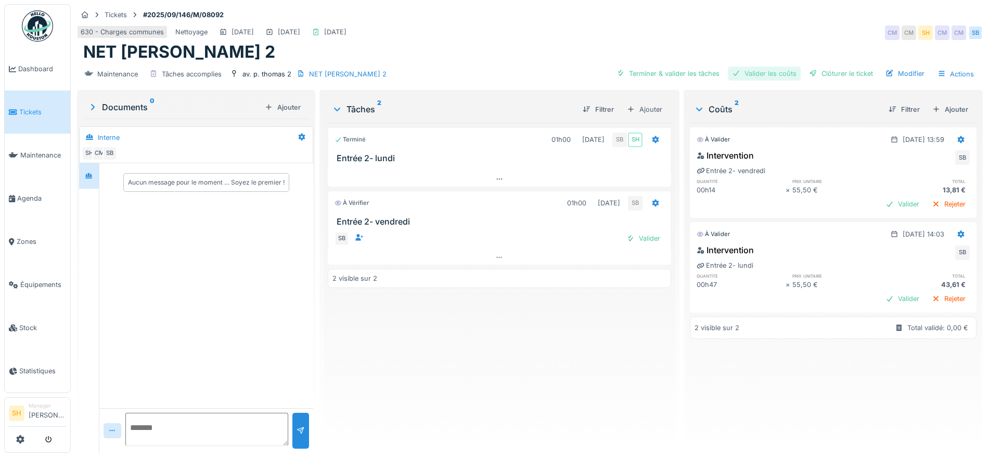
drag, startPoint x: 673, startPoint y: 73, endPoint x: 756, endPoint y: 69, distance: 83.3
click at [685, 72] on div "Terminer & valider les tâches" at bounding box center [667, 74] width 111 height 14
drag, startPoint x: 760, startPoint y: 69, endPoint x: 790, endPoint y: 72, distance: 29.9
click at [766, 70] on div "Valider les coûts" at bounding box center [764, 74] width 73 height 14
click at [827, 72] on div "Clôturer le ticket" at bounding box center [841, 74] width 72 height 14
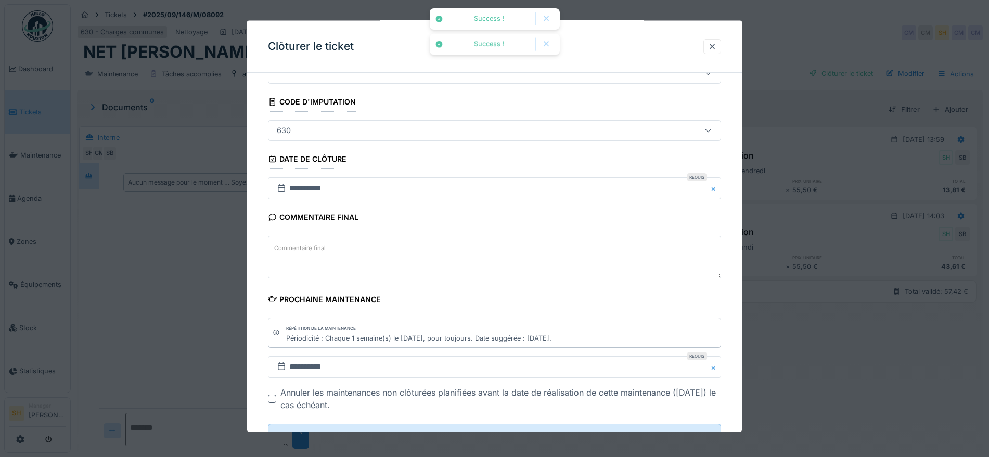
scroll to position [89, 0]
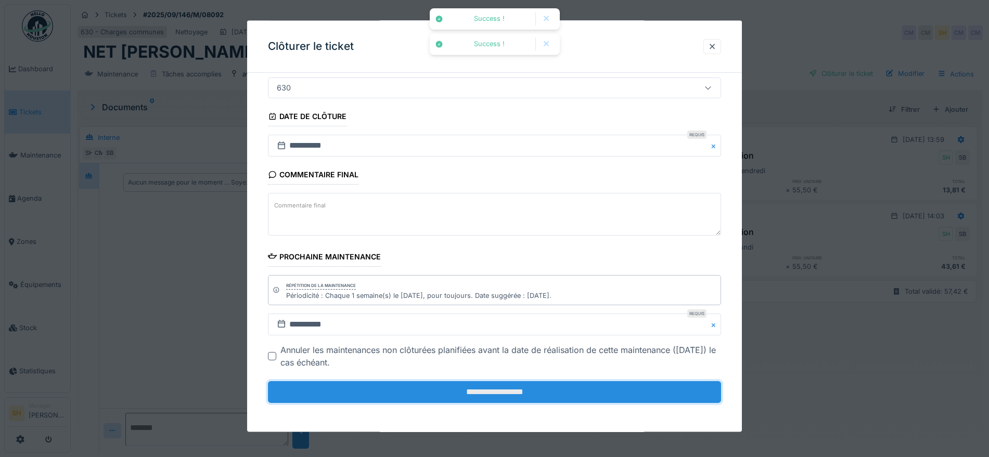
click at [519, 391] on input "**********" at bounding box center [494, 392] width 453 height 22
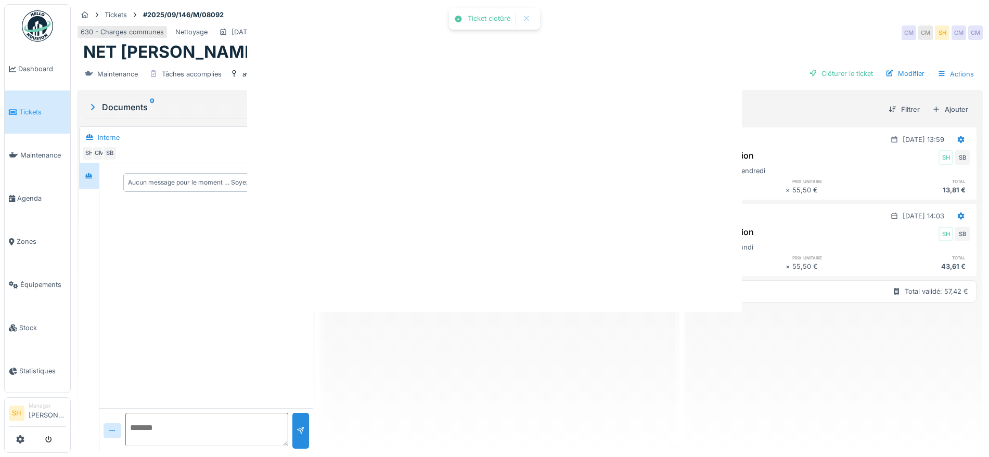
scroll to position [0, 0]
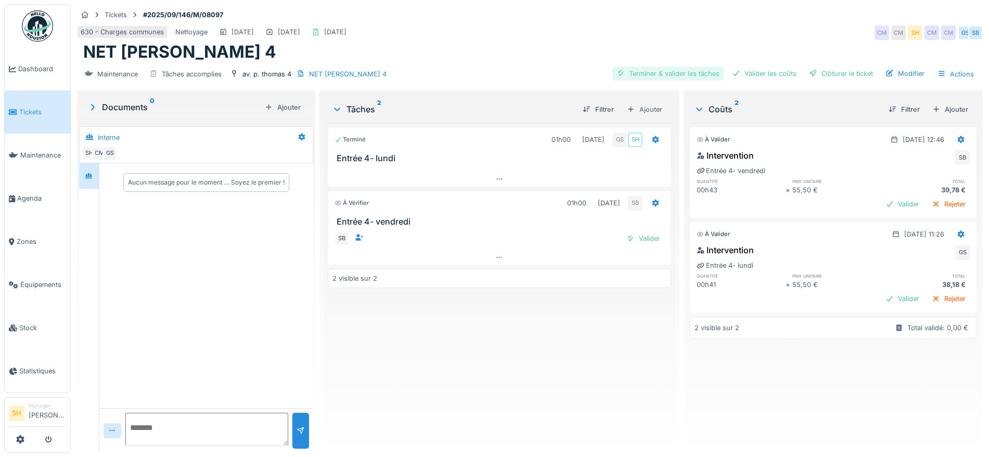
drag, startPoint x: 656, startPoint y: 73, endPoint x: 685, endPoint y: 71, distance: 28.7
click at [675, 71] on div "Terminer & valider les tâches" at bounding box center [667, 74] width 111 height 14
drag, startPoint x: 760, startPoint y: 70, endPoint x: 796, endPoint y: 73, distance: 35.5
click at [763, 70] on div "Valider les coûts" at bounding box center [764, 74] width 73 height 14
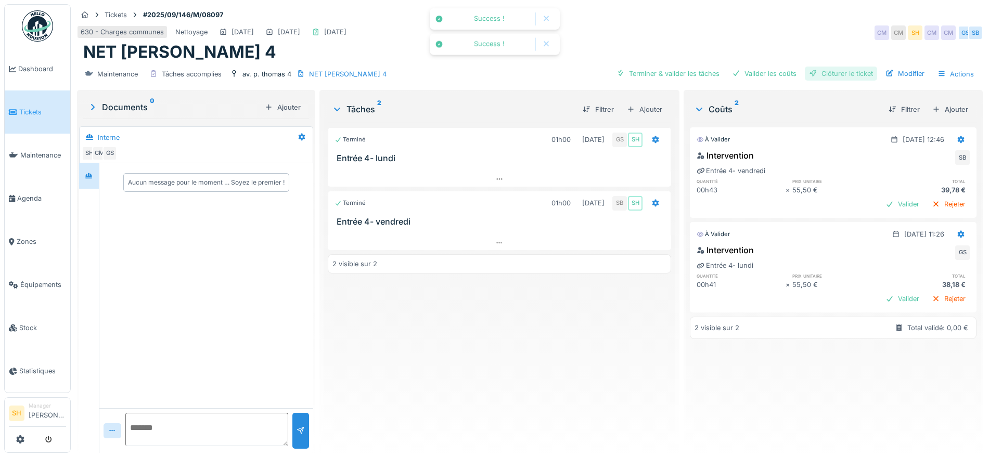
click at [823, 74] on div "Clôturer le ticket" at bounding box center [841, 74] width 72 height 14
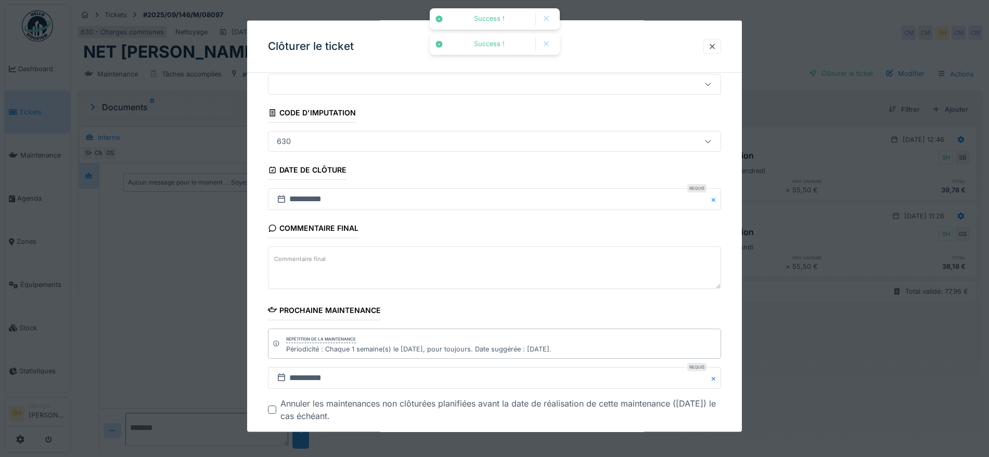
scroll to position [89, 0]
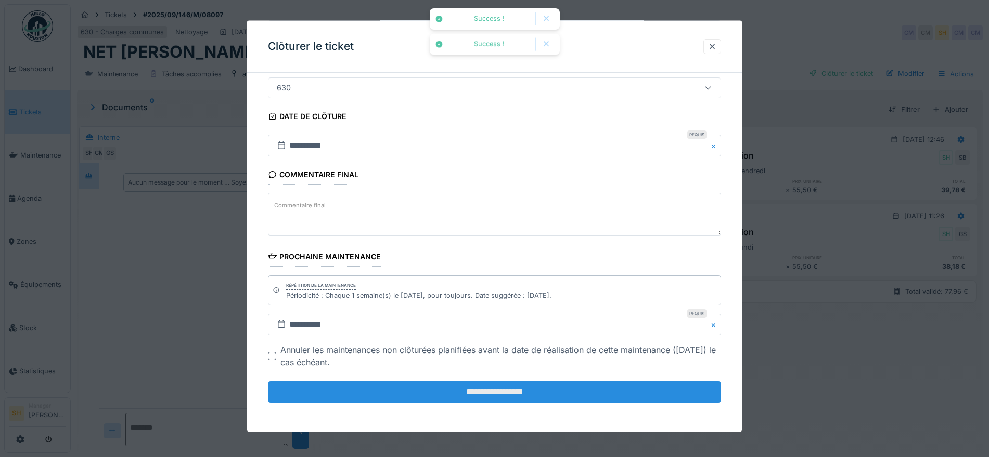
click at [578, 385] on input "**********" at bounding box center [494, 392] width 453 height 22
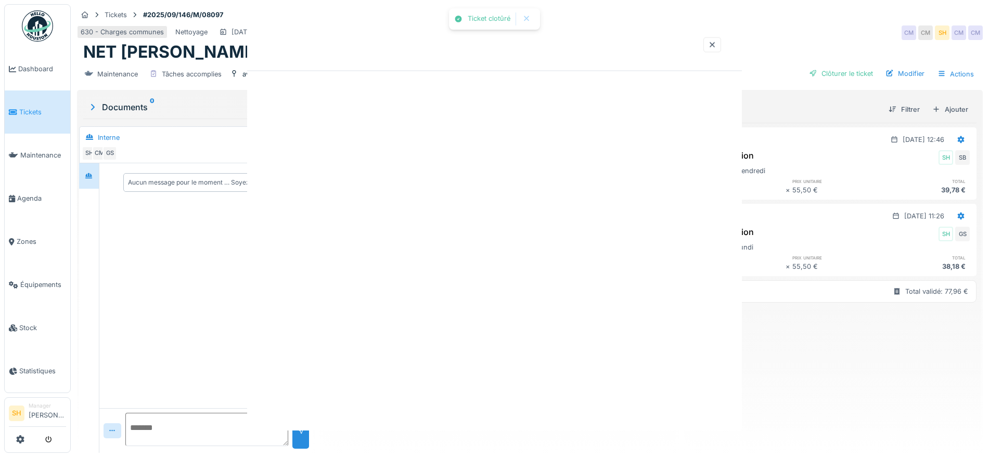
scroll to position [0, 0]
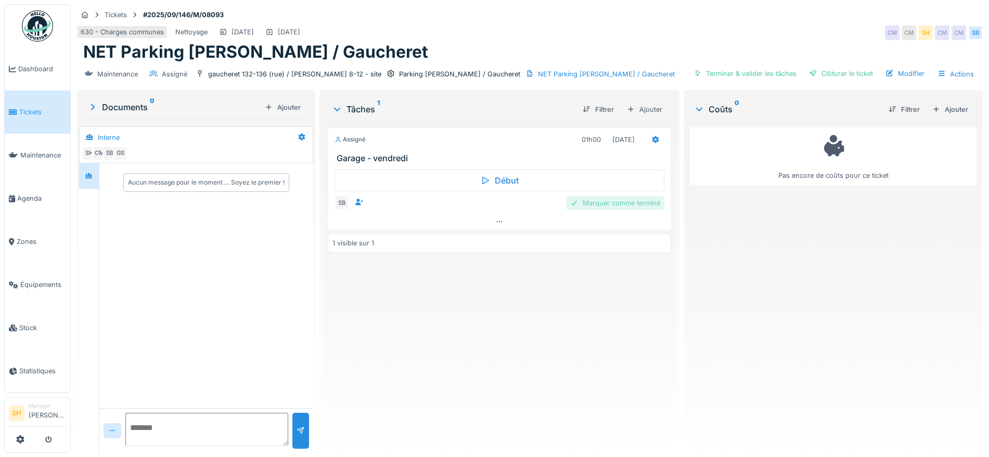
click at [623, 202] on div "Marquer comme terminé" at bounding box center [615, 203] width 98 height 14
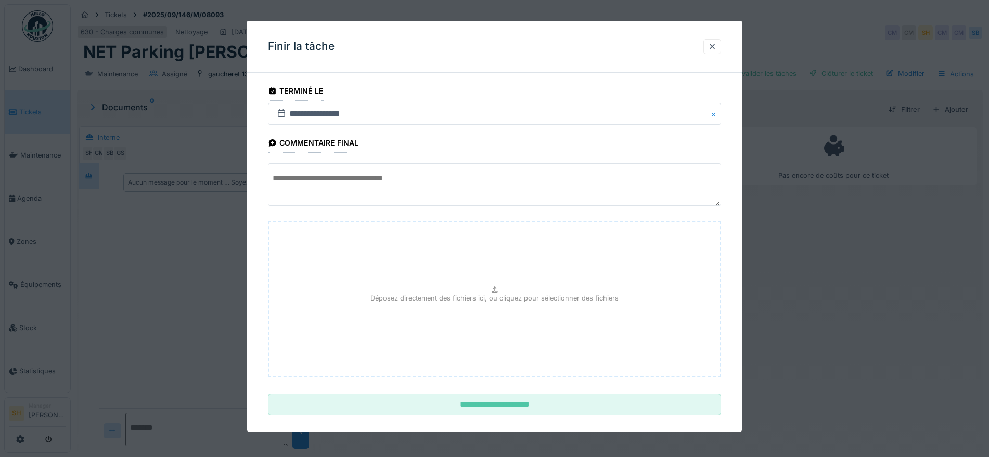
click at [517, 182] on textarea at bounding box center [494, 184] width 453 height 43
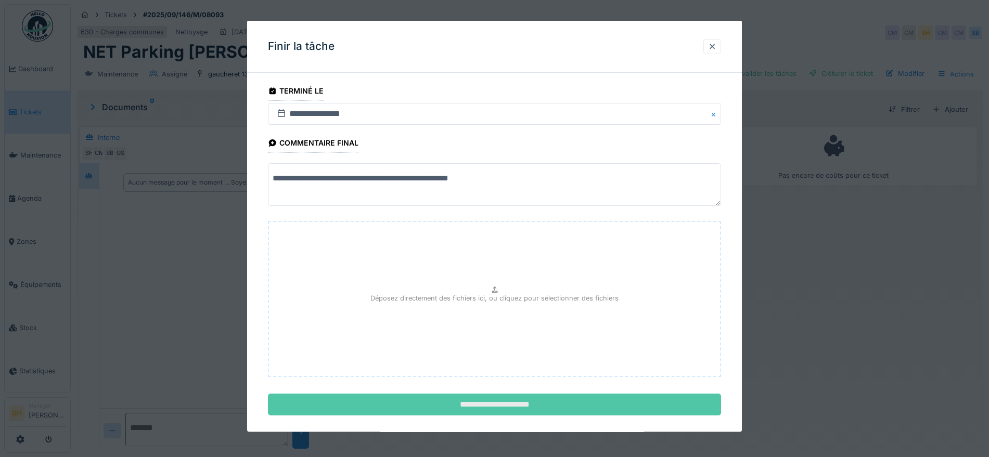
type textarea "**********"
click at [497, 407] on input "**********" at bounding box center [494, 405] width 453 height 22
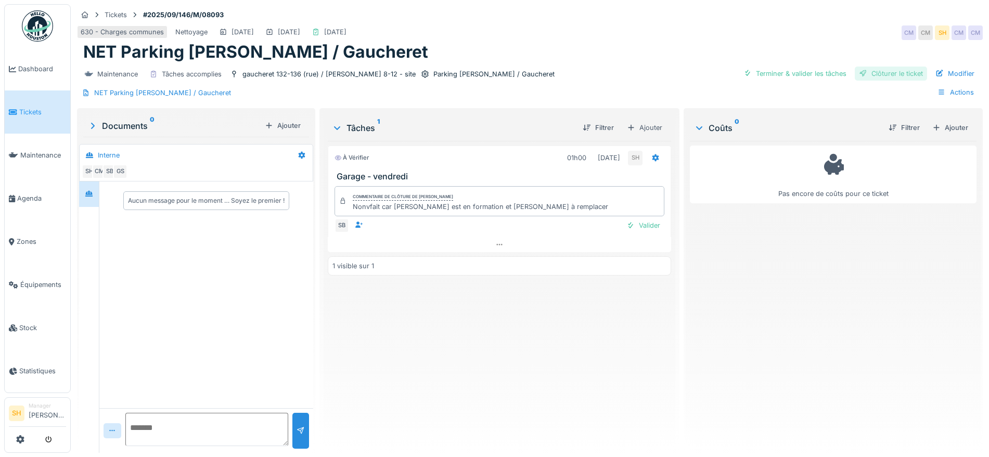
drag, startPoint x: 721, startPoint y: 75, endPoint x: 807, endPoint y: 72, distance: 85.3
click at [739, 74] on div "Terminer & valider les tâches" at bounding box center [794, 74] width 111 height 14
click at [854, 74] on div "Clôturer le ticket" at bounding box center [890, 74] width 72 height 14
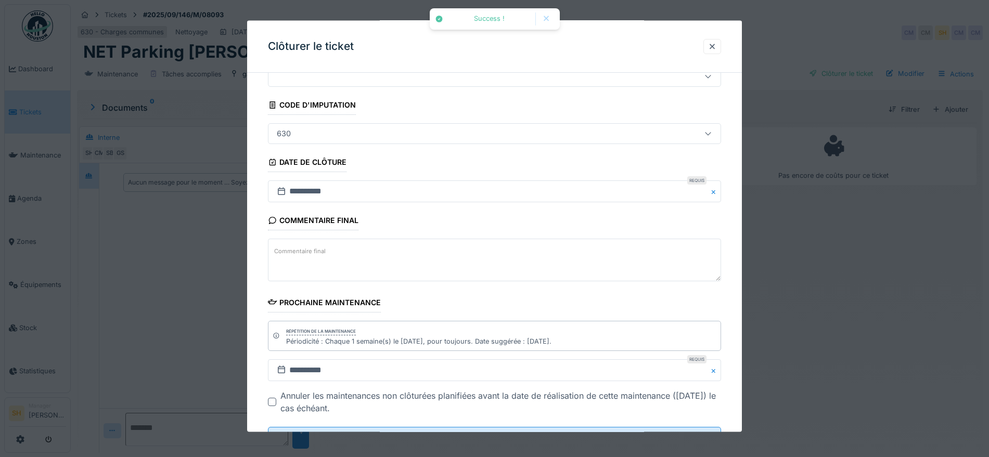
scroll to position [89, 0]
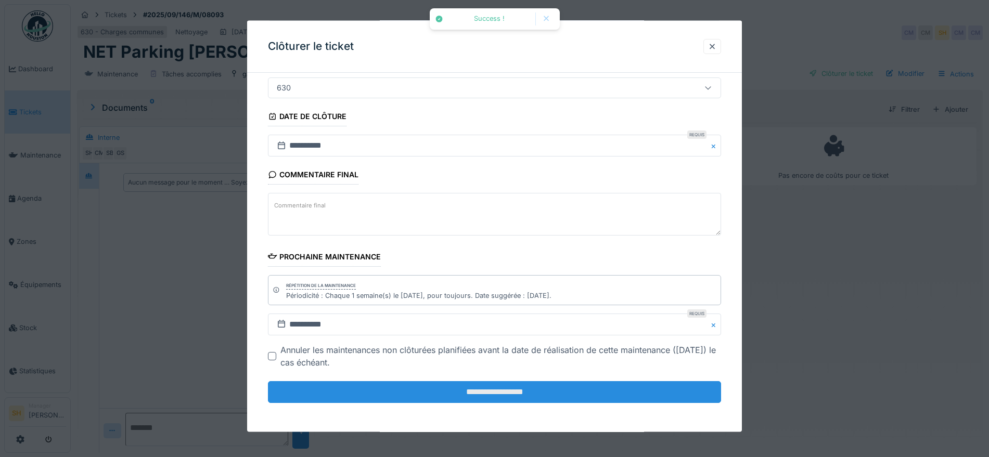
click at [553, 386] on input "**********" at bounding box center [494, 392] width 453 height 22
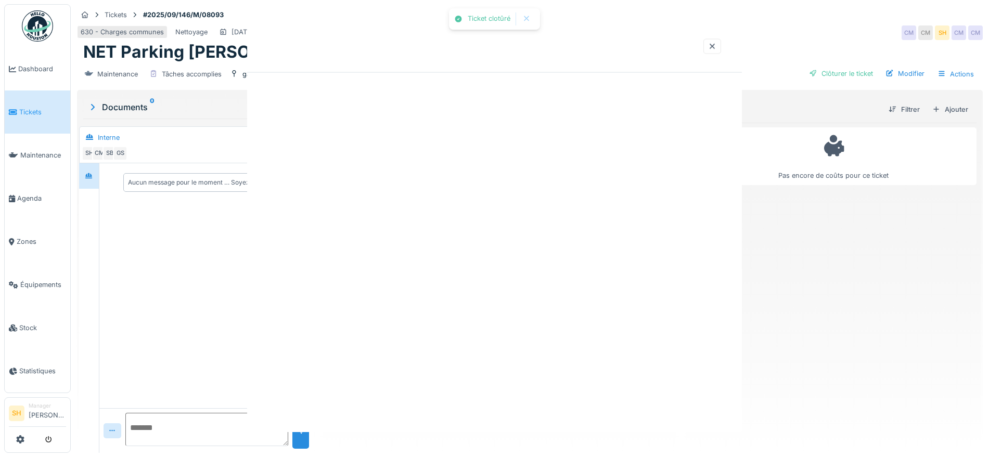
scroll to position [0, 0]
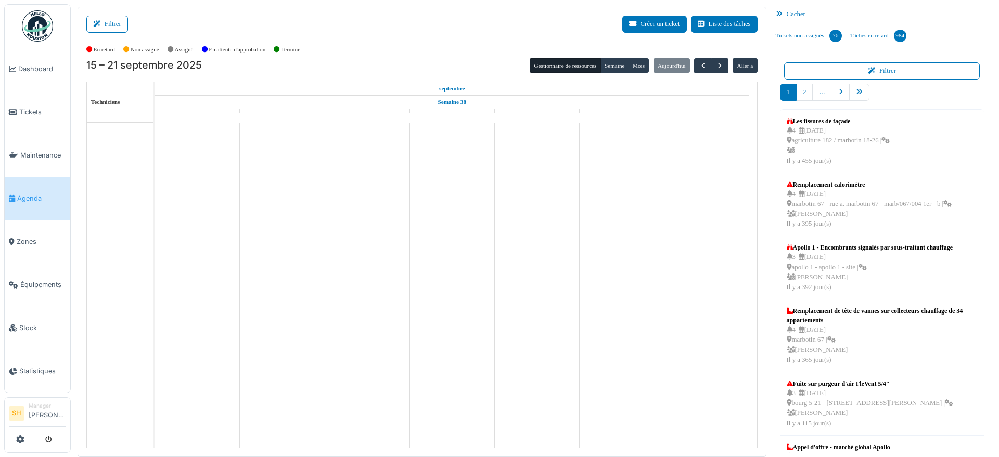
drag, startPoint x: 0, startPoint y: 0, endPoint x: 190, endPoint y: 55, distance: 198.2
click at [101, 18] on button "Filtrer" at bounding box center [107, 24] width 42 height 17
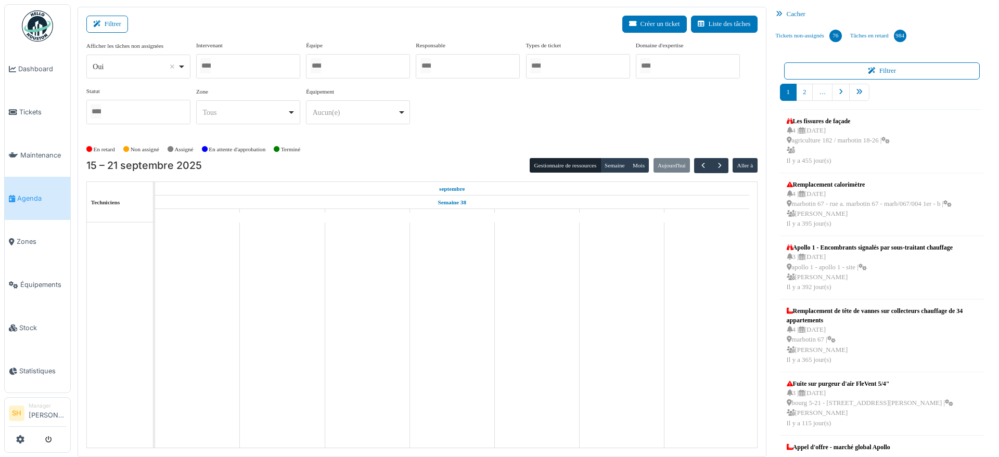
click at [346, 62] on div at bounding box center [358, 66] width 104 height 24
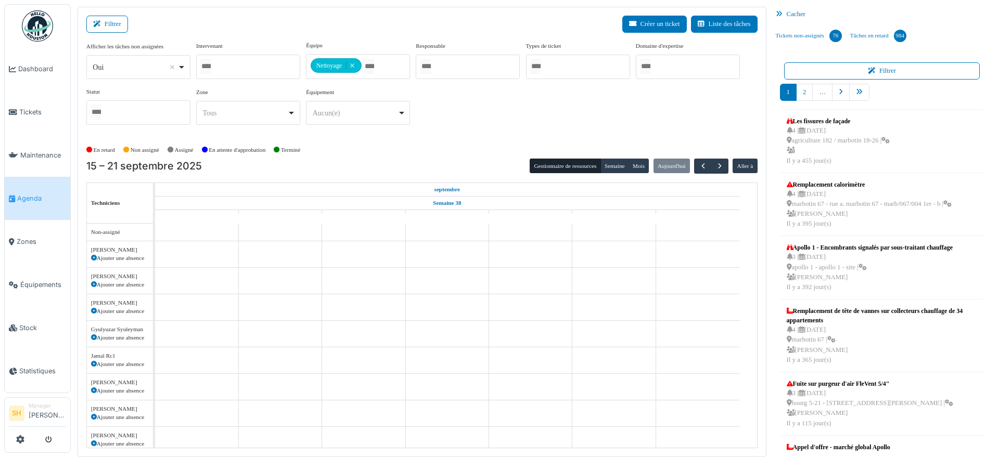
click at [440, 127] on div "Afficher les tâches non assignées *** Oui Remove item Oui Non Intervenant Abdel…" at bounding box center [421, 87] width 671 height 92
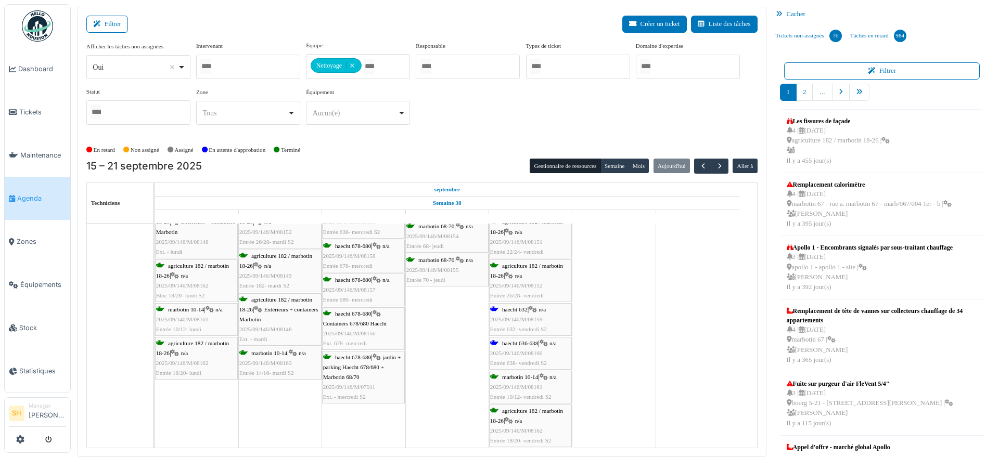
scroll to position [130, 0]
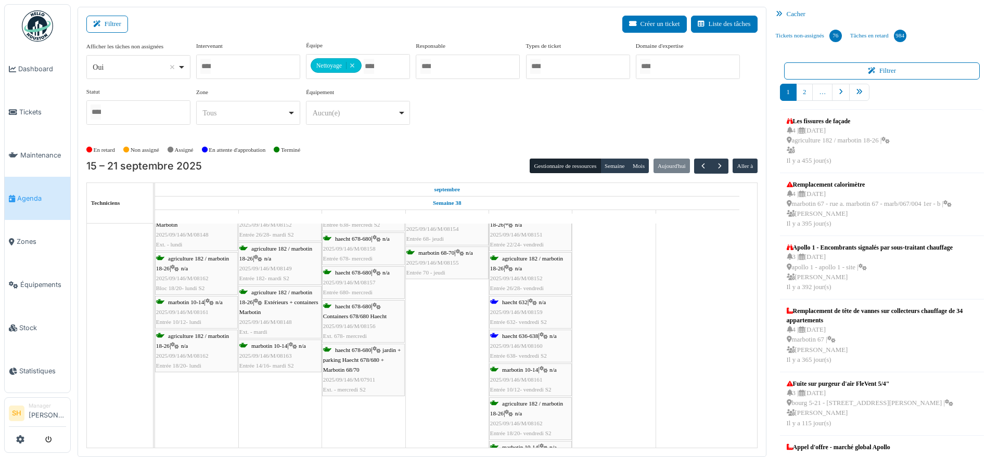
click at [522, 307] on div "haecht 632 | n/a 2025/09/146/M/08159 Entrée 632- vendredi S2" at bounding box center [530, 312] width 81 height 30
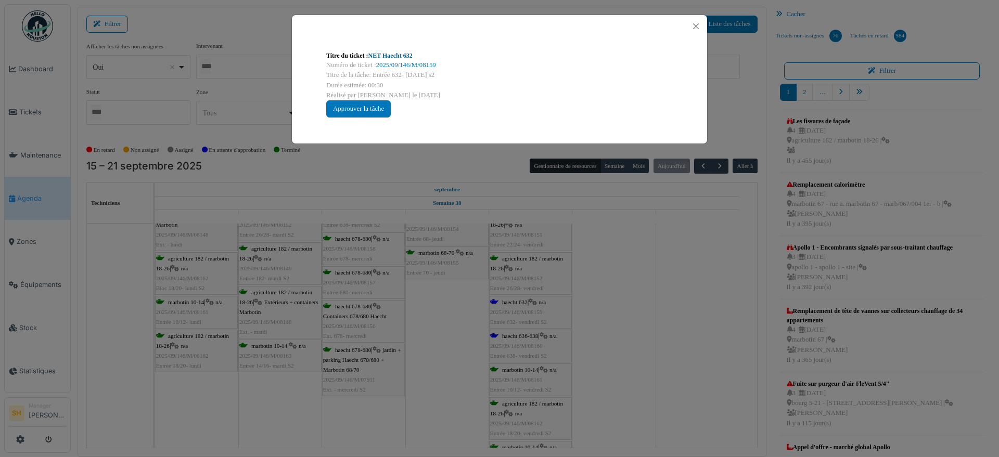
click at [398, 57] on link "NET Haecht 632" at bounding box center [390, 55] width 44 height 7
click at [619, 313] on div "Titre du ticket : NET Haecht 632 Numéro de ticket : 2025/09/146/M/08159 Titre d…" at bounding box center [499, 228] width 999 height 457
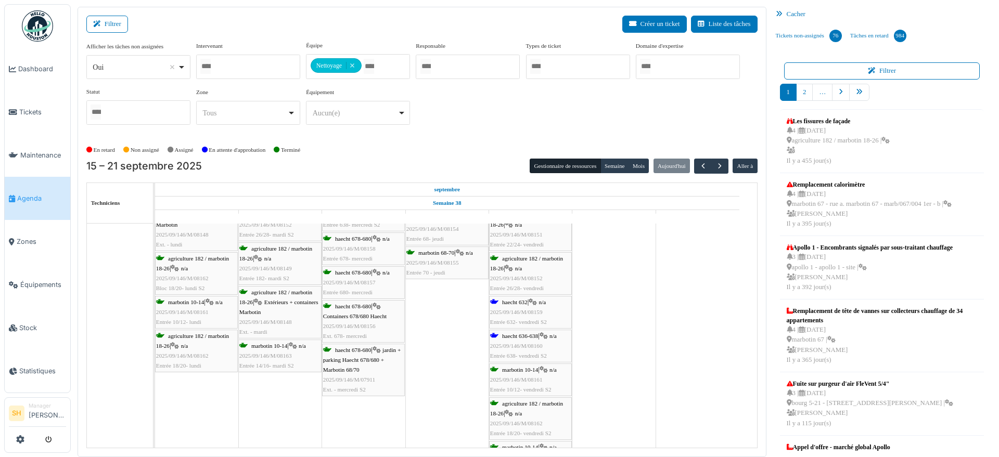
click at [524, 333] on span "haecht 636-638" at bounding box center [520, 336] width 36 height 6
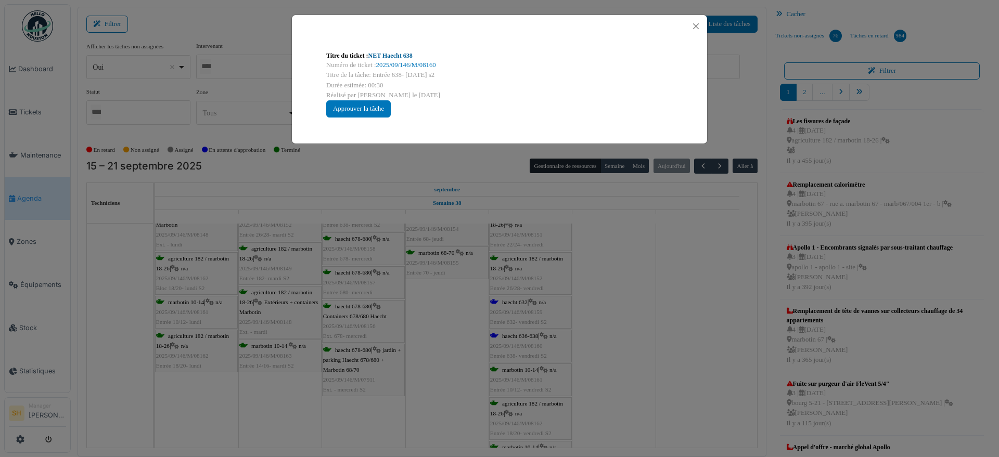
click at [394, 56] on link "NET Haecht 638" at bounding box center [390, 55] width 44 height 7
drag, startPoint x: 637, startPoint y: 325, endPoint x: 585, endPoint y: 317, distance: 52.7
click at [633, 323] on div "Titre du ticket : NET Haecht 638 Numéro de ticket : 2025/09/146/M/08160 Titre d…" at bounding box center [499, 228] width 999 height 457
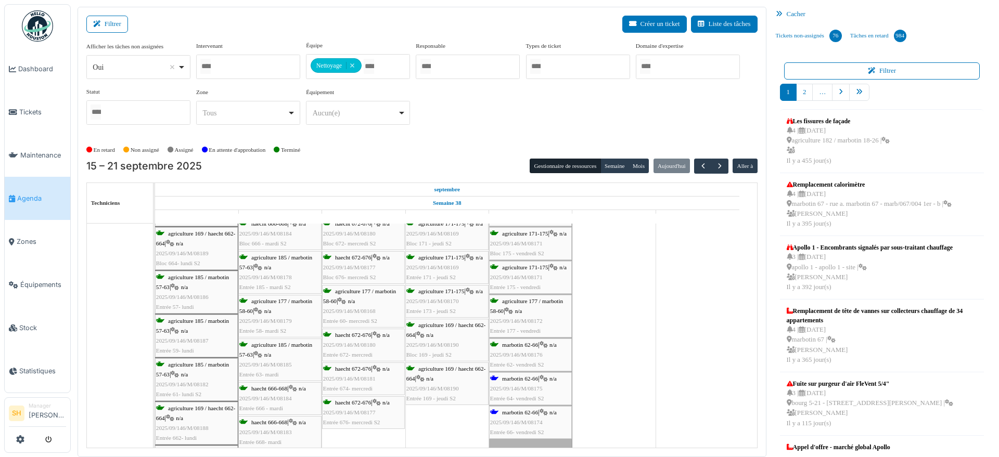
scroll to position [455, 0]
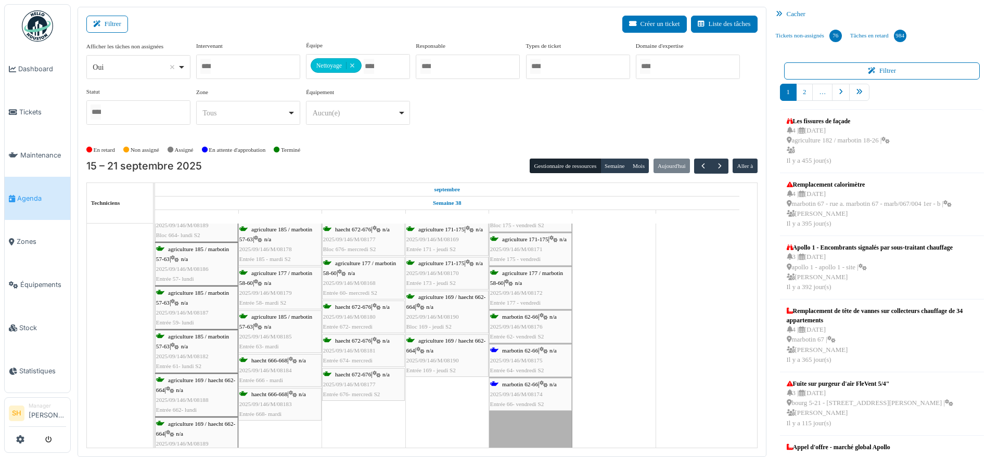
click at [513, 348] on span "marbotin 62-66" at bounding box center [520, 350] width 36 height 6
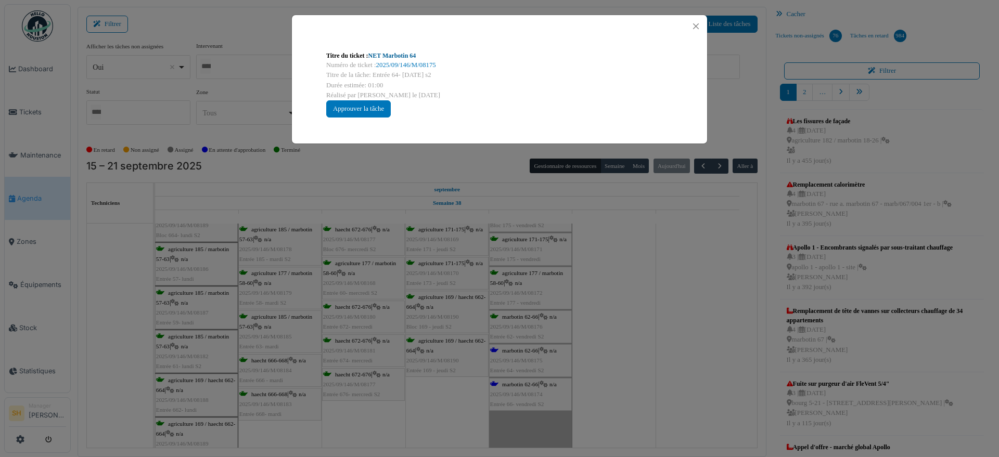
click at [391, 54] on link "NET Marbotin 64" at bounding box center [392, 55] width 48 height 7
drag, startPoint x: 609, startPoint y: 280, endPoint x: 586, endPoint y: 301, distance: 31.7
click at [610, 283] on div "Titre du ticket : NET Marbotin 64 Numéro de ticket : 2025/09/146/M/08175 Titre …" at bounding box center [499, 228] width 999 height 457
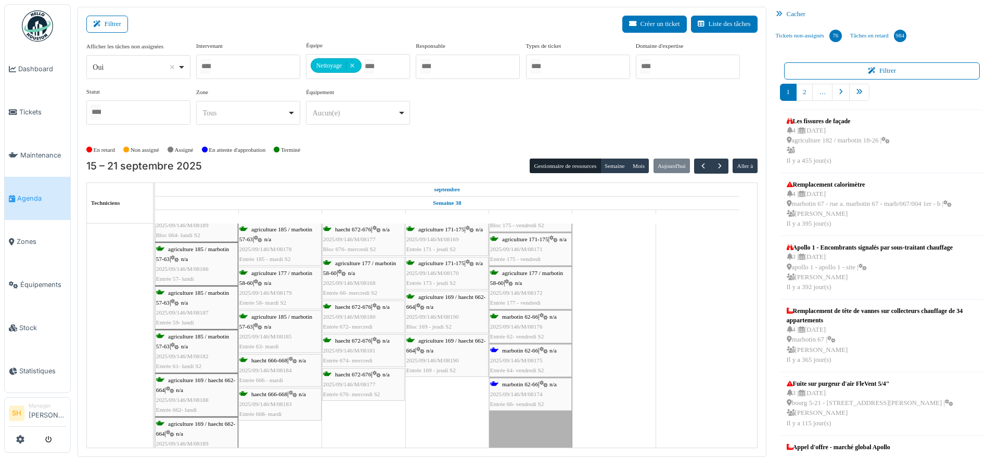
click at [533, 384] on span "marbotin 62-66" at bounding box center [520, 384] width 36 height 6
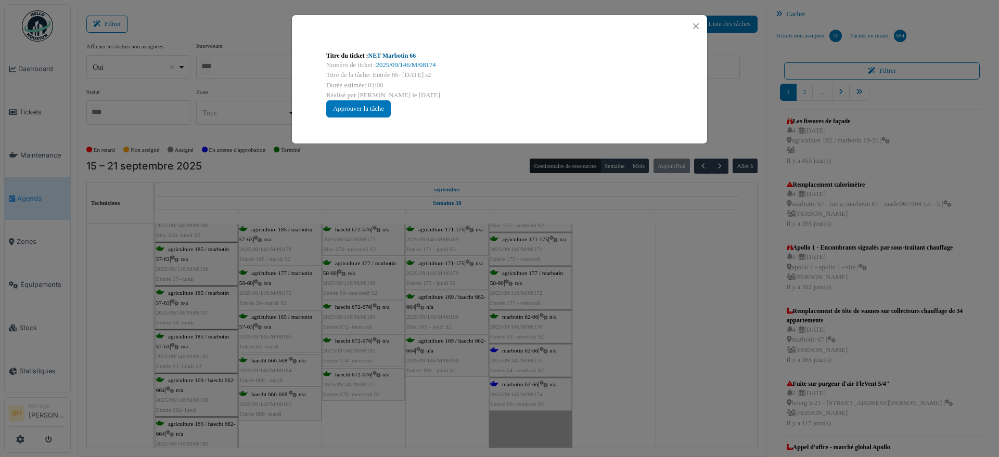
click at [388, 52] on link "NET Marbotin 66" at bounding box center [392, 55] width 48 height 7
click at [658, 355] on div "Titre du ticket : NET Marbotin 66 Numéro de ticket : 2025/09/146/M/08174 Titre …" at bounding box center [499, 228] width 999 height 457
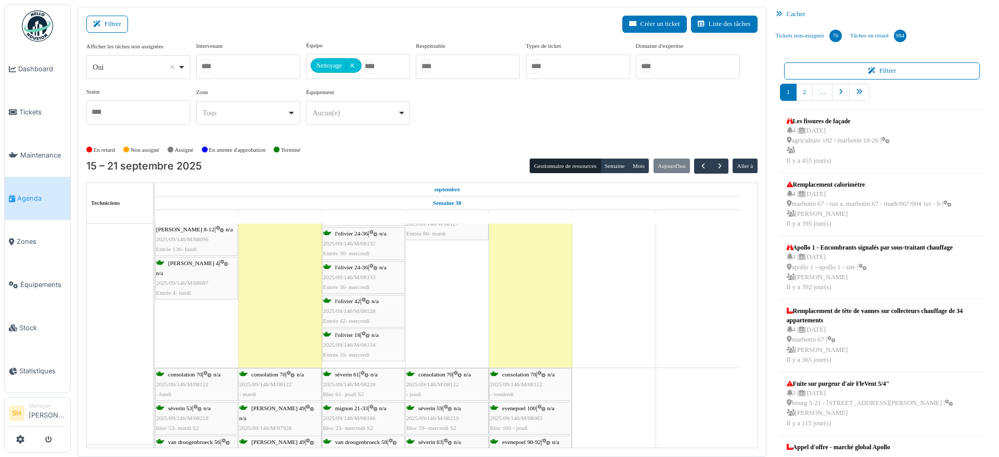
scroll to position [910, 0]
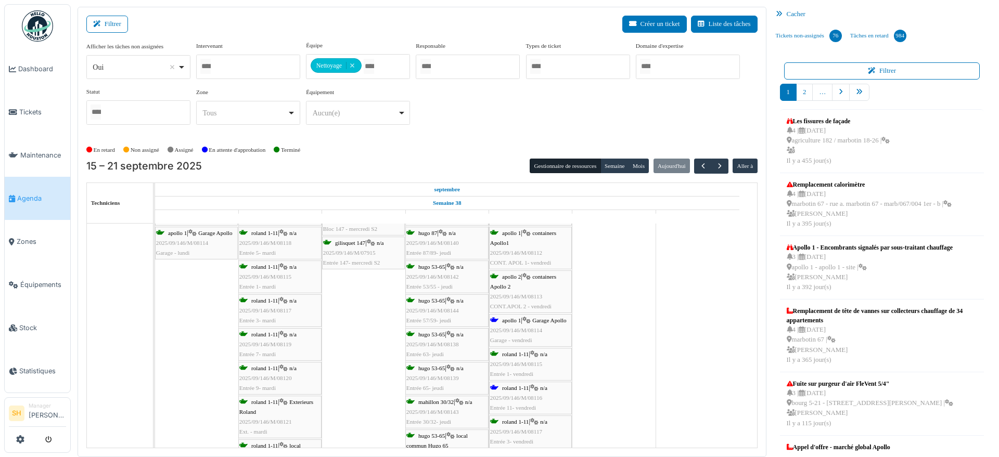
click at [501, 318] on div "apollo 1 | Garage Apollo 2025/09/146/M/08114 Garage - vendredi" at bounding box center [530, 331] width 81 height 30
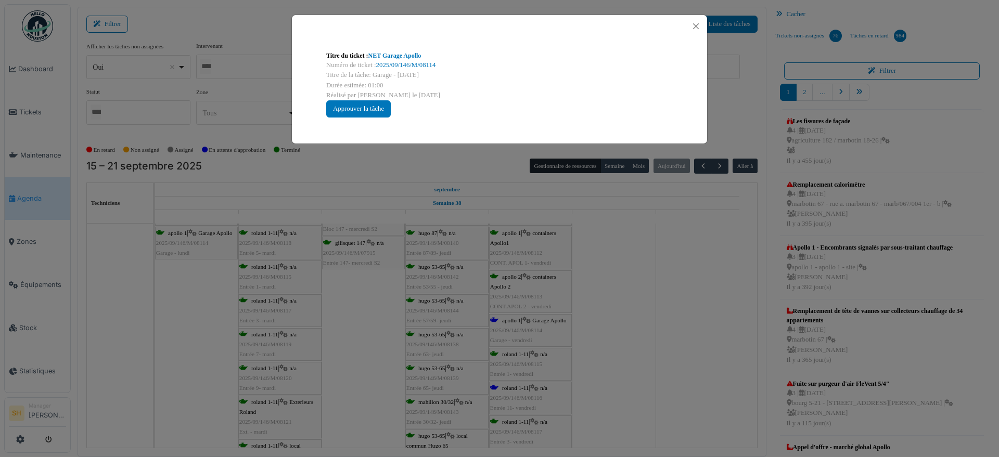
click at [395, 52] on link "NET Garage Apollo" at bounding box center [394, 55] width 53 height 7
drag, startPoint x: 646, startPoint y: 348, endPoint x: 639, endPoint y: 348, distance: 7.3
click at [644, 349] on div "Titre du ticket : NET Garage Apollo Numéro de ticket : 2025/09/146/M/08114 Titr…" at bounding box center [499, 228] width 999 height 457
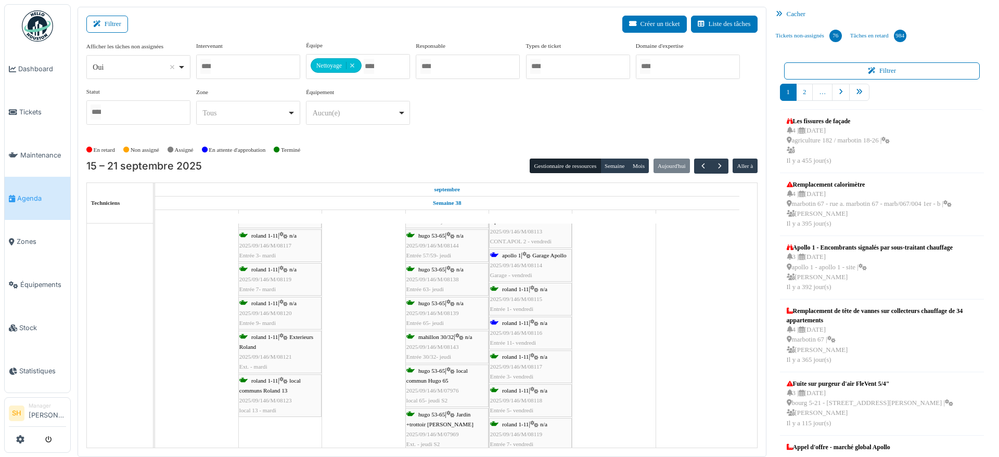
click at [517, 322] on span "roland 1-11" at bounding box center [515, 323] width 27 height 6
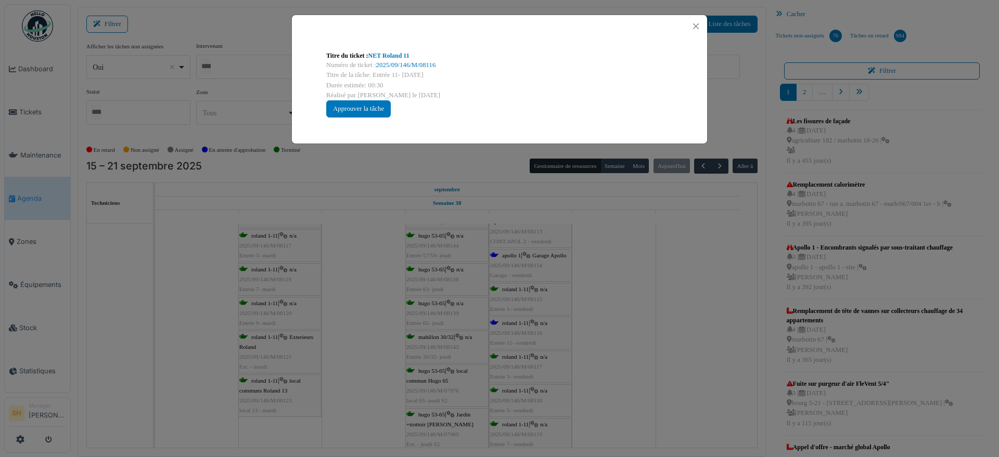
click at [381, 59] on div "Titre du ticket : NET Roland 11" at bounding box center [499, 55] width 346 height 9
click at [380, 55] on link "NET Roland 11" at bounding box center [388, 55] width 41 height 7
click at [614, 386] on div "Titre du ticket : NET Roland 11 Numéro de ticket : 2025/09/146/M/08116 Titre de…" at bounding box center [499, 228] width 999 height 457
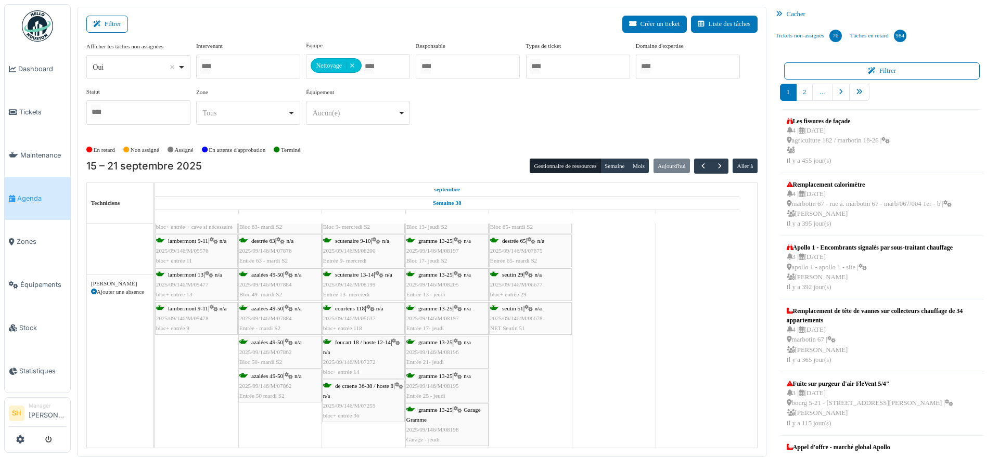
scroll to position [1960, 0]
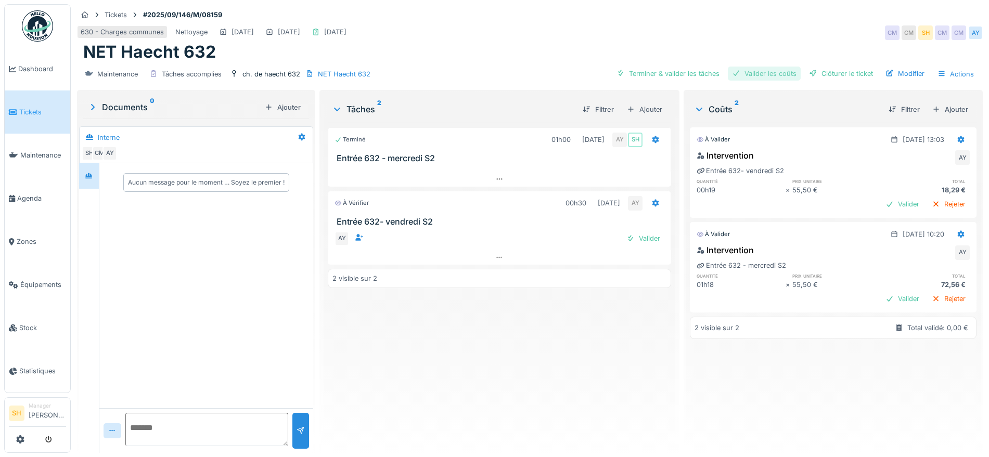
drag, startPoint x: 693, startPoint y: 75, endPoint x: 725, endPoint y: 73, distance: 32.3
click at [705, 73] on div "Terminer & valider les tâches" at bounding box center [667, 74] width 111 height 14
drag, startPoint x: 754, startPoint y: 73, endPoint x: 820, endPoint y: 70, distance: 65.6
click at [768, 73] on div "Valider les coûts" at bounding box center [764, 74] width 73 height 14
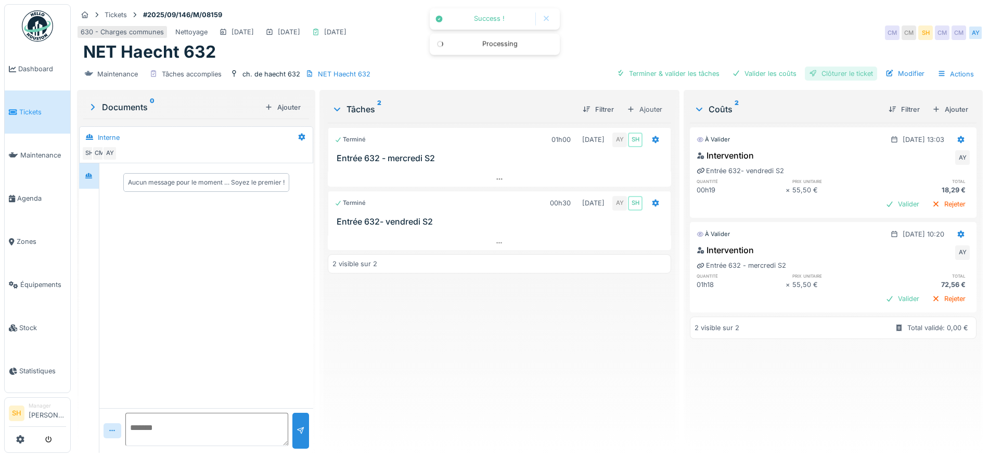
click at [828, 69] on div "Clôturer le ticket" at bounding box center [841, 74] width 72 height 14
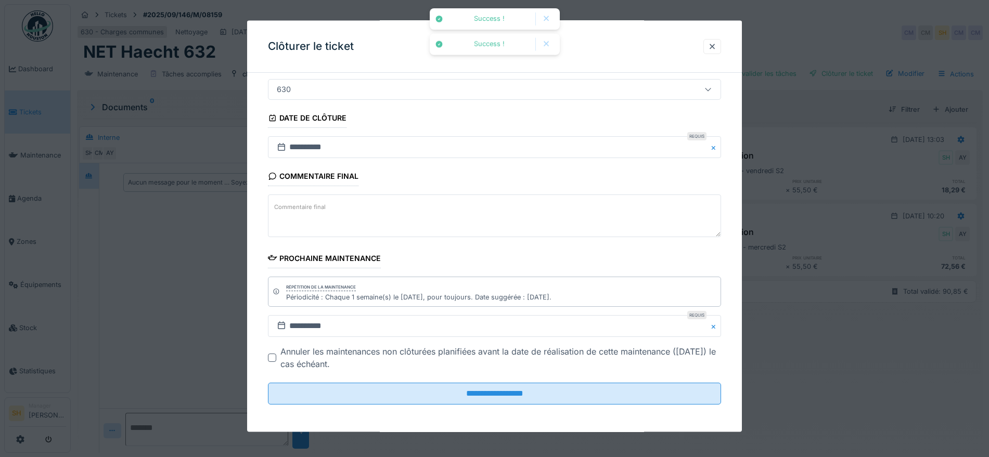
scroll to position [89, 0]
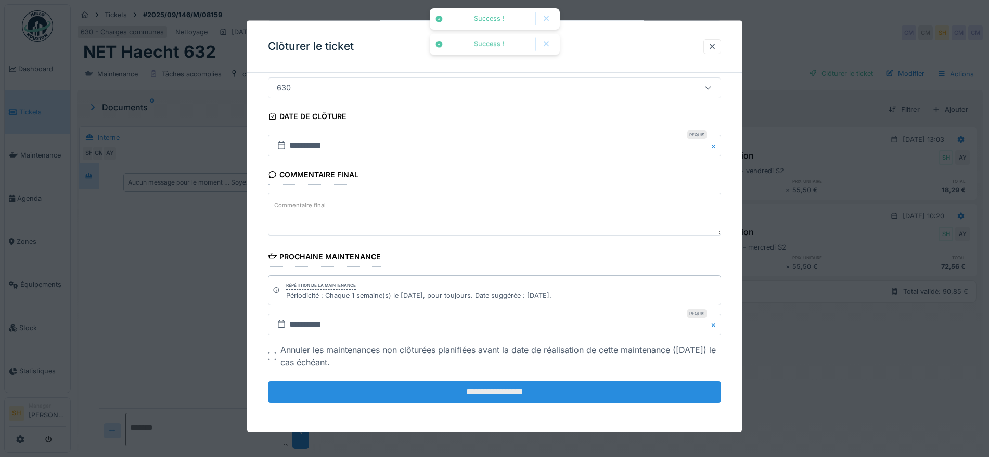
drag, startPoint x: 586, startPoint y: 393, endPoint x: 595, endPoint y: 390, distance: 10.2
click at [586, 392] on input "**********" at bounding box center [494, 392] width 453 height 22
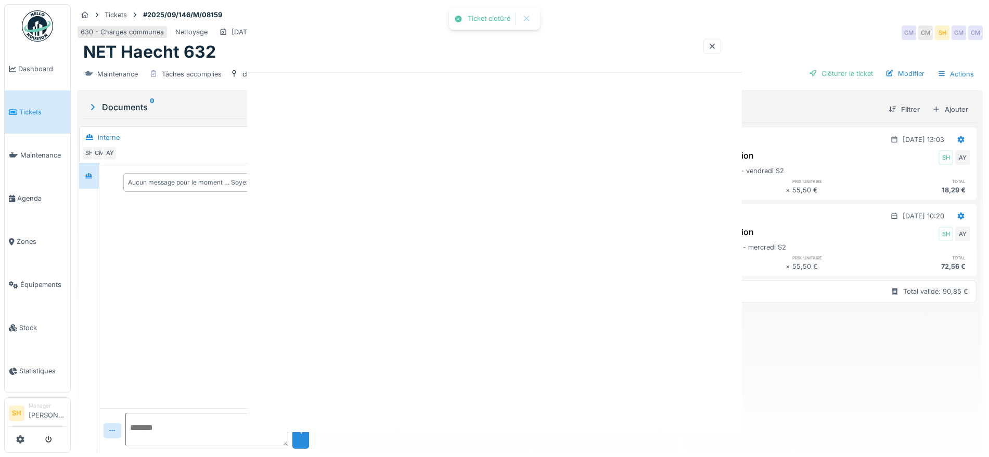
scroll to position [0, 0]
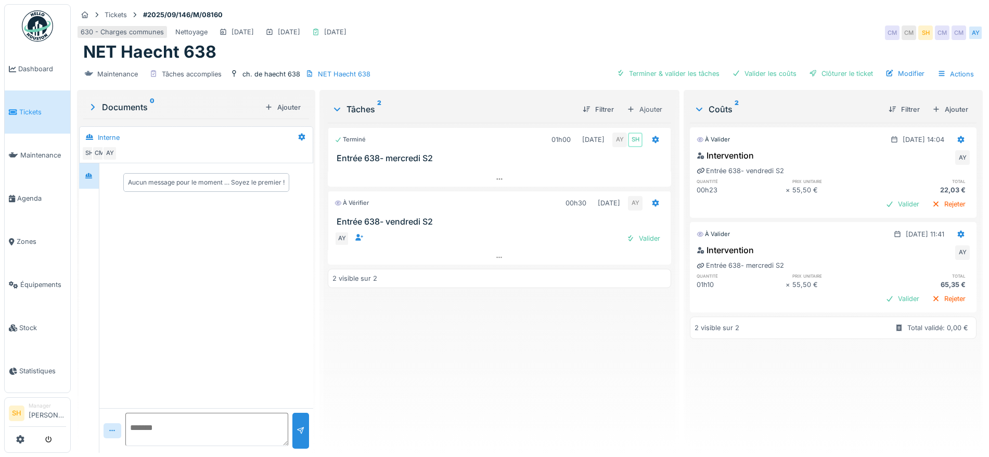
click at [686, 72] on div "Terminer & valider les tâches" at bounding box center [667, 74] width 111 height 14
drag, startPoint x: 766, startPoint y: 72, endPoint x: 833, endPoint y: 73, distance: 67.1
click at [784, 73] on div "Valider les coûts" at bounding box center [764, 74] width 73 height 14
click at [834, 73] on div "Clôturer le ticket" at bounding box center [841, 74] width 72 height 14
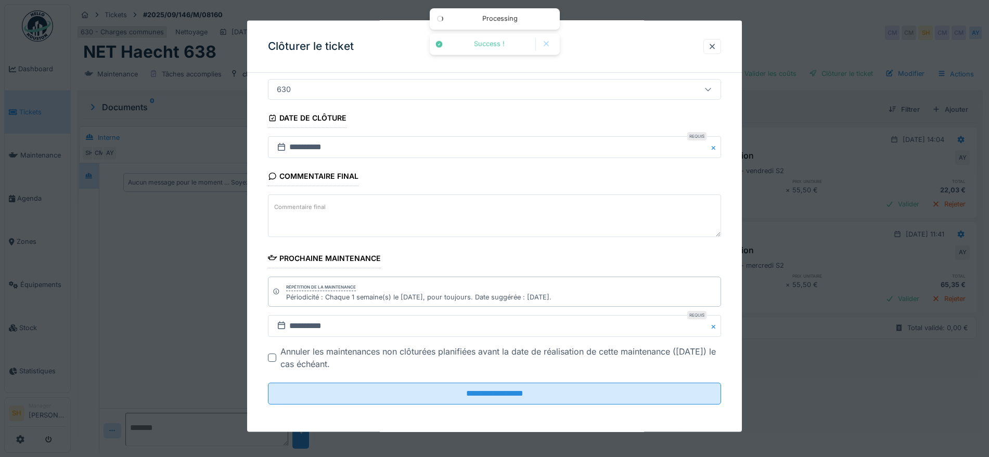
scroll to position [89, 0]
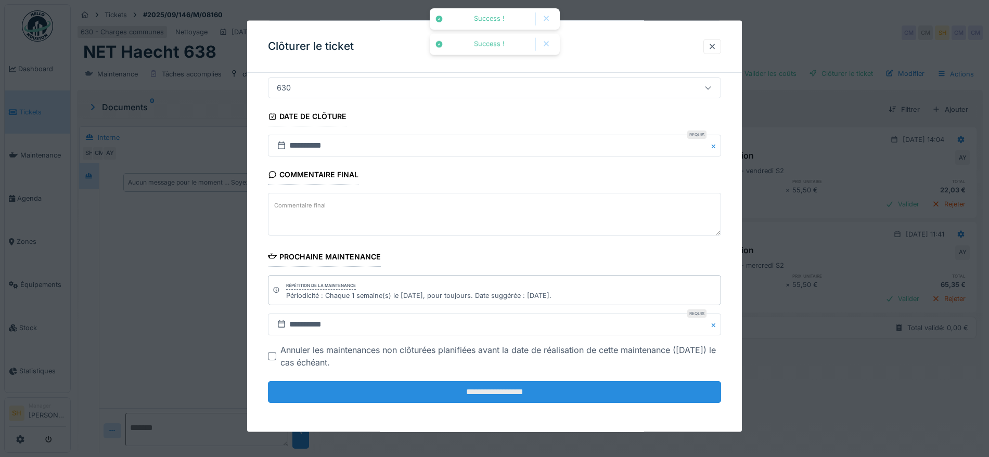
click at [596, 392] on input "**********" at bounding box center [494, 392] width 453 height 22
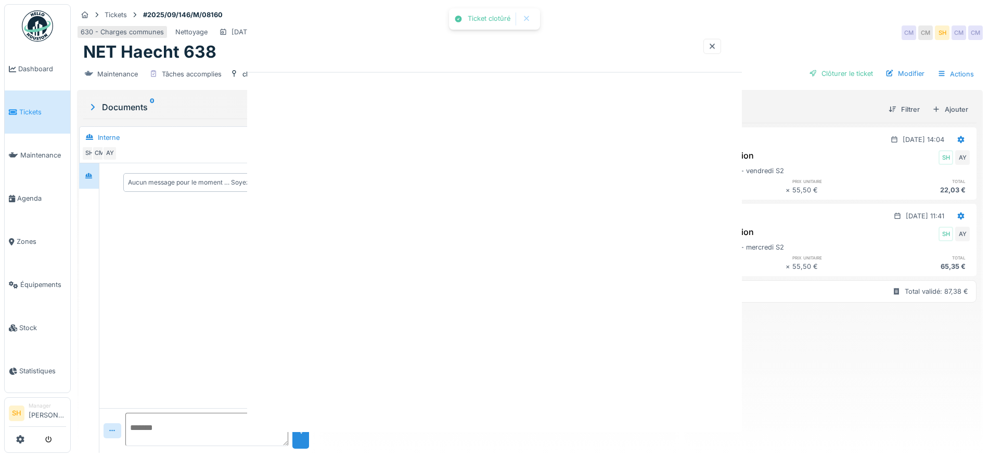
scroll to position [0, 0]
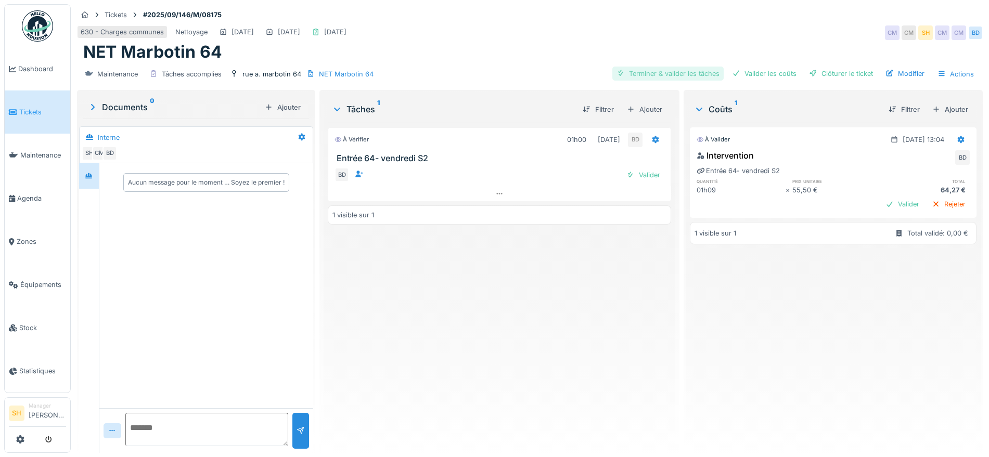
click at [644, 69] on div "Terminer & valider les tâches" at bounding box center [667, 74] width 111 height 14
drag, startPoint x: 788, startPoint y: 71, endPoint x: 803, endPoint y: 71, distance: 15.6
click at [789, 71] on div "Valider les coûts" at bounding box center [764, 74] width 73 height 14
click at [831, 72] on div "Clôturer le ticket" at bounding box center [841, 74] width 72 height 14
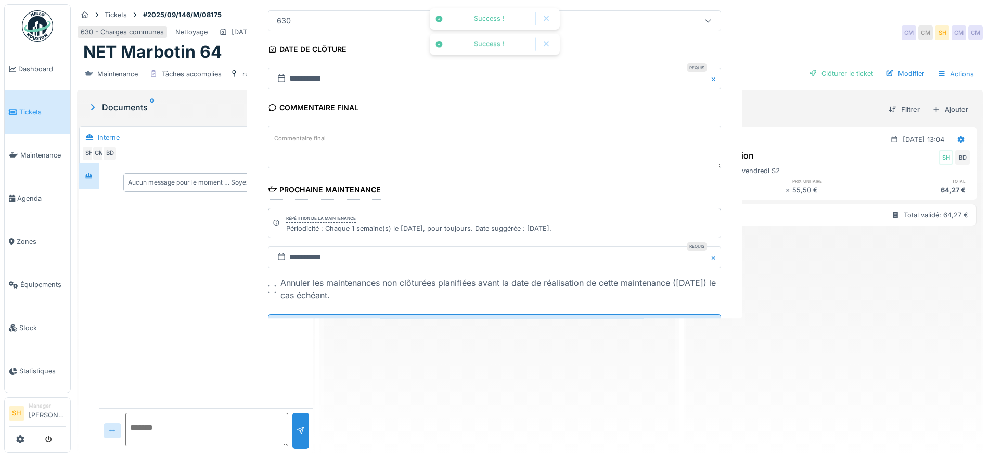
scroll to position [89, 0]
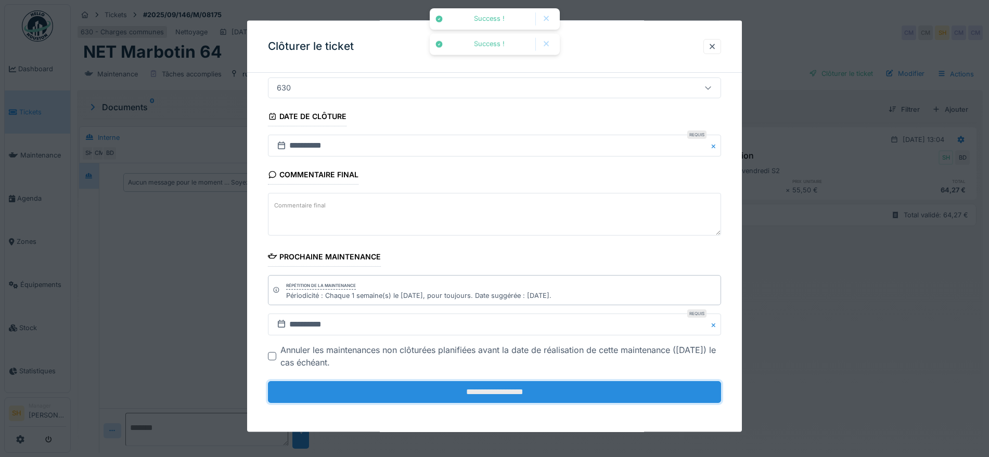
click at [569, 393] on input "**********" at bounding box center [494, 392] width 453 height 22
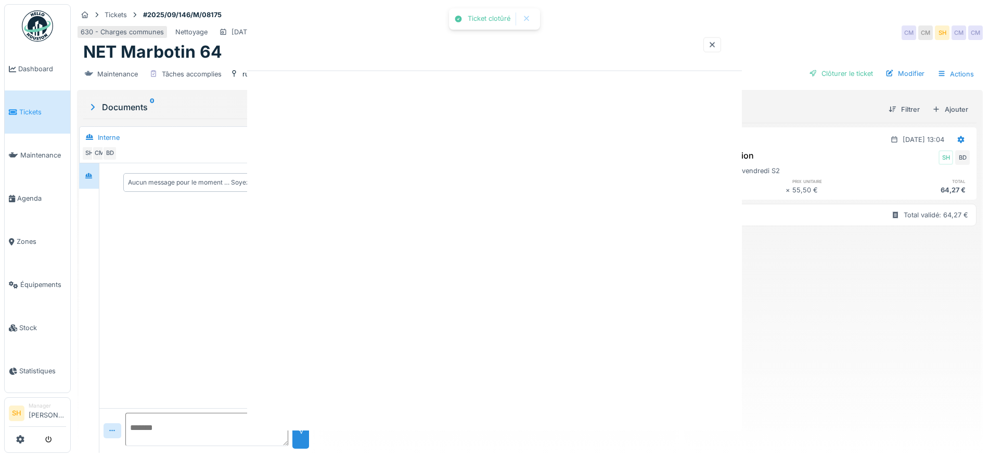
scroll to position [0, 0]
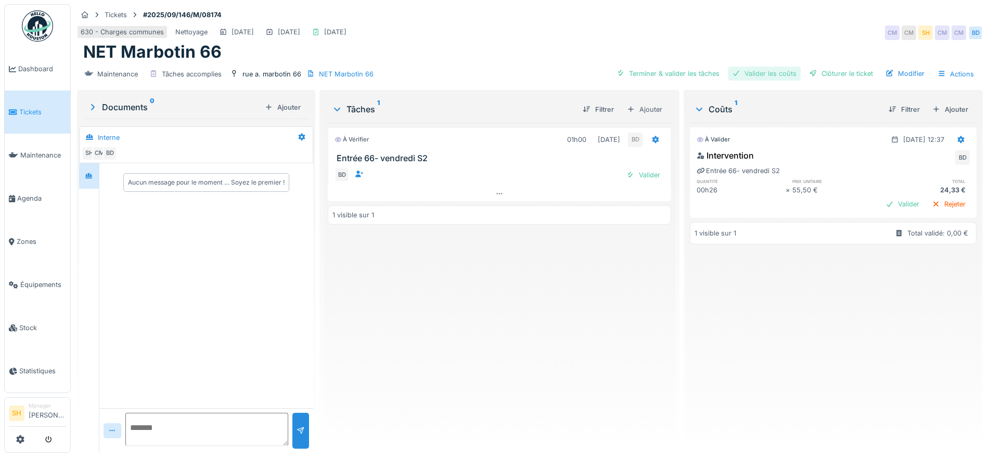
drag, startPoint x: 663, startPoint y: 72, endPoint x: 722, endPoint y: 71, distance: 59.8
click at [666, 72] on div "Terminer & valider les tâches" at bounding box center [667, 74] width 111 height 14
drag, startPoint x: 746, startPoint y: 71, endPoint x: 790, endPoint y: 73, distance: 44.3
click at [750, 72] on div "Valider les coûts" at bounding box center [764, 74] width 73 height 14
click at [821, 74] on div "Clôturer le ticket" at bounding box center [841, 74] width 72 height 14
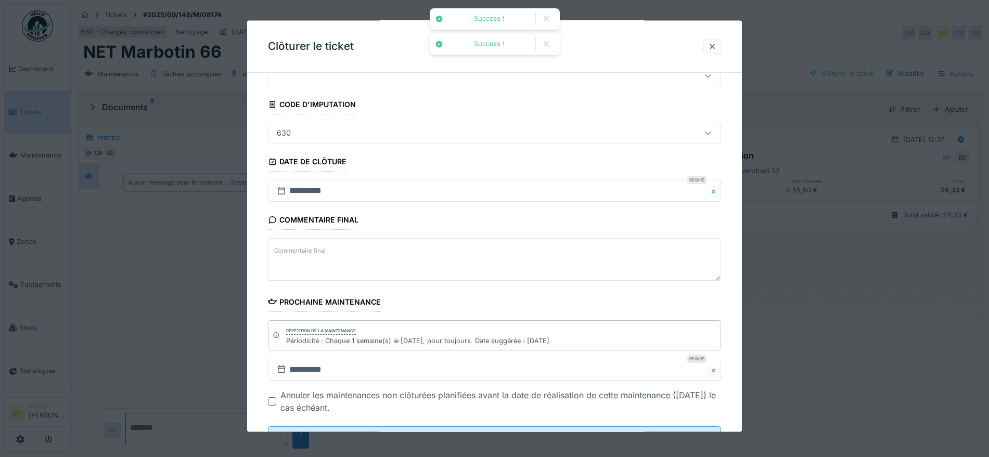
scroll to position [89, 0]
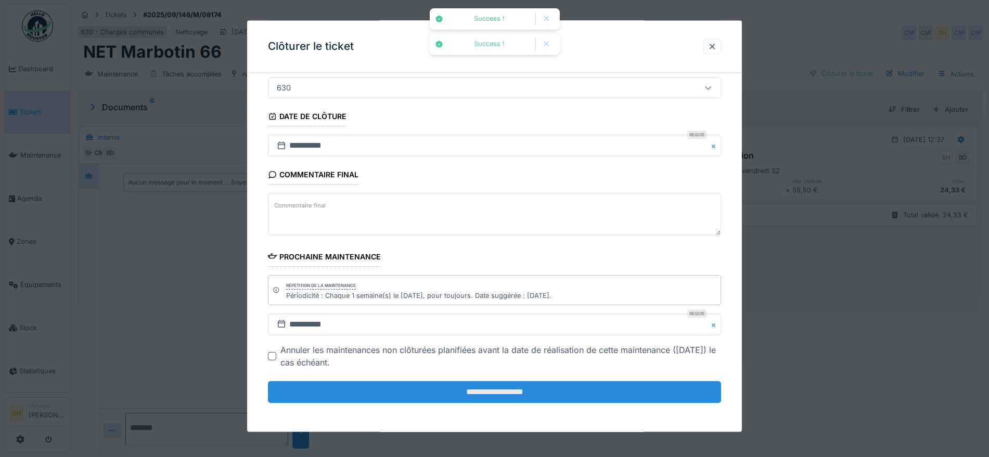
click at [495, 394] on input "**********" at bounding box center [494, 392] width 453 height 22
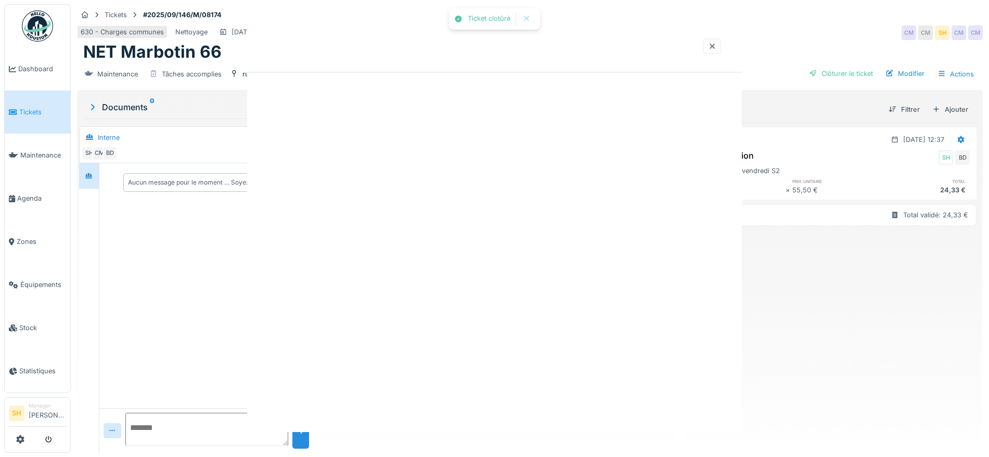
scroll to position [0, 0]
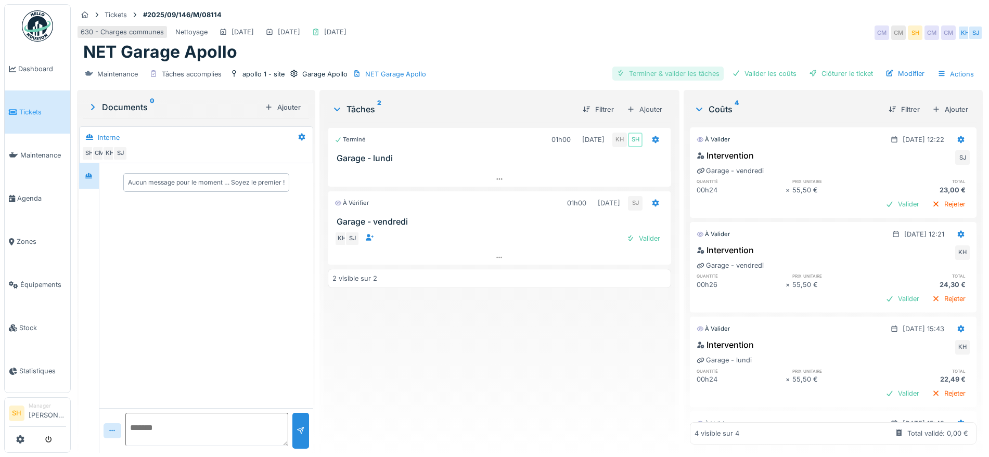
drag, startPoint x: 661, startPoint y: 73, endPoint x: 704, endPoint y: 72, distance: 42.7
click at [664, 72] on div "Terminer & valider les tâches" at bounding box center [667, 74] width 111 height 14
drag, startPoint x: 743, startPoint y: 73, endPoint x: 801, endPoint y: 69, distance: 58.4
click at [751, 73] on div "Valider les coûts" at bounding box center [764, 74] width 73 height 14
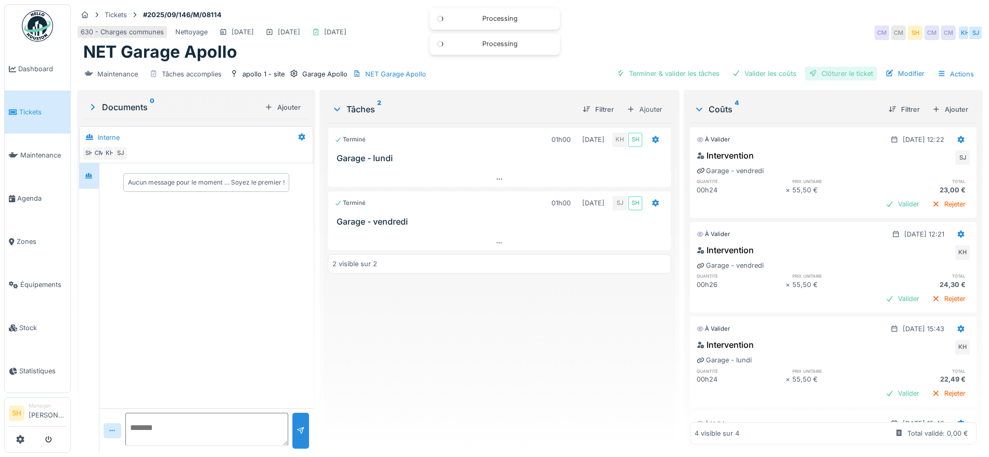
click at [824, 70] on div "Clôturer le ticket" at bounding box center [841, 74] width 72 height 14
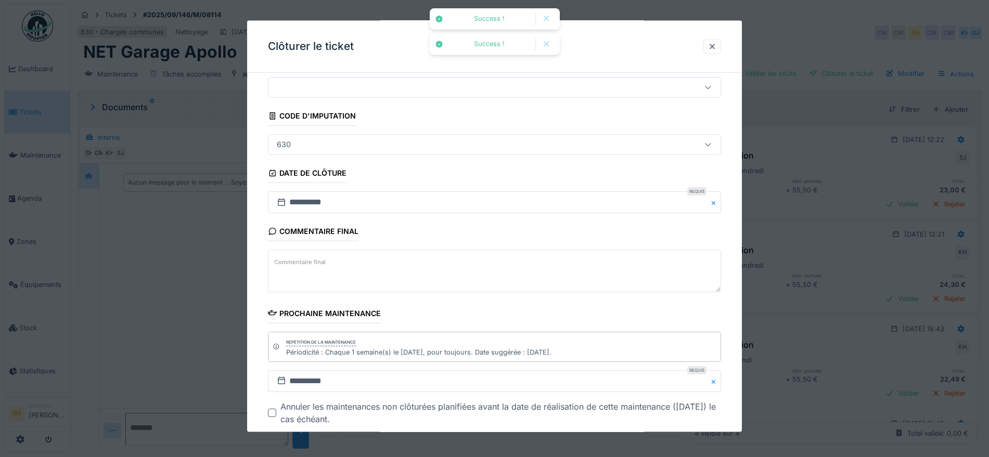
scroll to position [89, 0]
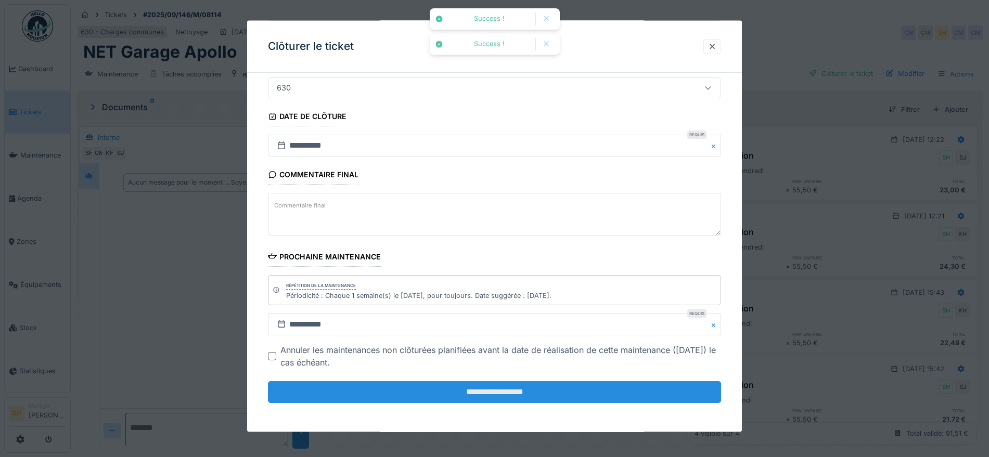
click at [540, 391] on input "**********" at bounding box center [494, 392] width 453 height 22
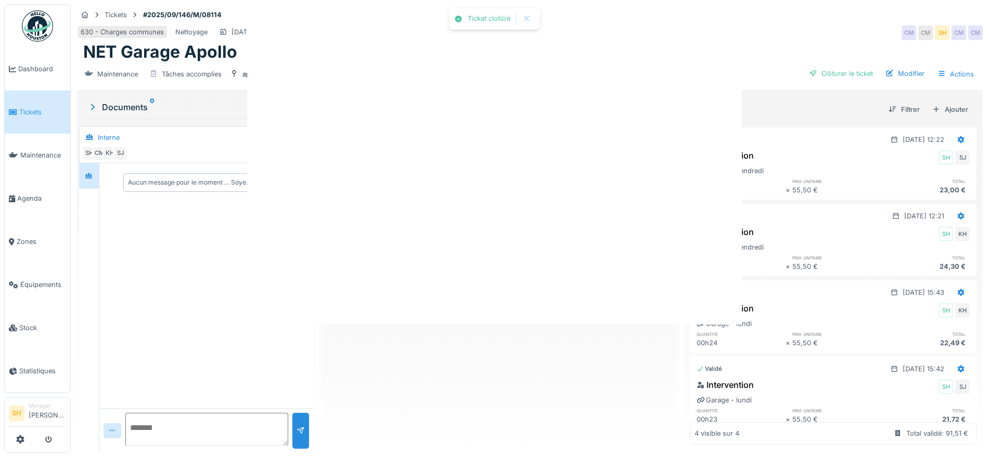
scroll to position [0, 0]
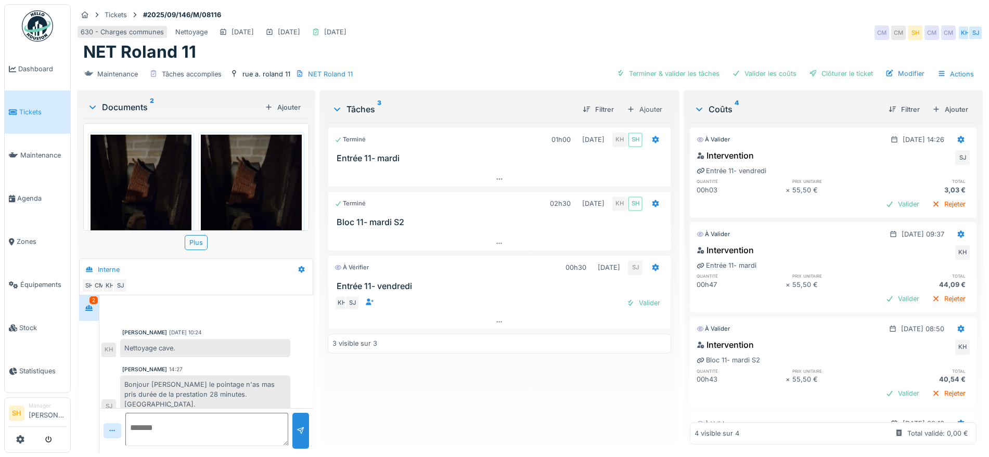
scroll to position [10, 0]
click at [957, 136] on icon at bounding box center [960, 139] width 7 height 7
click at [941, 153] on div "Modifier" at bounding box center [938, 162] width 33 height 20
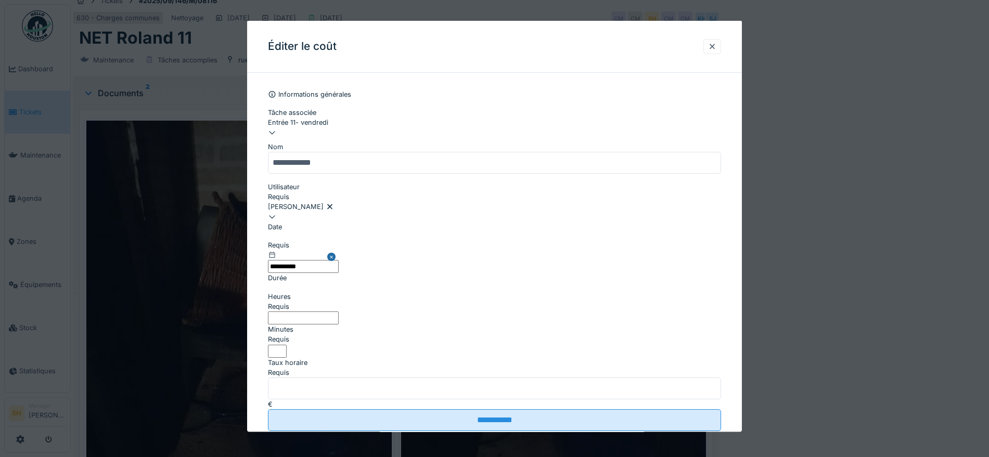
drag, startPoint x: 551, startPoint y: 280, endPoint x: 544, endPoint y: 288, distance: 10.3
click at [287, 344] on input "*" at bounding box center [277, 350] width 19 height 13
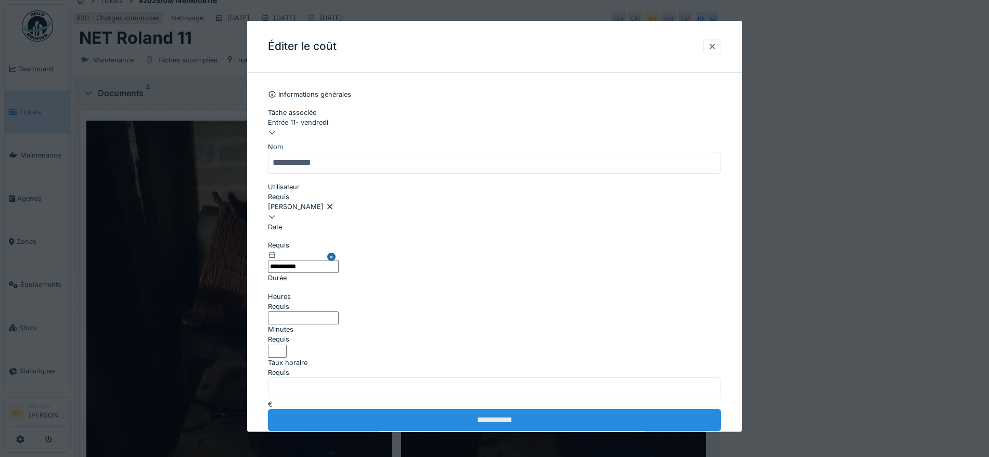
type input "**"
drag, startPoint x: 513, startPoint y: 342, endPoint x: 517, endPoint y: 338, distance: 6.3
click at [513, 409] on input "**********" at bounding box center [494, 420] width 453 height 22
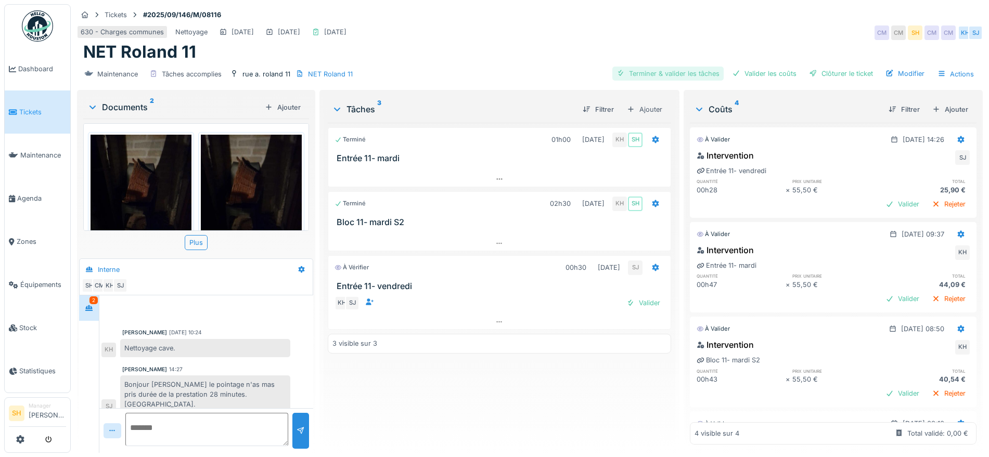
click at [665, 67] on div "Terminer & valider les tâches" at bounding box center [667, 74] width 111 height 14
click at [766, 67] on div "Valider les coûts" at bounding box center [764, 74] width 73 height 14
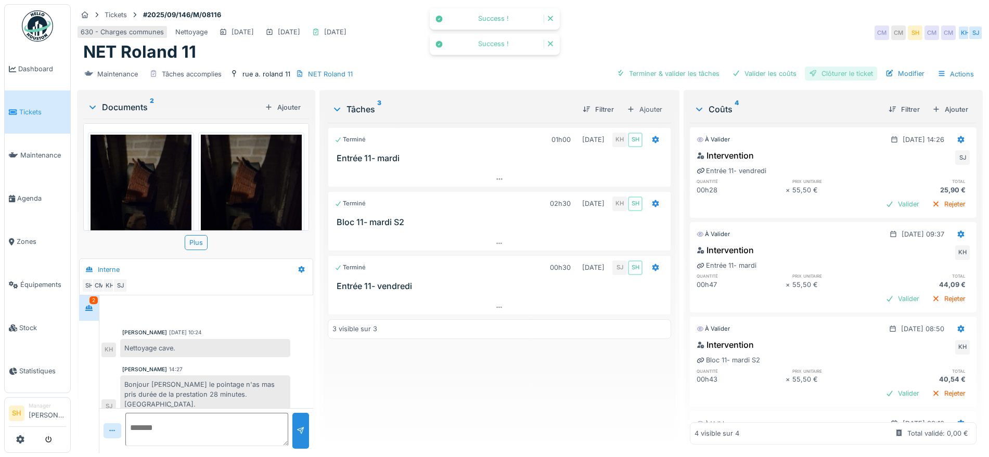
click at [836, 67] on div "Clôturer le ticket" at bounding box center [841, 74] width 72 height 14
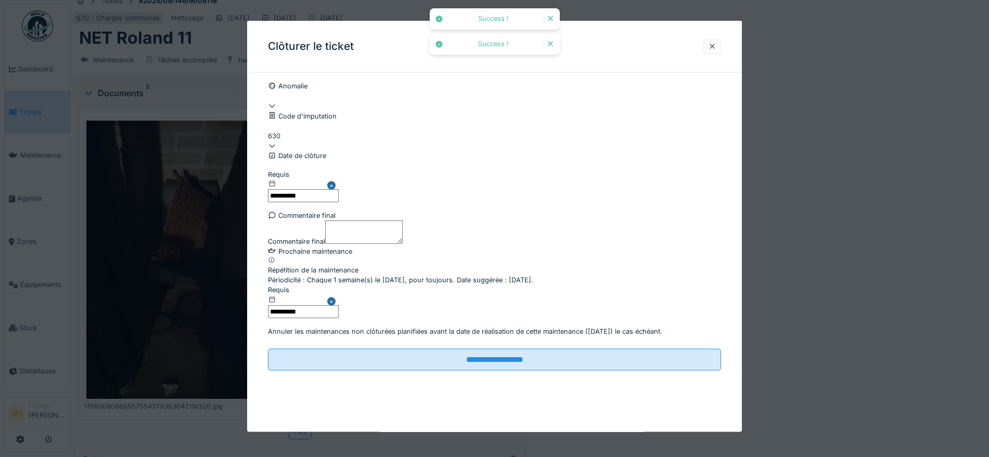
scroll to position [89, 0]
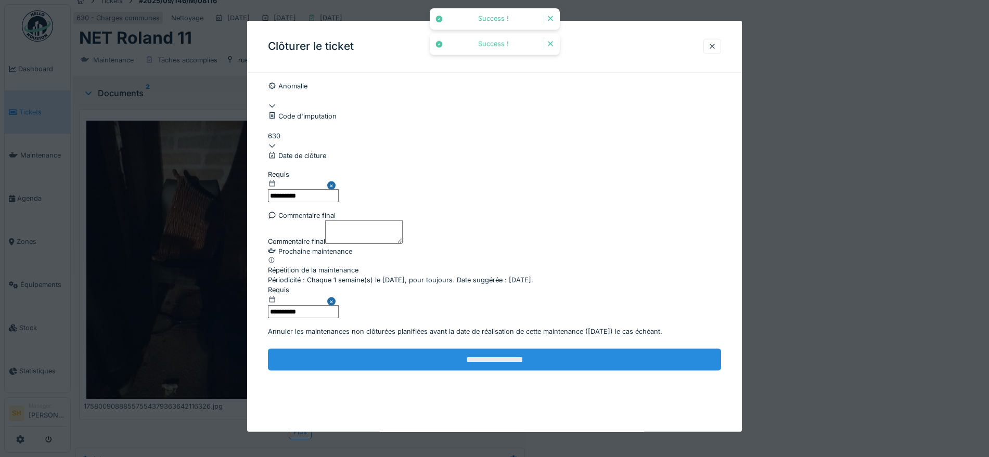
click at [516, 370] on input "**********" at bounding box center [494, 359] width 453 height 22
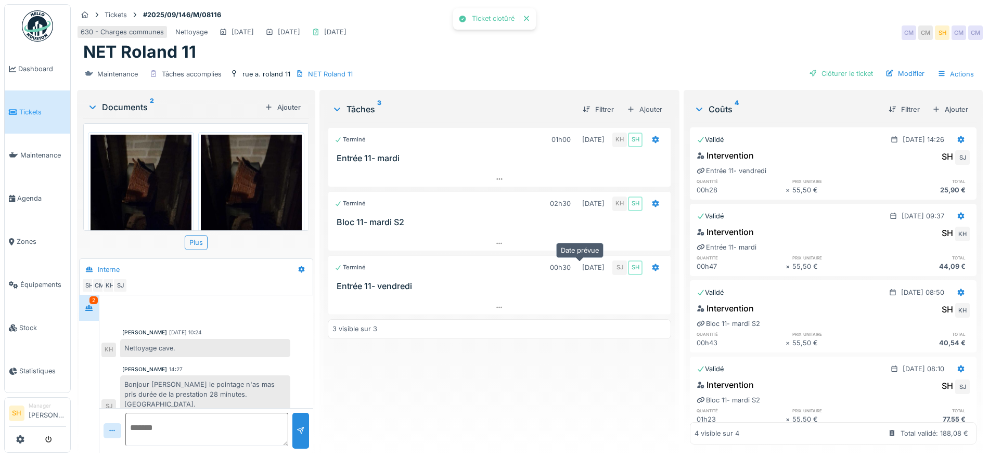
scroll to position [25, 0]
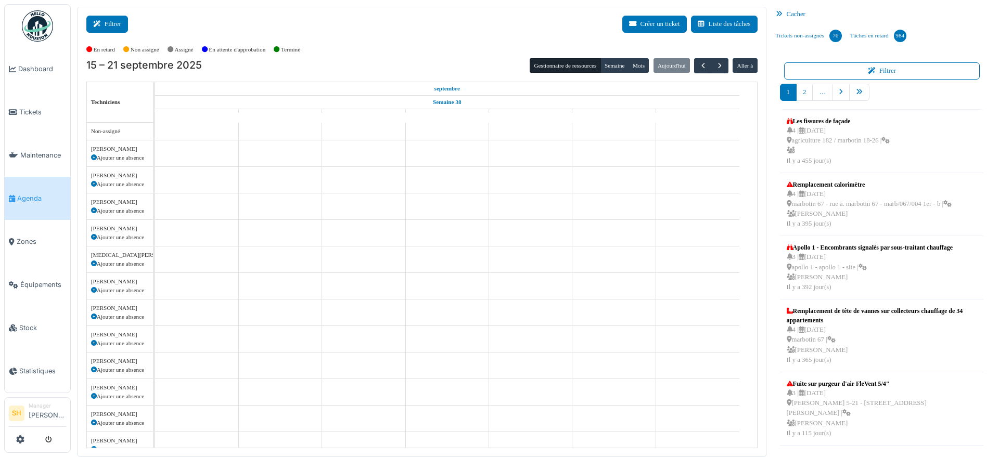
click at [112, 24] on button "Filtrer" at bounding box center [107, 24] width 42 height 17
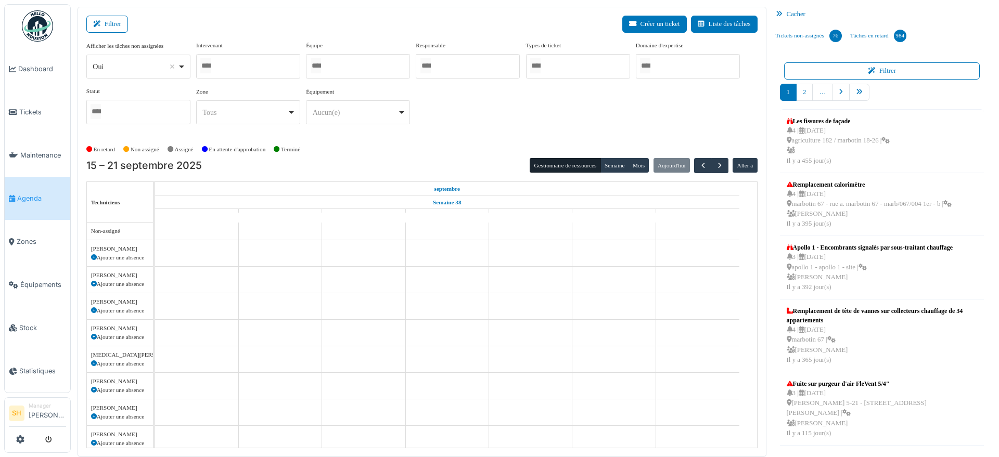
click at [341, 62] on div at bounding box center [358, 66] width 104 height 24
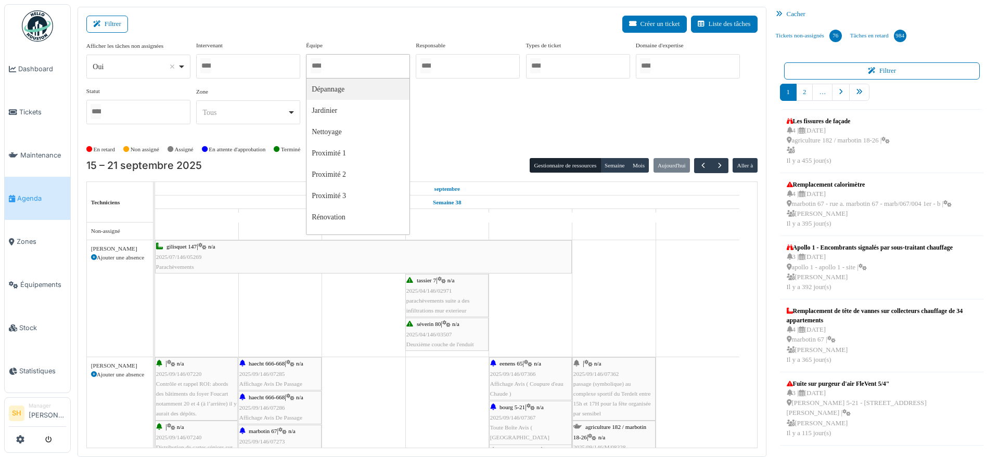
click at [330, 67] on div at bounding box center [358, 66] width 104 height 24
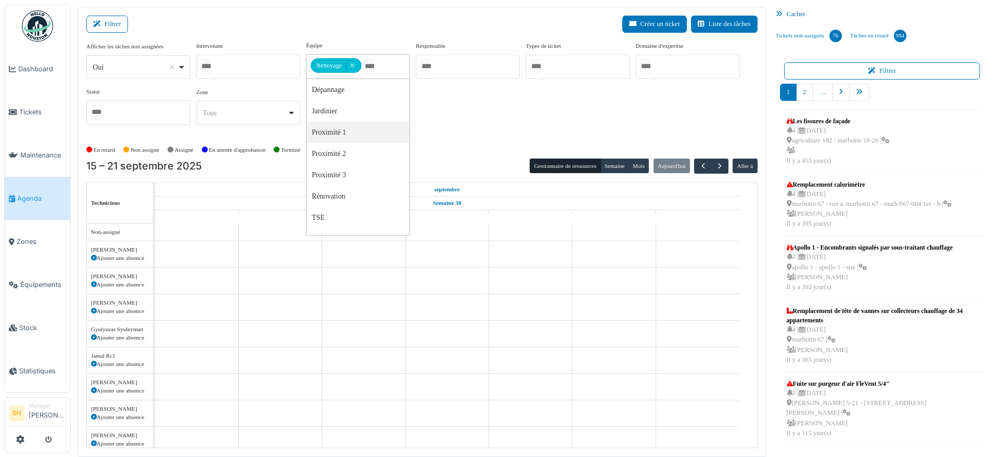
click at [511, 114] on div "Afficher les tâches non assignées *** Oui Remove item Oui Non Intervenant Abdel…" at bounding box center [421, 87] width 671 height 92
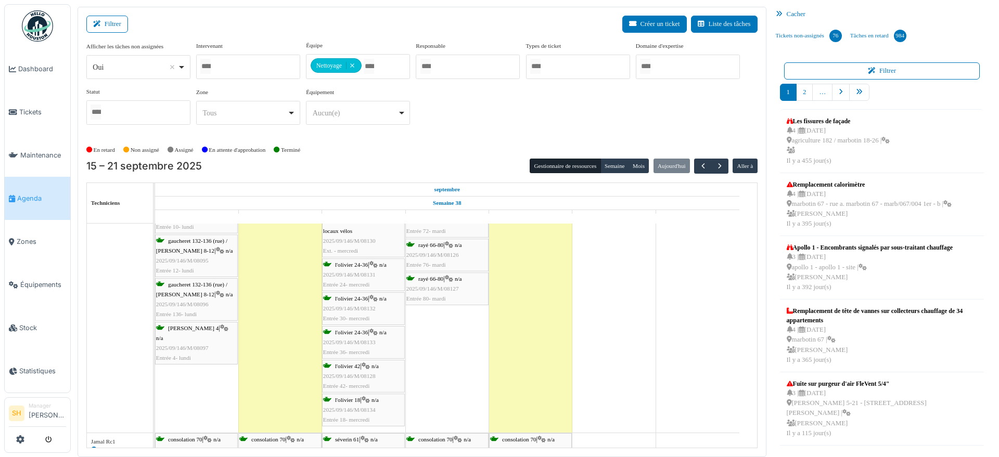
scroll to position [875, 0]
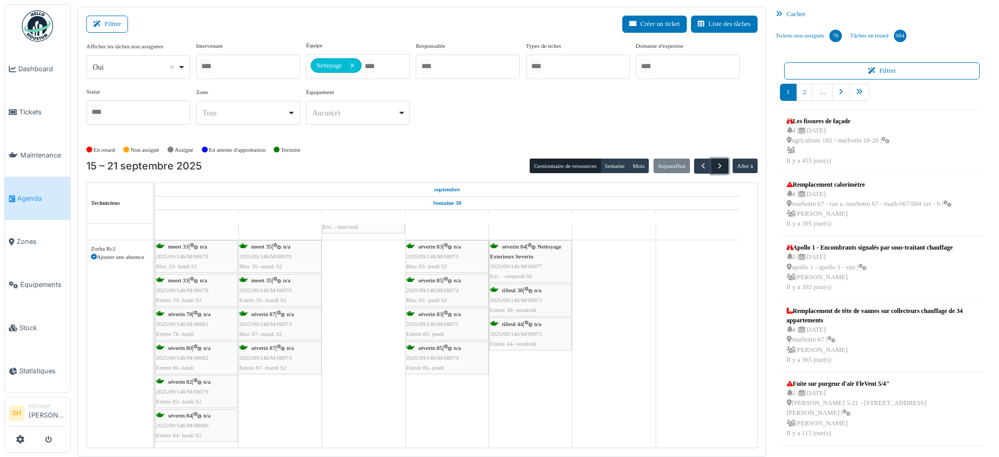
drag, startPoint x: 709, startPoint y: 165, endPoint x: 710, endPoint y: 172, distance: 6.8
click at [715, 166] on span "button" at bounding box center [719, 166] width 9 height 9
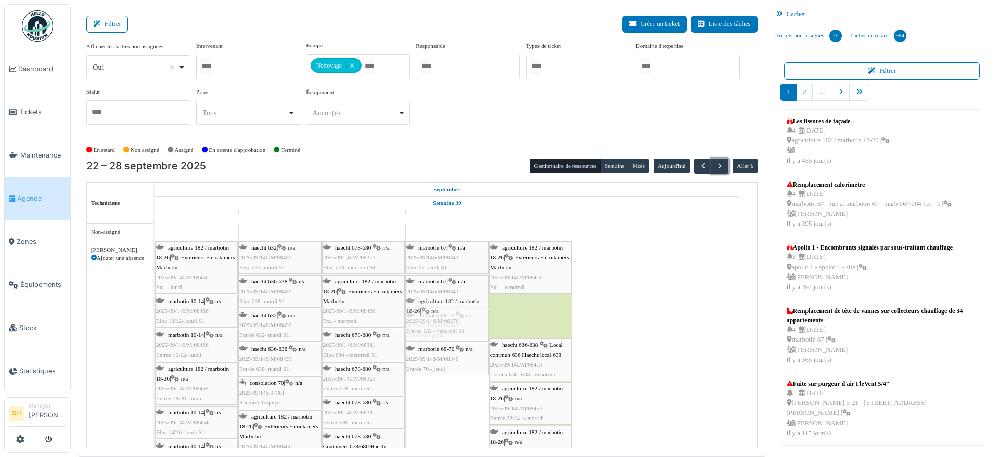
drag, startPoint x: 516, startPoint y: 316, endPoint x: 445, endPoint y: 351, distance: 79.1
click at [155, 351] on div "agriculture 182 / marbotin 18-26 | Extérieurs + containers Marbotin 2025/09/146…" at bounding box center [155, 360] width 0 height 238
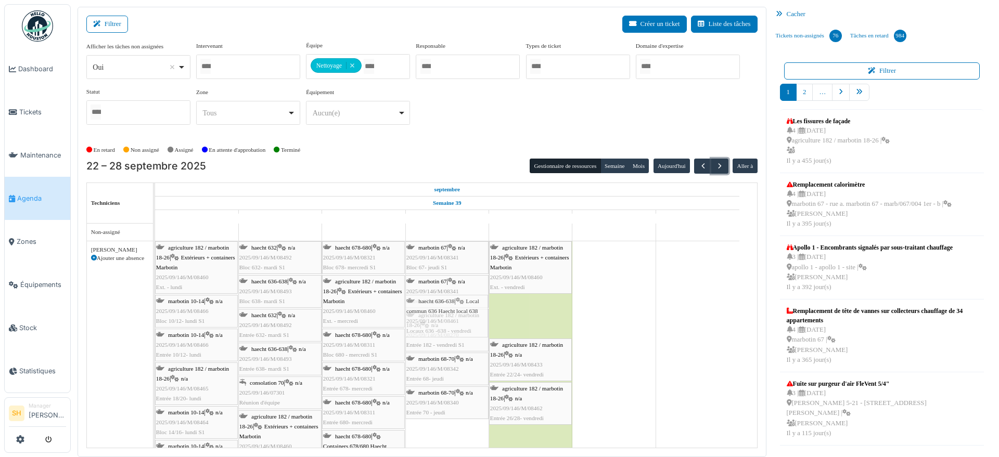
drag, startPoint x: 537, startPoint y: 314, endPoint x: 454, endPoint y: 381, distance: 106.6
click at [155, 384] on div "agriculture 182 / marbotin 18-26 | Extérieurs + containers Marbotin 2025/09/146…" at bounding box center [155, 360] width 0 height 238
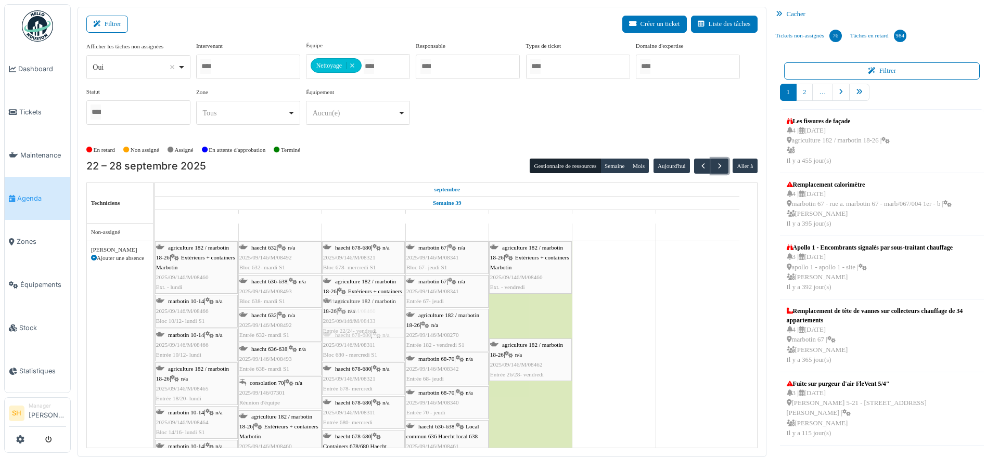
drag, startPoint x: 521, startPoint y: 310, endPoint x: 350, endPoint y: 388, distance: 188.0
click at [155, 388] on div "agriculture 182 / marbotin 18-26 | Extérieurs + containers Marbotin 2025/09/146…" at bounding box center [155, 360] width 0 height 238
drag, startPoint x: 522, startPoint y: 315, endPoint x: 338, endPoint y: 384, distance: 196.0
click at [155, 384] on div "agriculture 182 / marbotin 18-26 | Extérieurs + containers Marbotin 2025/09/146…" at bounding box center [155, 381] width 0 height 281
click at [531, 247] on span "agriculture 182 / marbotin 18-26" at bounding box center [526, 252] width 73 height 16
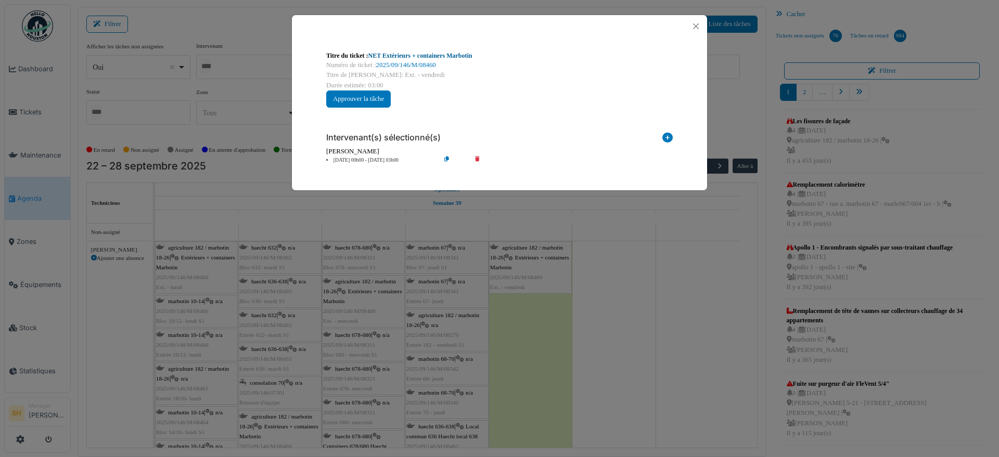
click at [413, 57] on link "NET Extérieurs + containers Marbotin" at bounding box center [420, 55] width 104 height 7
click at [628, 348] on div "Titre du ticket : NET Extérieurs + containers Marbotin Numéro de ticket : 2025/…" at bounding box center [499, 228] width 999 height 457
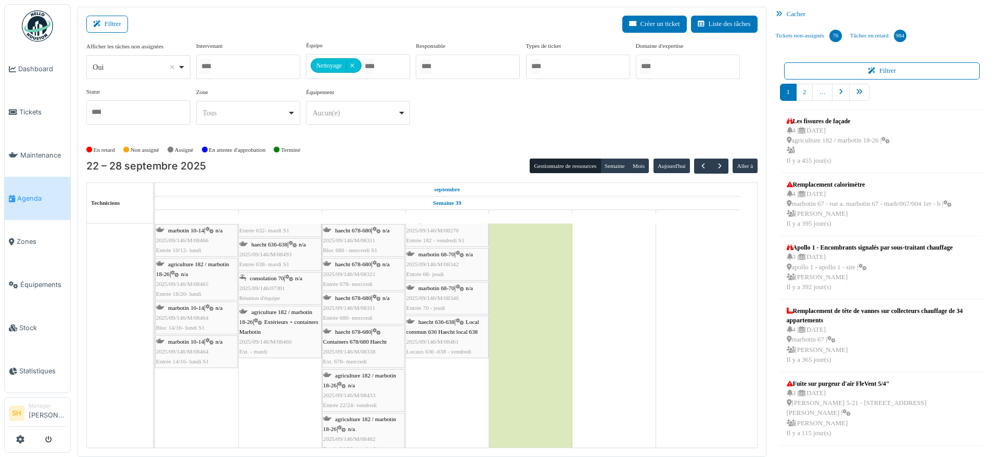
scroll to position [193, 0]
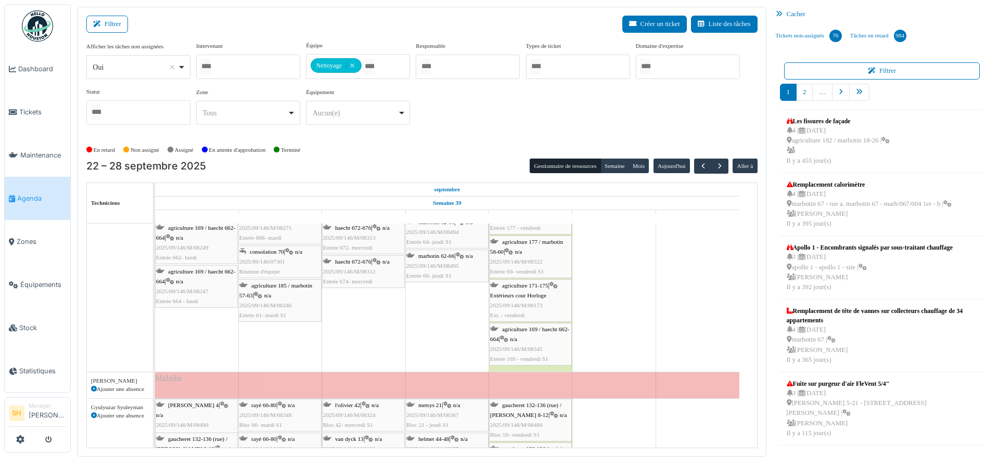
click at [525, 284] on span "agriculture 171-175" at bounding box center [525, 285] width 46 height 6
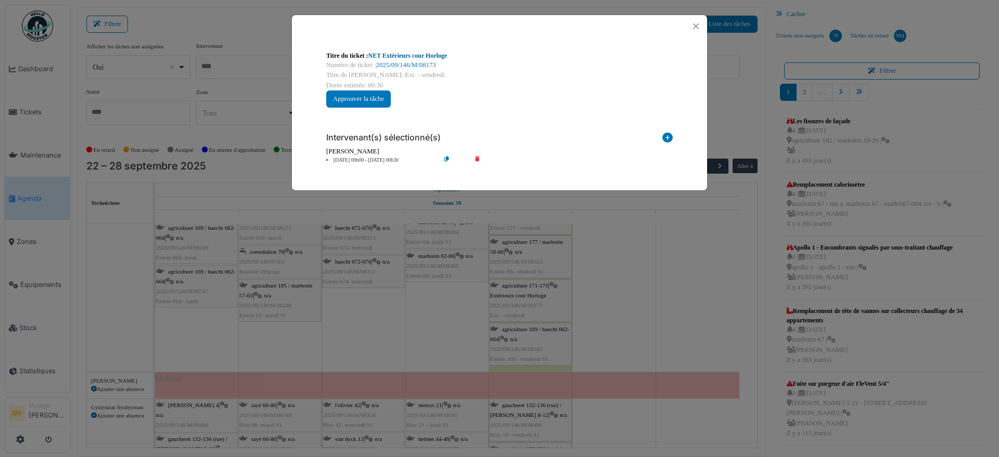
click at [400, 56] on link "NET Extérieurs cour Horloge" at bounding box center [407, 55] width 79 height 7
click at [630, 305] on div "Titre du ticket : NET Extérieurs cour Horloge Numéro de ticket : 2025/09/146/M/…" at bounding box center [499, 228] width 999 height 457
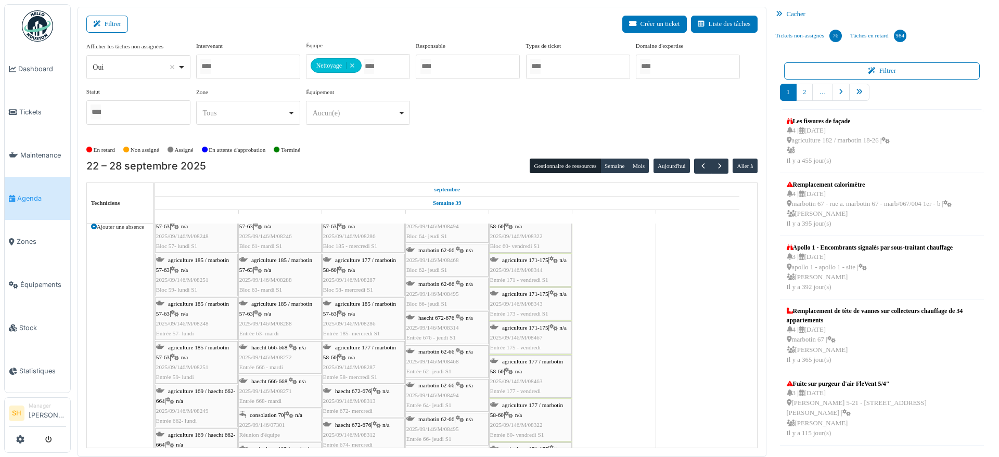
scroll to position [325, 0]
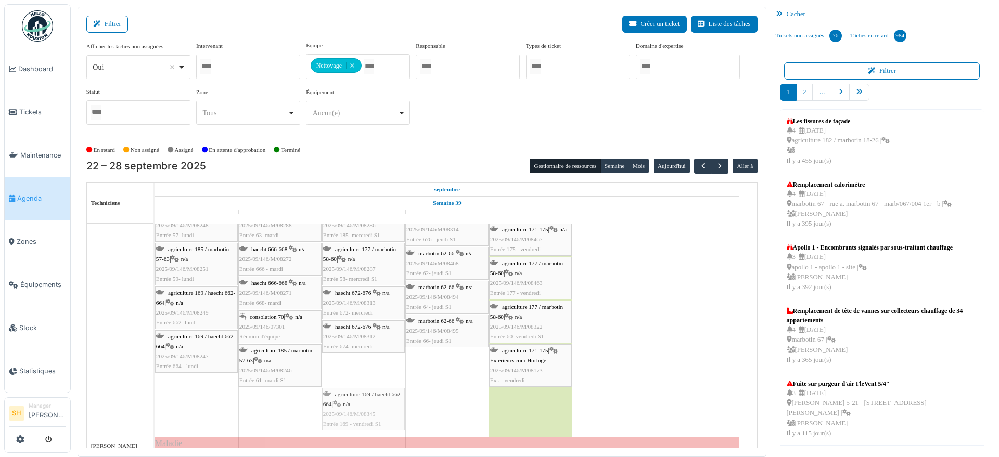
drag, startPoint x: 527, startPoint y: 412, endPoint x: 373, endPoint y: 373, distance: 158.3
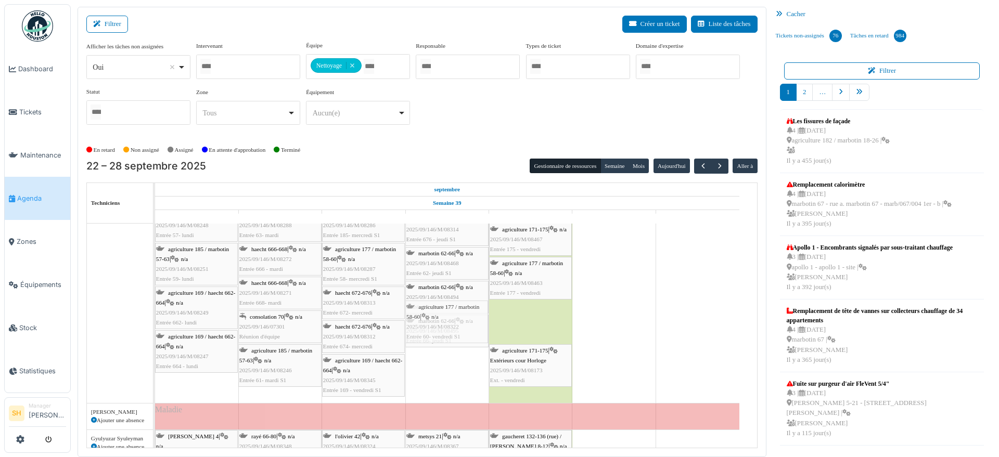
drag, startPoint x: 527, startPoint y: 322, endPoint x: 460, endPoint y: 352, distance: 73.3
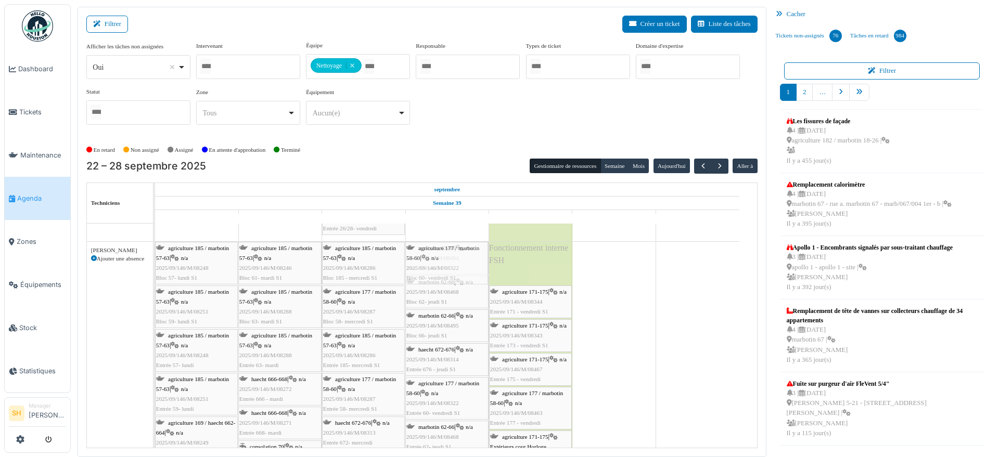
drag, startPoint x: 521, startPoint y: 261, endPoint x: 468, endPoint y: 336, distance: 91.9
click at [155, 336] on div "agriculture 185 / marbotin 57-63 | n/a 2025/09/146/M/08248 Bloc 57- lundi S1 ag…" at bounding box center [155, 387] width 0 height 291
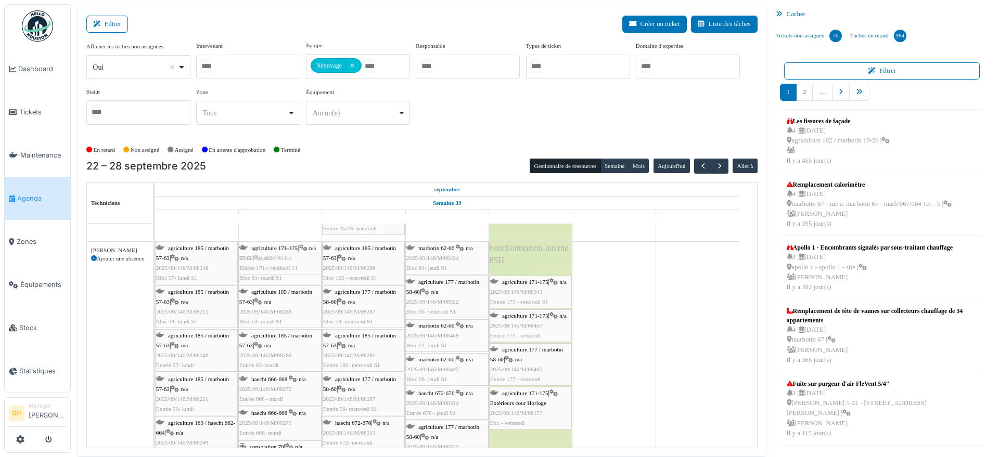
drag, startPoint x: 516, startPoint y: 258, endPoint x: 302, endPoint y: 390, distance: 251.0
click at [155, 390] on div "agriculture 185 / marbotin 57-63 | n/a 2025/09/146/M/08248 Bloc 57- lundi S1 ag…" at bounding box center [155, 406] width 0 height 329
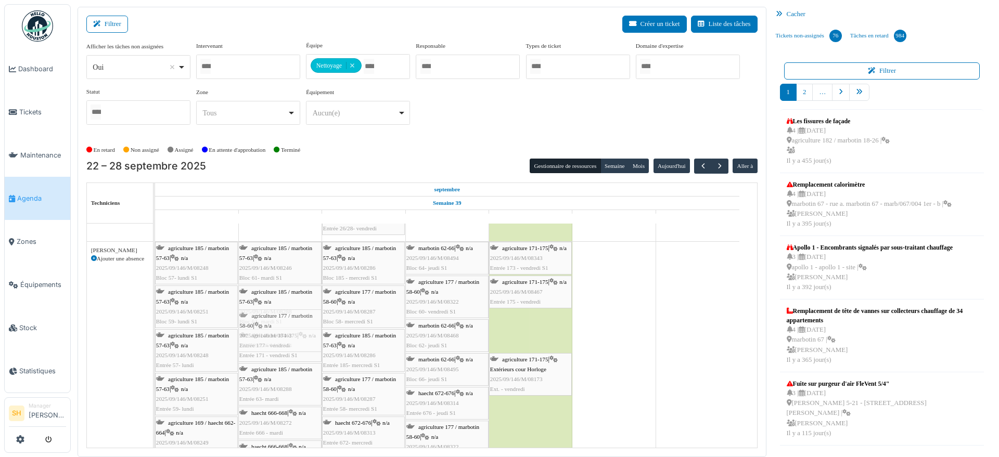
drag, startPoint x: 529, startPoint y: 325, endPoint x: 282, endPoint y: 390, distance: 254.9
click at [155, 390] on div "agriculture 185 / marbotin 57-63 | n/a 2025/09/146/M/08248 Bloc 57- lundi S1 ag…" at bounding box center [155, 406] width 0 height 329
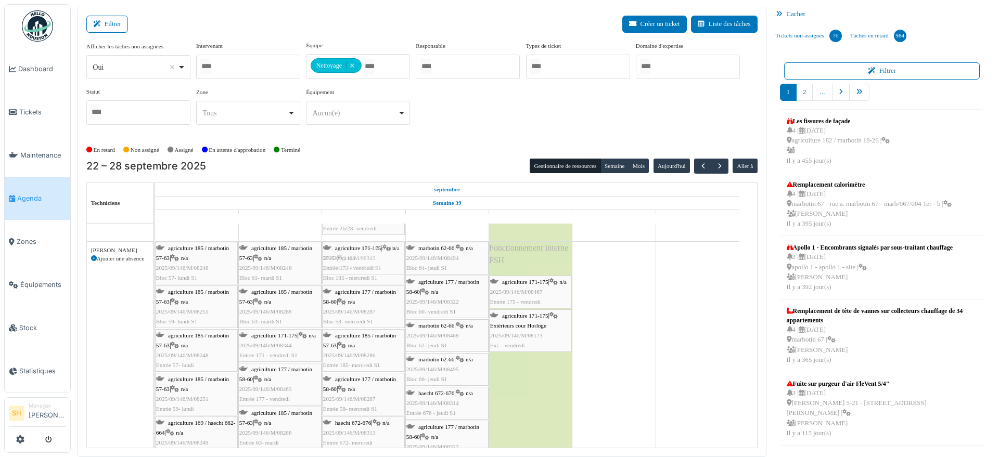
drag, startPoint x: 455, startPoint y: 302, endPoint x: 425, endPoint y: 322, distance: 36.2
click at [155, 345] on div "agriculture 185 / marbotin 57-63 | n/a 2025/09/146/M/08248 Bloc 57- lundi S1 ag…" at bounding box center [155, 421] width 0 height 359
drag, startPoint x: 536, startPoint y: 258, endPoint x: 375, endPoint y: 357, distance: 188.9
click at [155, 357] on div "agriculture 185 / marbotin 57-63 | n/a 2025/09/146/M/08248 Bloc 57- lundi S1 ag…" at bounding box center [155, 421] width 0 height 359
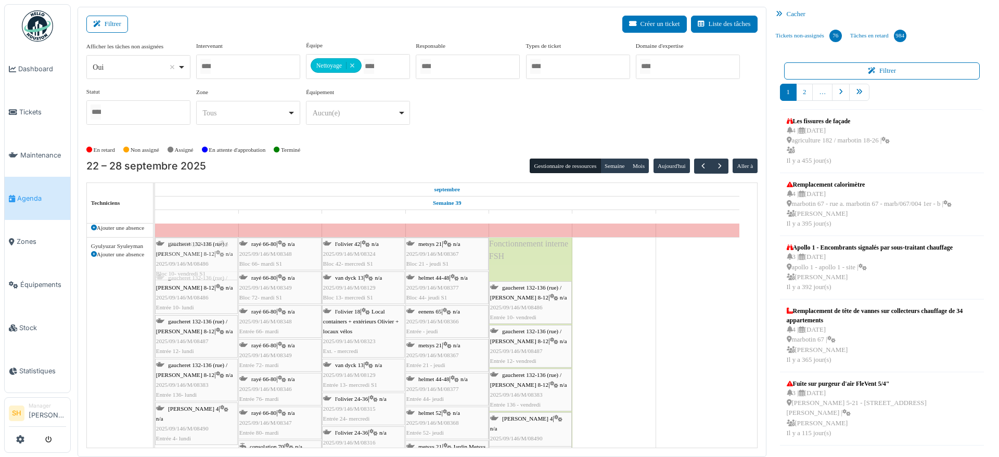
drag, startPoint x: 521, startPoint y: 260, endPoint x: 195, endPoint y: 301, distance: 328.7
click at [155, 301] on div "thomas 4 | n/a 2025/09/146/M/08490 Bloc 4- lundi S1 rayé 66-80 | n/a 2025/09/14…" at bounding box center [155, 419] width 0 height 363
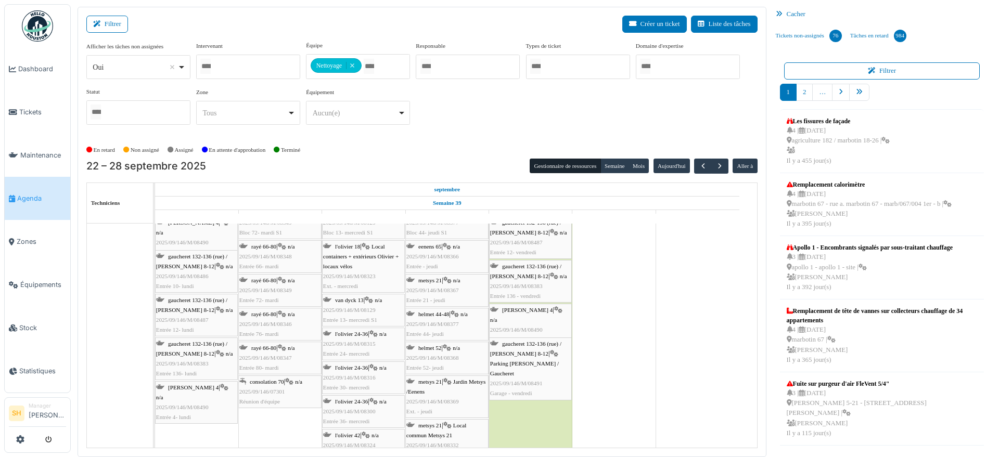
click at [521, 342] on span "gaucheret 132-136 (rue) / [PERSON_NAME] 8-12" at bounding box center [525, 349] width 71 height 16
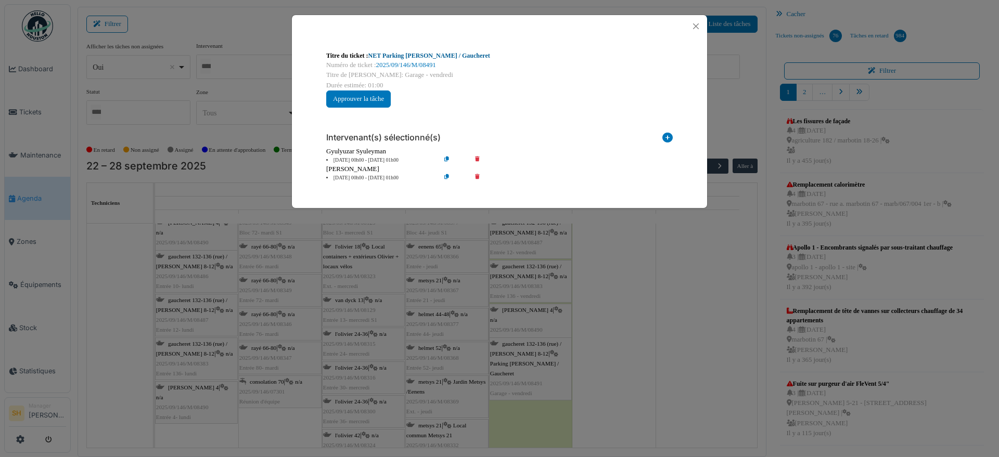
click at [396, 53] on link "NET Parking Thomas / Gaucheret" at bounding box center [429, 55] width 122 height 7
drag, startPoint x: 650, startPoint y: 321, endPoint x: 614, endPoint y: 328, distance: 36.4
click at [648, 319] on div "Titre du ticket : NET Parking Thomas / Gaucheret Numéro de ticket : 2025/09/146…" at bounding box center [499, 228] width 999 height 457
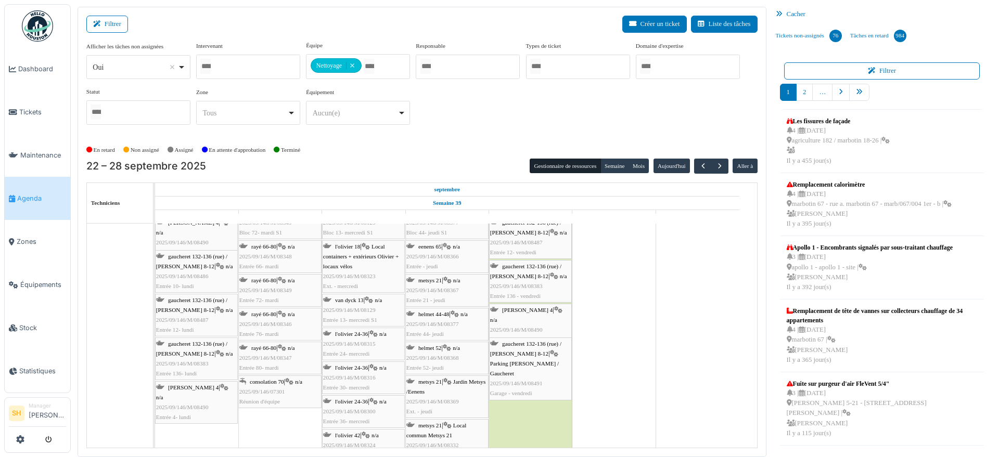
click at [532, 304] on link "thomas 4 | n/a 2025/09/146/M/08490 Entrée 4- vendredi" at bounding box center [530, 325] width 83 height 43
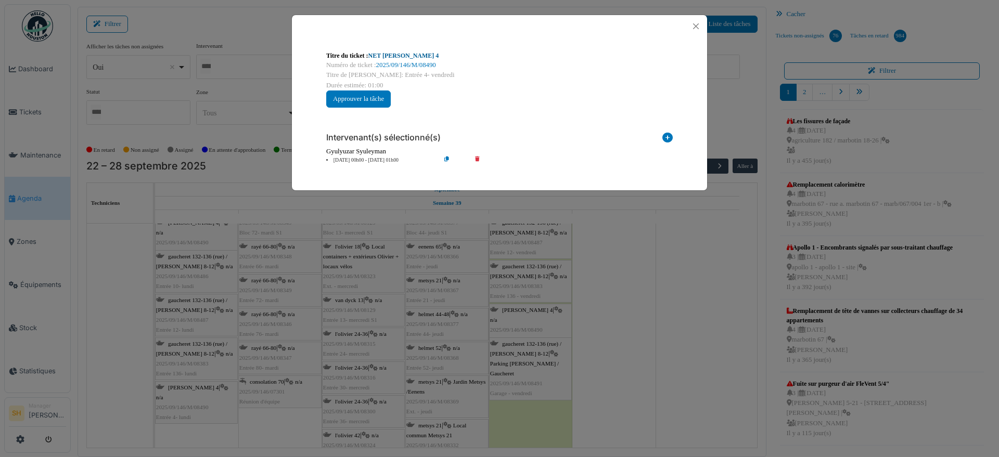
click at [385, 56] on link "NET Thomas 4" at bounding box center [403, 55] width 71 height 7
click at [607, 296] on div "Titre du ticket : NET Thomas 4 Numéro de ticket : 2025/09/146/M/08490 Titre de …" at bounding box center [499, 228] width 999 height 457
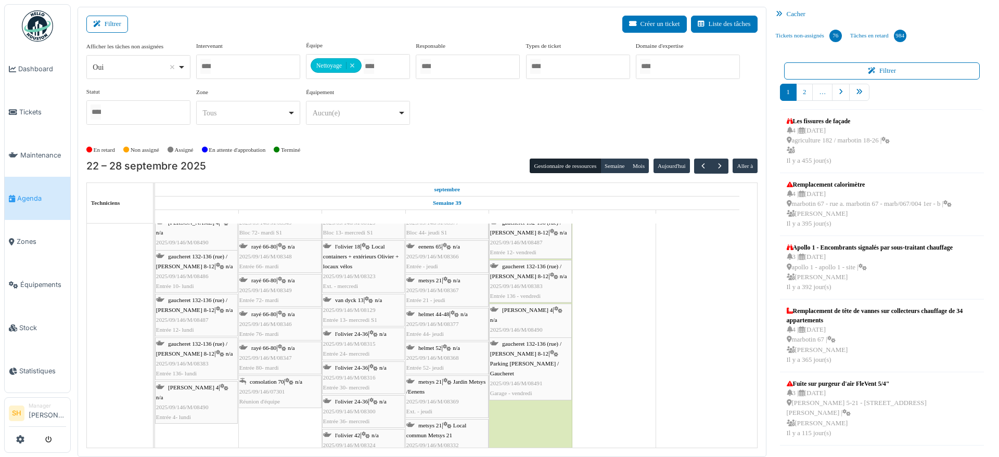
click at [529, 267] on span "gaucheret 132-136 (rue) / [PERSON_NAME] 8-12" at bounding box center [525, 271] width 71 height 16
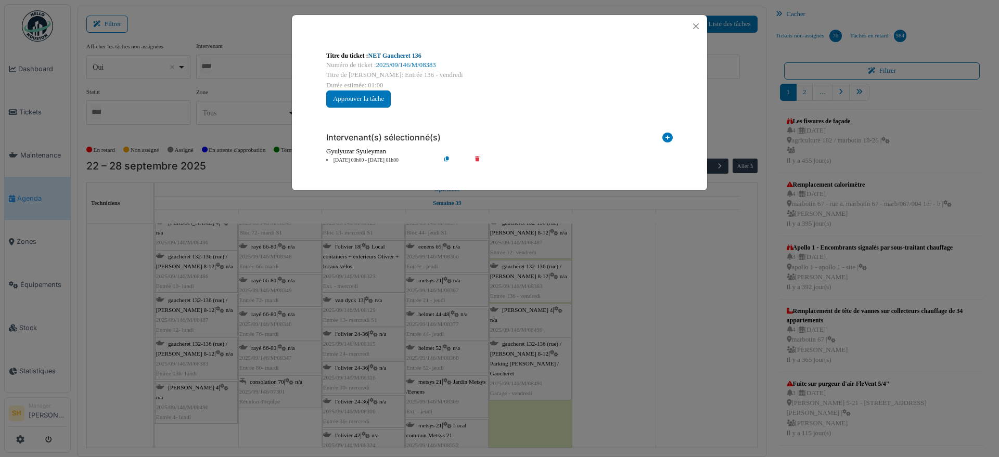
click at [391, 56] on link "NET Gaucheret 136" at bounding box center [394, 55] width 53 height 7
click at [639, 310] on div "Titre du ticket : NET Gaucheret 136 Numéro de ticket : 2025/09/146/M/08383 Titr…" at bounding box center [499, 228] width 999 height 457
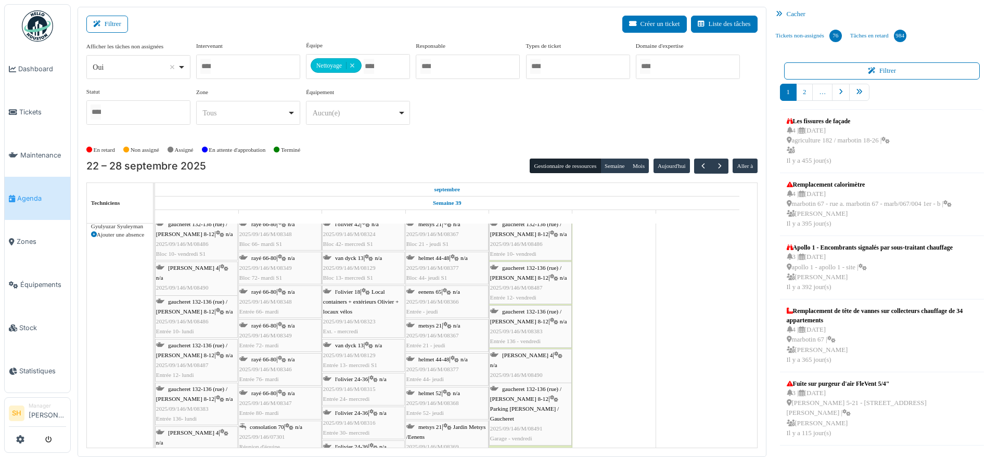
scroll to position [715, 0]
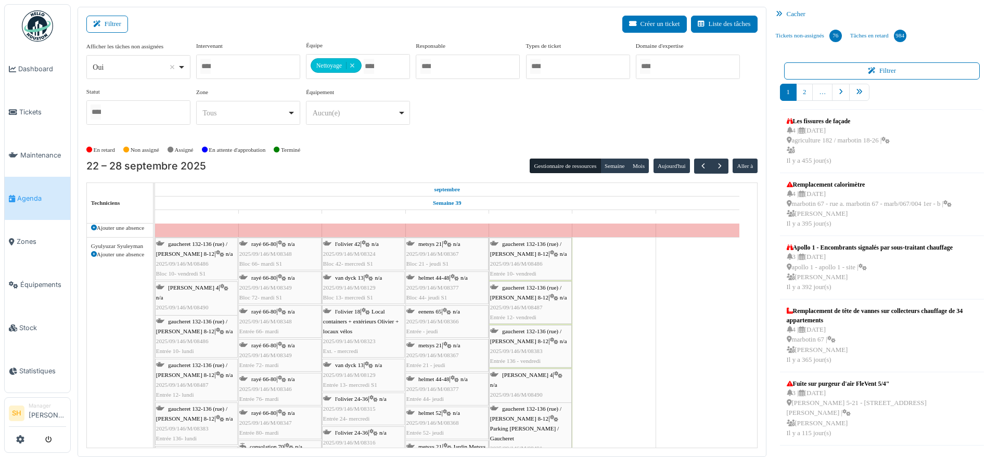
click at [540, 289] on span "gaucheret 132-136 (rue) / [PERSON_NAME] 8-12" at bounding box center [525, 292] width 71 height 16
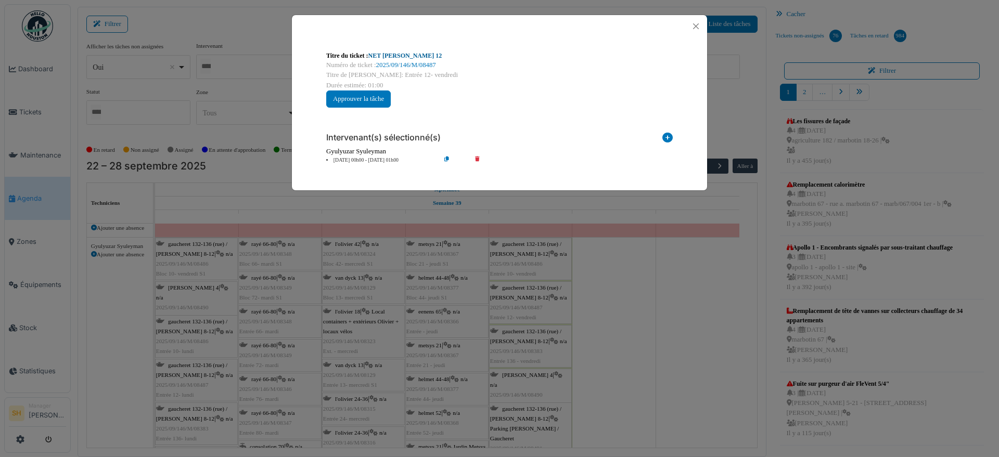
click at [396, 53] on link "NET Thomas 12" at bounding box center [405, 55] width 74 height 7
drag, startPoint x: 780, startPoint y: 396, endPoint x: 659, endPoint y: 365, distance: 125.3
click at [776, 394] on div "Titre du ticket : NET Thomas 12 Numéro de ticket : 2025/09/146/M/08487 Titre de…" at bounding box center [499, 228] width 999 height 457
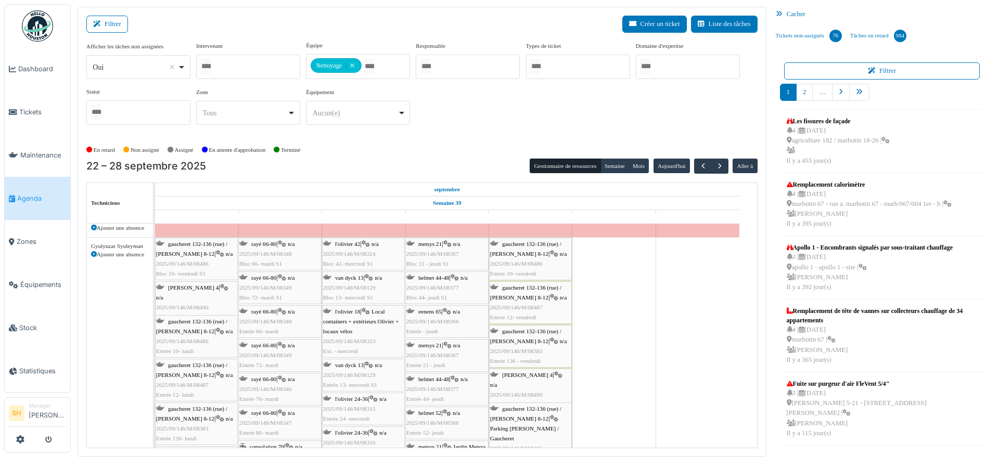
click at [506, 243] on span "gaucheret 132-136 (rue) / [PERSON_NAME] 8-12" at bounding box center [525, 249] width 71 height 16
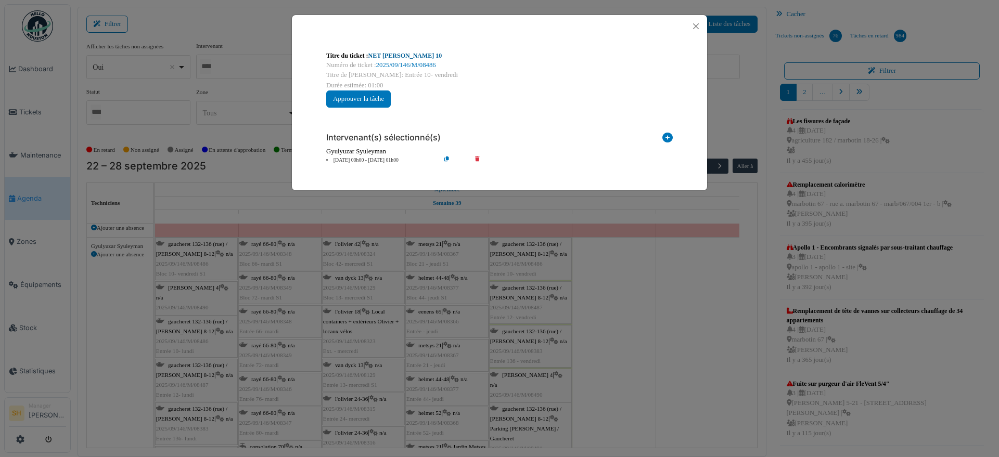
click at [386, 54] on link "NET Thomas 10" at bounding box center [405, 55] width 74 height 7
click at [681, 379] on div "Titre du ticket : NET Thomas 10 Numéro de ticket : 2025/09/146/M/08486 Titre de…" at bounding box center [499, 228] width 999 height 457
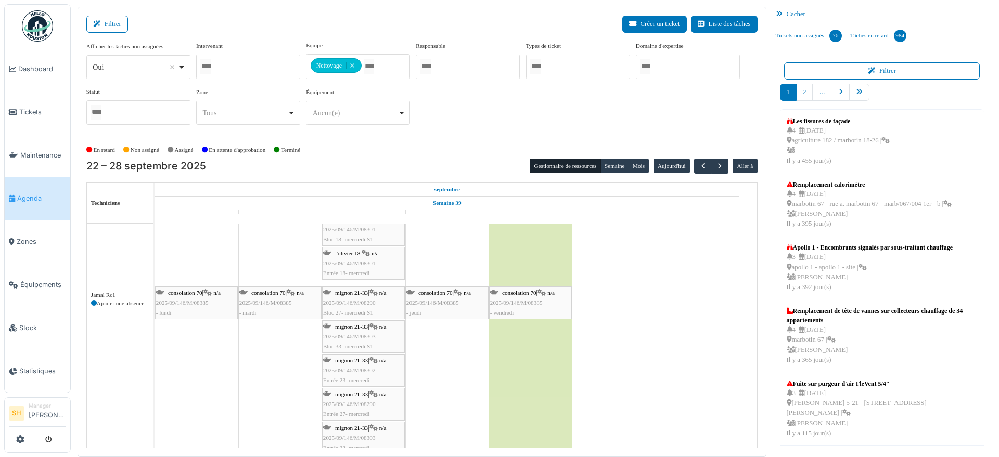
scroll to position [1040, 0]
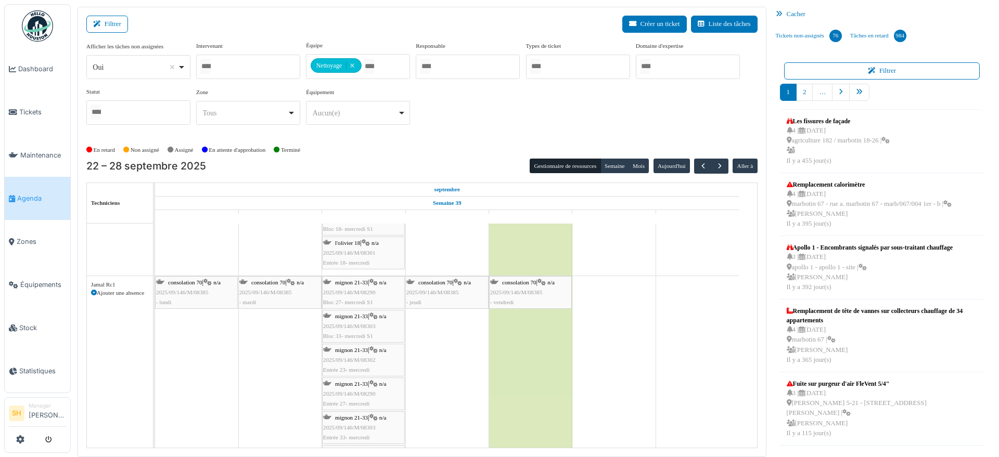
click at [522, 283] on span "consolation 70" at bounding box center [519, 282] width 34 height 6
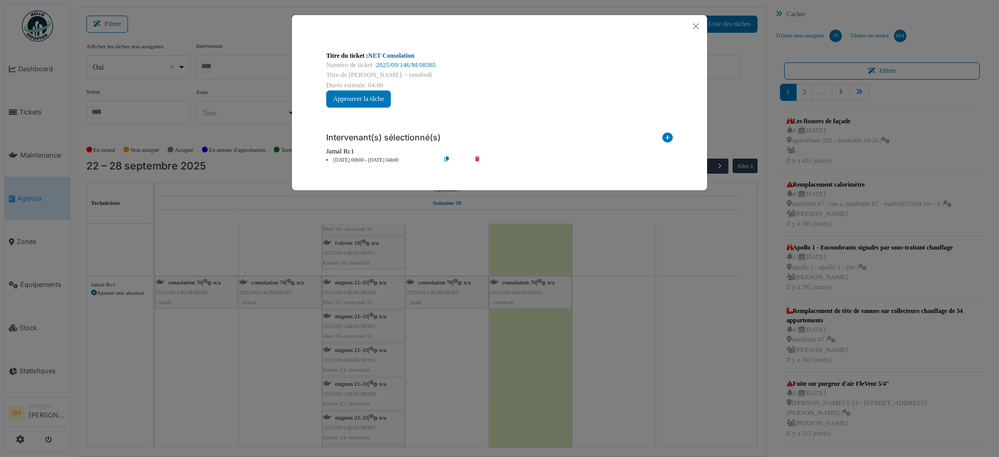
click at [385, 53] on link "NET Consolation" at bounding box center [391, 55] width 46 height 7
click at [605, 247] on div "Titre du ticket : NET Consolation Numéro de ticket : 2025/09/146/M/08385 Titre …" at bounding box center [499, 228] width 999 height 457
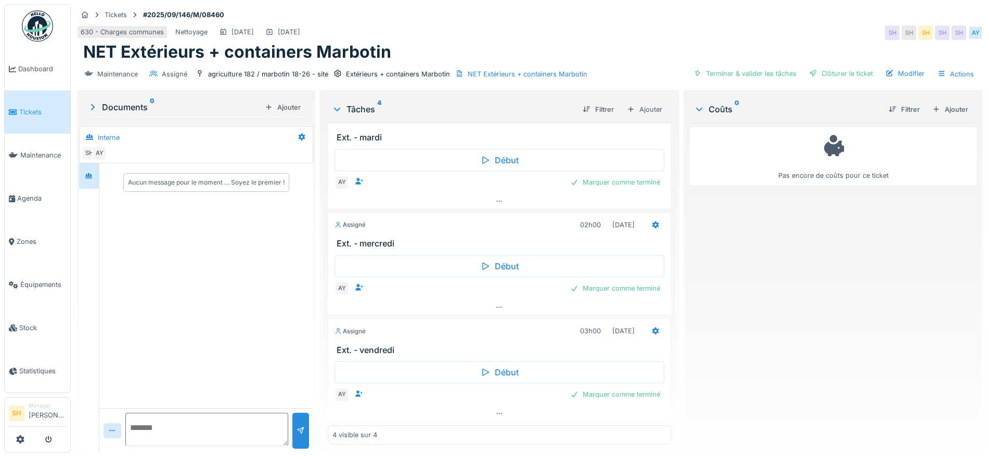
scroll to position [10, 0]
click at [607, 387] on div "Marquer comme terminé" at bounding box center [615, 394] width 98 height 14
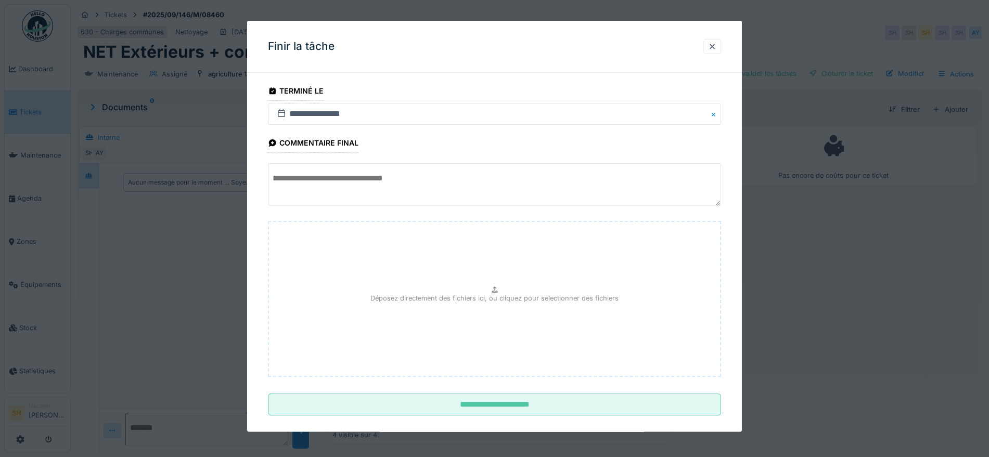
click at [445, 184] on textarea at bounding box center [494, 184] width 453 height 43
drag, startPoint x: 414, startPoint y: 174, endPoint x: 273, endPoint y: 173, distance: 142.0
click at [273, 173] on textarea "**********" at bounding box center [494, 184] width 453 height 43
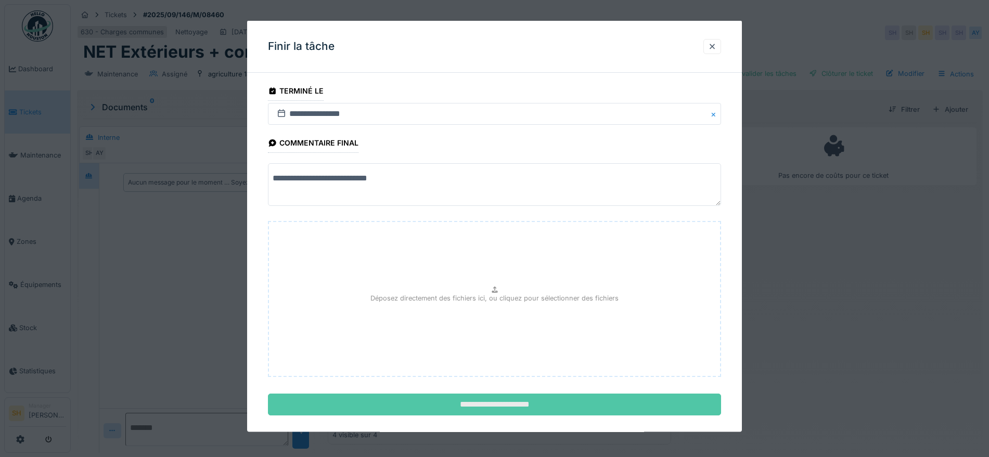
type textarea "**********"
click at [515, 407] on input "**********" at bounding box center [494, 405] width 453 height 22
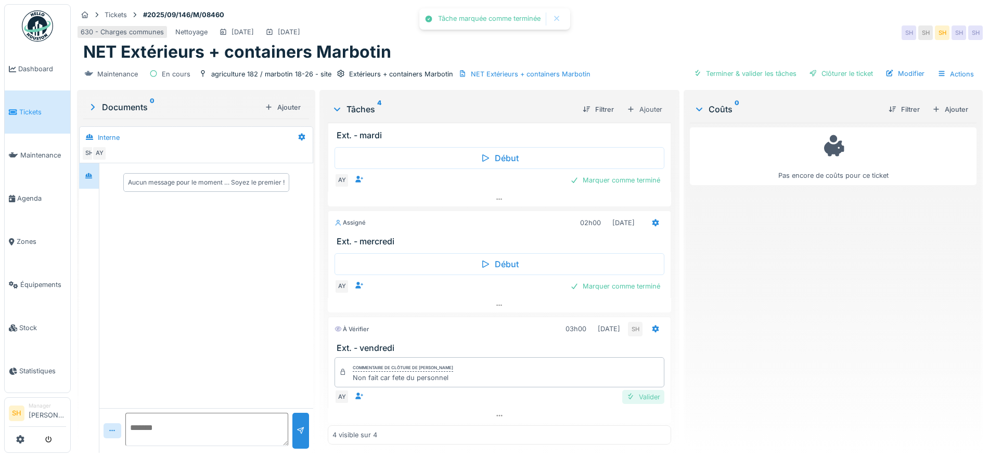
click at [624, 390] on div "Valider" at bounding box center [643, 397] width 42 height 14
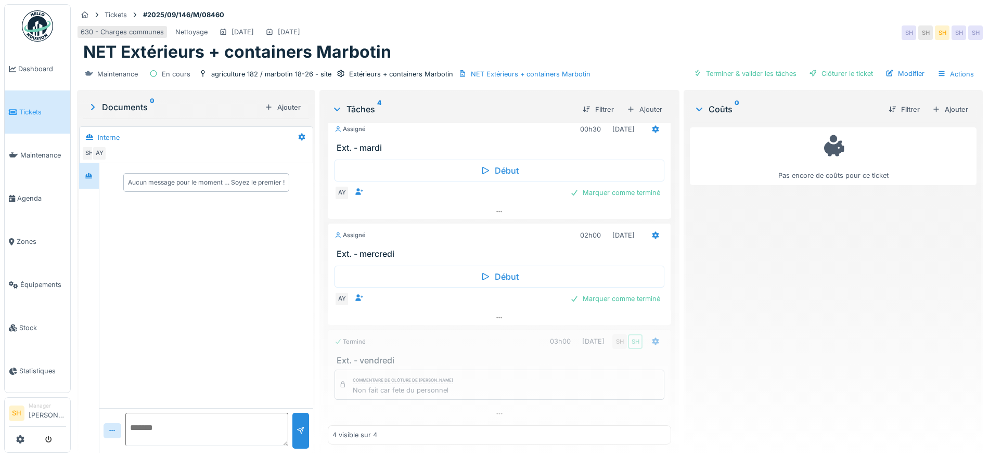
scroll to position [119, 0]
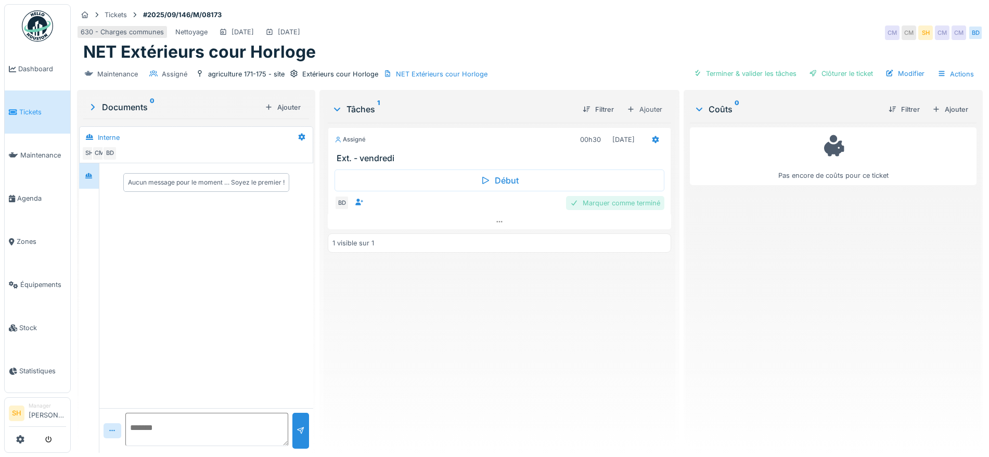
click at [614, 203] on div "Marquer comme terminé" at bounding box center [615, 203] width 98 height 14
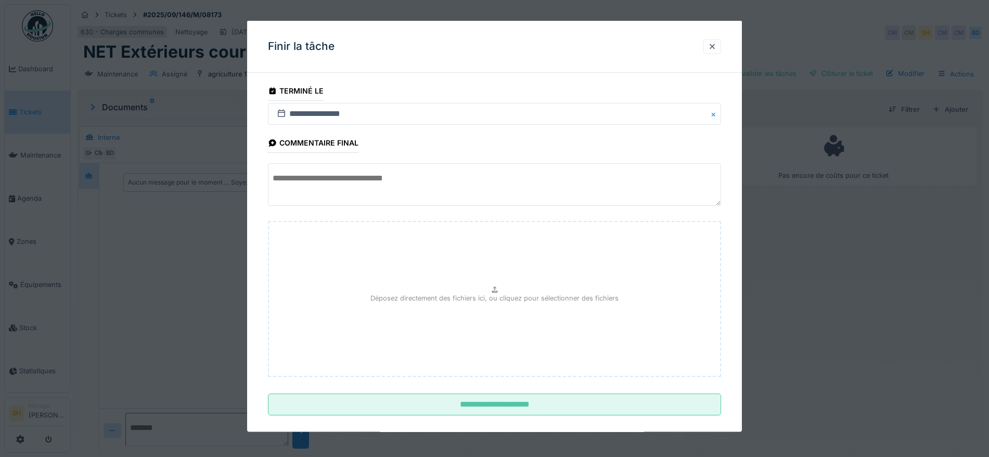
click at [433, 196] on textarea at bounding box center [494, 184] width 453 height 43
paste textarea "**********"
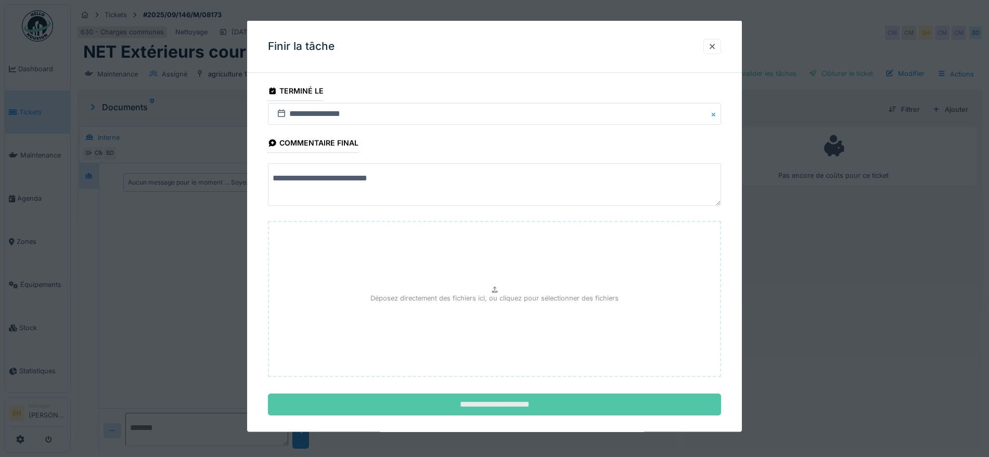
type textarea "**********"
click at [515, 404] on input "**********" at bounding box center [494, 405] width 453 height 22
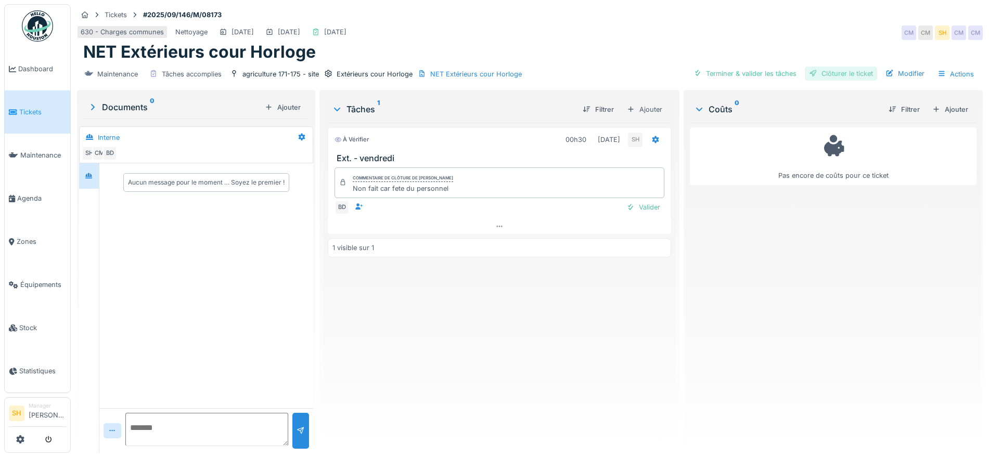
drag, startPoint x: 714, startPoint y: 74, endPoint x: 829, endPoint y: 73, distance: 115.5
click at [727, 73] on div "Terminer & valider les tâches" at bounding box center [744, 74] width 111 height 14
click at [831, 73] on div "Clôturer le ticket" at bounding box center [841, 74] width 72 height 14
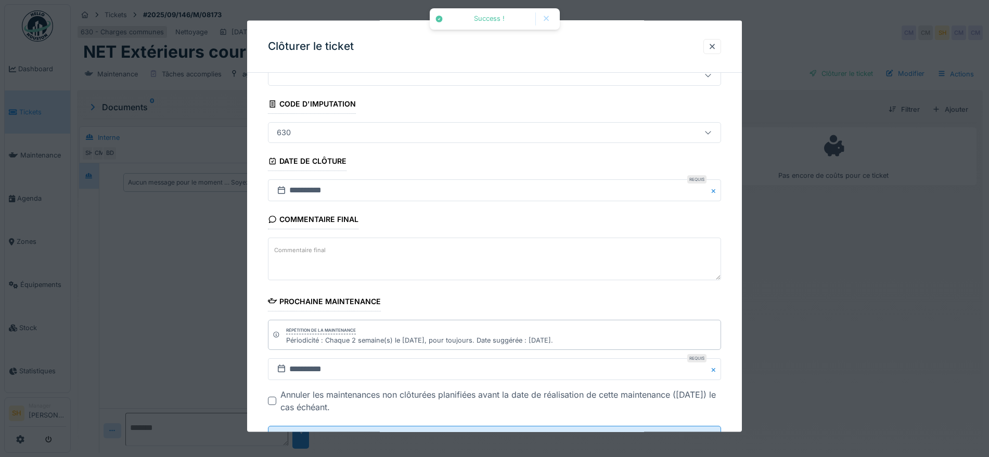
scroll to position [89, 0]
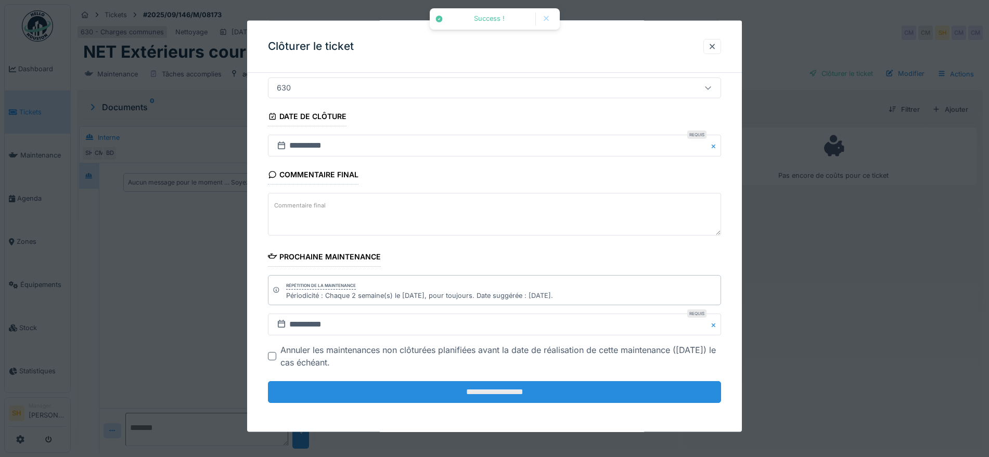
click at [569, 393] on input "**********" at bounding box center [494, 392] width 453 height 22
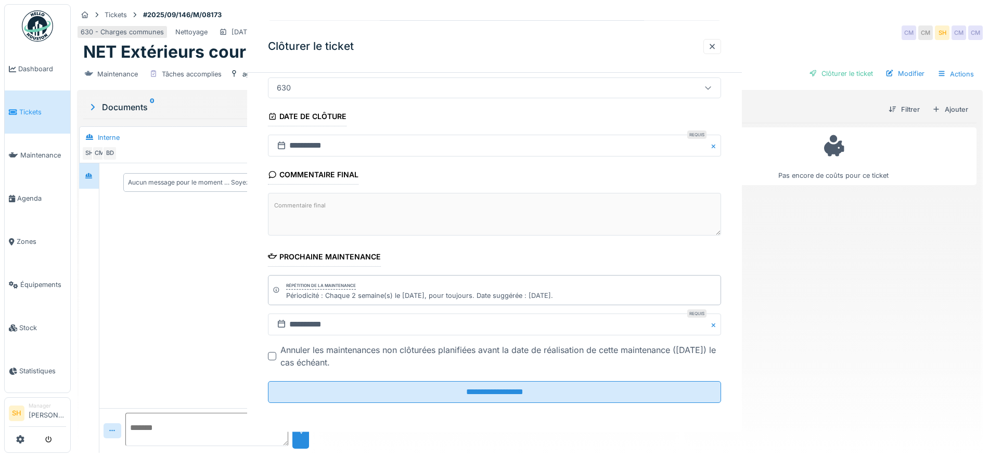
scroll to position [0, 0]
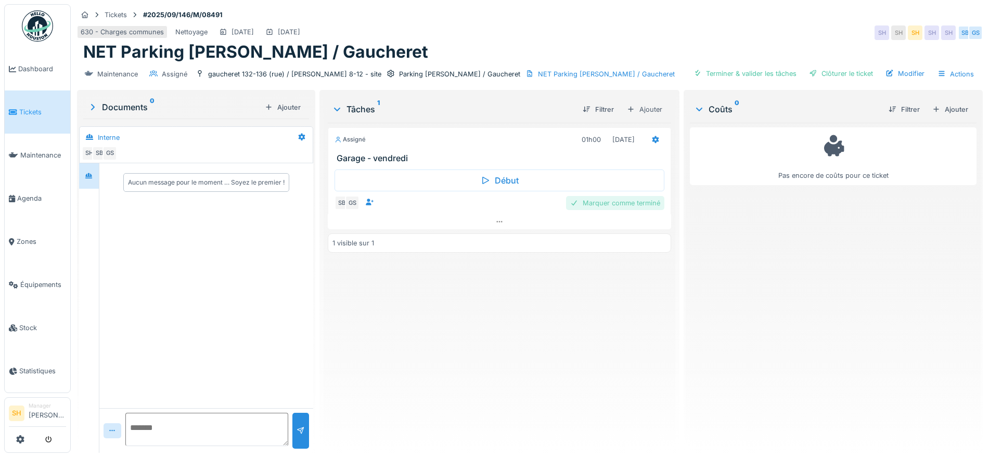
click at [628, 203] on div "Marquer comme terminé" at bounding box center [615, 203] width 98 height 14
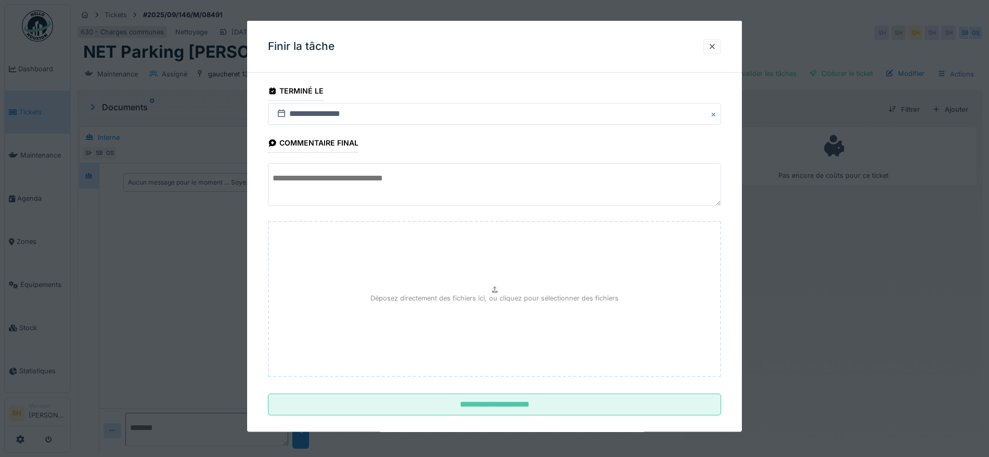
click at [457, 172] on textarea at bounding box center [494, 184] width 453 height 43
paste textarea "**********"
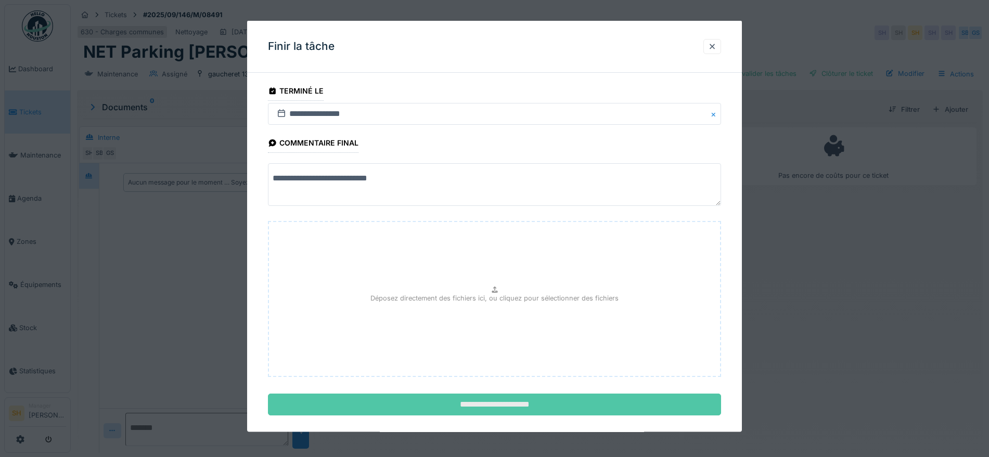
type textarea "**********"
click at [526, 404] on input "**********" at bounding box center [494, 405] width 453 height 22
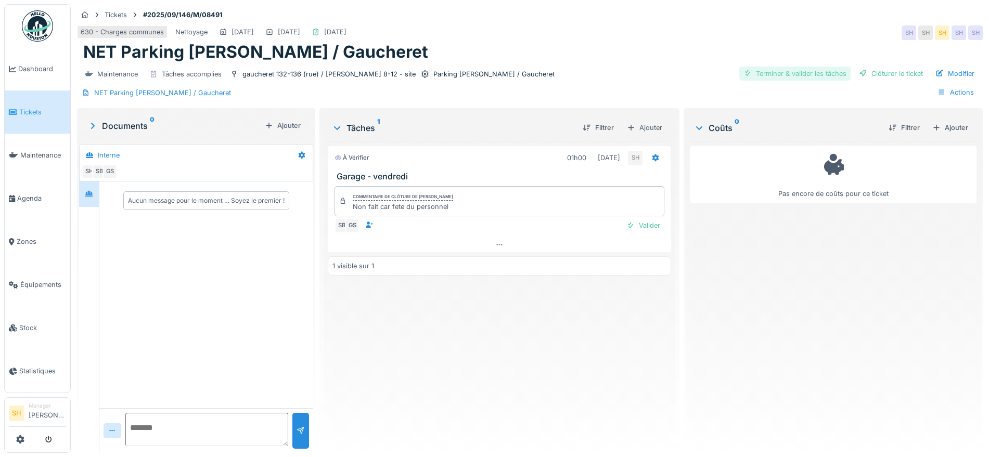
click at [739, 72] on div "Terminer & valider les tâches" at bounding box center [794, 74] width 111 height 14
click at [854, 74] on div "Clôturer le ticket" at bounding box center [890, 74] width 72 height 14
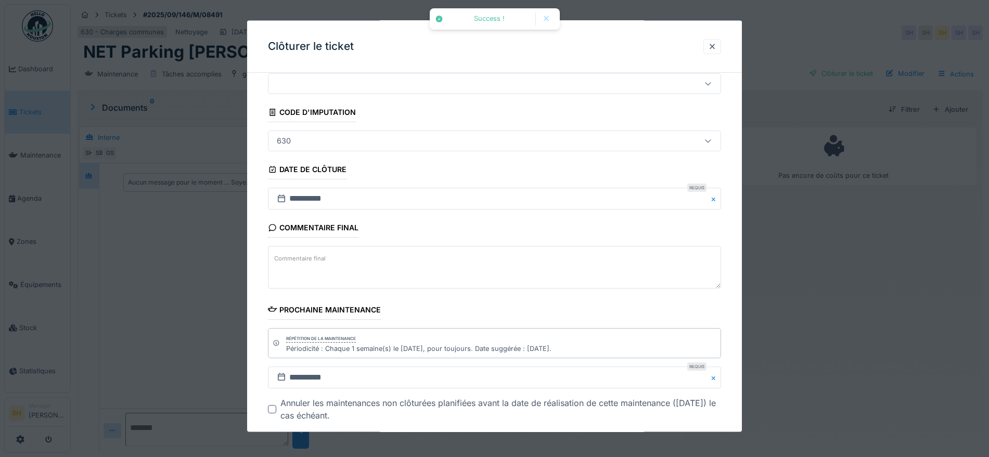
scroll to position [65, 0]
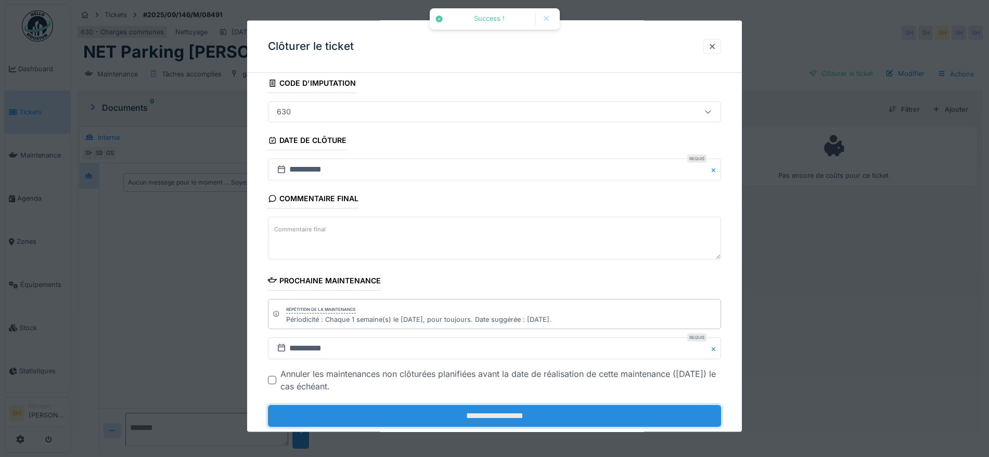
click at [549, 417] on input "**********" at bounding box center [494, 416] width 453 height 22
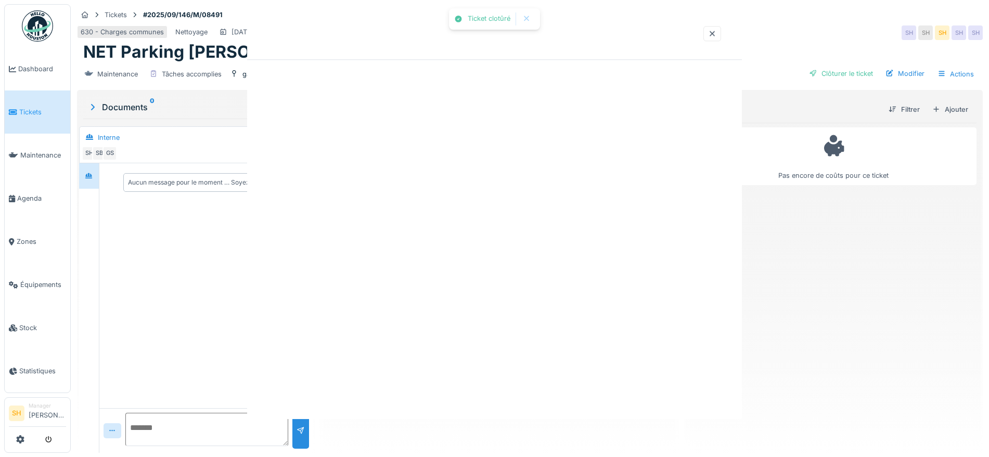
scroll to position [0, 0]
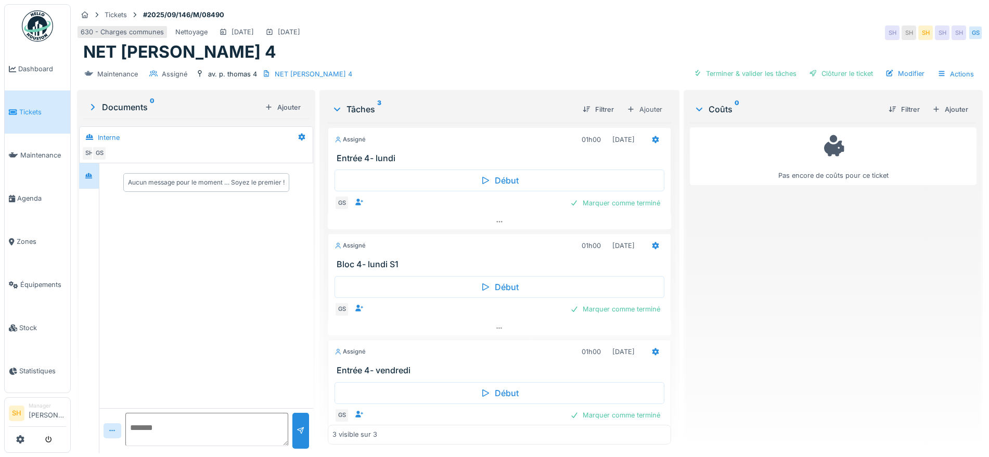
scroll to position [22, 0]
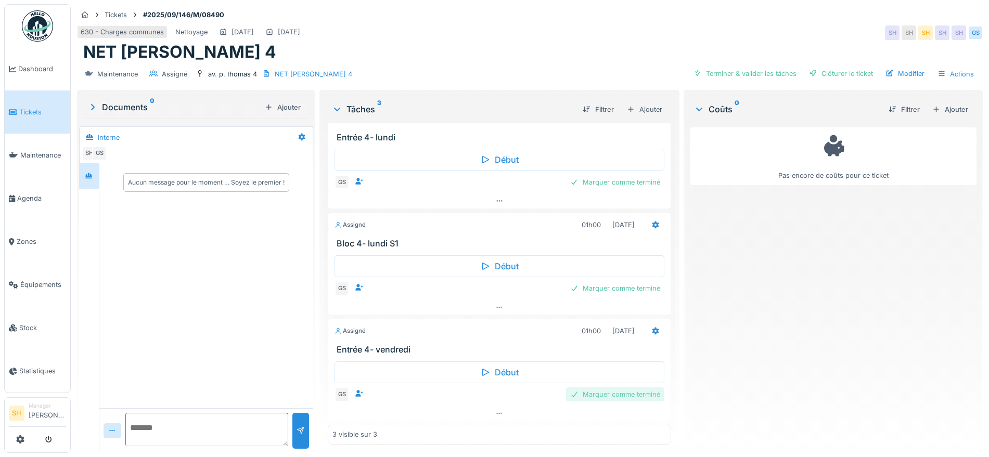
click at [610, 392] on div "Marquer comme terminé" at bounding box center [615, 394] width 98 height 14
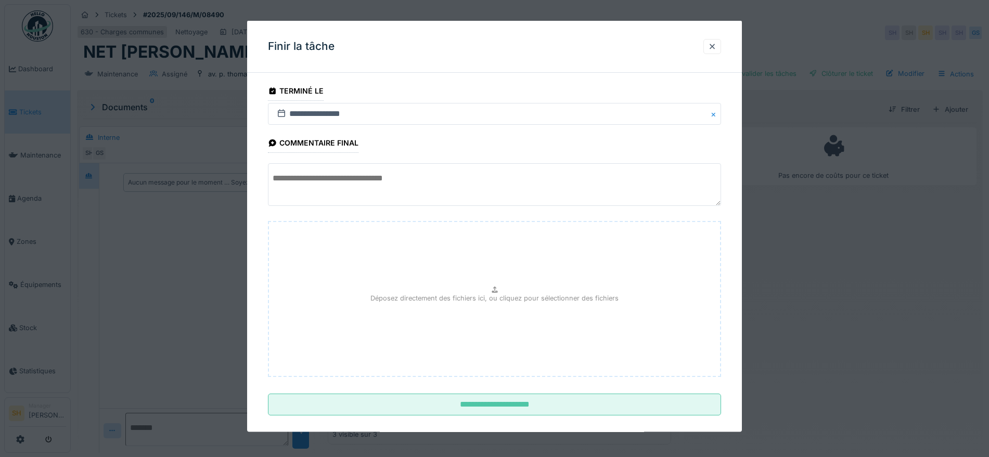
click at [417, 187] on textarea at bounding box center [494, 184] width 453 height 43
paste textarea "**********"
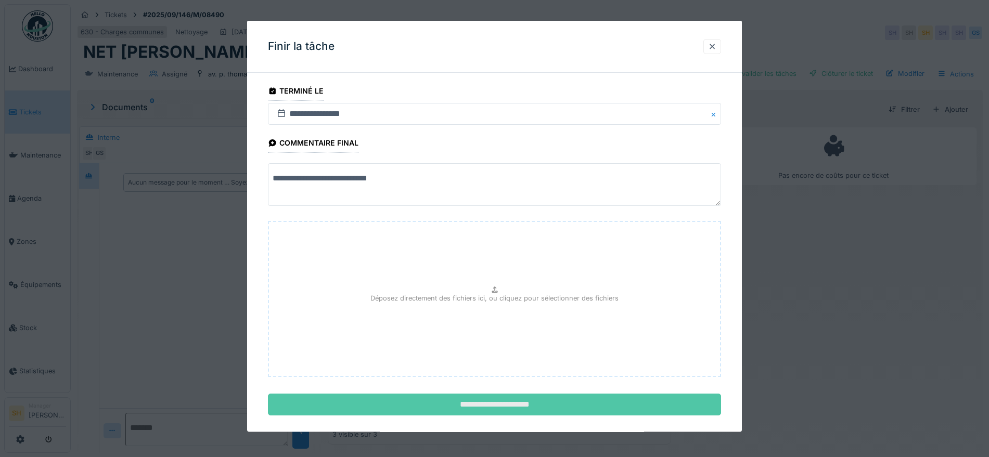
type textarea "**********"
click at [533, 405] on input "**********" at bounding box center [494, 405] width 453 height 22
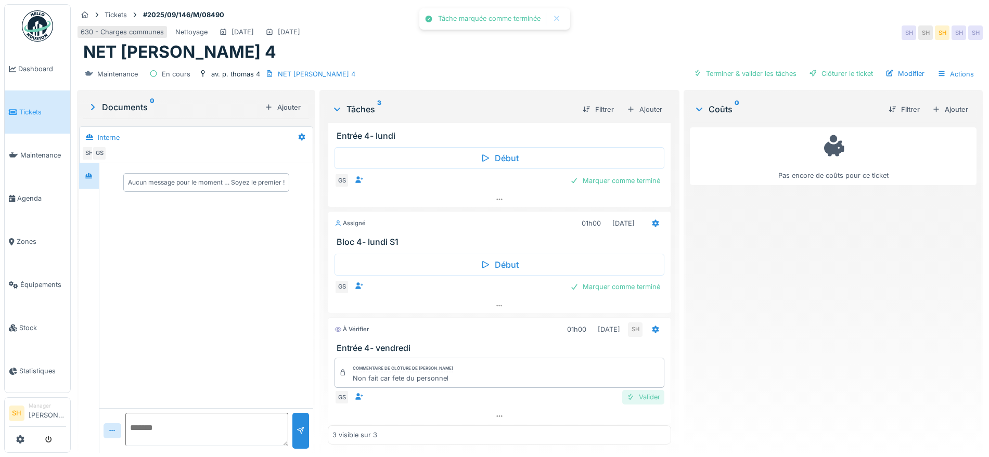
click at [622, 398] on div "Valider" at bounding box center [643, 397] width 42 height 14
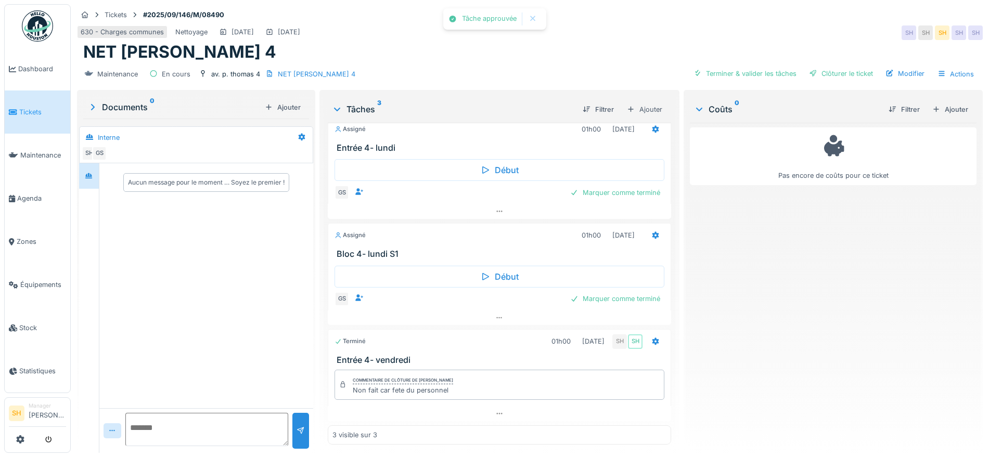
scroll to position [12, 0]
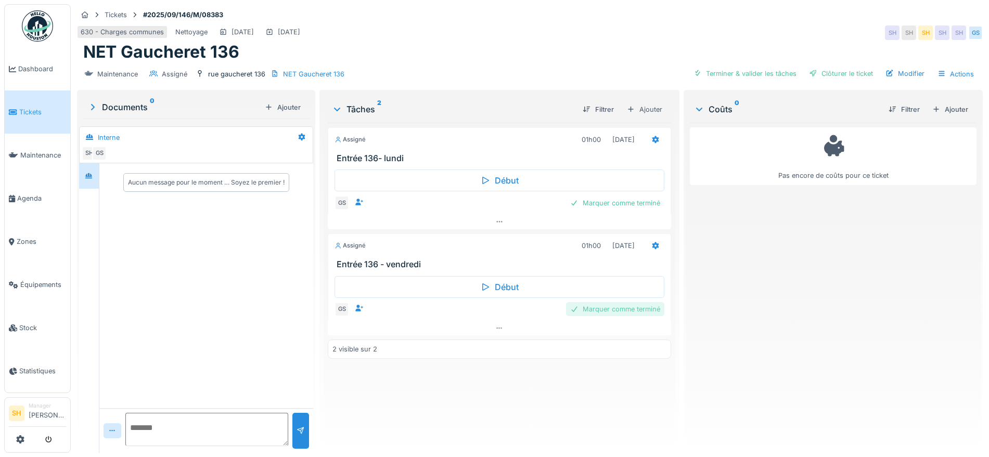
click at [623, 307] on div "Marquer comme terminé" at bounding box center [615, 309] width 98 height 14
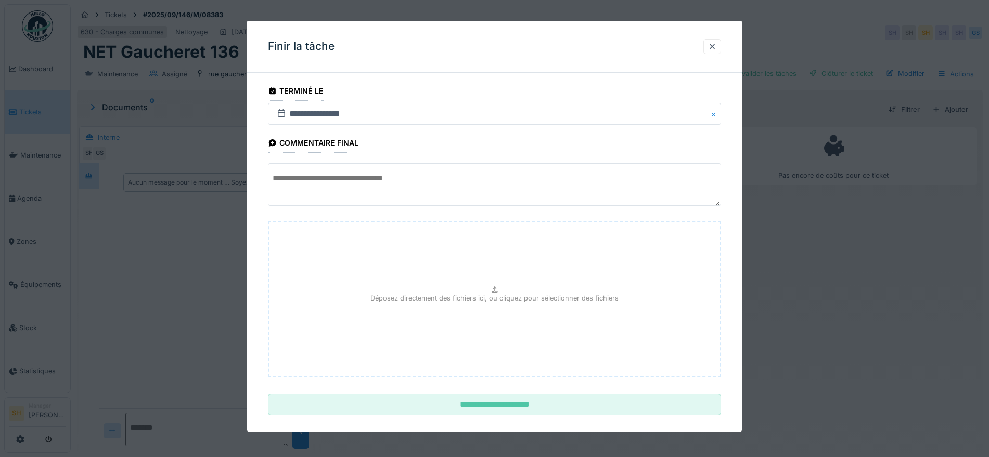
click at [413, 179] on textarea at bounding box center [494, 184] width 453 height 43
paste textarea "**********"
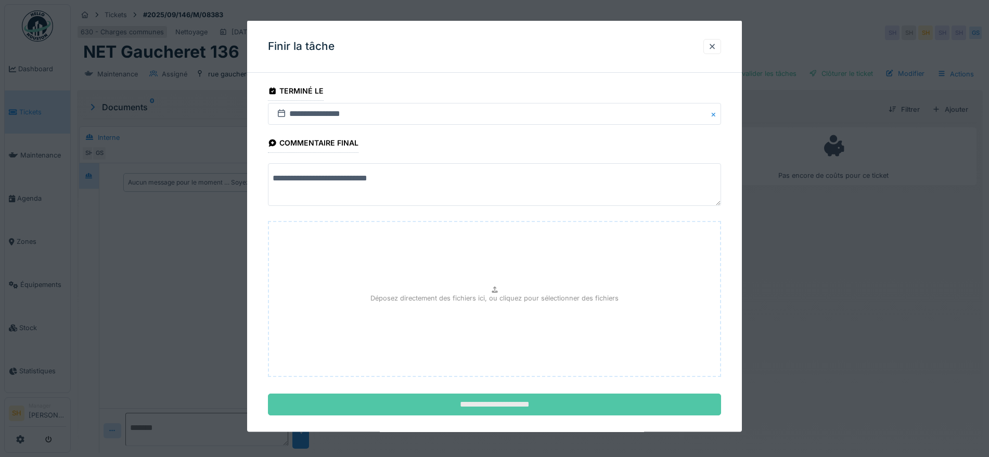
type textarea "**********"
click at [491, 402] on input "**********" at bounding box center [494, 405] width 453 height 22
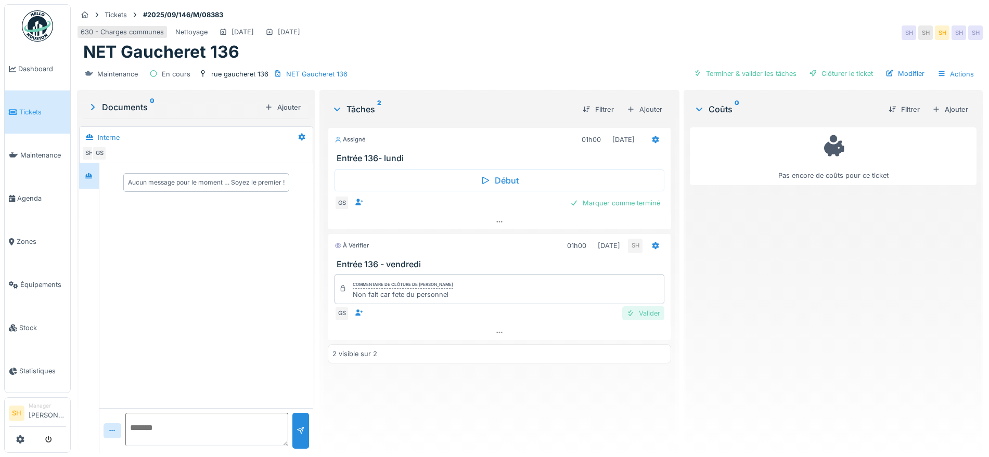
click at [638, 316] on div "Valider" at bounding box center [643, 313] width 42 height 14
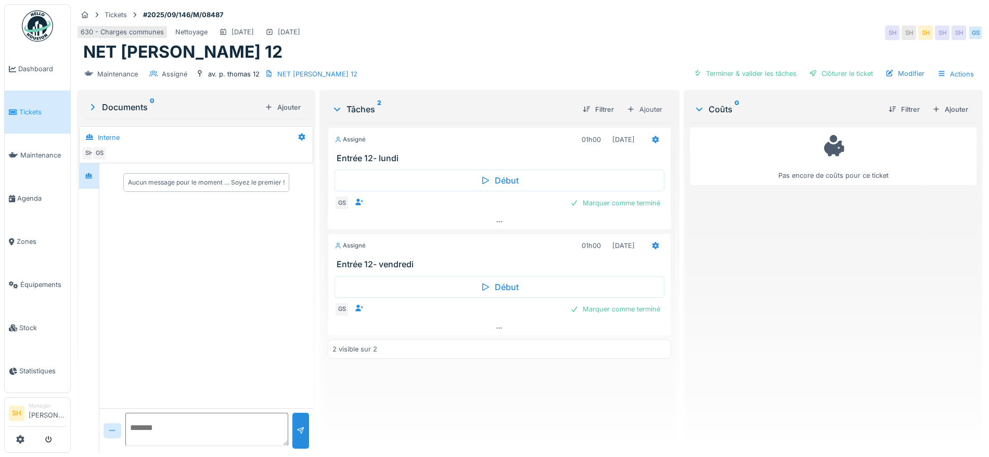
click at [591, 307] on div "Marquer comme terminé" at bounding box center [615, 309] width 98 height 14
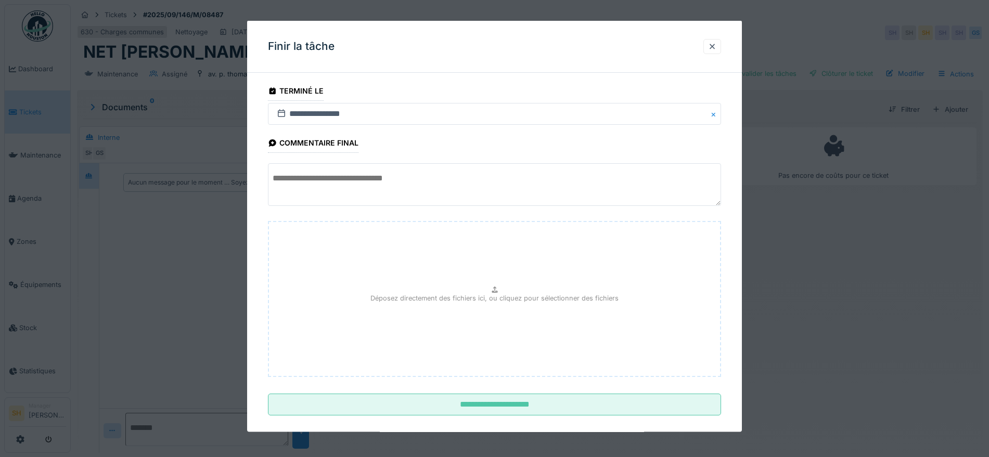
click at [474, 186] on textarea at bounding box center [494, 184] width 453 height 43
paste textarea "**********"
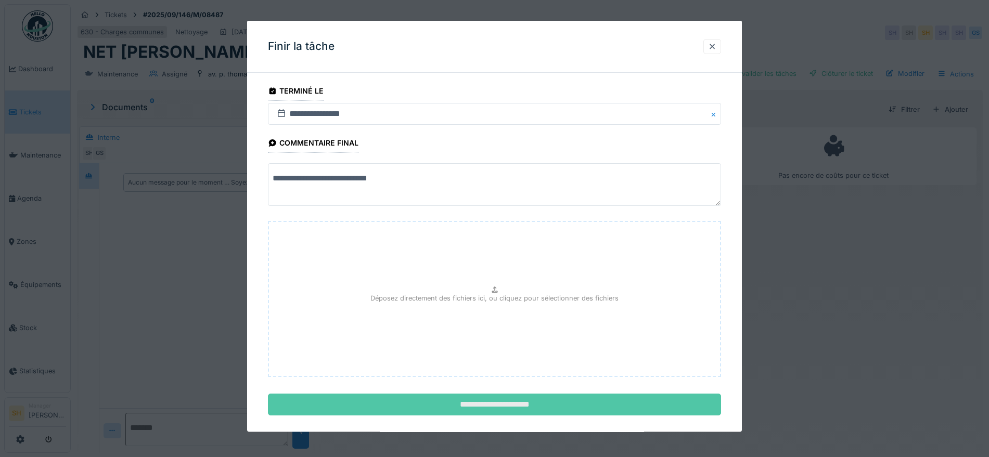
type textarea "**********"
click at [539, 408] on input "**********" at bounding box center [494, 405] width 453 height 22
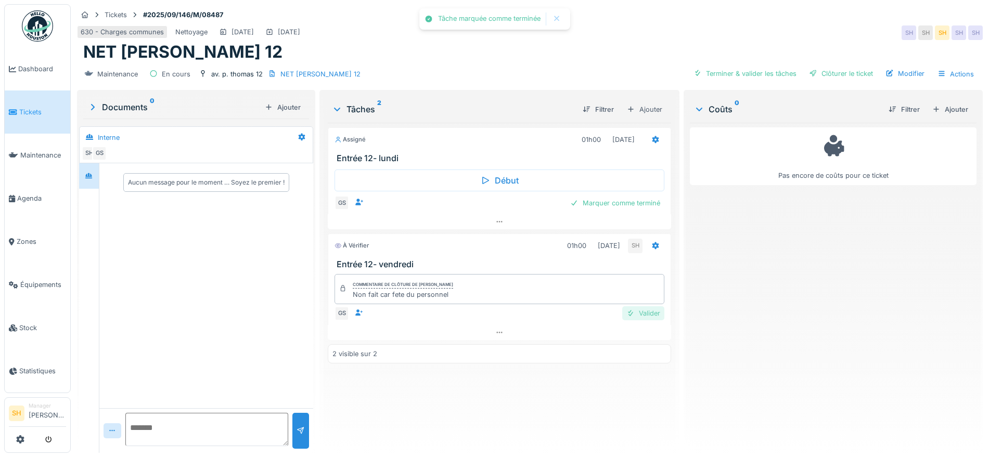
click at [643, 316] on div "Valider" at bounding box center [643, 313] width 42 height 14
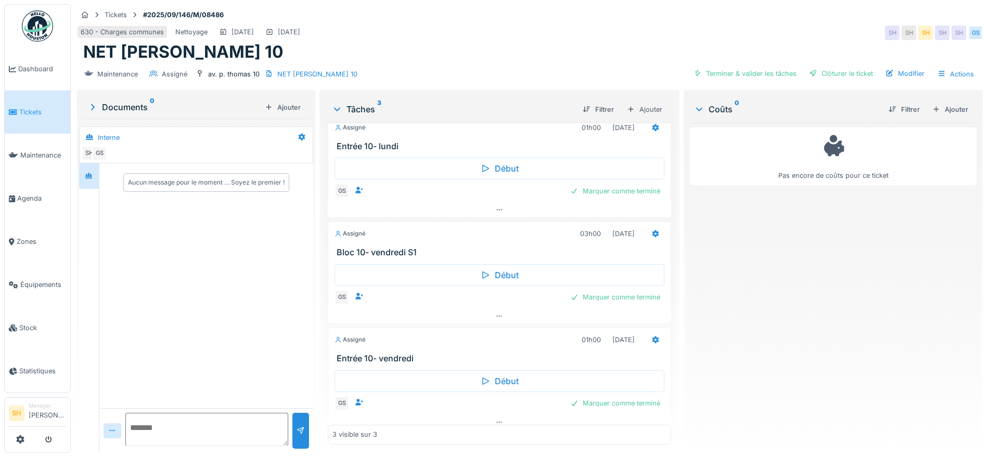
scroll to position [22, 0]
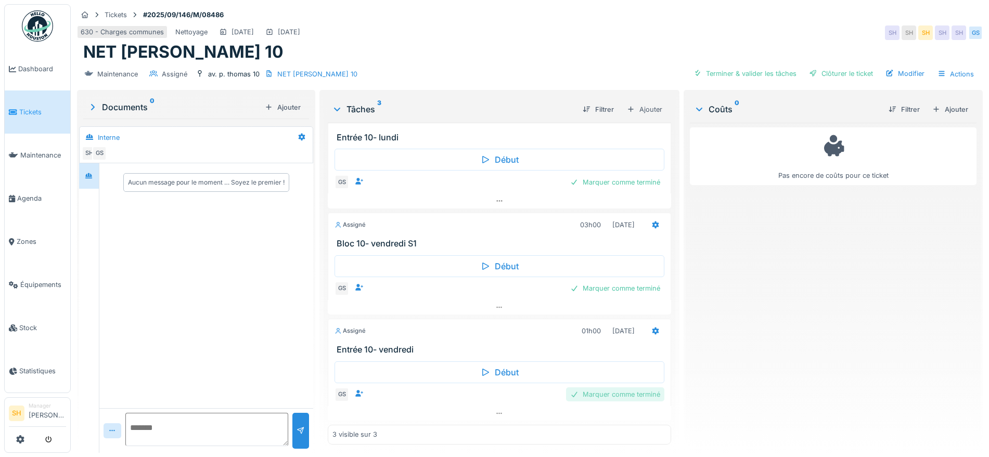
click at [607, 391] on div "Marquer comme terminé" at bounding box center [615, 394] width 98 height 14
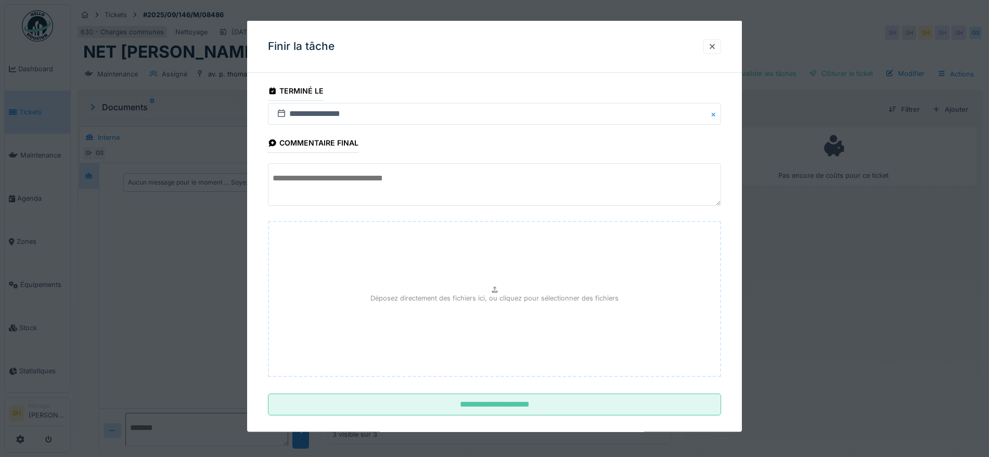
click at [442, 185] on textarea at bounding box center [494, 184] width 453 height 43
paste textarea "**********"
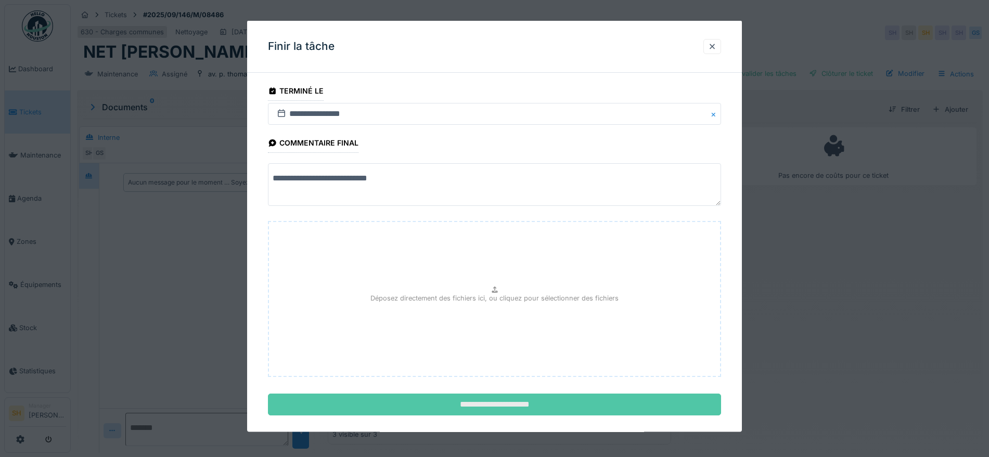
type textarea "**********"
click at [540, 403] on input "**********" at bounding box center [494, 405] width 453 height 22
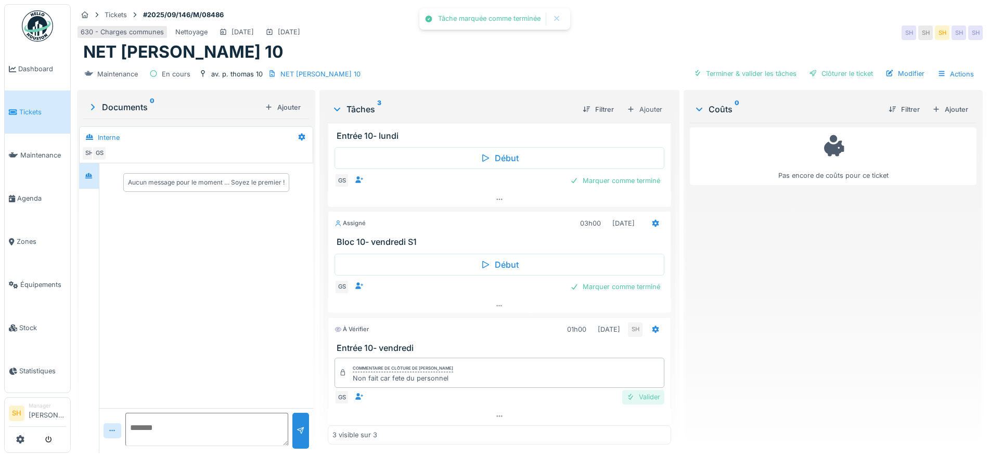
click at [636, 396] on div "Valider" at bounding box center [643, 397] width 42 height 14
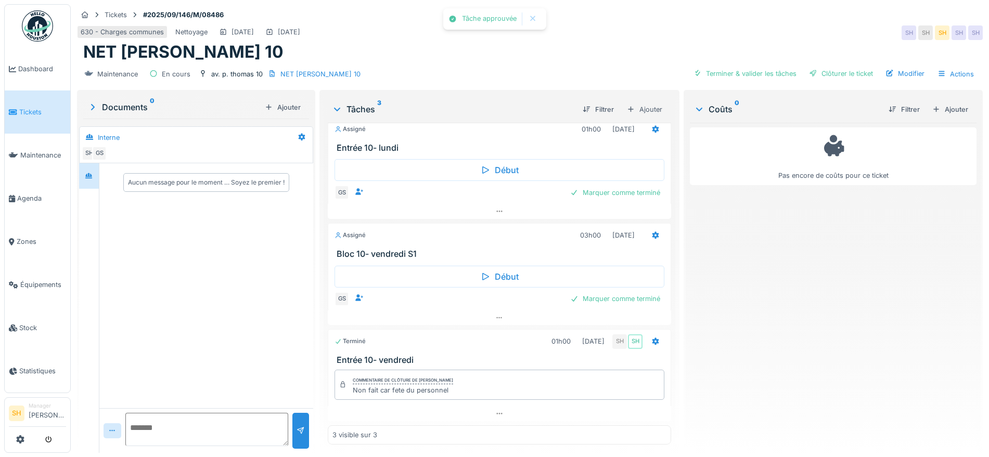
scroll to position [12, 0]
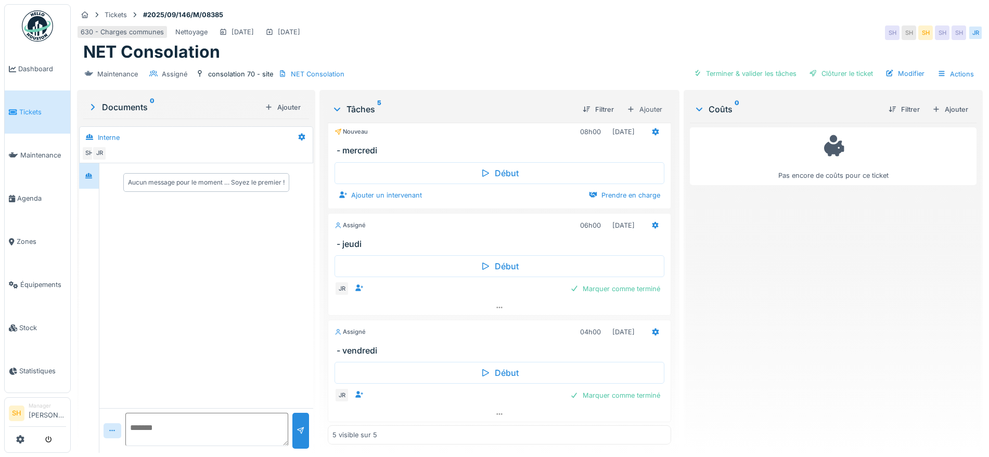
scroll to position [222, 0]
click at [619, 395] on div "Marquer comme terminé" at bounding box center [615, 394] width 98 height 14
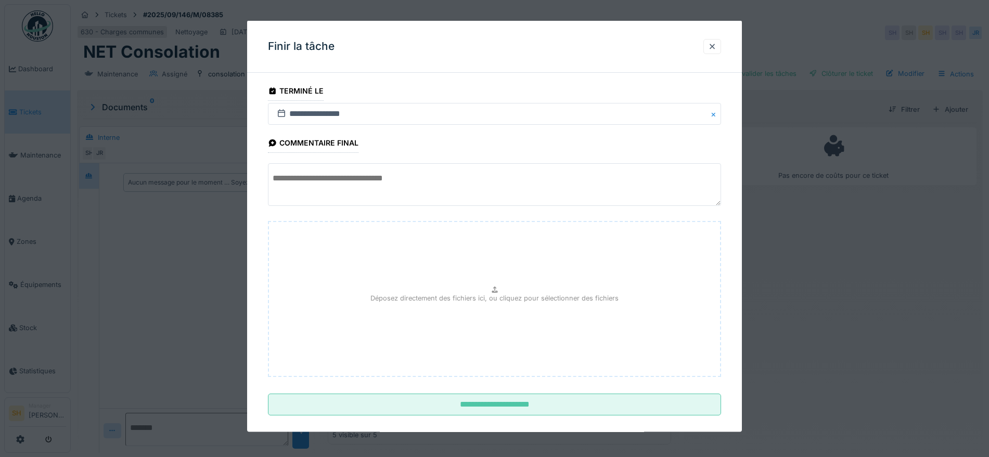
click at [385, 175] on textarea at bounding box center [494, 184] width 453 height 43
paste textarea "**********"
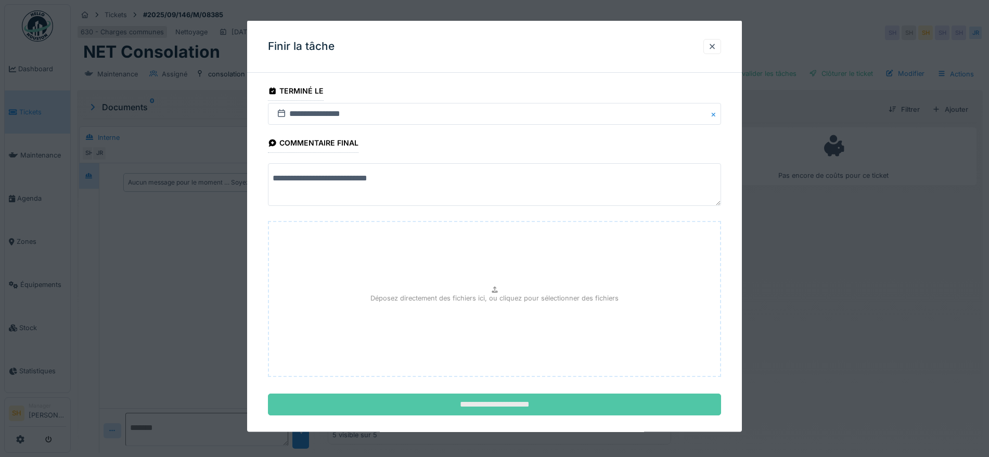
type textarea "**********"
click at [474, 406] on input "**********" at bounding box center [494, 405] width 453 height 22
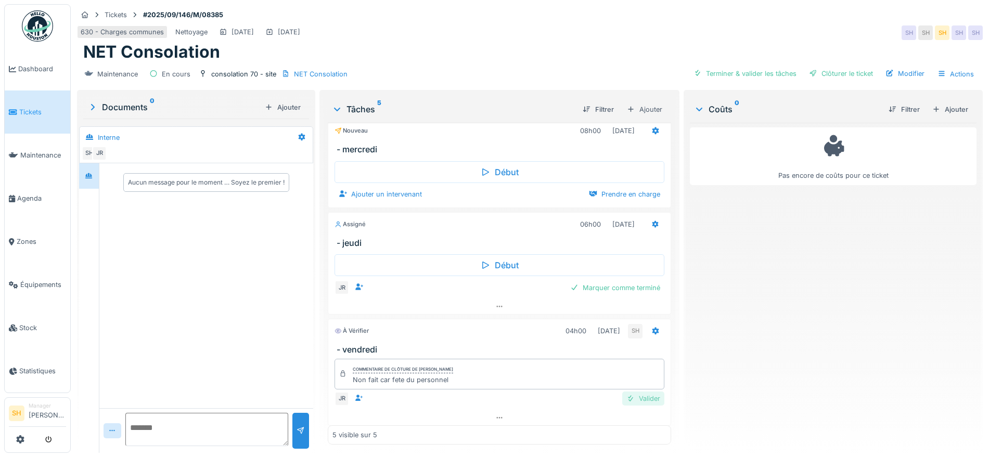
click at [632, 399] on div "Valider" at bounding box center [643, 399] width 42 height 14
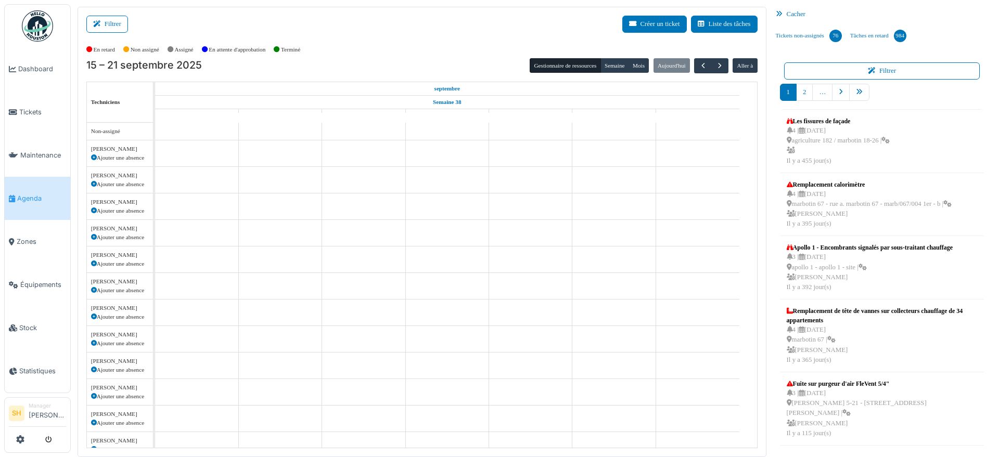
drag, startPoint x: 105, startPoint y: 28, endPoint x: 175, endPoint y: 26, distance: 70.2
click at [105, 28] on button "Filtrer" at bounding box center [107, 24] width 42 height 17
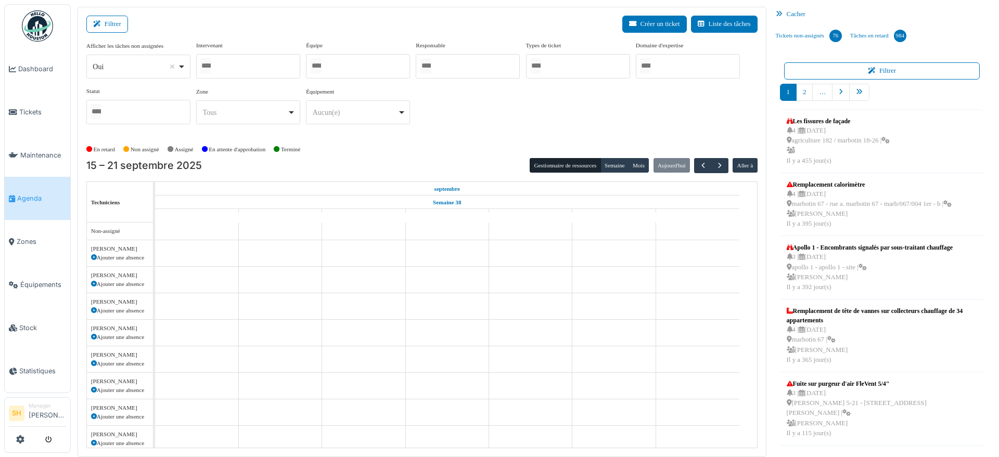
click at [357, 70] on div at bounding box center [358, 66] width 104 height 24
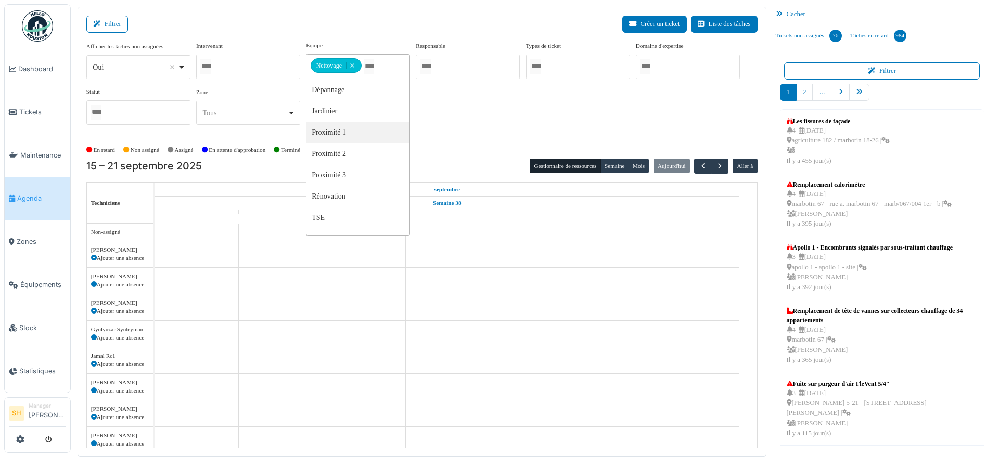
click at [466, 133] on div "Afficher les tâches non assignées *** Oui Remove item Oui Non Intervenant [PERS…" at bounding box center [421, 91] width 671 height 100
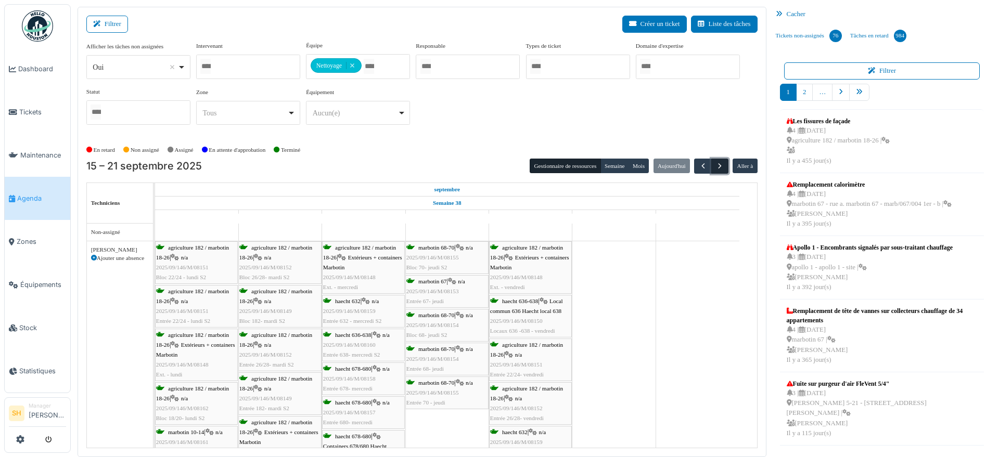
click at [715, 166] on span "button" at bounding box center [719, 166] width 9 height 9
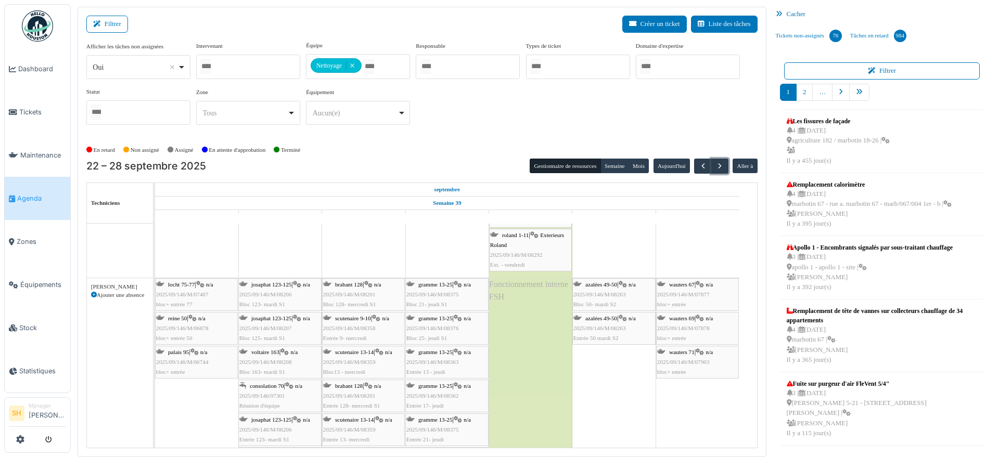
click at [607, 283] on span "azalées 49-50" at bounding box center [601, 284] width 32 height 6
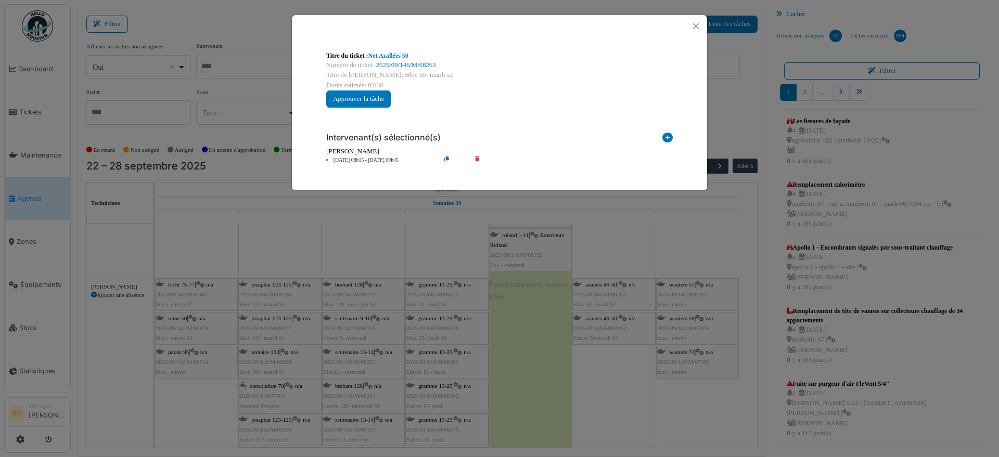
click at [361, 159] on li "[DATE] 08h15 - [DATE] 09h45" at bounding box center [380, 161] width 119 height 8
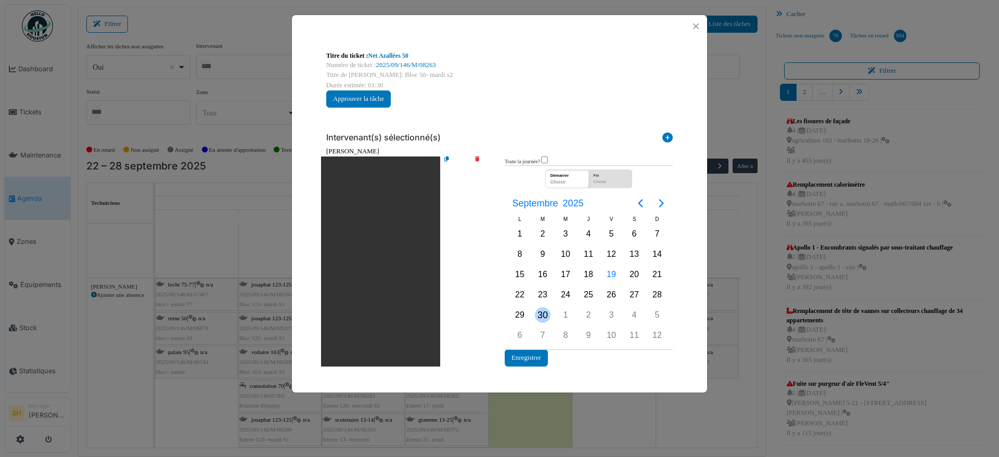
drag, startPoint x: 543, startPoint y: 314, endPoint x: 543, endPoint y: 320, distance: 6.3
click at [543, 316] on div "30" at bounding box center [543, 315] width 16 height 16
drag, startPoint x: 544, startPoint y: 310, endPoint x: 545, endPoint y: 318, distance: 8.3
click at [544, 313] on div "30" at bounding box center [543, 315] width 16 height 16
click at [523, 358] on button "Enregistrer" at bounding box center [525, 357] width 43 height 17
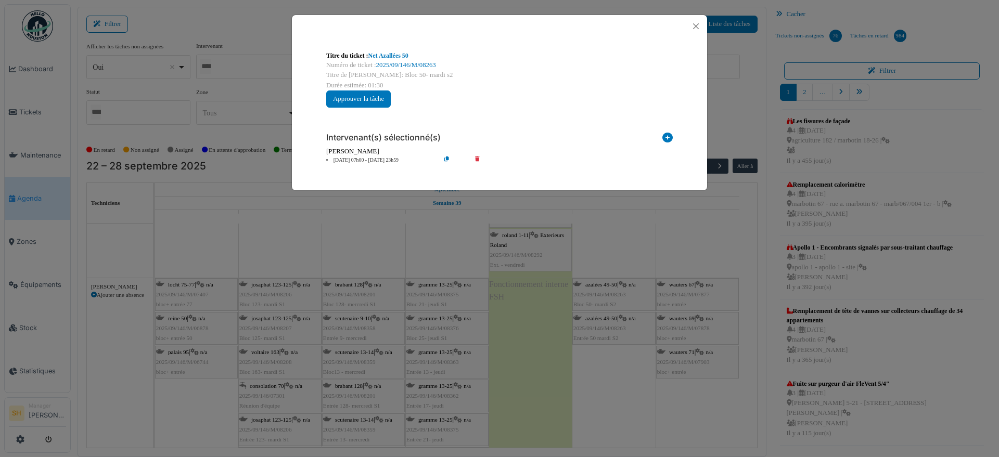
click at [601, 371] on div "Titre du ticket : Net Azallées 50 Numéro de ticket : 2025/09/146/M/08263 Titre …" at bounding box center [499, 228] width 999 height 457
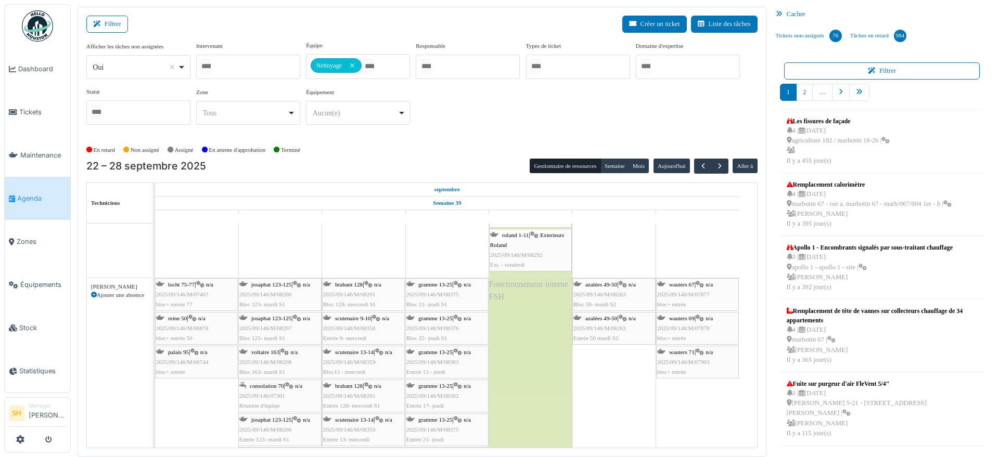
click at [595, 320] on span "azalées 49-50" at bounding box center [601, 318] width 32 height 6
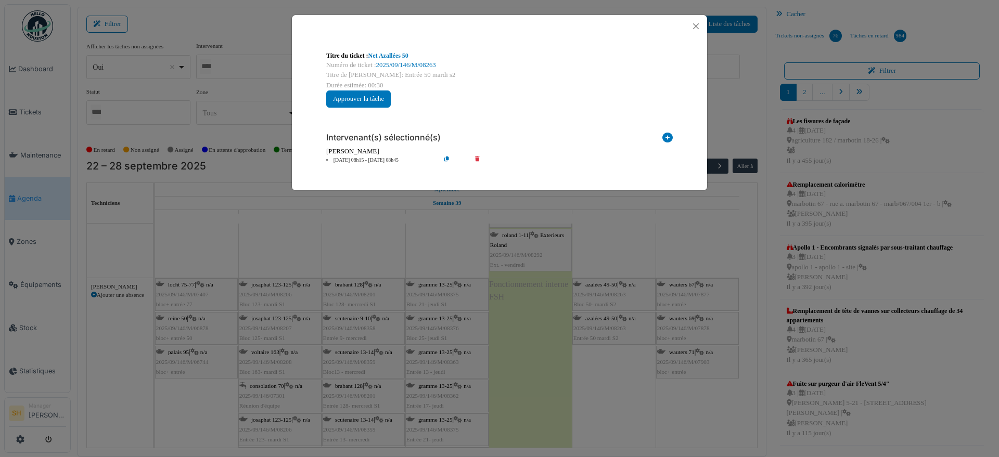
click at [371, 159] on li "[DATE] 08h15 - [DATE] 08h45" at bounding box center [380, 161] width 119 height 8
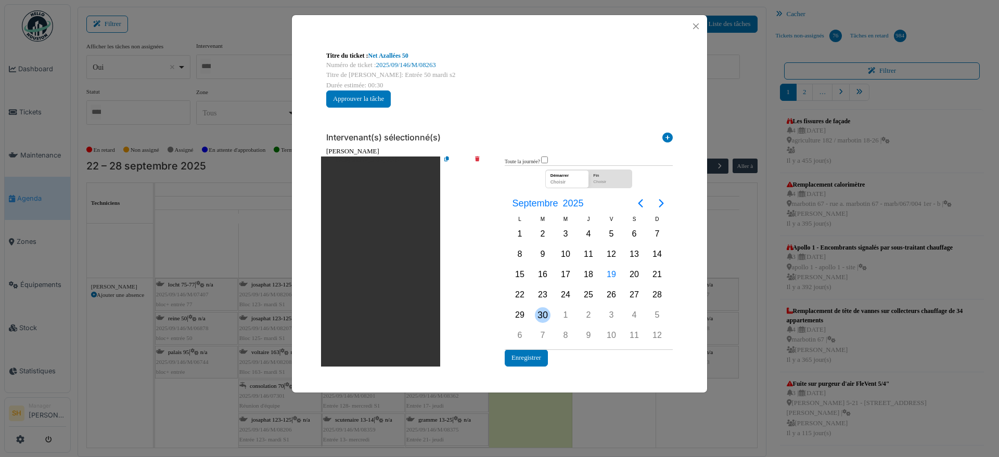
click at [541, 316] on div "30" at bounding box center [543, 315] width 16 height 16
click at [529, 362] on button "Enregistrer" at bounding box center [525, 357] width 43 height 17
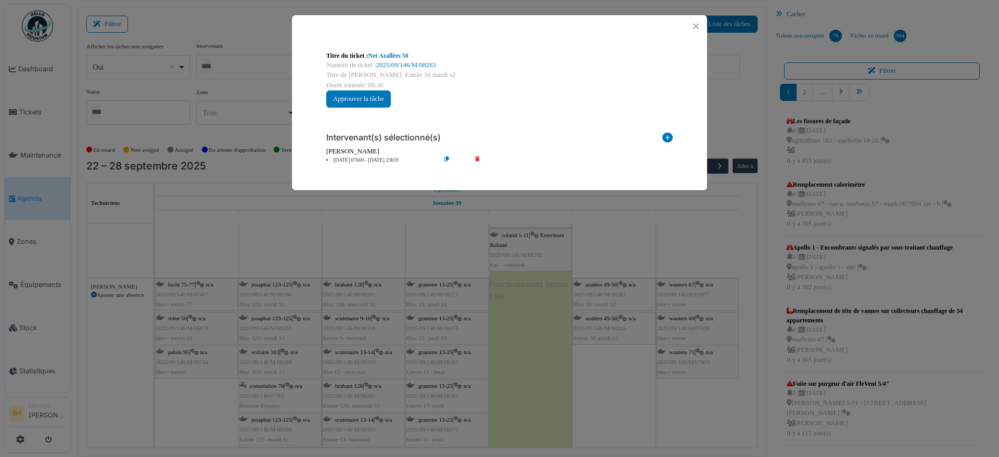
click at [629, 379] on div "Titre du ticket : Net Azallées 50 Numéro de ticket : 2025/09/146/M/08263 Titre …" at bounding box center [499, 228] width 999 height 457
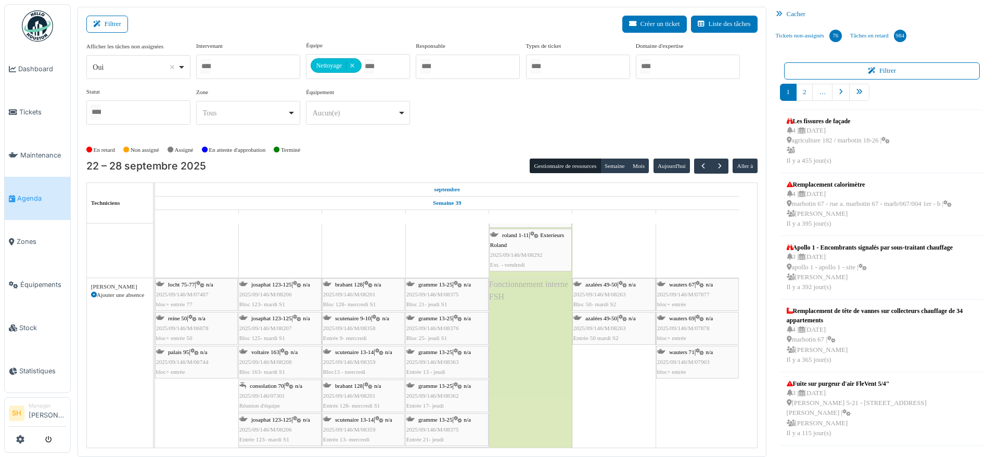
click at [683, 282] on span "wauters 67" at bounding box center [681, 284] width 25 height 6
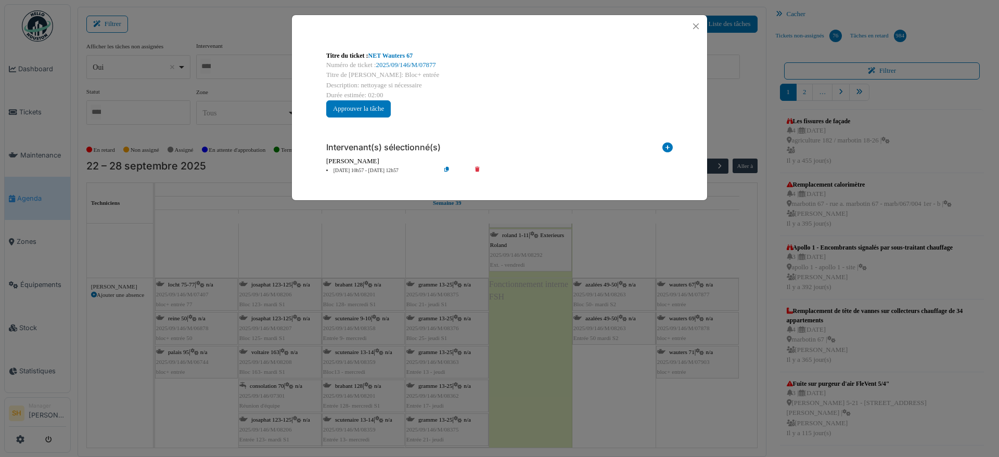
click at [446, 168] on icon at bounding box center [455, 171] width 30 height 8
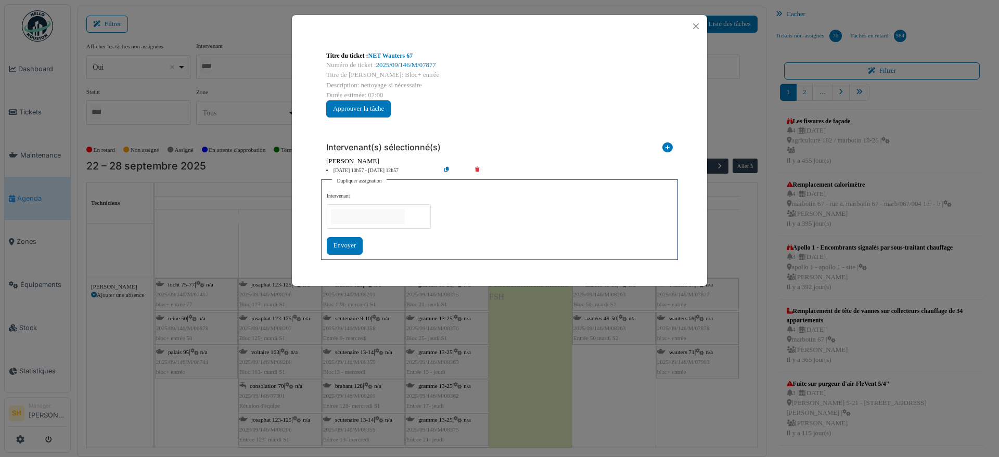
click at [498, 130] on div "Intervenant(s) sélectionné(s) Technicien interne Prestataire externe Gestionnai…" at bounding box center [499, 197] width 363 height 142
click at [543, 139] on div "Intervenant(s) sélectionné(s)" at bounding box center [499, 145] width 346 height 22
click at [426, 103] on div "Titre du ticket : NET [PERSON_NAME] 67 Numéro de ticket : 2025/09/146/M/07877 T…" at bounding box center [499, 84] width 363 height 83
click at [359, 168] on li "[DATE] 10h57 - [DATE] 12h57" at bounding box center [380, 171] width 119 height 8
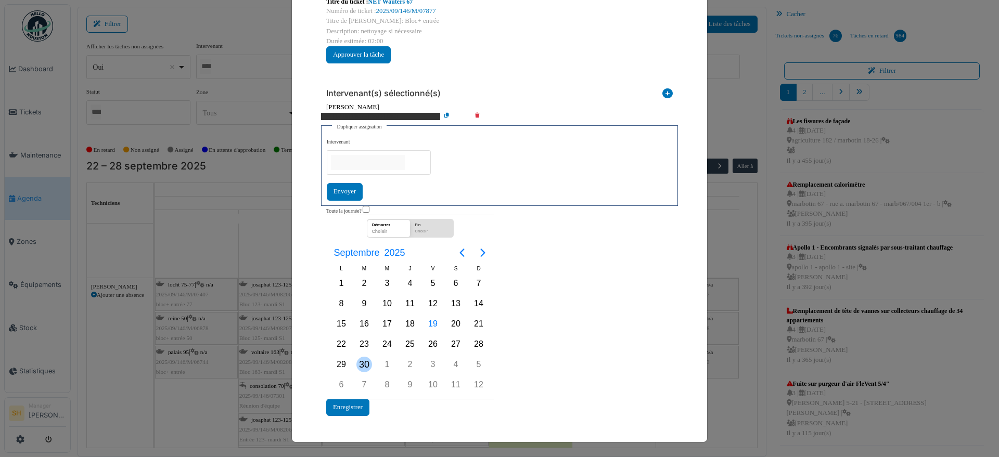
click at [356, 362] on div "30" at bounding box center [364, 365] width 16 height 16
click at [338, 411] on button "Enregistrer" at bounding box center [347, 407] width 43 height 17
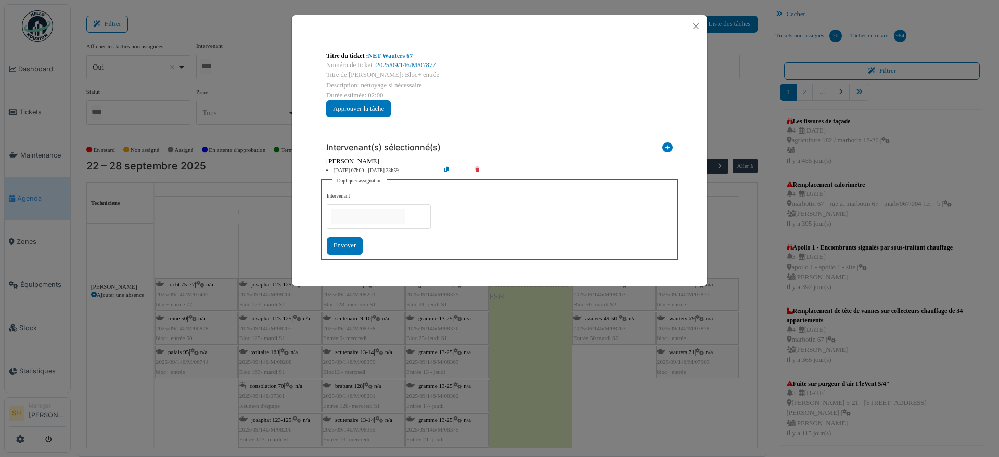
click at [602, 366] on div "Titre du ticket : NET [PERSON_NAME] 67 Numéro de ticket : 2025/09/146/M/07877 T…" at bounding box center [499, 228] width 999 height 457
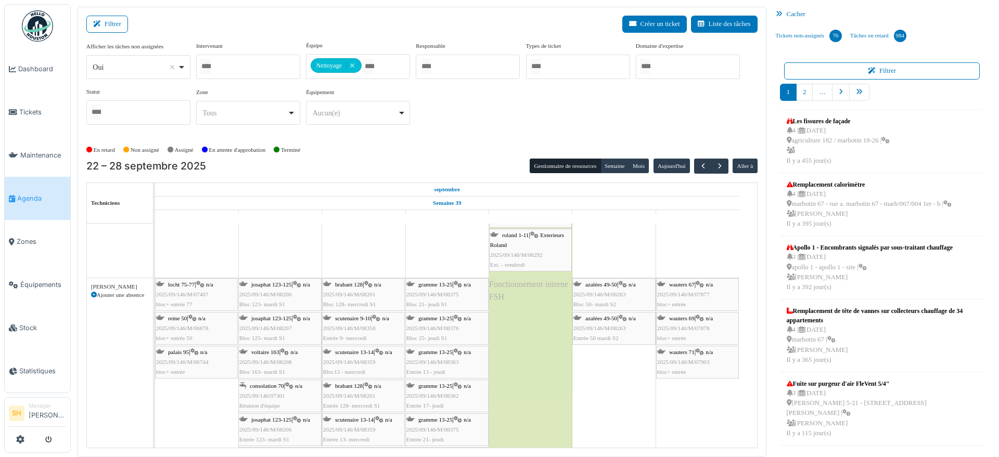
click at [680, 317] on span "wauters 69" at bounding box center [681, 318] width 25 height 6
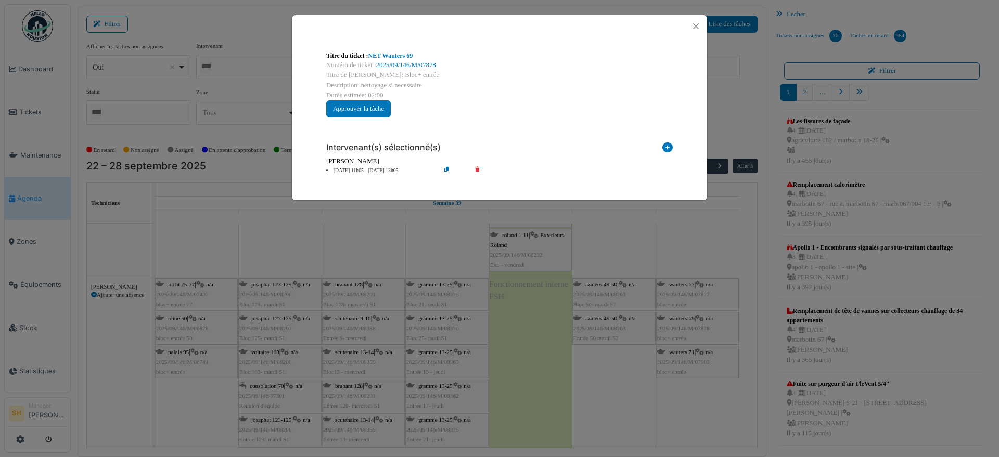
click at [354, 170] on li "[DATE] 11h05 - [DATE] 13h05" at bounding box center [380, 171] width 119 height 8
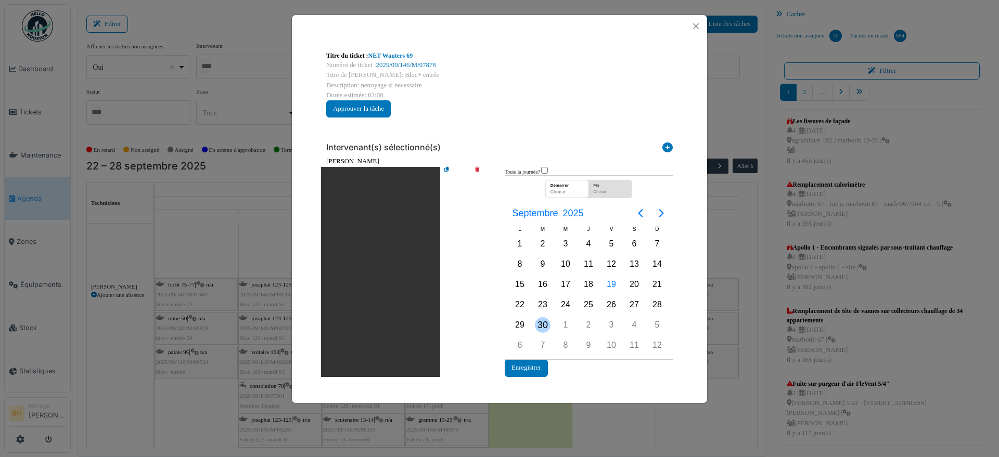
click at [545, 326] on div "30" at bounding box center [543, 325] width 16 height 16
click at [540, 368] on button "Enregistrer" at bounding box center [525, 367] width 43 height 17
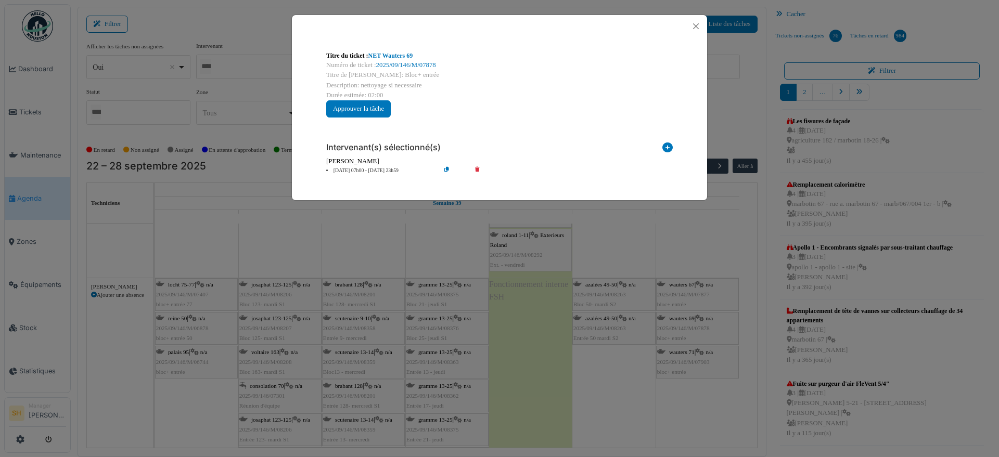
click at [689, 353] on div "Titre du ticket : NET [PERSON_NAME] 69 Numéro de ticket : 2025/09/146/M/07878 T…" at bounding box center [499, 228] width 999 height 457
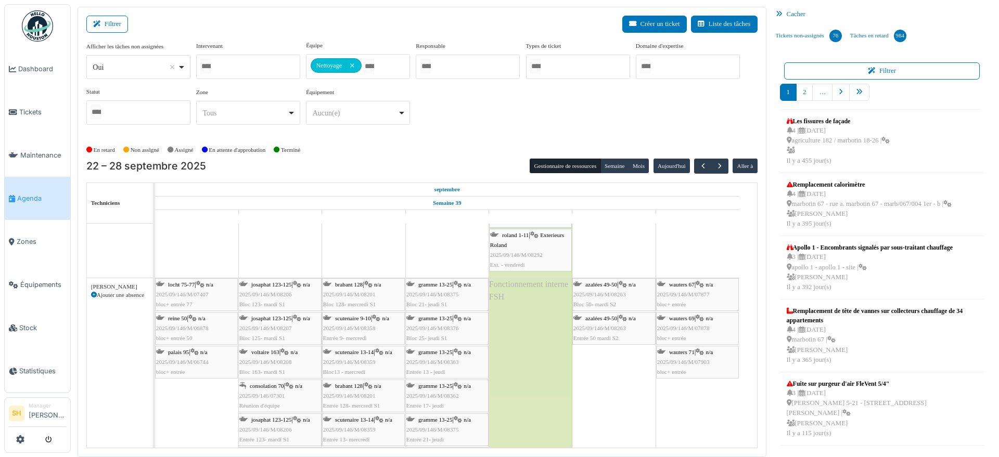
click at [689, 353] on span "wauters 71" at bounding box center [681, 352] width 25 height 6
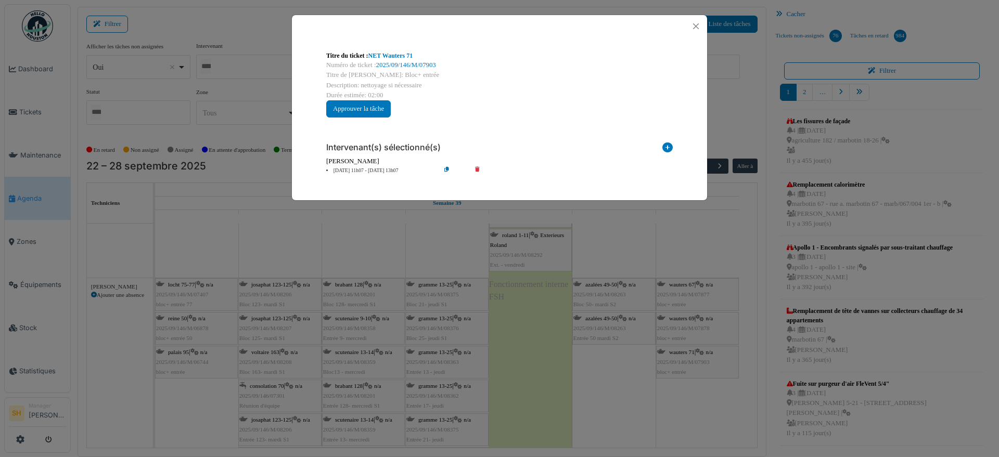
click at [359, 171] on li "[DATE] 11h07 - [DATE] 13h07" at bounding box center [380, 171] width 119 height 8
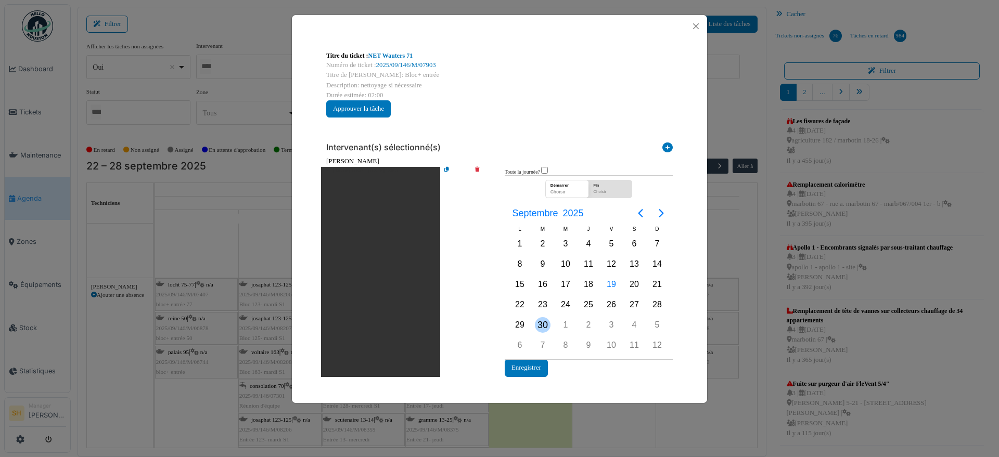
click at [541, 320] on div "30" at bounding box center [543, 325] width 16 height 16
drag, startPoint x: 541, startPoint y: 320, endPoint x: 539, endPoint y: 339, distance: 19.4
click at [541, 321] on div "30" at bounding box center [543, 325] width 16 height 16
click at [522, 368] on button "Enregistrer" at bounding box center [525, 367] width 43 height 17
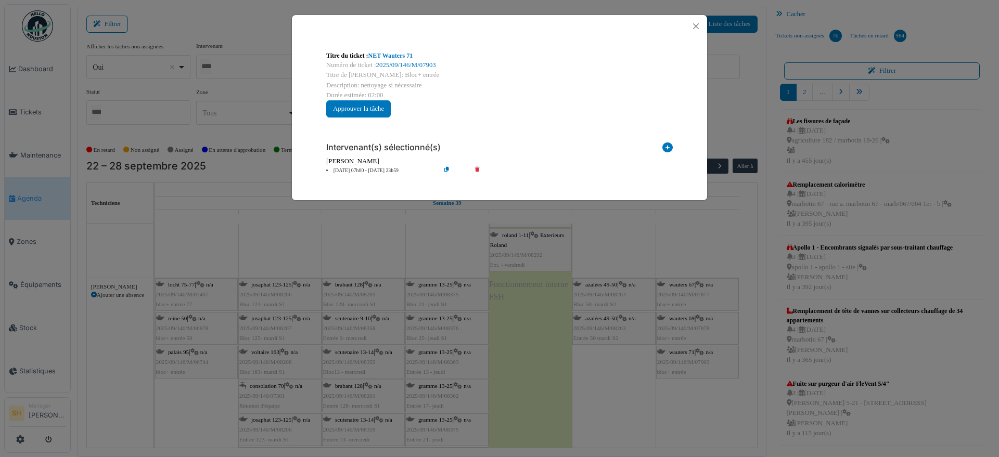
click at [643, 398] on div "Titre du ticket : NET [PERSON_NAME] 71 Numéro de ticket : 2025/09/146/M/07903 T…" at bounding box center [499, 228] width 999 height 457
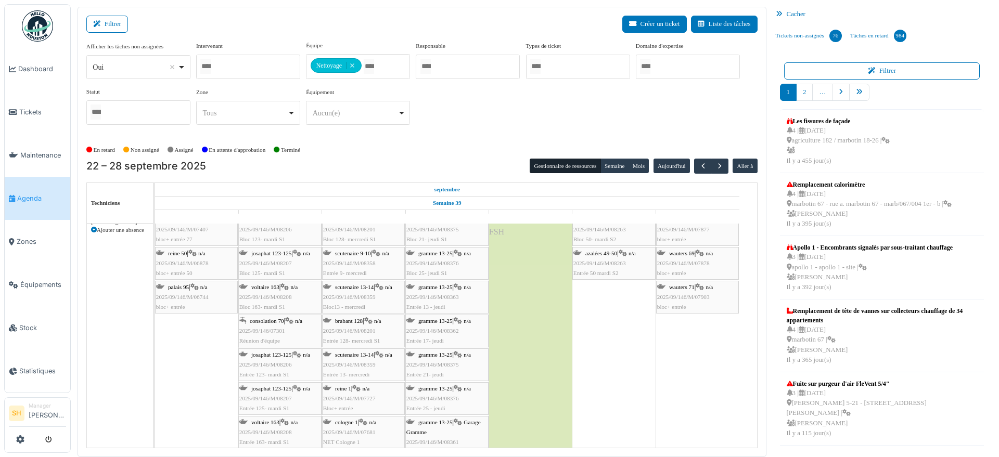
scroll to position [1885, 0]
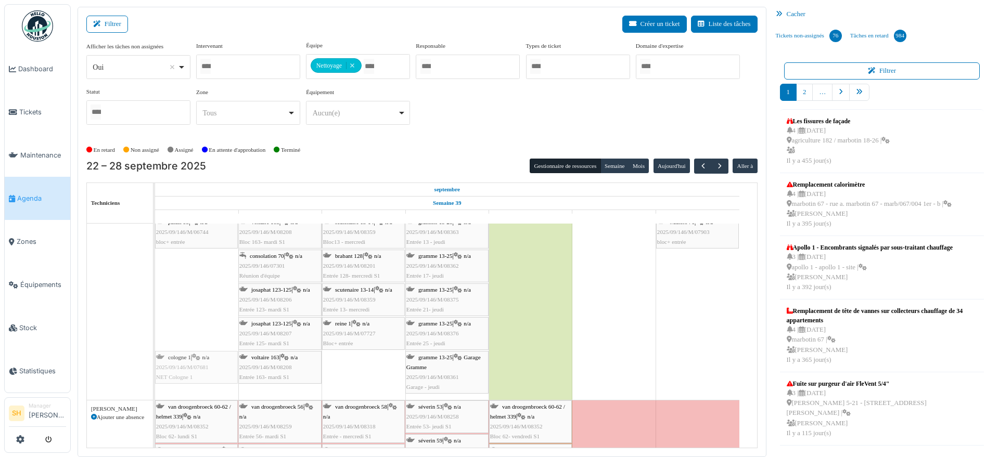
drag, startPoint x: 358, startPoint y: 370, endPoint x: 230, endPoint y: 305, distance: 143.5
click at [230, 305] on div "apollo 1 Permanence sur site apollo 1 Permanence sur site apollo 1 Permanence s…" at bounding box center [456, 172] width 602 height 3668
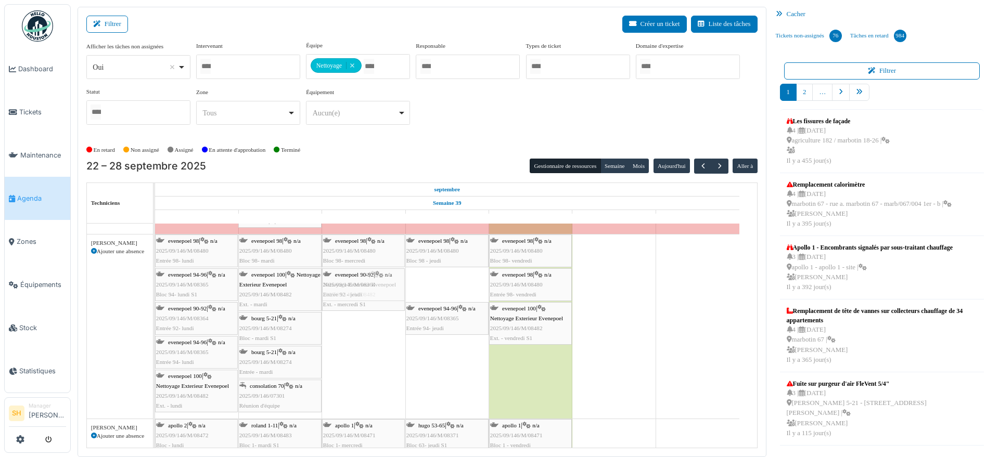
drag, startPoint x: 441, startPoint y: 284, endPoint x: 367, endPoint y: 268, distance: 75.5
click at [155, 268] on div "evenepoel 98 | n/a 2025/09/146/M/08480 Entrée 98- lundi evenepoel 98 | n/a 2025…" at bounding box center [155, 327] width 0 height 184
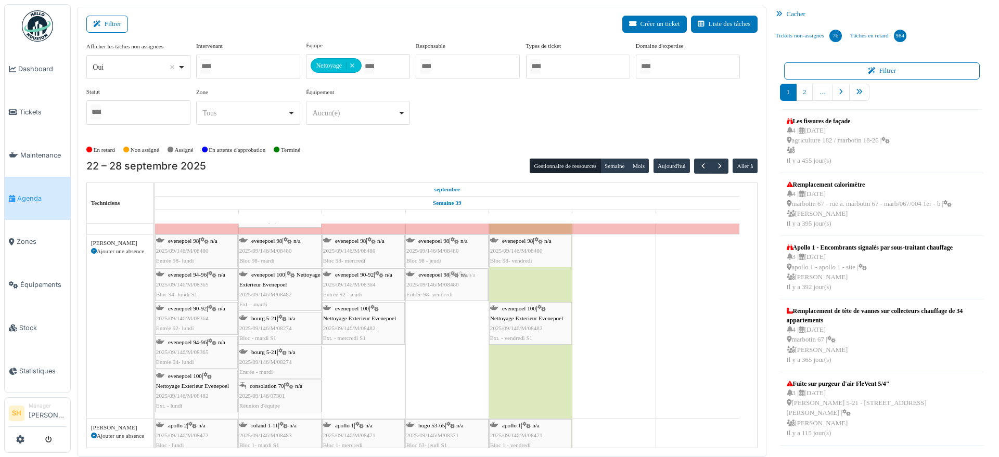
drag, startPoint x: 535, startPoint y: 284, endPoint x: 450, endPoint y: 314, distance: 90.1
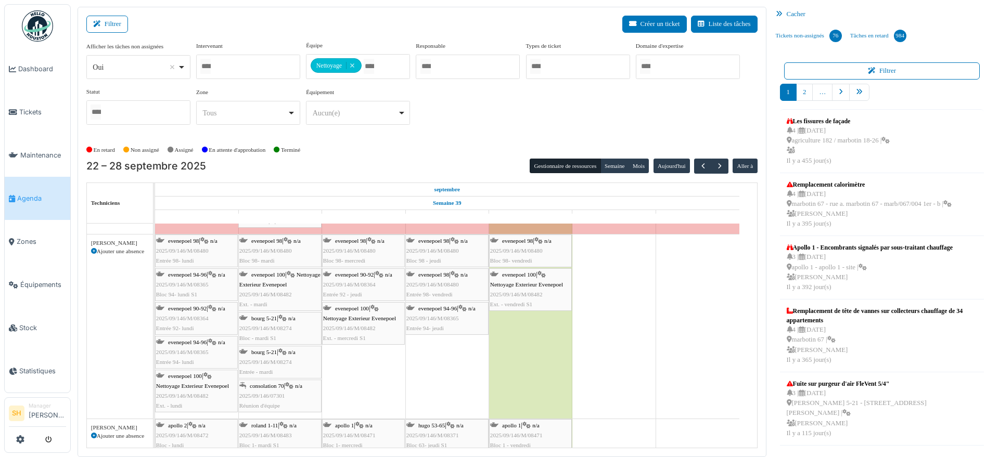
click at [527, 239] on span "evenepoel 98" at bounding box center [517, 241] width 31 height 6
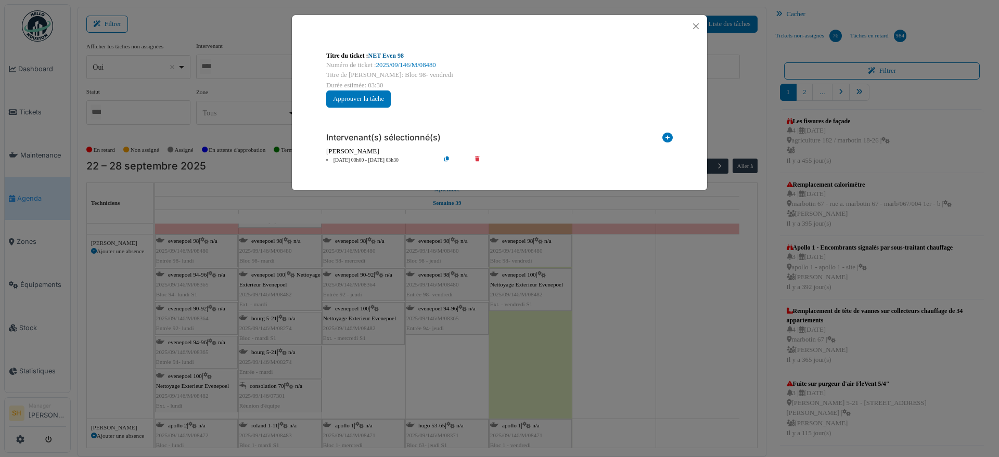
click at [389, 54] on link "NET Even 98" at bounding box center [385, 55] width 35 height 7
drag, startPoint x: 628, startPoint y: 285, endPoint x: 617, endPoint y: 280, distance: 12.6
click at [627, 281] on div "Titre du ticket : NET Even 98 Numéro de ticket : 2025/09/146/M/08480 Titre de l…" at bounding box center [499, 228] width 999 height 457
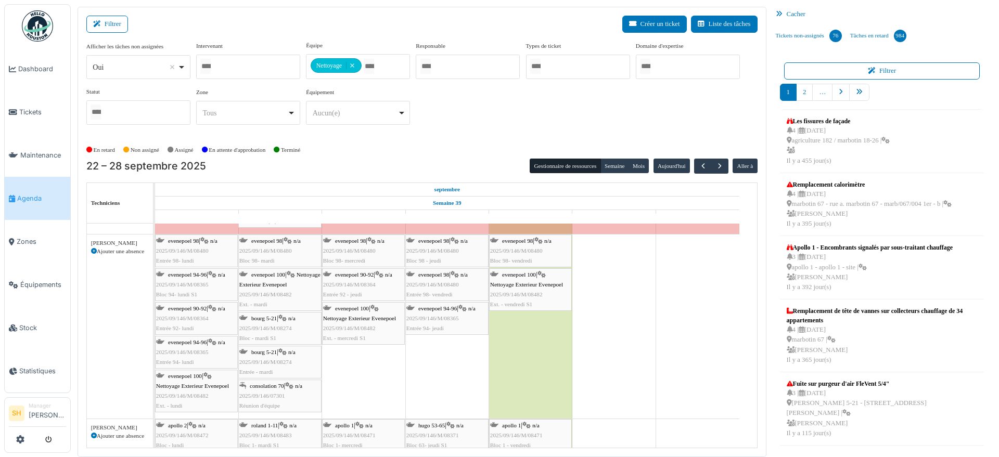
click at [535, 276] on span "evenepoel 100" at bounding box center [519, 274] width 34 height 6
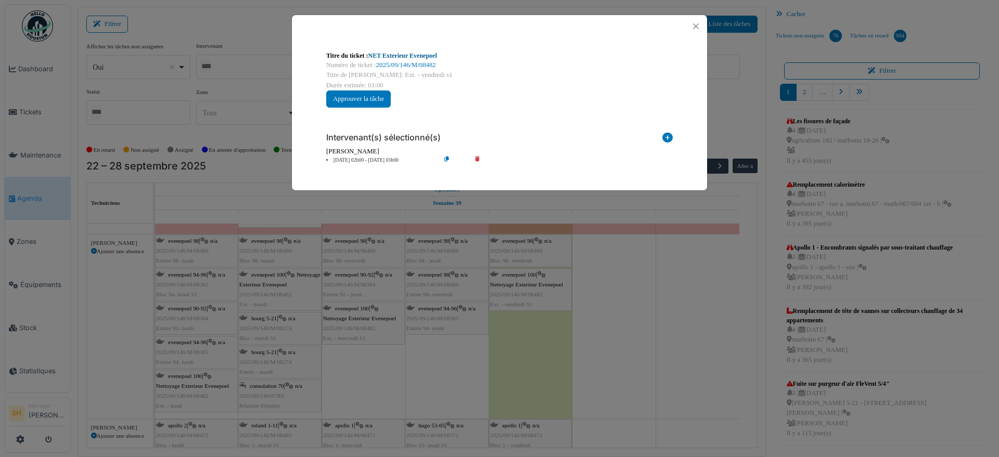
click at [393, 54] on link "NET Exterieur Evenepoel" at bounding box center [402, 55] width 69 height 7
click at [686, 294] on div "Titre du ticket : NET Exterieur Evenepoel Numéro de ticket : 2025/09/146/M/0848…" at bounding box center [499, 228] width 999 height 457
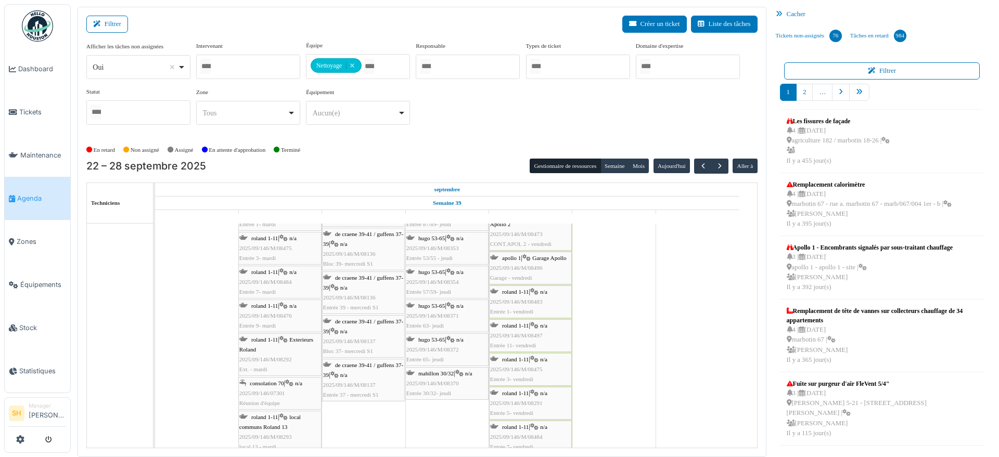
scroll to position [2709, 0]
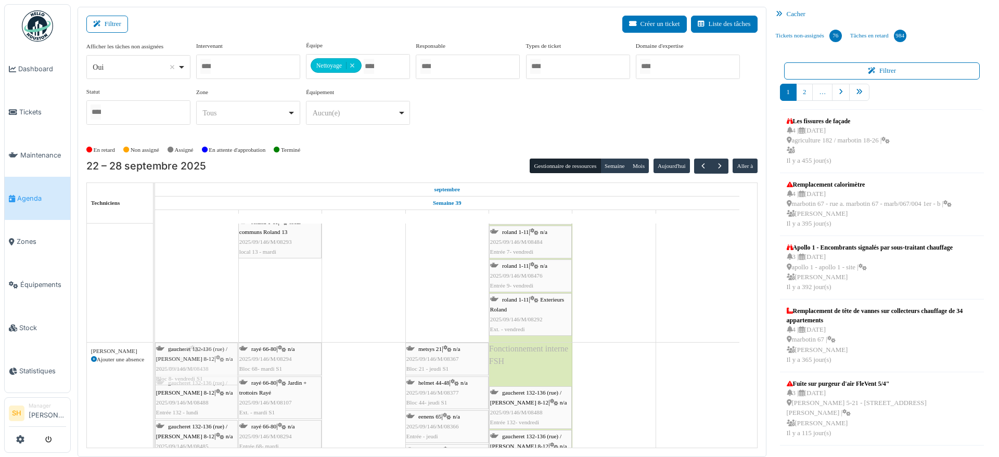
drag, startPoint x: 535, startPoint y: 364, endPoint x: 207, endPoint y: 378, distance: 328.5
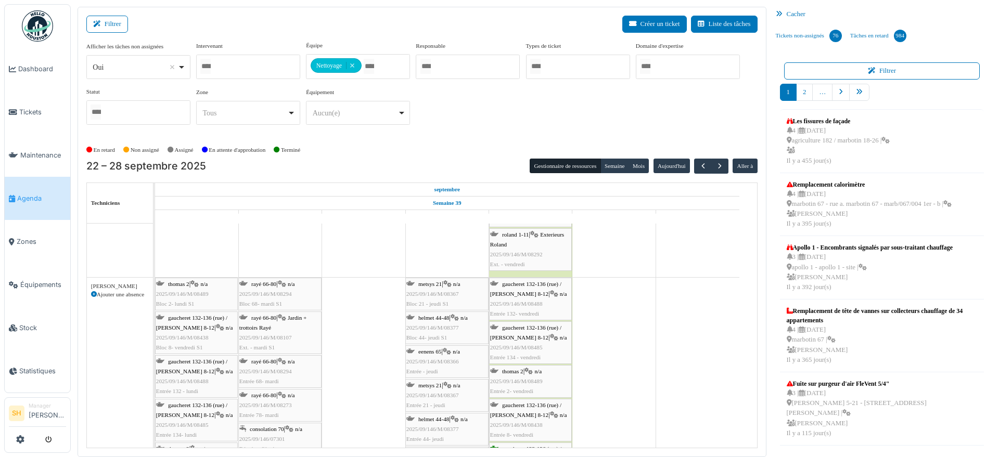
click at [516, 285] on span "gaucheret 132-136 (rue) / [PERSON_NAME] 8-12" at bounding box center [525, 289] width 71 height 16
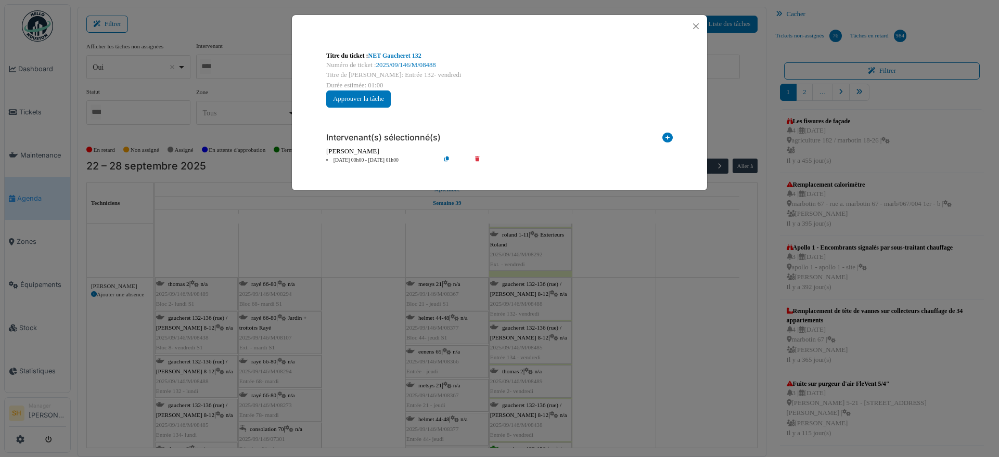
click at [410, 50] on div "Titre du ticket : NET Gaucheret 132 Numéro de ticket : 2025/09/146/M/08488 Titr…" at bounding box center [499, 79] width 363 height 73
click at [402, 54] on link "NET Gaucheret 132" at bounding box center [394, 55] width 53 height 7
drag, startPoint x: 627, startPoint y: 379, endPoint x: 560, endPoint y: 362, distance: 69.2
click at [625, 379] on div "Titre du ticket : NET Gaucheret 132 Numéro de ticket : 2025/09/146/M/08488 Titr…" at bounding box center [499, 228] width 999 height 457
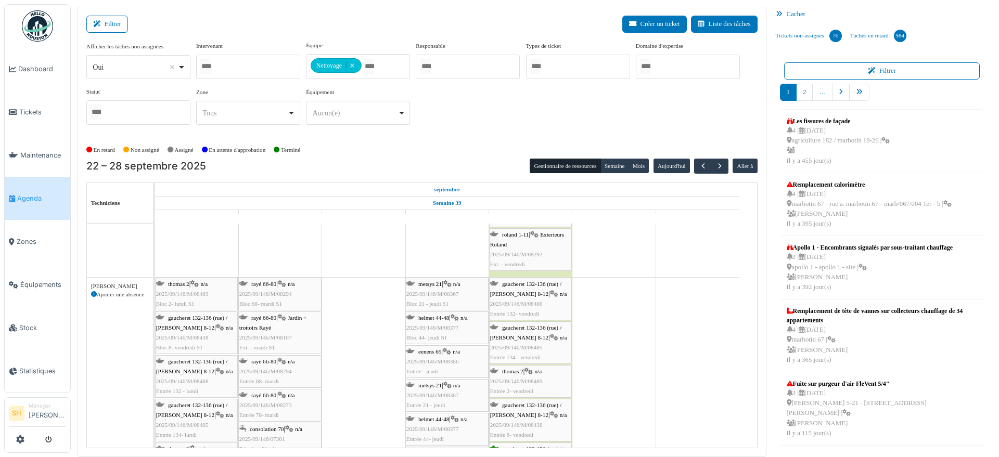
click at [517, 330] on div "gaucheret 132-136 (rue) / thomas 8-12 | n/a 2025/09/146/M/08485 Entrée 134 - ve…" at bounding box center [530, 343] width 81 height 40
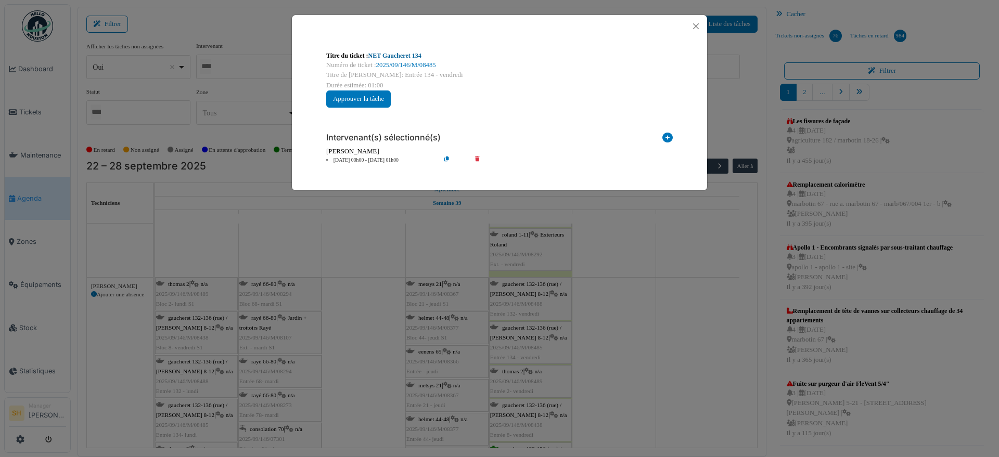
click at [405, 56] on link "NET Gaucheret 134" at bounding box center [394, 55] width 53 height 7
drag, startPoint x: 646, startPoint y: 349, endPoint x: 595, endPoint y: 341, distance: 51.7
click at [644, 348] on div "Titre du ticket : NET Gaucheret 134 Numéro de ticket : 2025/09/146/M/08485 Titr…" at bounding box center [499, 228] width 999 height 457
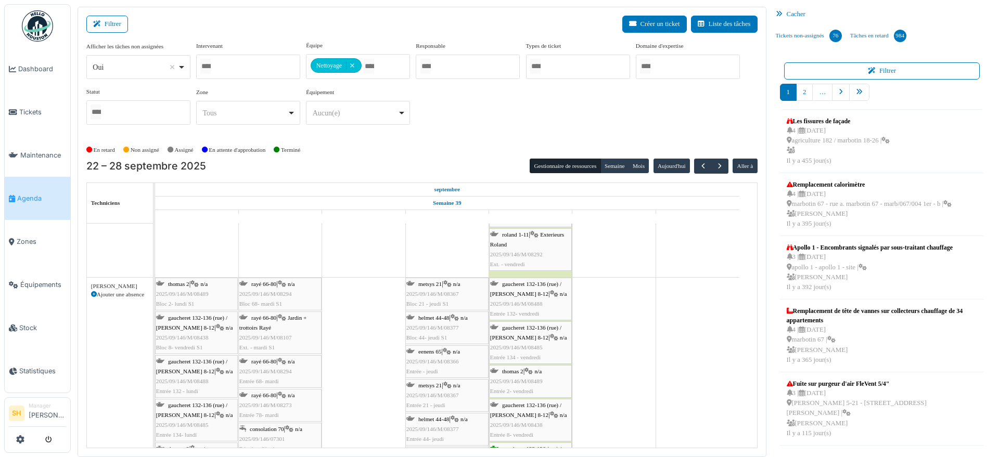
scroll to position [2970, 0]
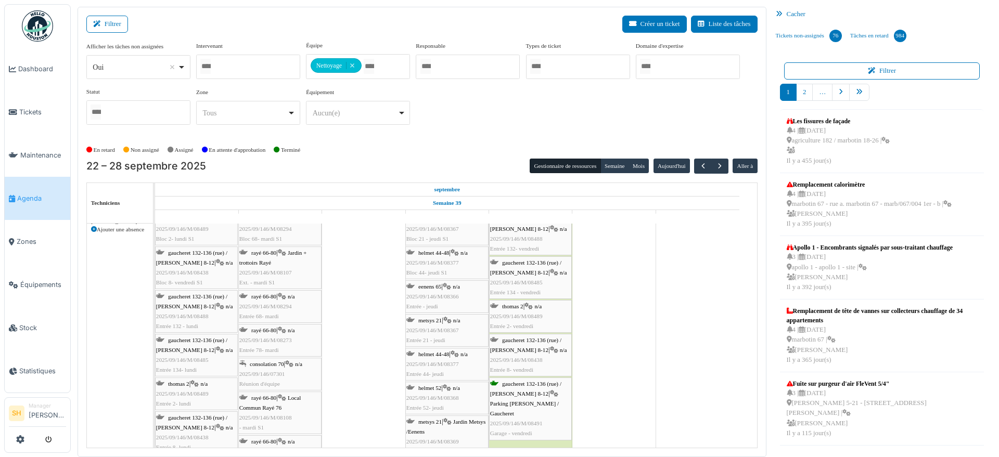
click at [517, 308] on span "thomas 2" at bounding box center [512, 306] width 21 height 6
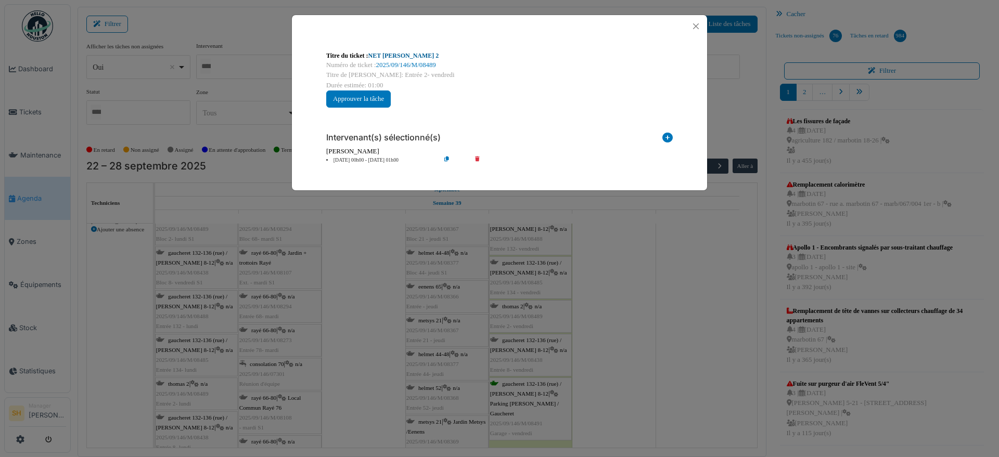
click at [393, 56] on link "NET Thomas 2" at bounding box center [403, 55] width 71 height 7
click at [612, 387] on div "Titre du ticket : NET Thomas 2 Numéro de ticket : 2025/09/146/M/08489 Titre de …" at bounding box center [499, 228] width 999 height 457
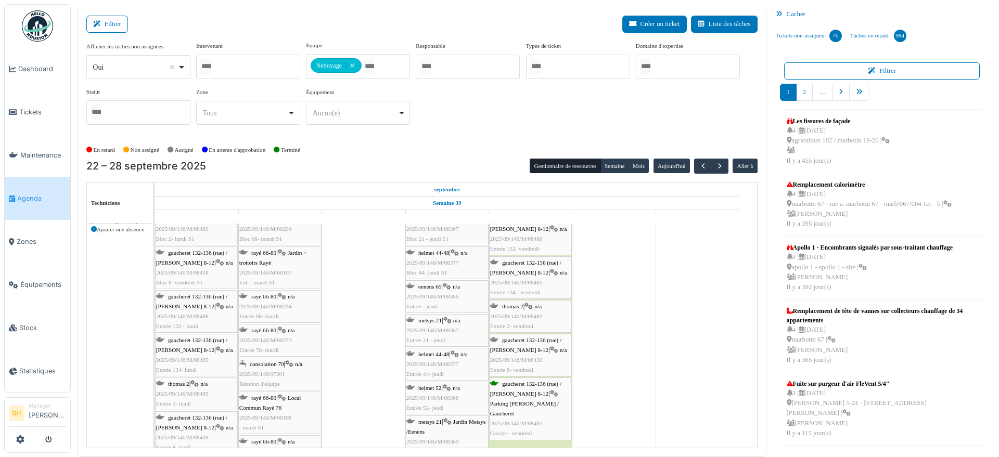
click at [520, 344] on div "gaucheret 132-136 (rue) / thomas 8-12 | n/a 2025/09/146/M/08438 Entrée 8- vendr…" at bounding box center [530, 355] width 81 height 40
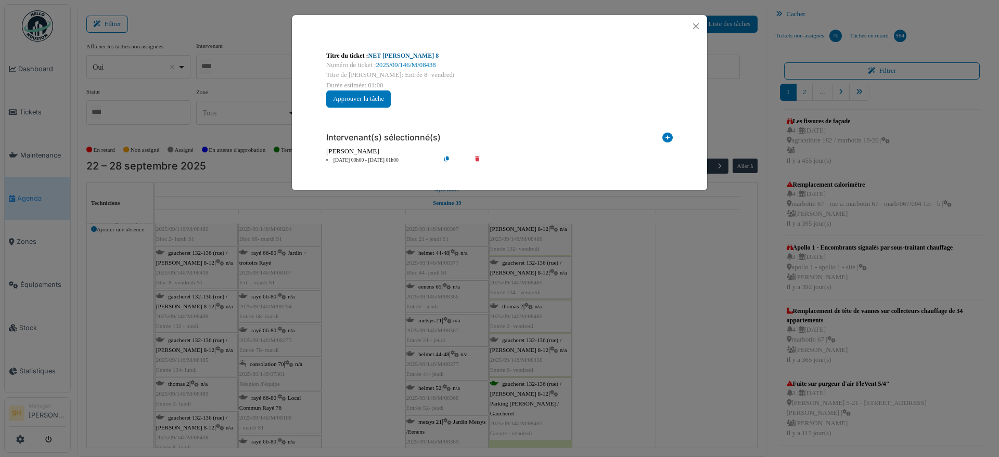
click at [380, 53] on link "NET Thomas 8" at bounding box center [403, 55] width 71 height 7
click at [673, 297] on div "Titre du ticket : NET Thomas 8 Numéro de ticket : 2025/09/146/M/08438 Titre de …" at bounding box center [499, 228] width 999 height 457
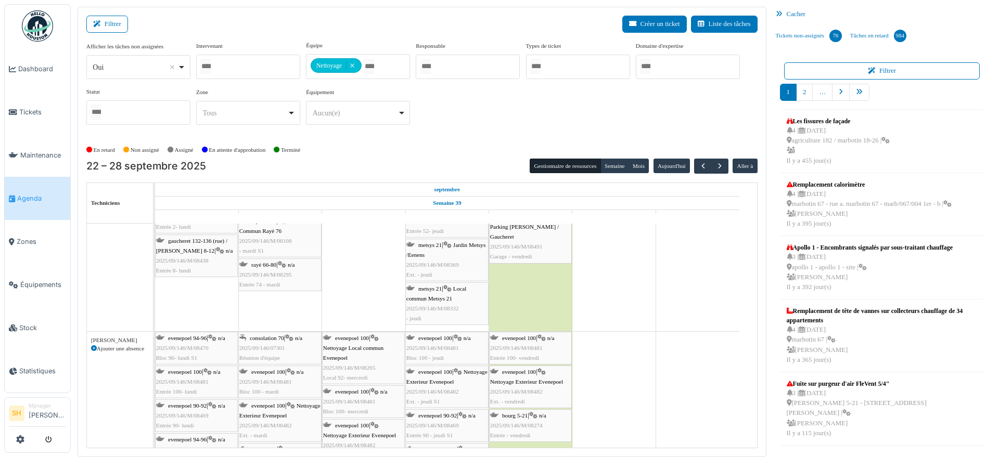
scroll to position [3185, 0]
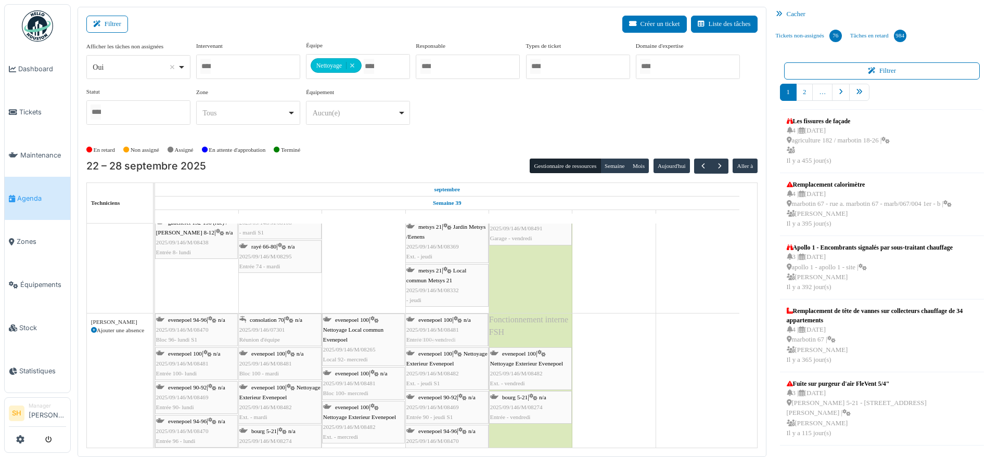
drag, startPoint x: 508, startPoint y: 317, endPoint x: 453, endPoint y: 338, distance: 58.7
click at [155, 338] on div "evenepoel 94-96 | n/a 2025/09/146/M/08470 Bloc 96- lundi S1 consolation 70 | n/…" at bounding box center [155, 406] width 0 height 184
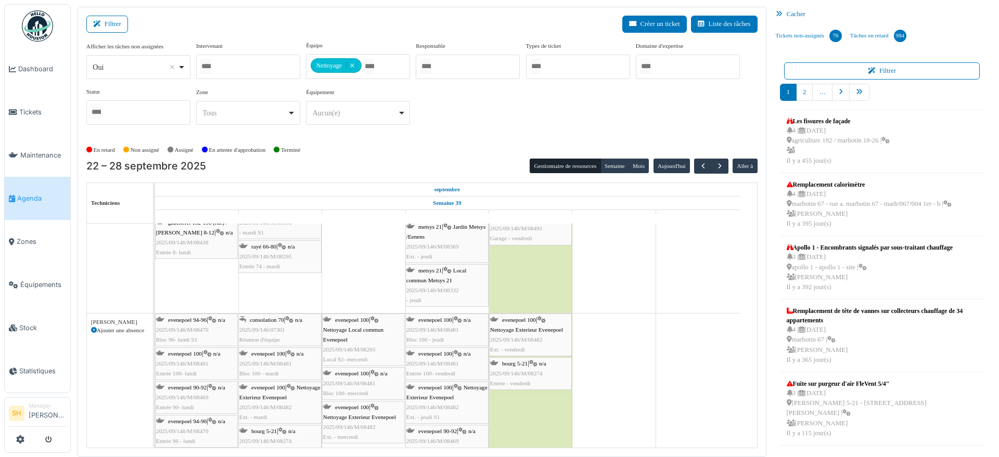
click at [518, 361] on span "bourg 5-21" at bounding box center [514, 363] width 25 height 6
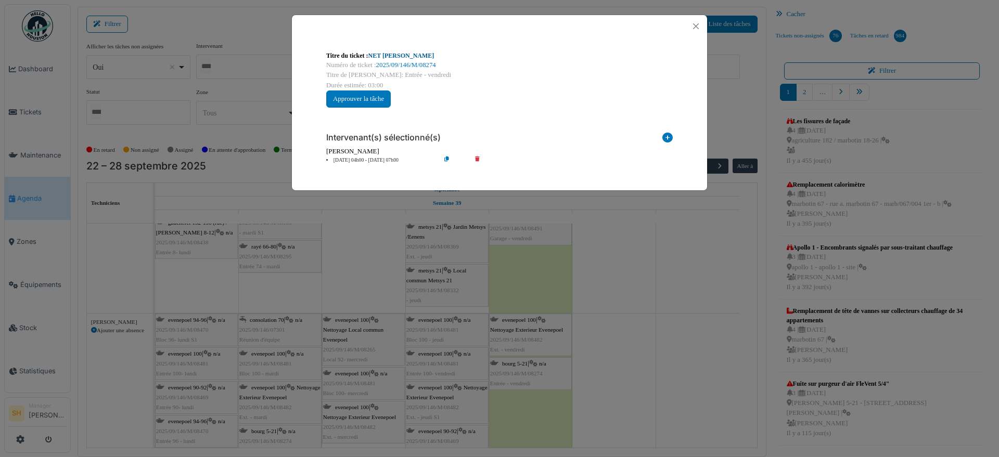
click at [397, 53] on link "NET C. Bourg" at bounding box center [401, 55] width 66 height 7
click at [594, 307] on div "Titre du ticket : NET C. Bourg Numéro de ticket : 2025/09/146/M/08274 Titre de …" at bounding box center [499, 228] width 999 height 457
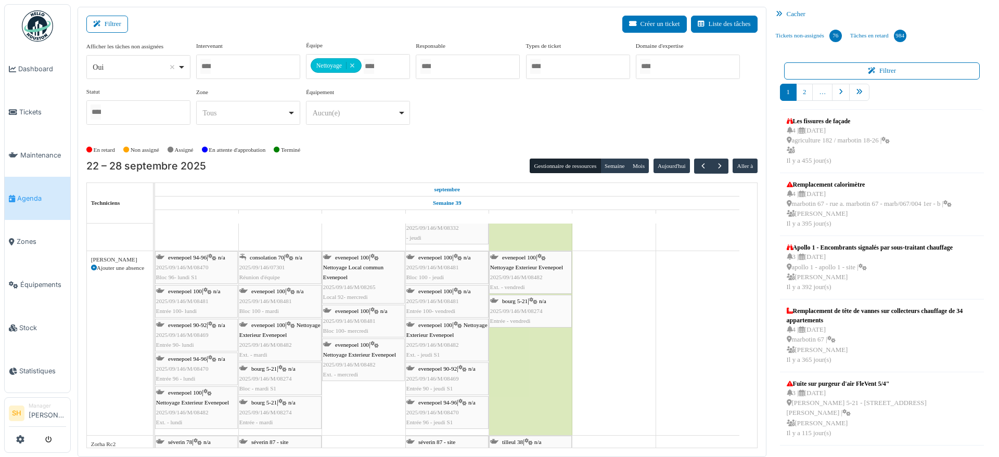
scroll to position [3197, 0]
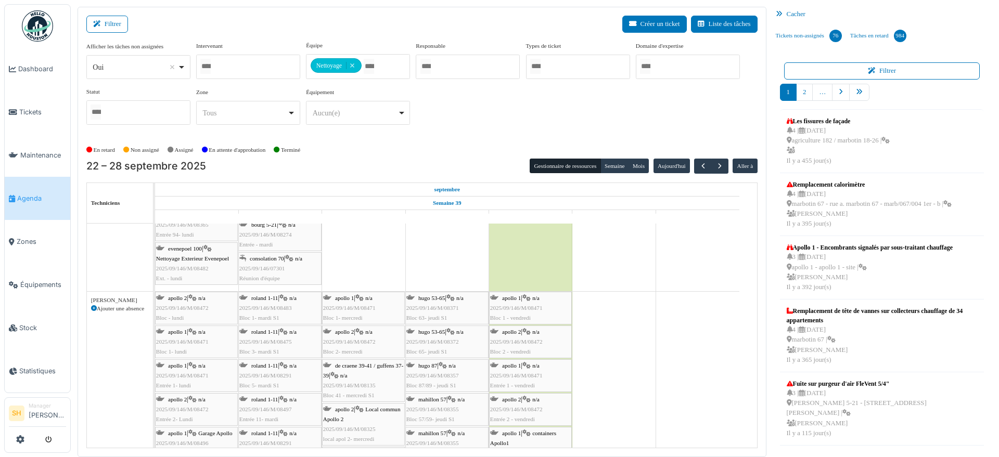
click at [237, 66] on div at bounding box center [248, 67] width 104 height 24
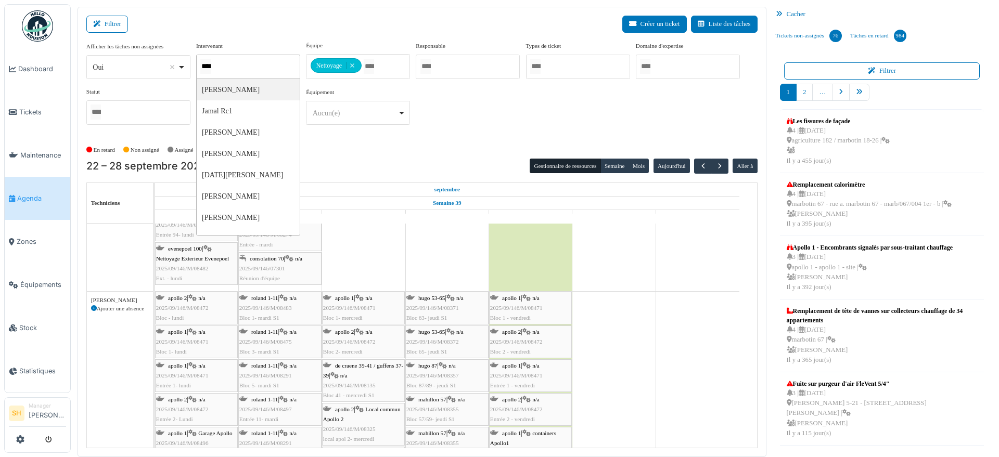
type input "*****"
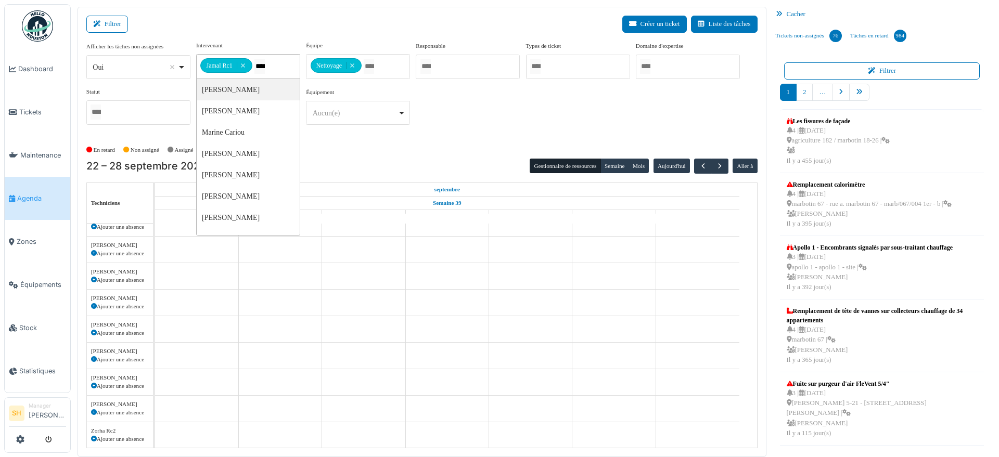
type input "*****"
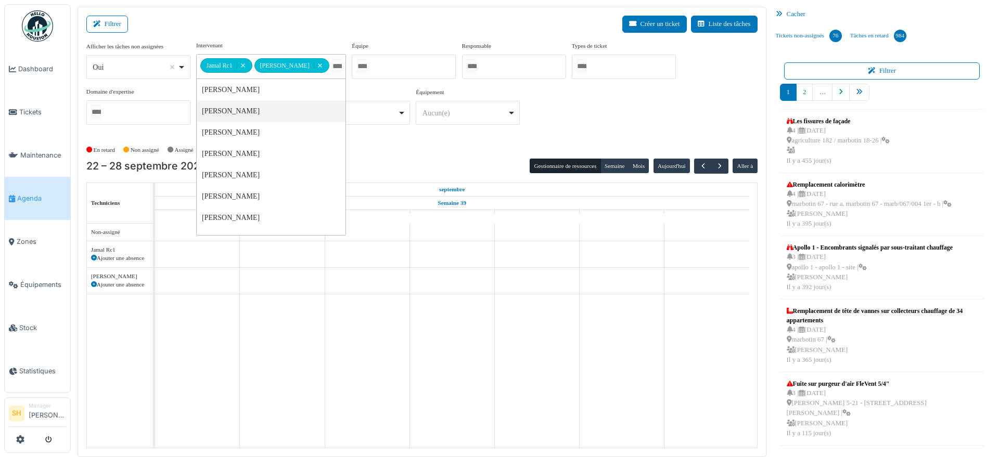
click at [406, 141] on div "En retard Non assigné [GEOGRAPHIC_DATA] En attente d'approbation Terminé" at bounding box center [421, 149] width 671 height 17
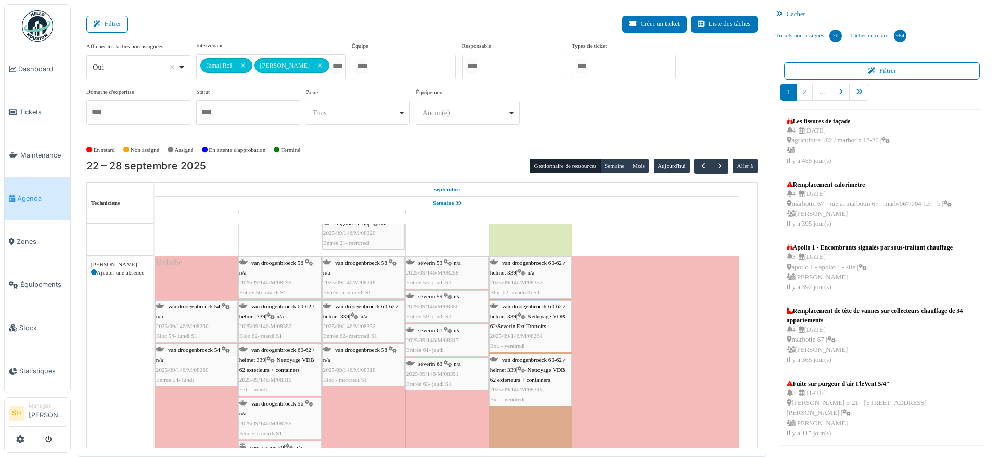
drag, startPoint x: 209, startPoint y: 286, endPoint x: 206, endPoint y: 242, distance: 43.2
click at [206, 242] on div "apollo 1 Permanence sur site apollo 1 Permanence sur site apollo 1 Permanence s…" at bounding box center [456, 255] width 602 height 450
drag, startPoint x: 213, startPoint y: 282, endPoint x: 213, endPoint y: 260, distance: 22.9
click at [213, 260] on div "Fonctionnement interne FSH Maladie van droogenbroeck 54 | n/a 2025/09/146/M/082…" at bounding box center [447, 369] width 584 height 224
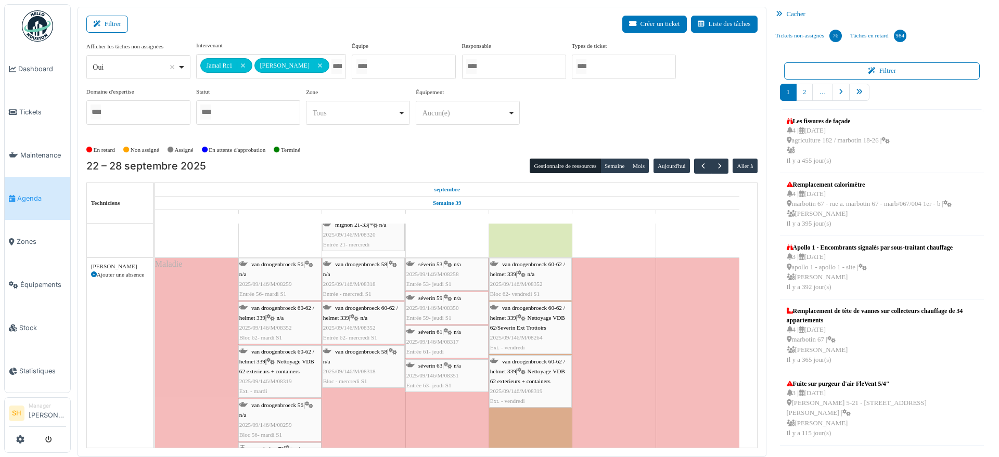
drag, startPoint x: 212, startPoint y: 277, endPoint x: 222, endPoint y: 242, distance: 36.6
click at [222, 242] on div "apollo 1 Permanence sur site apollo 1 Permanence sur site apollo 1 Permanence s…" at bounding box center [456, 257] width 602 height 450
drag, startPoint x: 282, startPoint y: 282, endPoint x: 283, endPoint y: 243, distance: 39.0
click at [283, 243] on div "apollo 1 Permanence sur site apollo 1 Permanence sur site apollo 1 Permanence s…" at bounding box center [456, 258] width 602 height 450
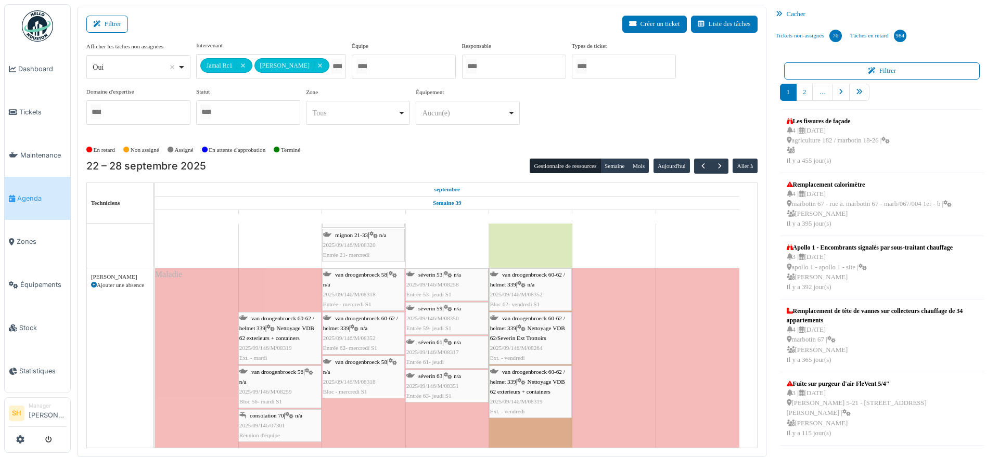
drag, startPoint x: 279, startPoint y: 294, endPoint x: 285, endPoint y: 263, distance: 31.8
click at [285, 263] on div "apollo 1 Permanence sur site apollo 1 Permanence sur site apollo 1 Permanence s…" at bounding box center [456, 245] width 602 height 407
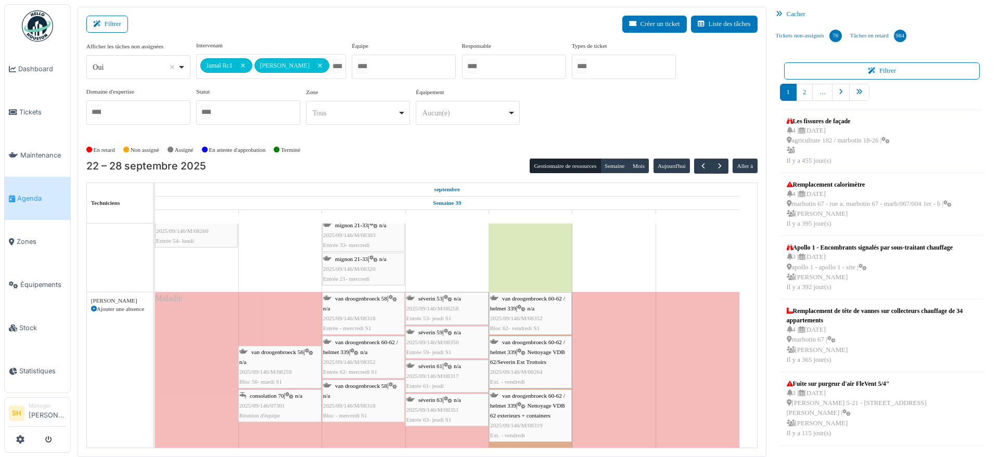
drag, startPoint x: 279, startPoint y: 317, endPoint x: 276, endPoint y: 282, distance: 34.4
click at [277, 275] on div "apollo 1 Permanence sur site apollo 1 Permanence sur site apollo 1 Permanence s…" at bounding box center [456, 257] width 602 height 383
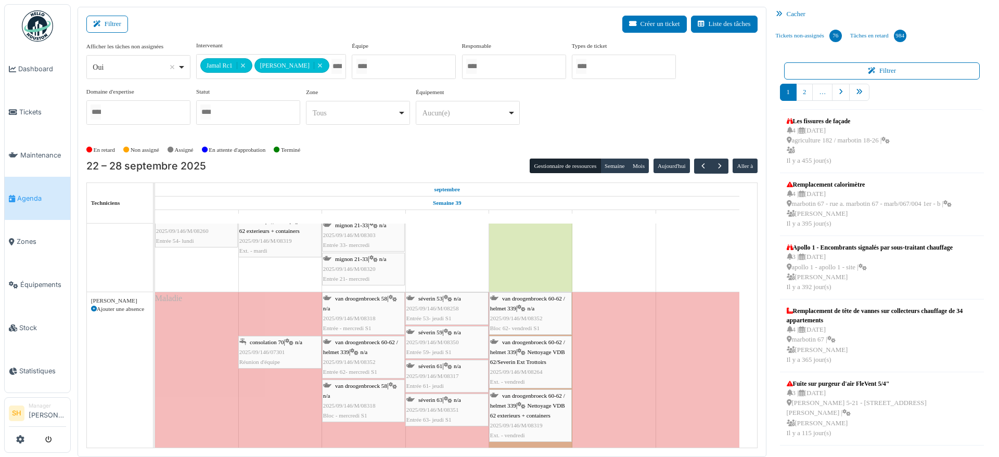
drag, startPoint x: 287, startPoint y: 320, endPoint x: 286, endPoint y: 274, distance: 46.3
click at [286, 274] on div "apollo 1 Permanence sur site apollo 1 Permanence sur site apollo 1 Permanence s…" at bounding box center [456, 257] width 602 height 383
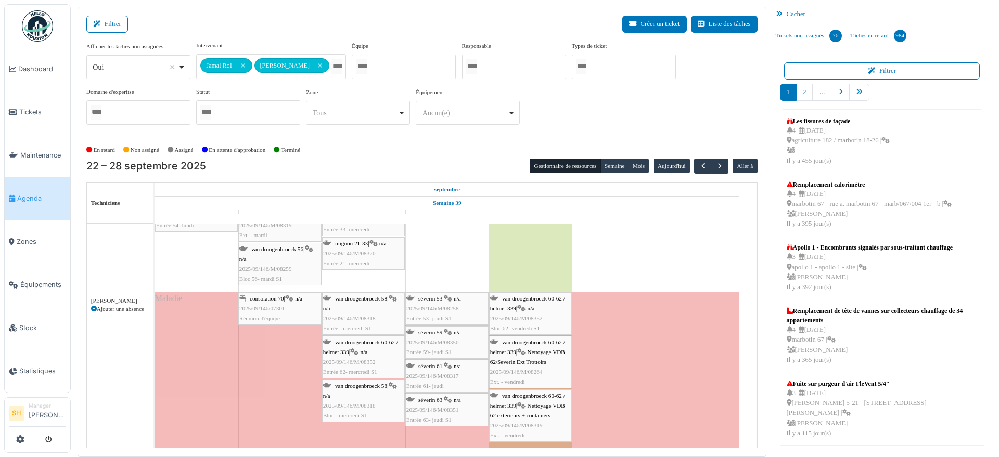
click at [279, 298] on span "consolation 70" at bounding box center [267, 298] width 34 height 6
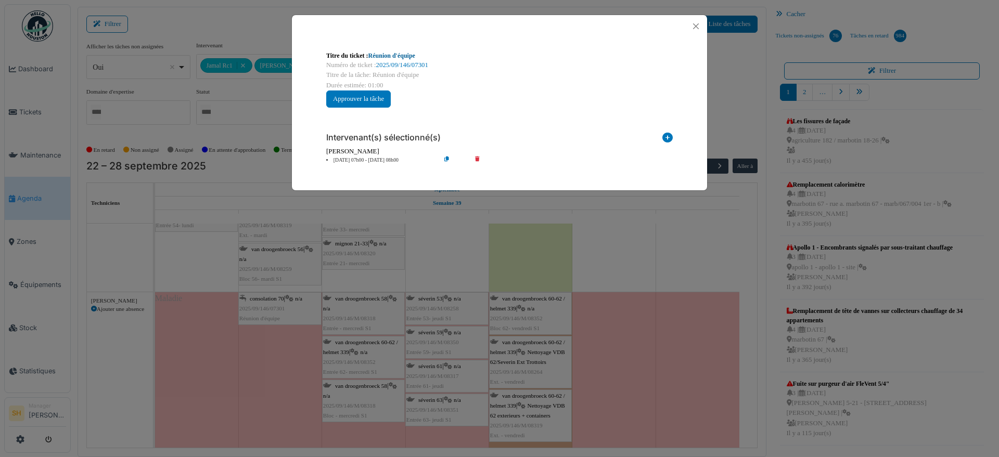
click at [384, 53] on link "Réunion d'équipe" at bounding box center [391, 55] width 47 height 7
click at [618, 252] on div "Titre du ticket : Réunion d'équipe Numéro de ticket : 2025/09/146/07301 Titre d…" at bounding box center [499, 228] width 999 height 457
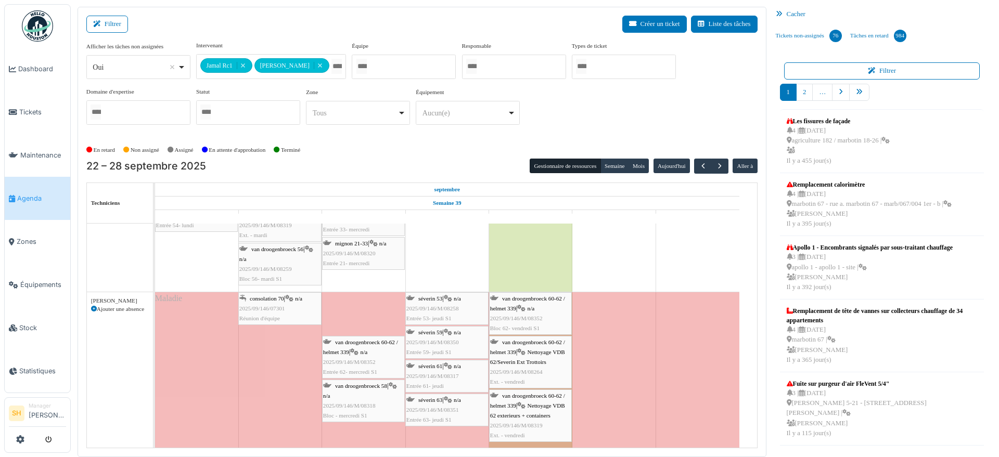
click at [384, 278] on div "apollo 1 Permanence sur site apollo 1 Permanence sur site apollo 1 Permanence s…" at bounding box center [456, 249] width 602 height 398
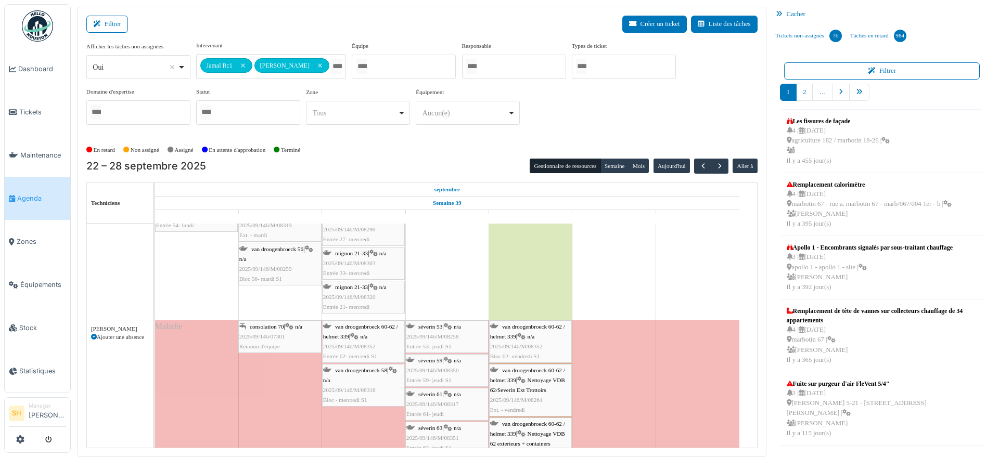
scroll to position [190, 0]
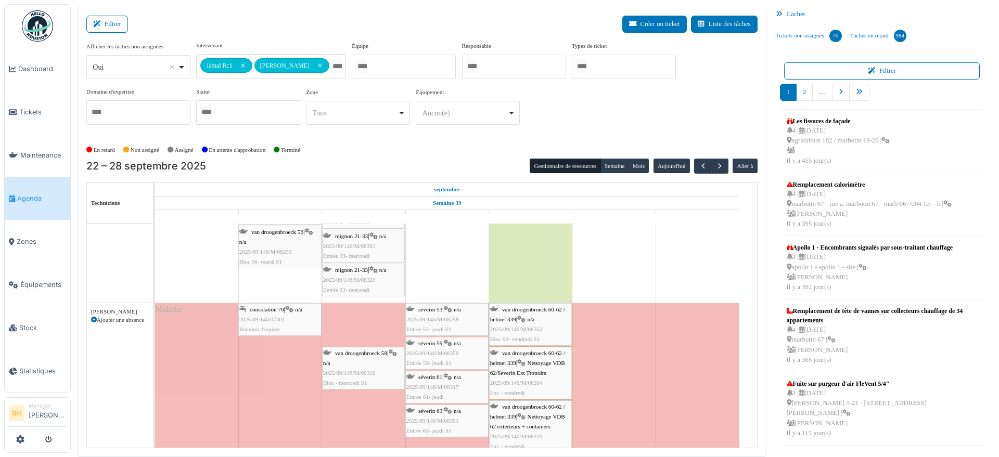
drag, startPoint x: 372, startPoint y: 322, endPoint x: 374, endPoint y: 289, distance: 32.8
click at [374, 289] on tbody "apollo 1 Permanence sur site apollo 1 Permanence sur site apollo 1 Permanence s…" at bounding box center [447, 246] width 584 height 426
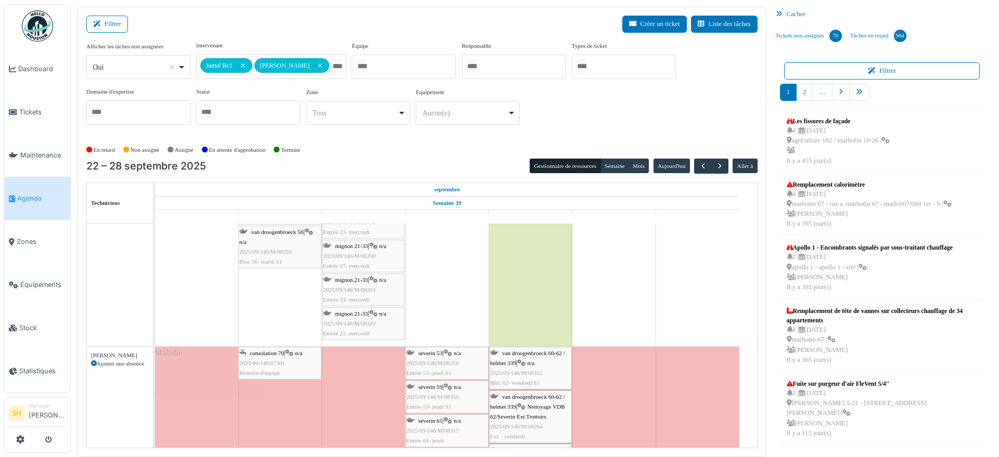
drag, startPoint x: 355, startPoint y: 364, endPoint x: 361, endPoint y: 325, distance: 38.9
click at [361, 325] on tbody "apollo 1 Permanence sur site apollo 1 Permanence sur site apollo 1 Permanence s…" at bounding box center [447, 268] width 584 height 470
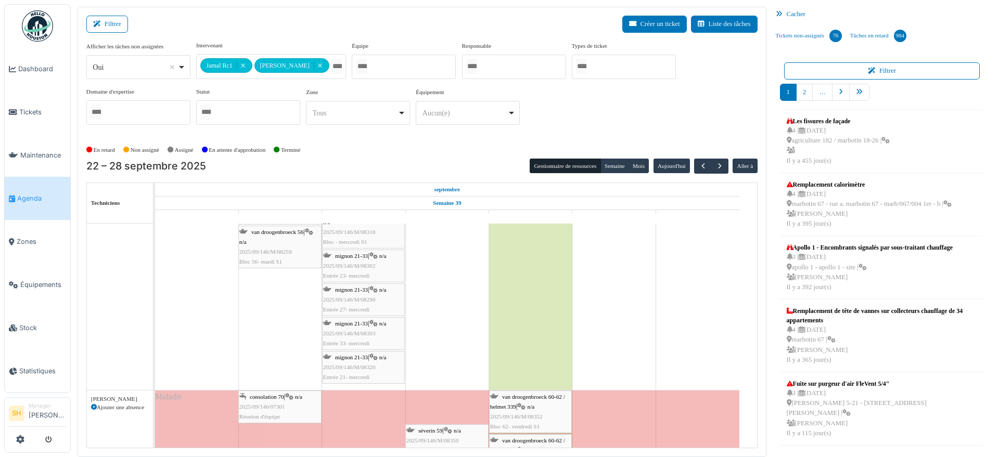
drag, startPoint x: 445, startPoint y: 406, endPoint x: 449, endPoint y: 355, distance: 51.1
click at [449, 355] on div "apollo 1 Permanence sur site apollo 1 Permanence sur site apollo 1 Permanence s…" at bounding box center [456, 290] width 602 height 514
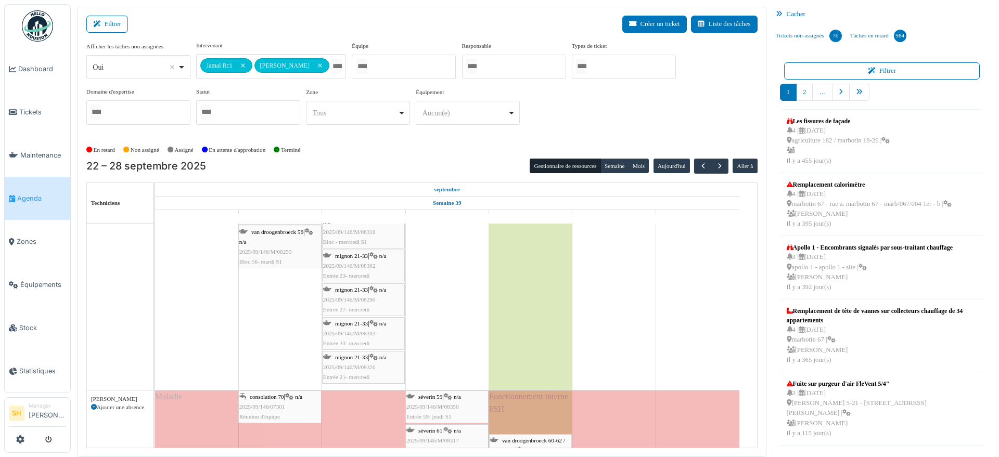
drag, startPoint x: 527, startPoint y: 405, endPoint x: 522, endPoint y: 365, distance: 41.0
click at [525, 361] on tbody "apollo 1 Permanence sur site apollo 1 Permanence sur site apollo 1 Permanence s…" at bounding box center [447, 290] width 584 height 514
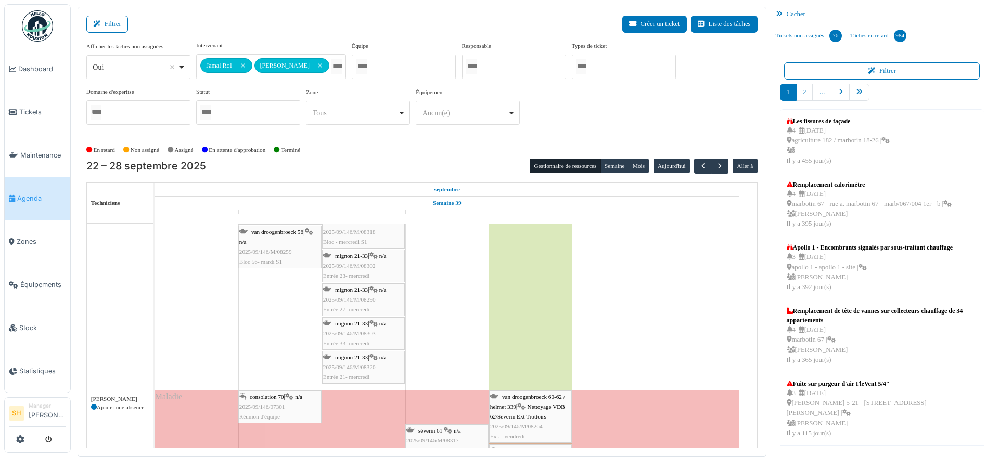
drag, startPoint x: 447, startPoint y: 408, endPoint x: 448, endPoint y: 368, distance: 40.1
click at [448, 368] on div "apollo 1 Permanence sur site apollo 1 Permanence sur site apollo 1 Permanence s…" at bounding box center [456, 268] width 602 height 470
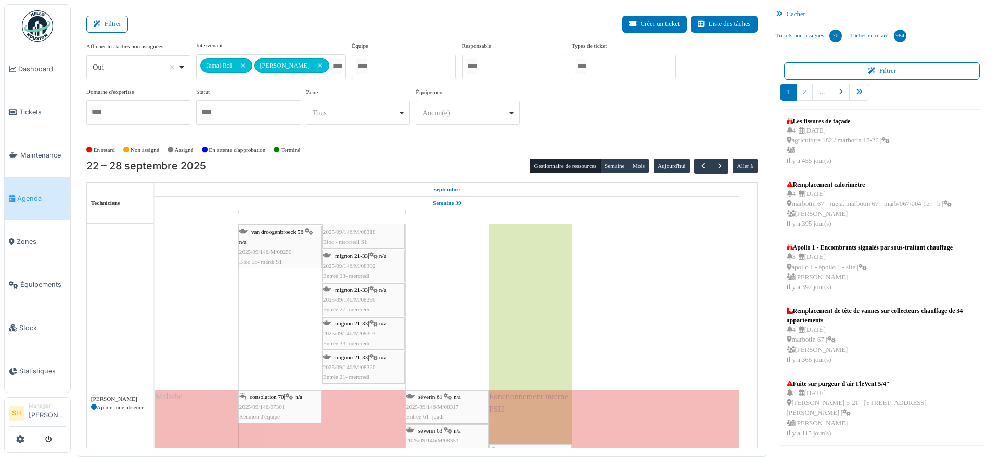
drag, startPoint x: 522, startPoint y: 371, endPoint x: 518, endPoint y: 353, distance: 19.2
click at [518, 353] on tbody "apollo 1 Permanence sur site apollo 1 Permanence sur site apollo 1 Permanence s…" at bounding box center [447, 268] width 584 height 470
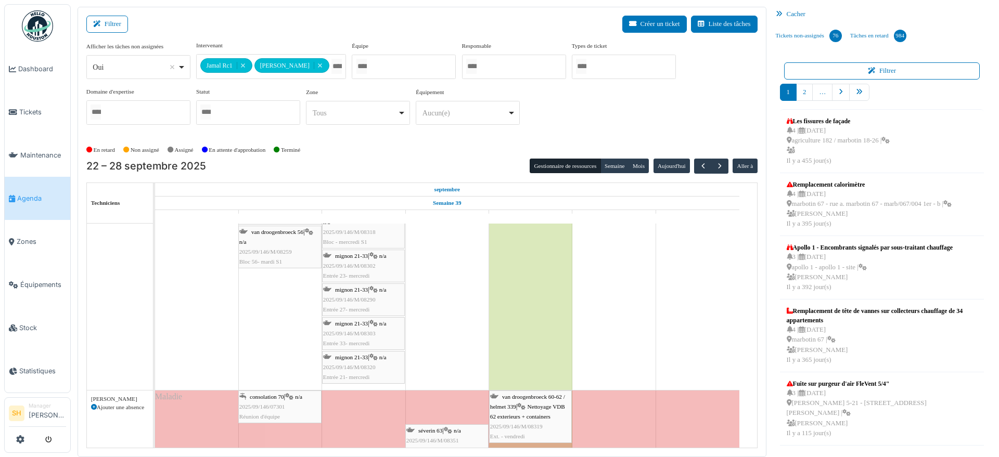
drag, startPoint x: 442, startPoint y: 397, endPoint x: 450, endPoint y: 354, distance: 44.1
click at [444, 344] on div "apollo 1 Permanence sur site apollo 1 Permanence sur site apollo 1 Permanence s…" at bounding box center [456, 248] width 602 height 431
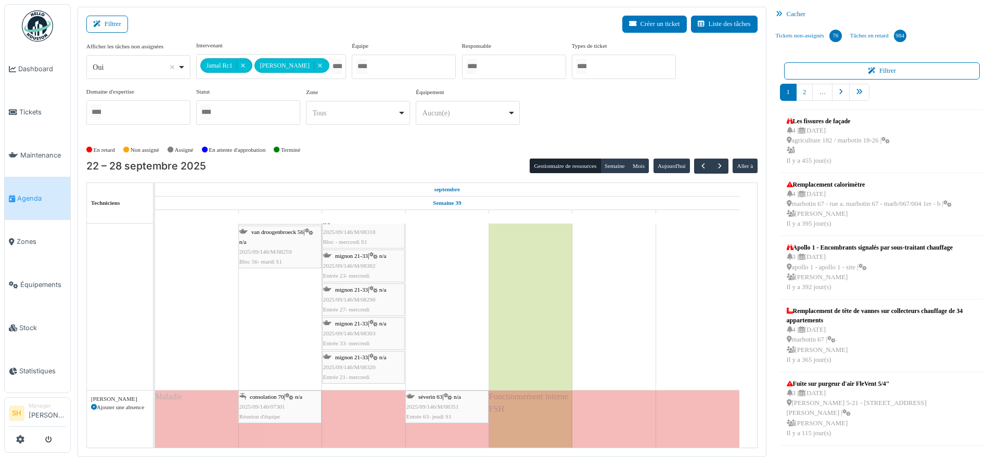
drag, startPoint x: 521, startPoint y: 370, endPoint x: 518, endPoint y: 346, distance: 24.1
click at [518, 346] on tbody "apollo 1 Permanence sur site apollo 1 Permanence sur site apollo 1 Permanence s…" at bounding box center [447, 241] width 584 height 417
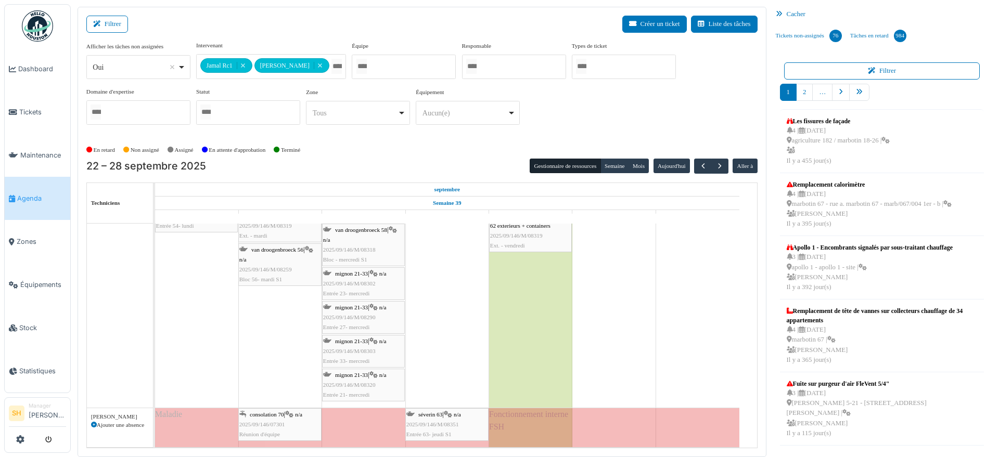
scroll to position [172, 0]
drag, startPoint x: 437, startPoint y: 388, endPoint x: 469, endPoint y: 361, distance: 42.1
click at [439, 357] on div "apollo 1 Permanence sur site apollo 1 Permanence sur site apollo 1 Permanence s…" at bounding box center [456, 250] width 602 height 397
drag, startPoint x: 650, startPoint y: 344, endPoint x: 602, endPoint y: 343, distance: 47.4
click at [643, 346] on td at bounding box center [613, 250] width 83 height 397
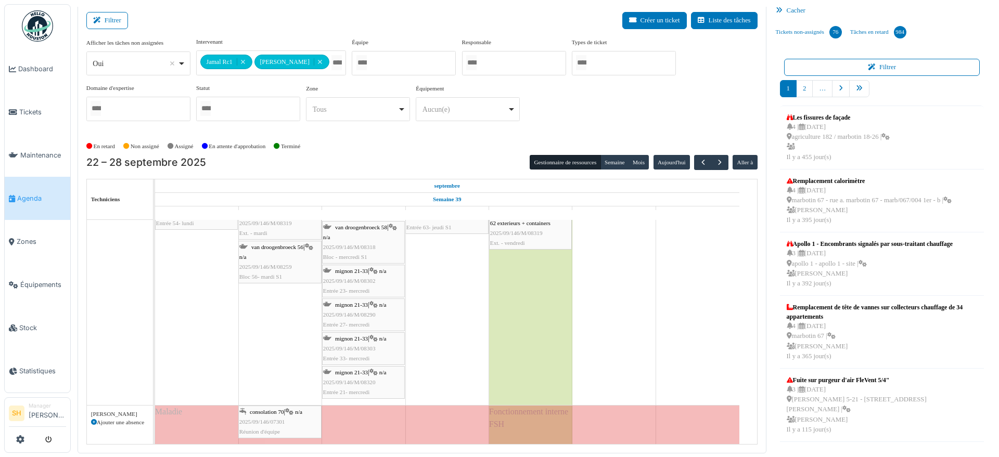
scroll to position [4, 0]
click at [599, 315] on td at bounding box center [613, 246] width 83 height 397
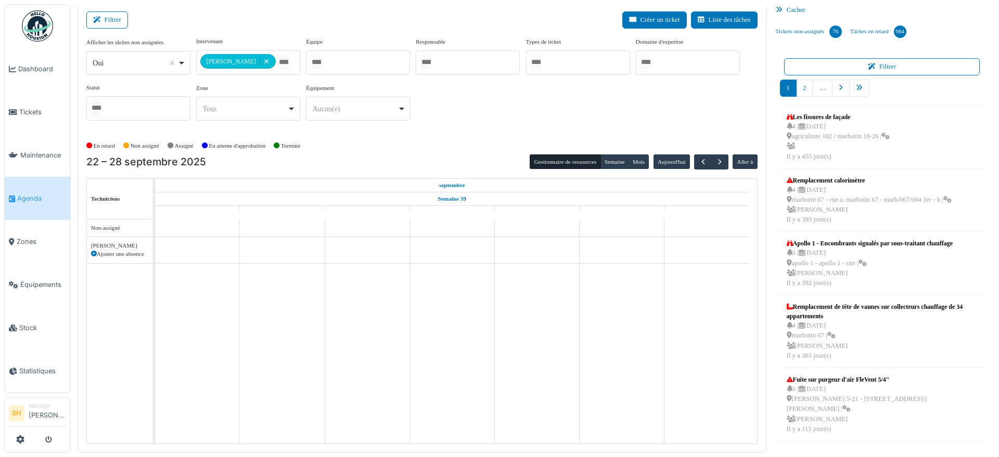
scroll to position [0, 0]
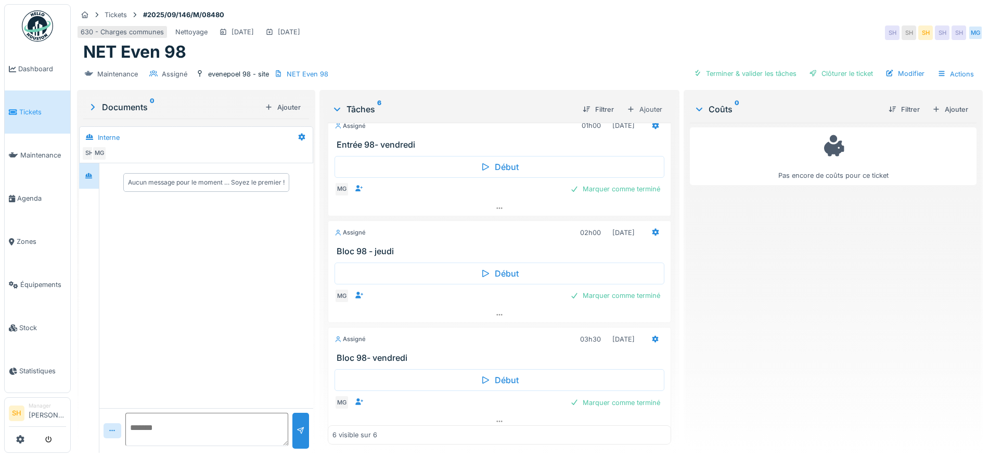
scroll to position [342, 0]
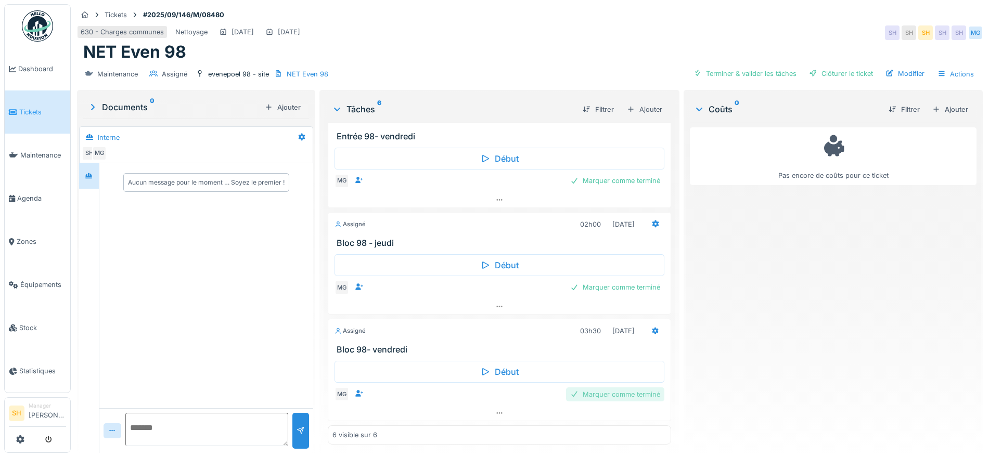
click at [608, 396] on div "Marquer comme terminé" at bounding box center [615, 394] width 98 height 14
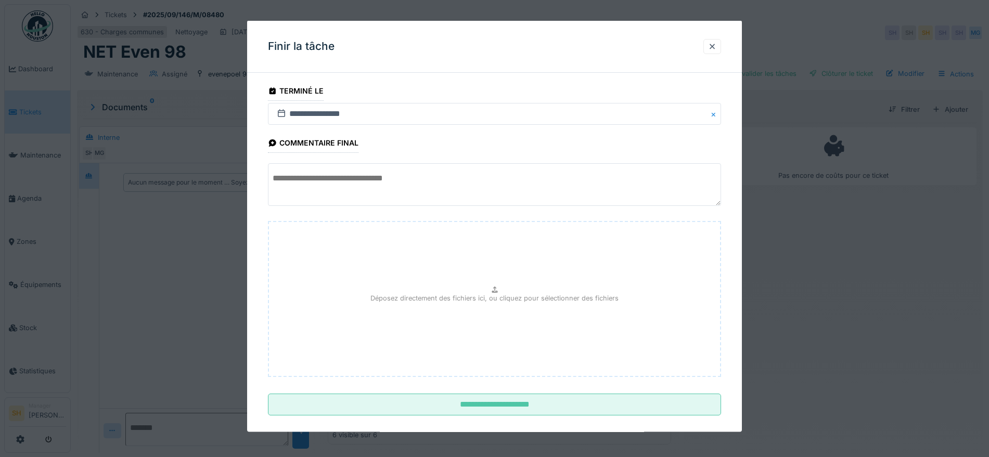
click at [400, 174] on textarea at bounding box center [494, 184] width 453 height 43
paste textarea "**********"
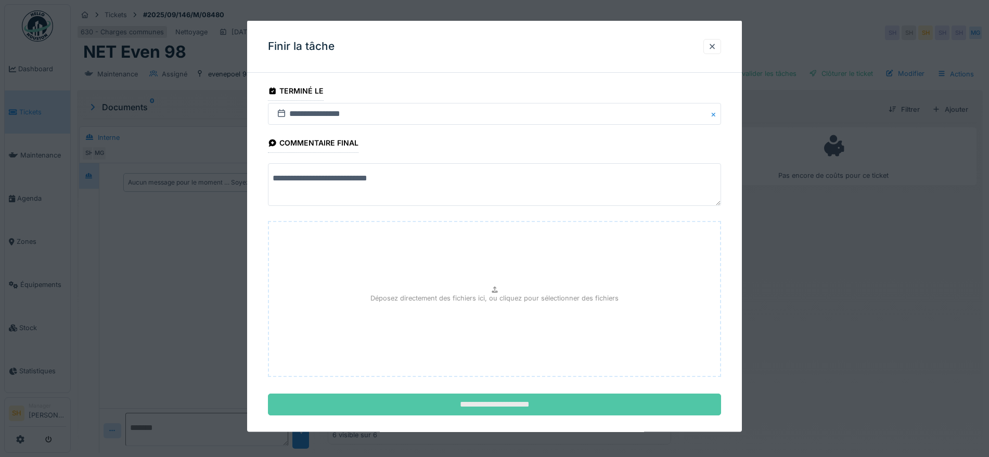
type textarea "**********"
click at [502, 403] on input "**********" at bounding box center [494, 405] width 453 height 22
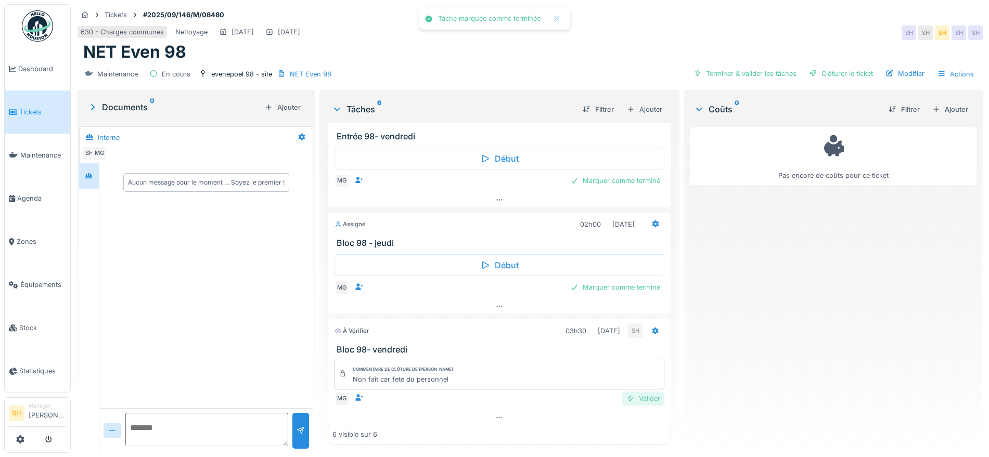
drag, startPoint x: 631, startPoint y: 397, endPoint x: 628, endPoint y: 387, distance: 10.4
click at [630, 397] on div "Valider" at bounding box center [643, 399] width 42 height 14
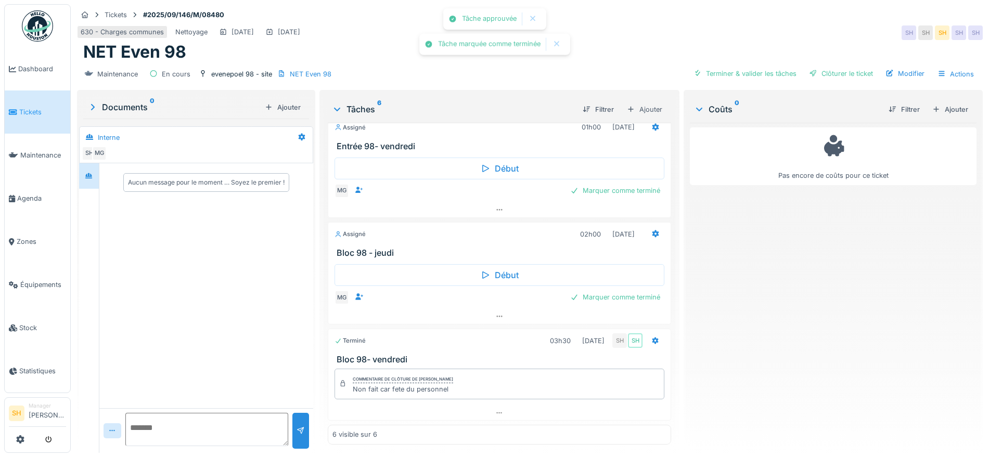
scroll to position [332, 0]
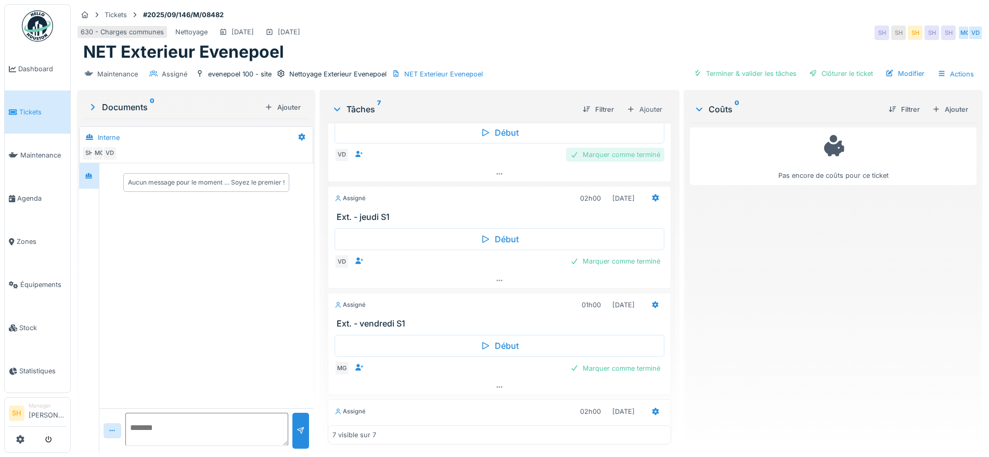
scroll to position [390, 0]
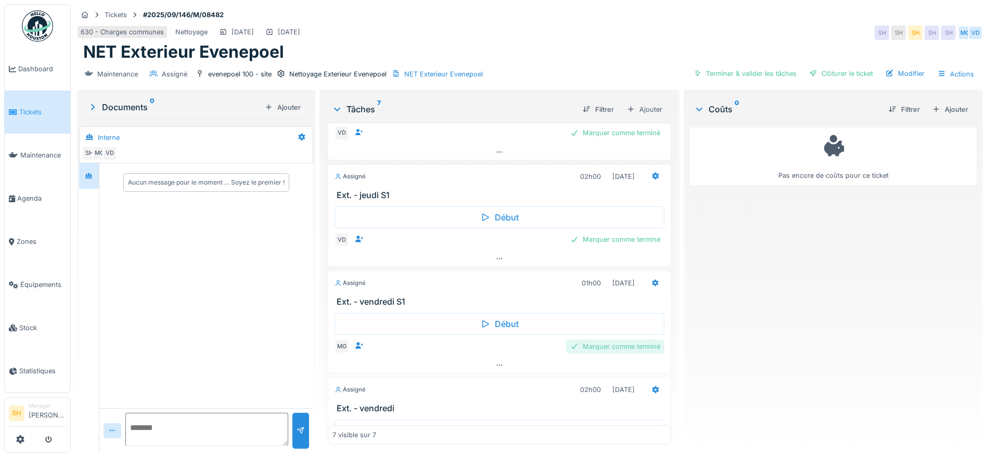
click at [609, 348] on div "Marquer comme terminé" at bounding box center [615, 347] width 98 height 14
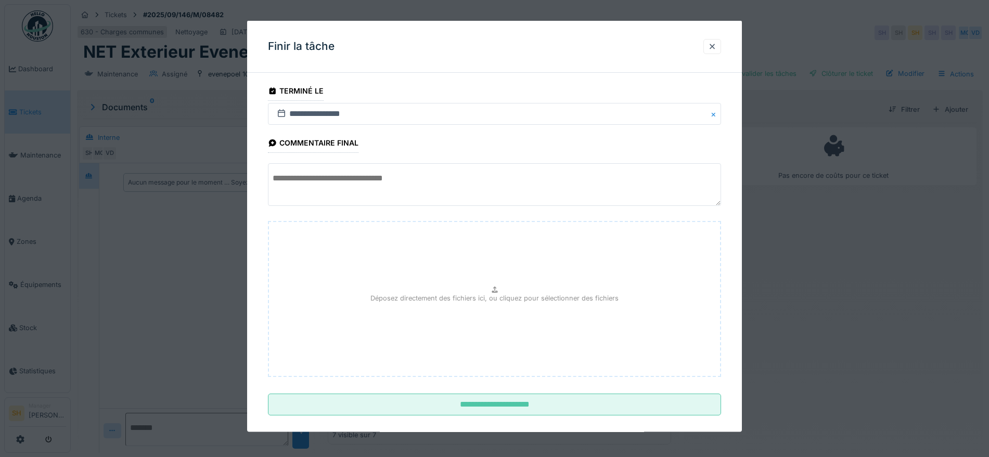
scroll to position [10, 0]
click at [401, 189] on textarea at bounding box center [494, 184] width 453 height 43
paste textarea "**********"
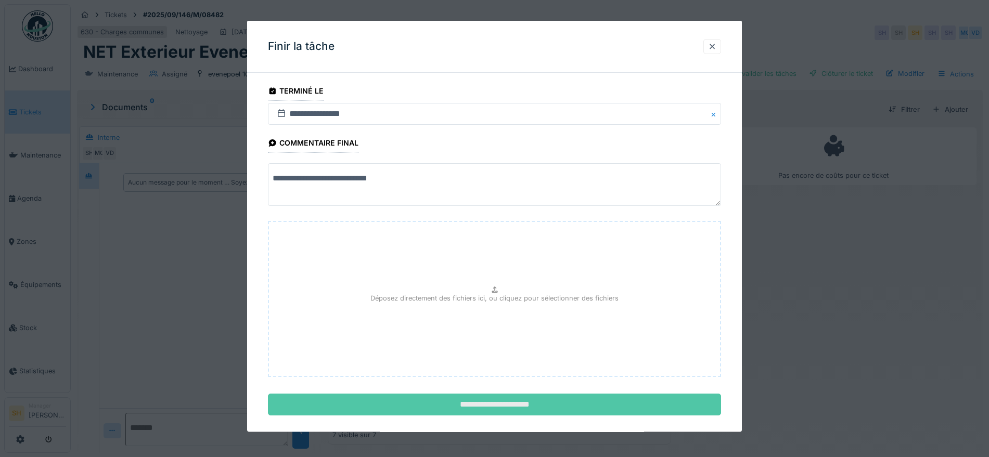
type textarea "**********"
click at [630, 408] on input "**********" at bounding box center [494, 405] width 453 height 22
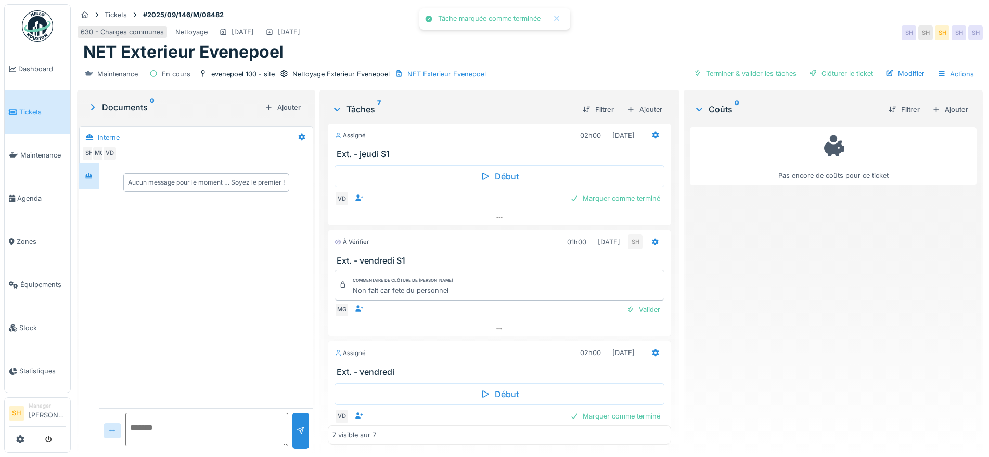
scroll to position [453, 0]
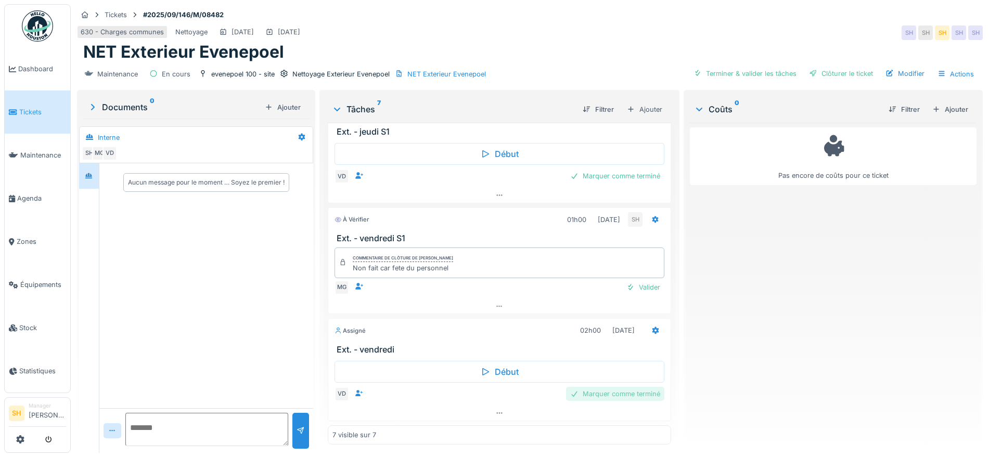
click at [625, 387] on div "Marquer comme terminé" at bounding box center [615, 394] width 98 height 14
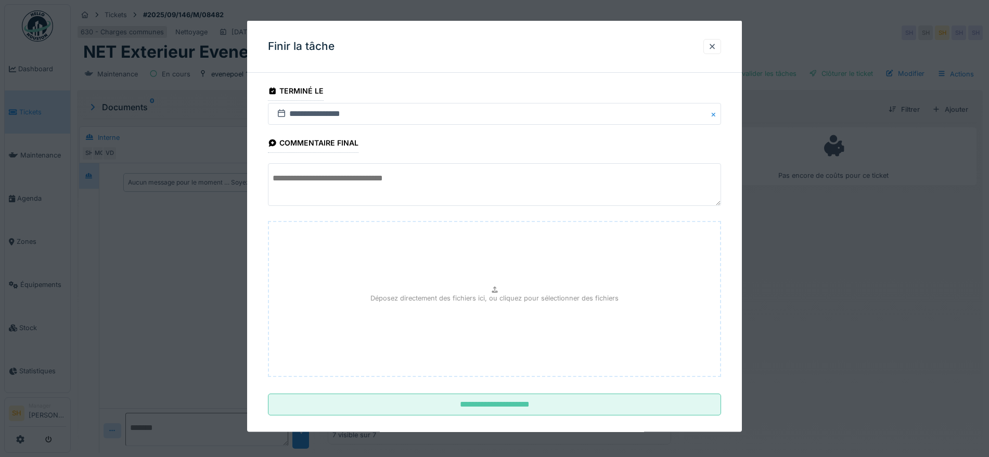
click at [362, 178] on textarea at bounding box center [494, 184] width 453 height 43
paste textarea "**********"
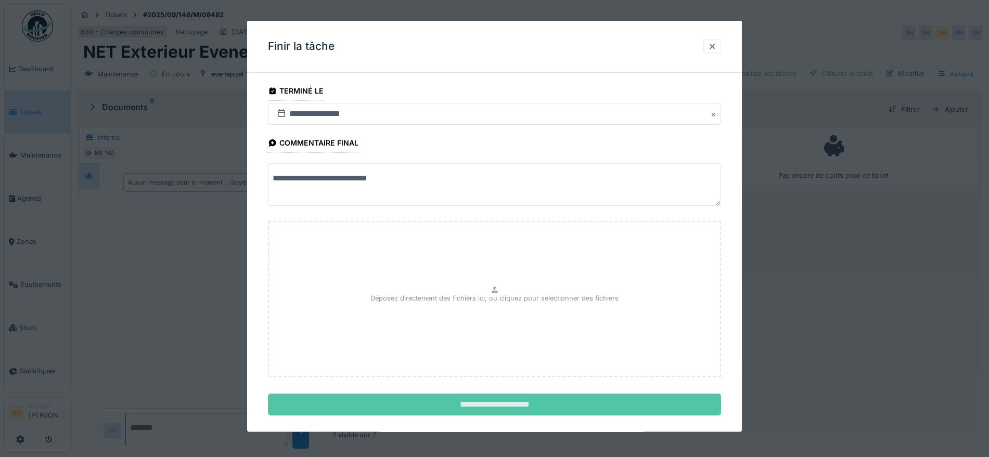
type textarea "**********"
click at [552, 401] on input "**********" at bounding box center [494, 405] width 453 height 22
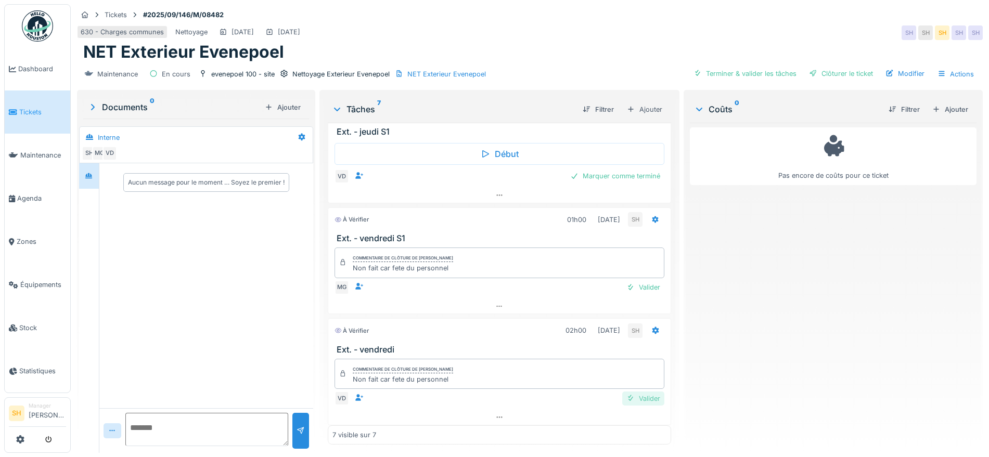
click at [634, 392] on div "Valider" at bounding box center [643, 399] width 42 height 14
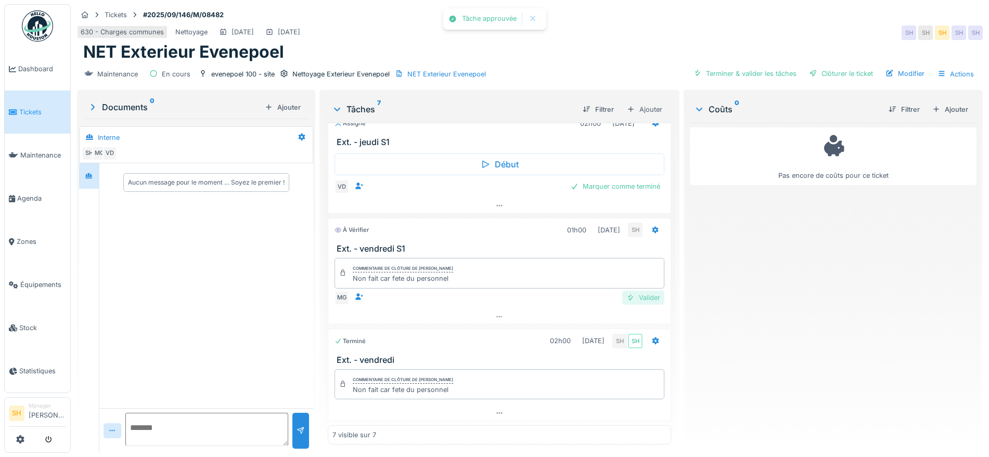
click at [632, 291] on div "Valider" at bounding box center [643, 298] width 42 height 14
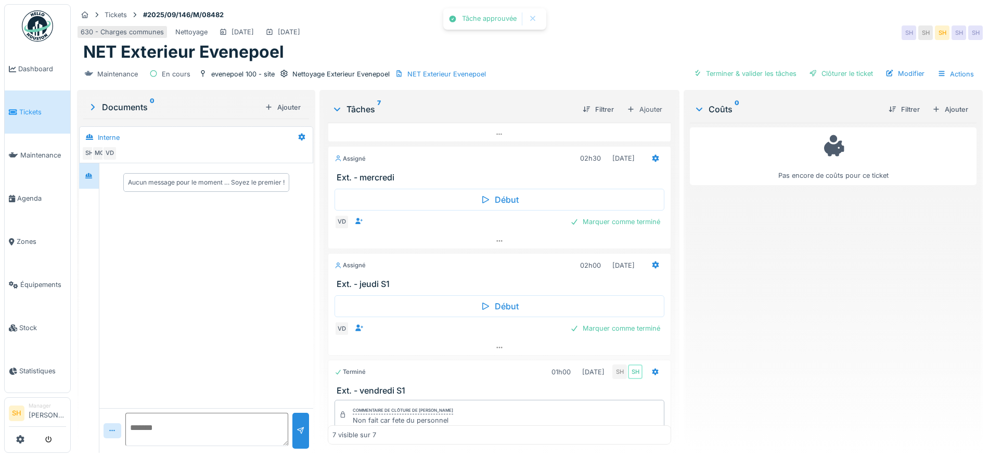
scroll to position [299, 0]
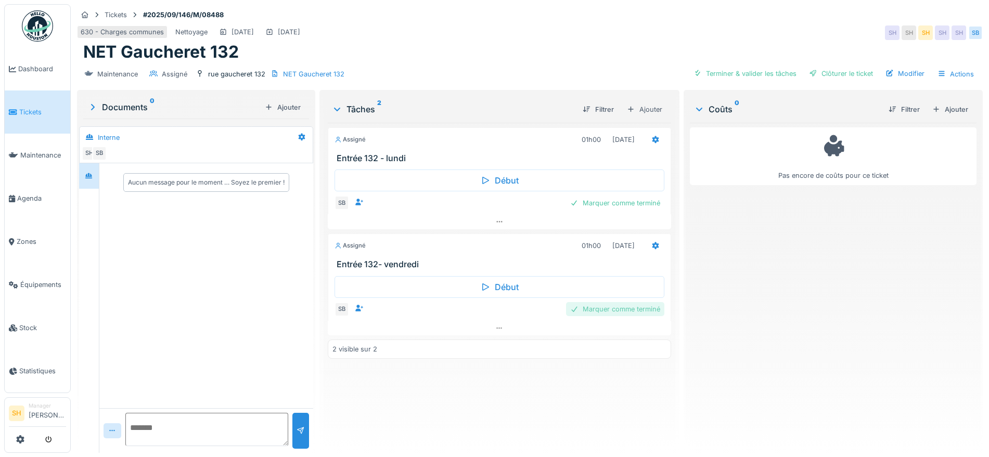
click at [614, 313] on div "Marquer comme terminé" at bounding box center [615, 309] width 98 height 14
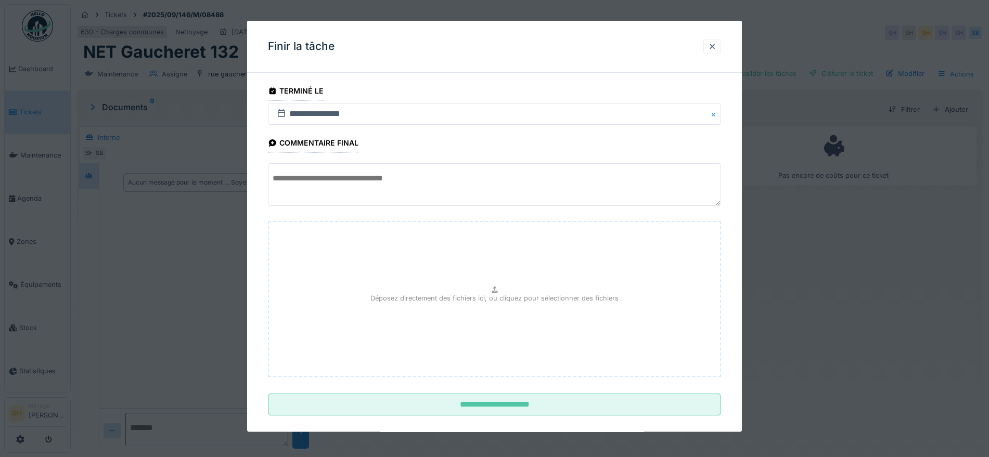
click at [461, 188] on textarea at bounding box center [494, 184] width 453 height 43
paste textarea "**********"
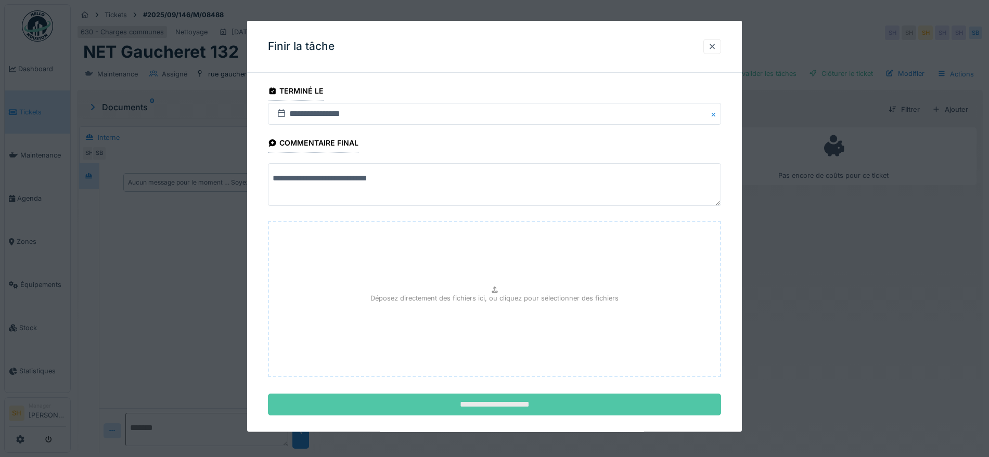
type textarea "**********"
click at [530, 405] on input "**********" at bounding box center [494, 405] width 453 height 22
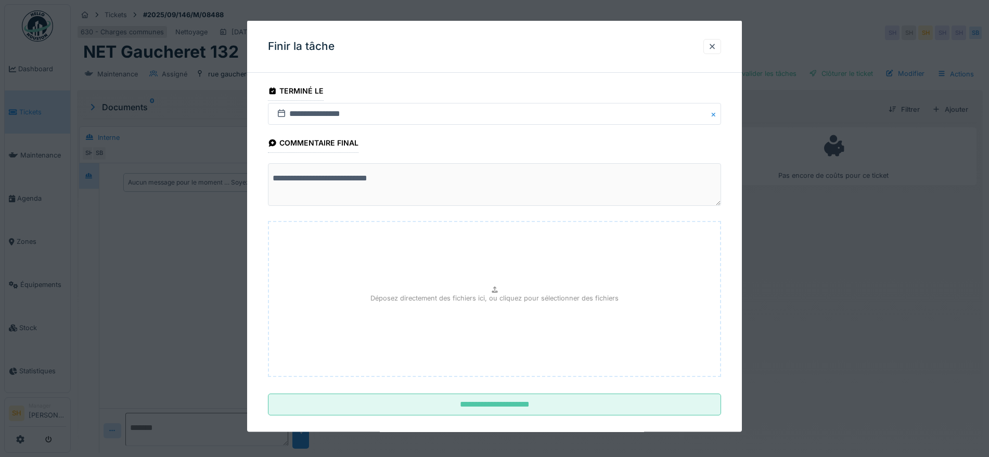
click at [771, 372] on div at bounding box center [494, 228] width 989 height 457
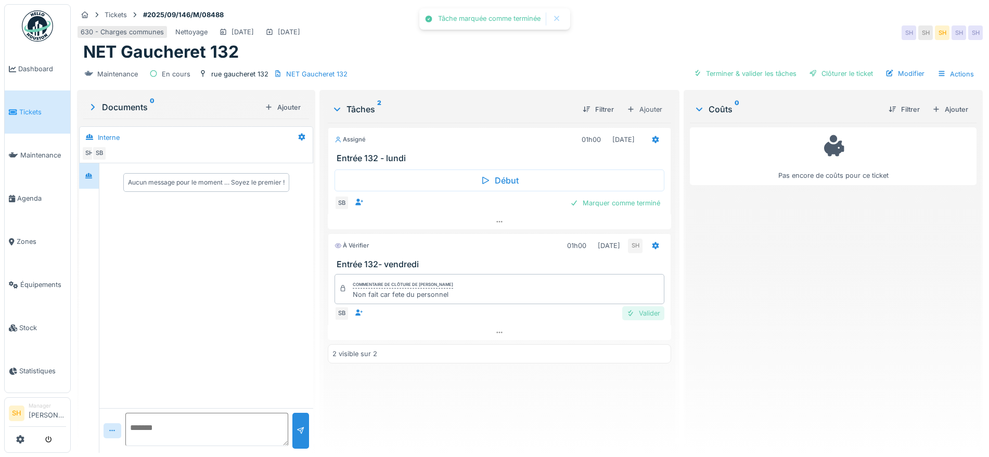
click at [631, 313] on div "Valider" at bounding box center [643, 313] width 42 height 14
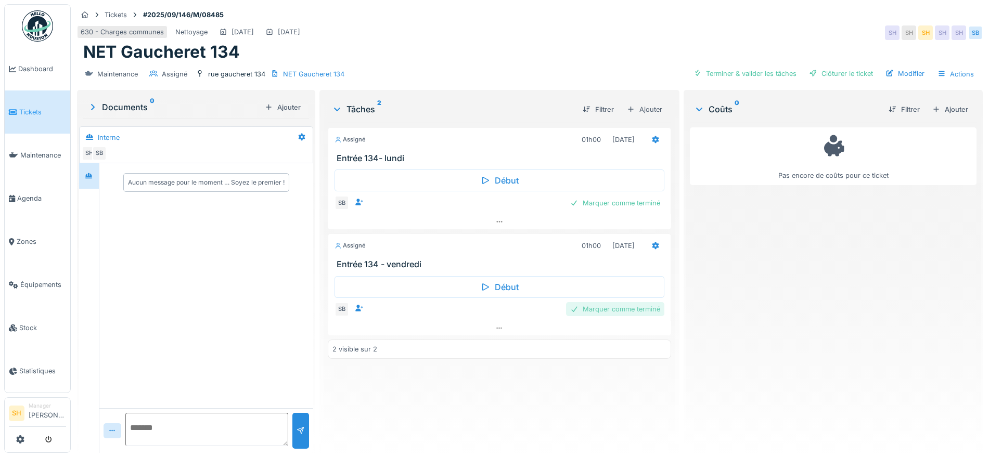
click at [600, 310] on div "Marquer comme terminé" at bounding box center [615, 309] width 98 height 14
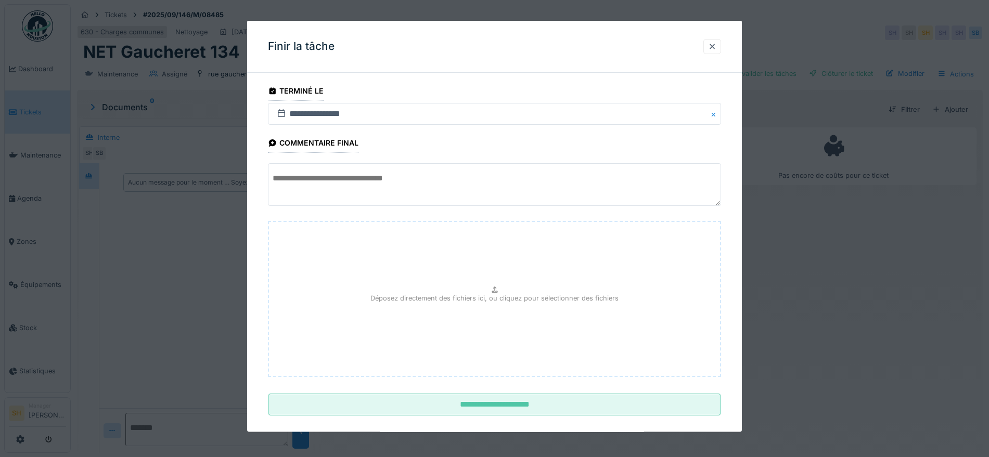
click at [452, 186] on textarea at bounding box center [494, 184] width 453 height 43
paste textarea "**********"
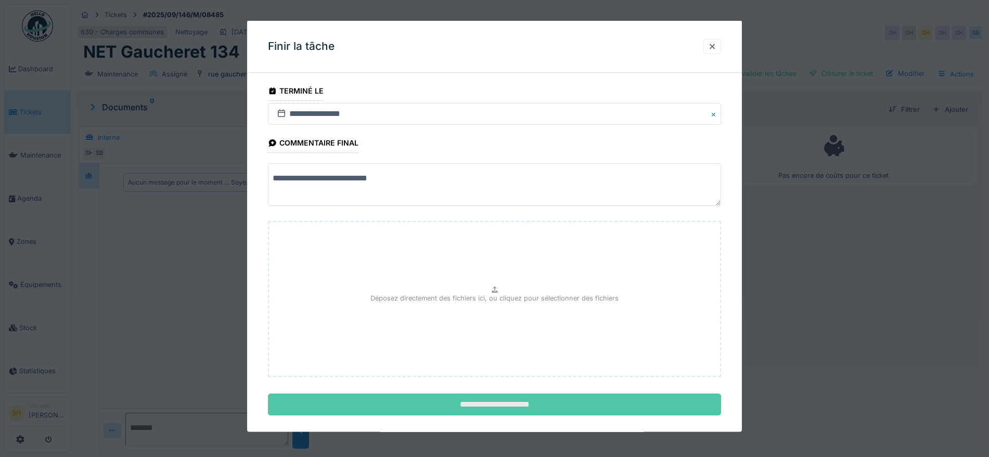
type textarea "**********"
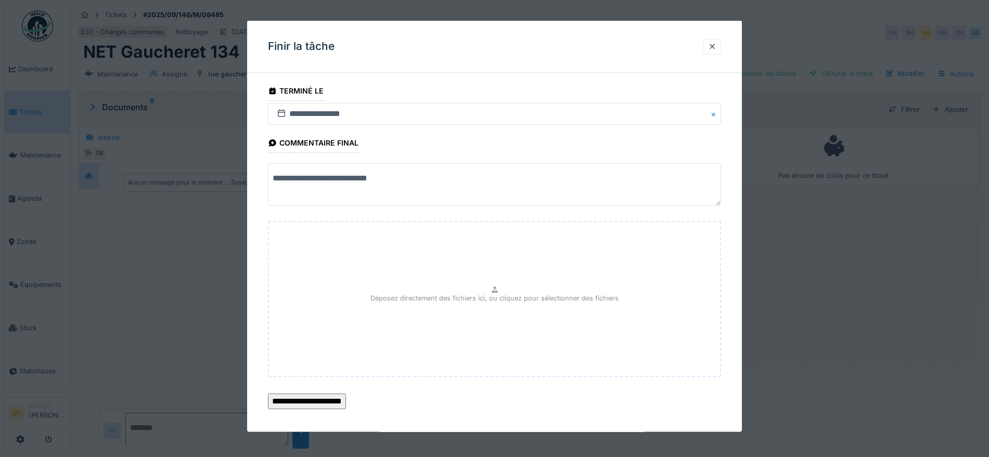
click at [346, 405] on input "**********" at bounding box center [307, 402] width 78 height 16
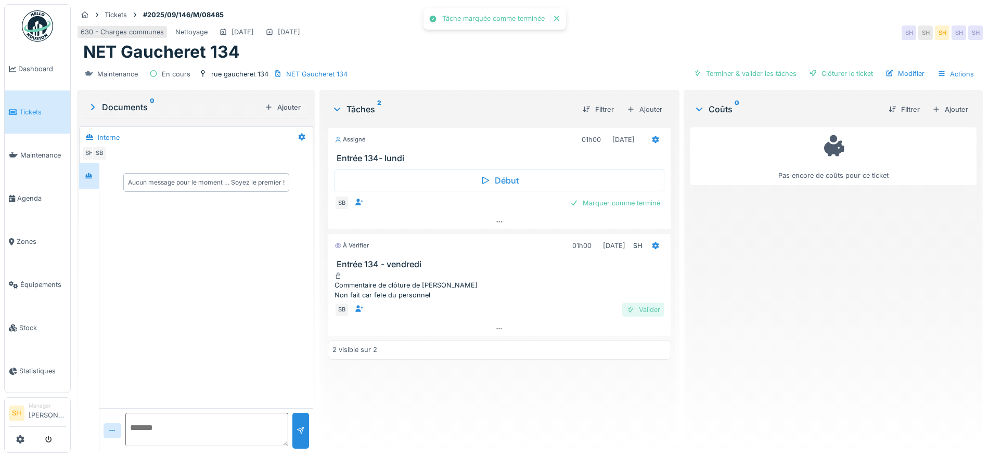
click at [641, 315] on div "Valider" at bounding box center [643, 310] width 42 height 14
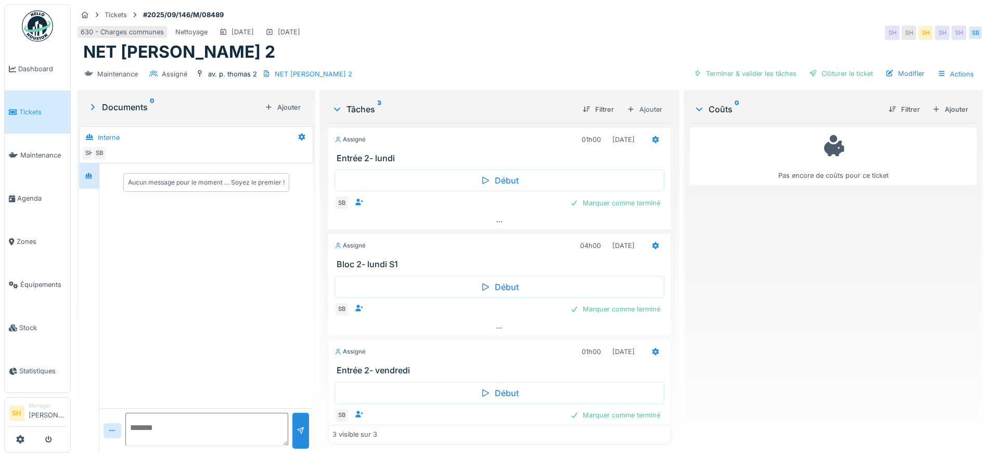
scroll to position [22, 0]
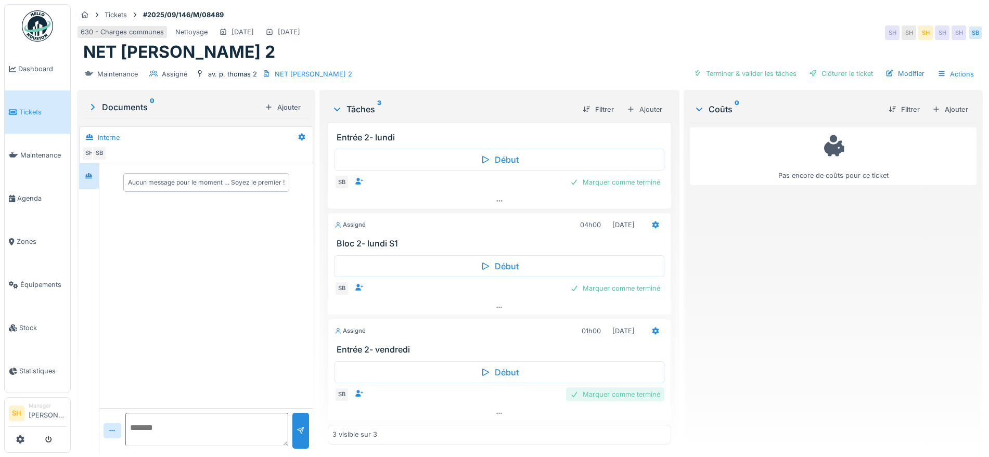
click at [594, 392] on div "Marquer comme terminé" at bounding box center [615, 394] width 98 height 14
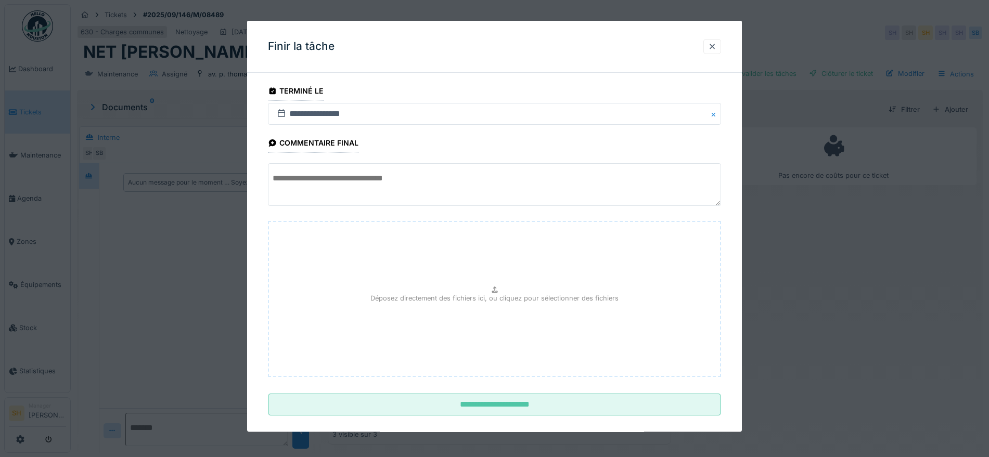
click at [423, 187] on textarea at bounding box center [494, 184] width 453 height 43
paste textarea "**********"
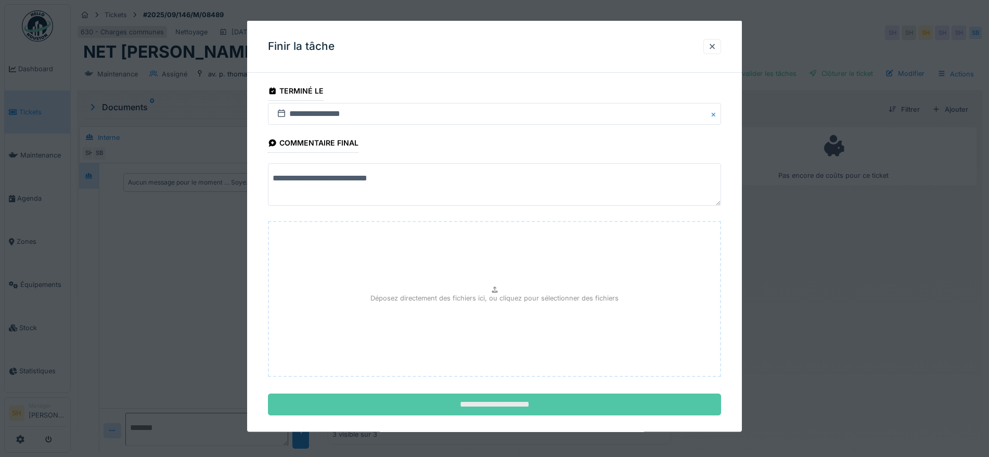
type textarea "**********"
click at [531, 409] on input "**********" at bounding box center [494, 405] width 453 height 22
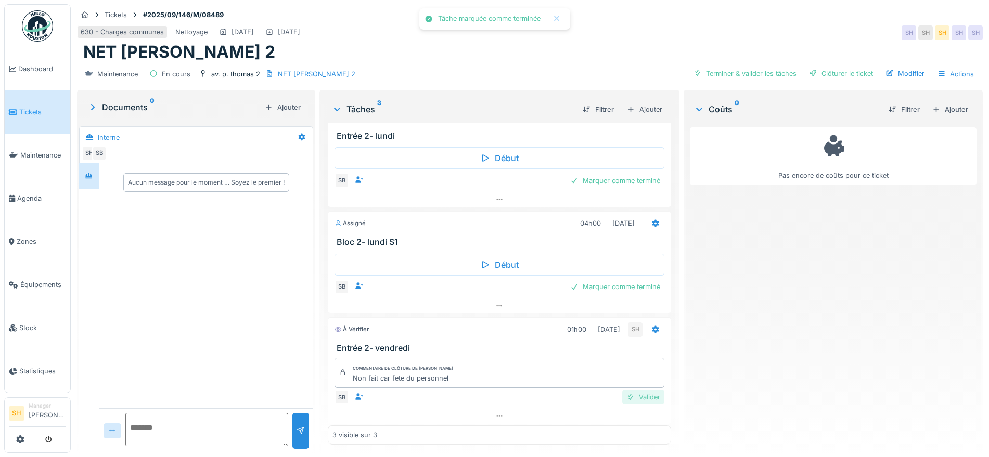
click at [636, 397] on div "Valider" at bounding box center [643, 397] width 42 height 14
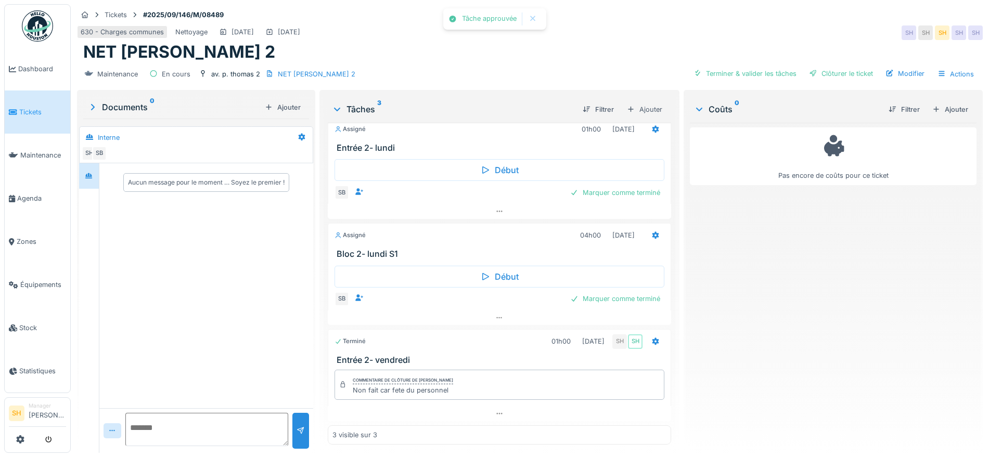
scroll to position [12, 0]
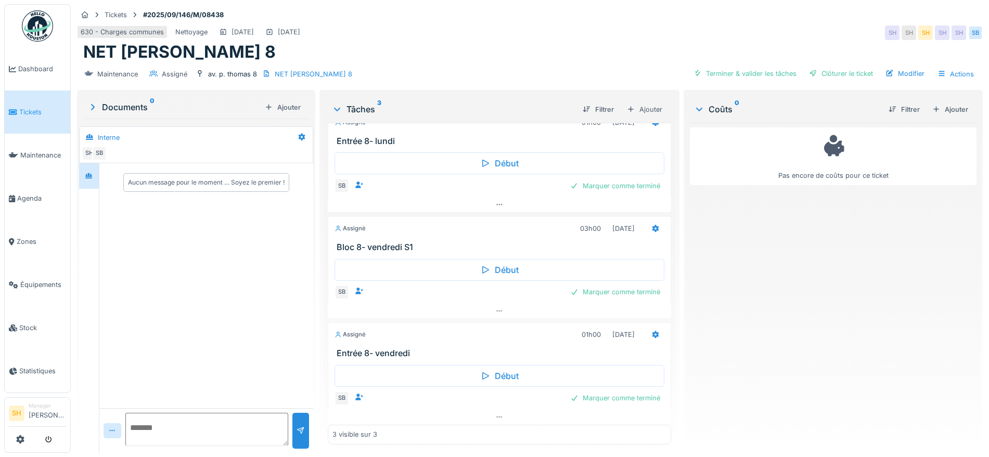
scroll to position [22, 0]
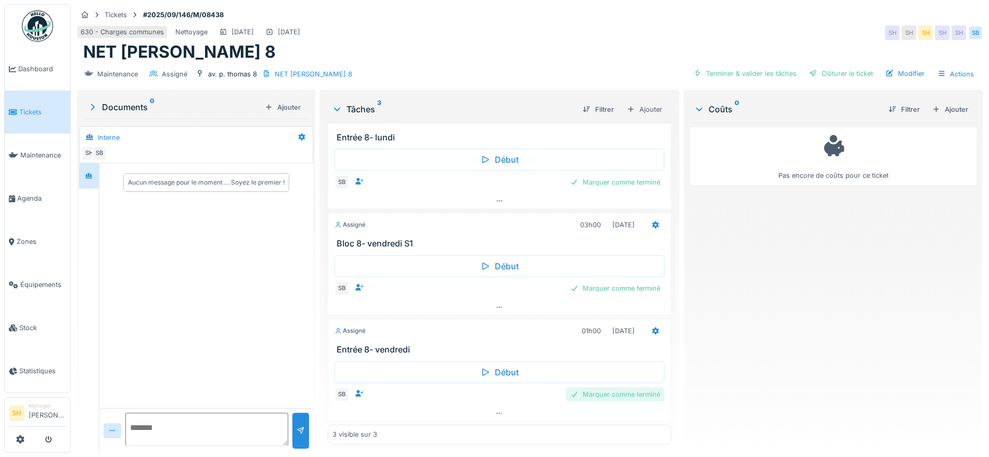
click at [597, 397] on div "Marquer comme terminé" at bounding box center [615, 394] width 98 height 14
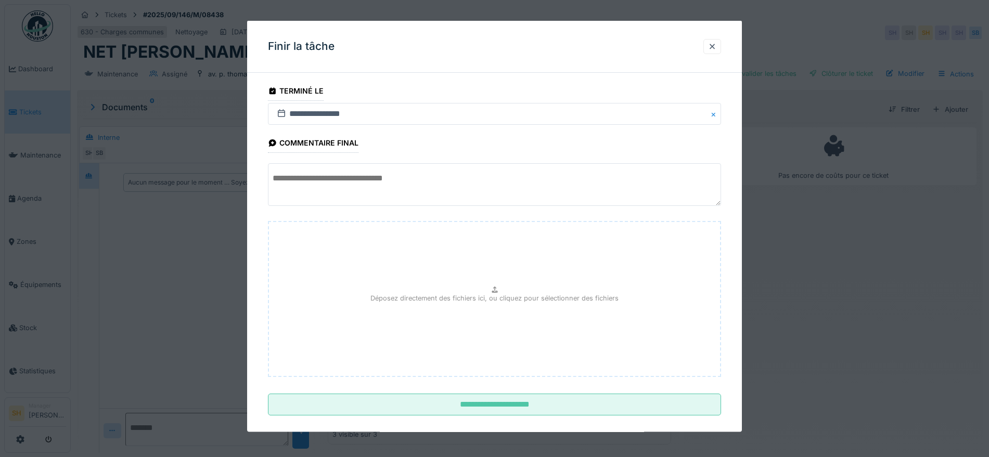
click at [370, 180] on textarea at bounding box center [494, 184] width 453 height 43
paste textarea "**********"
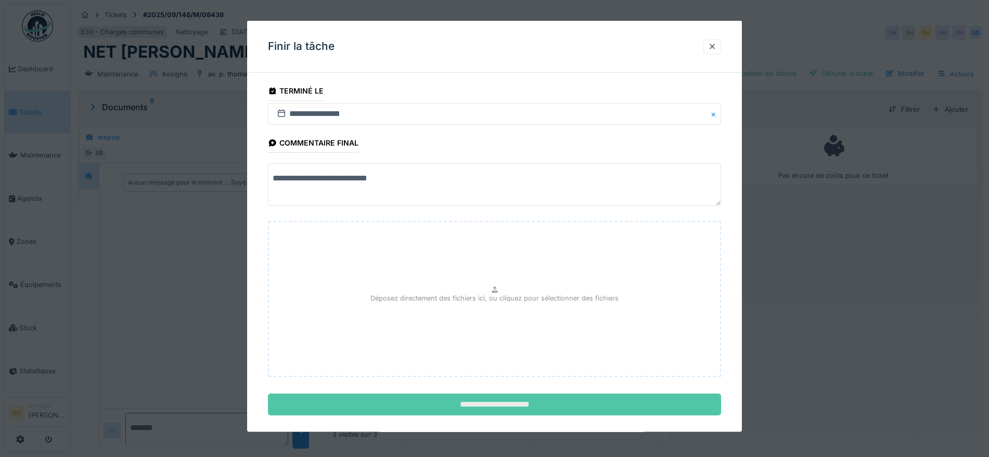
type textarea "**********"
click at [530, 400] on input "**********" at bounding box center [494, 405] width 453 height 22
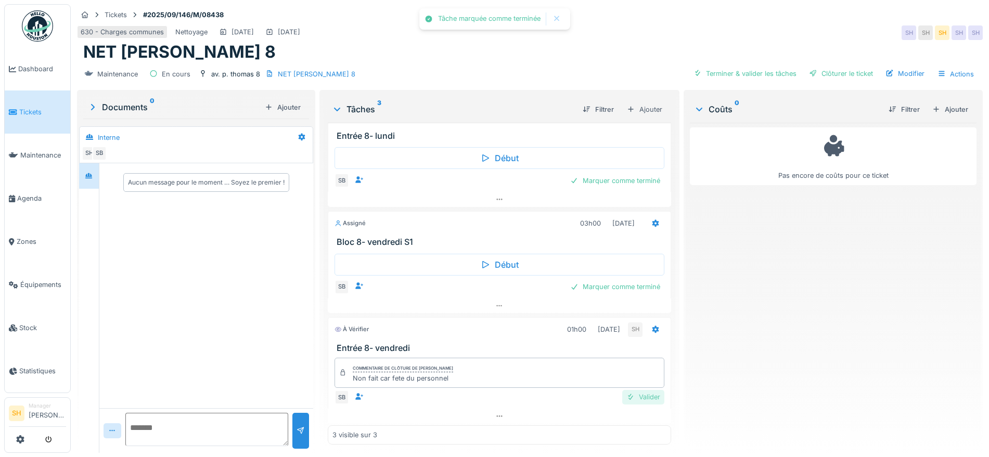
click at [632, 400] on div "Valider" at bounding box center [643, 397] width 42 height 14
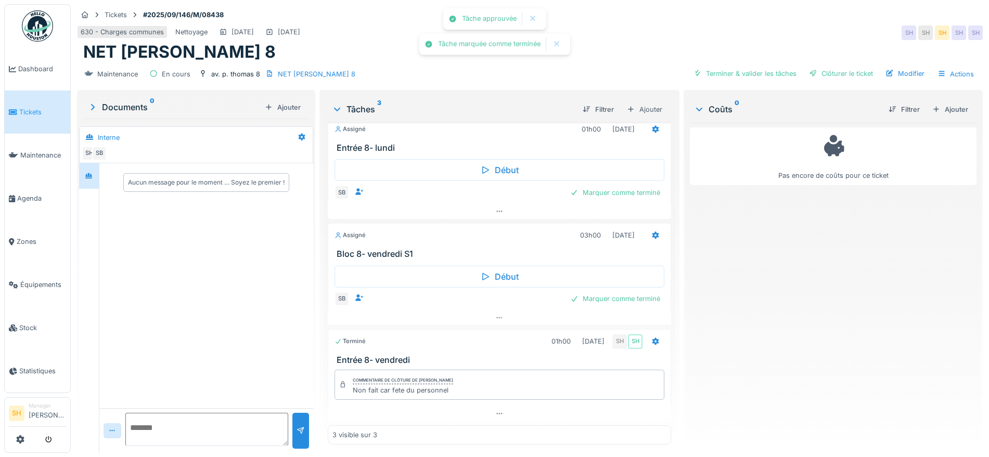
scroll to position [12, 0]
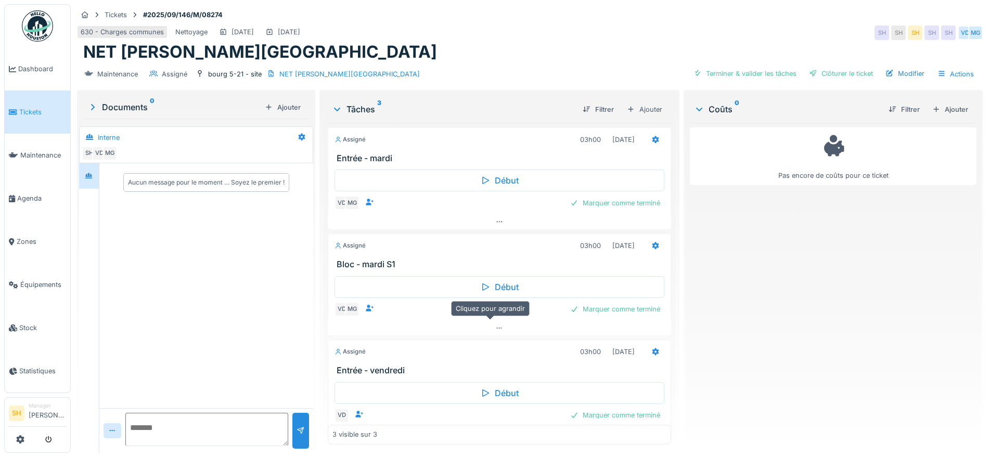
scroll to position [22, 0]
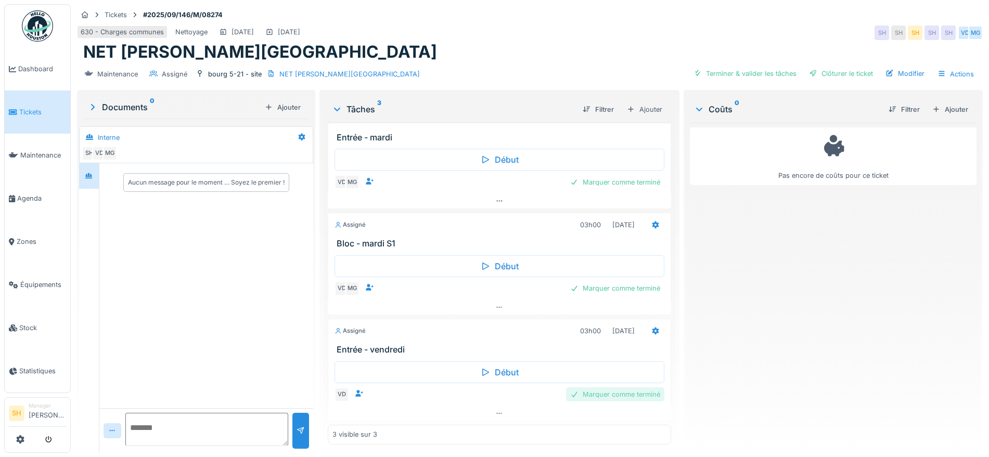
click at [593, 391] on div "Marquer comme terminé" at bounding box center [615, 394] width 98 height 14
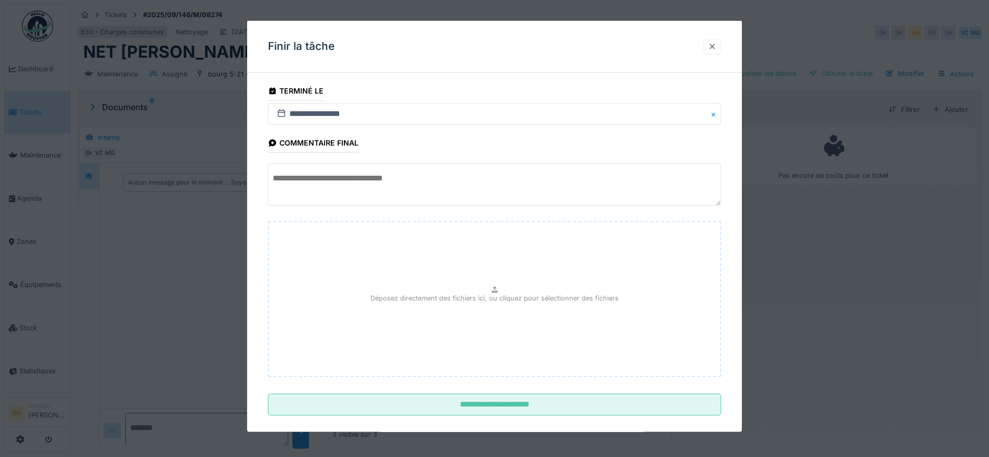
click at [714, 43] on div at bounding box center [712, 46] width 8 height 10
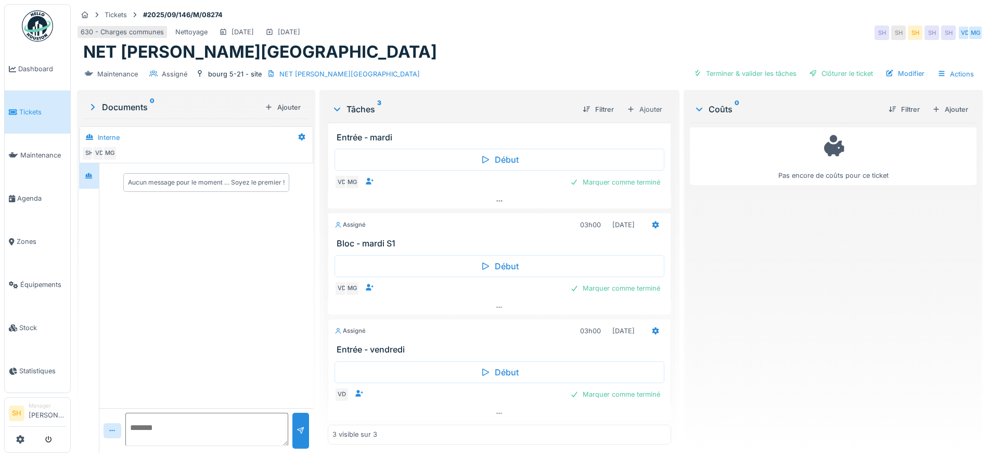
scroll to position [10, 0]
click at [615, 387] on div "Marquer comme terminé" at bounding box center [615, 394] width 98 height 14
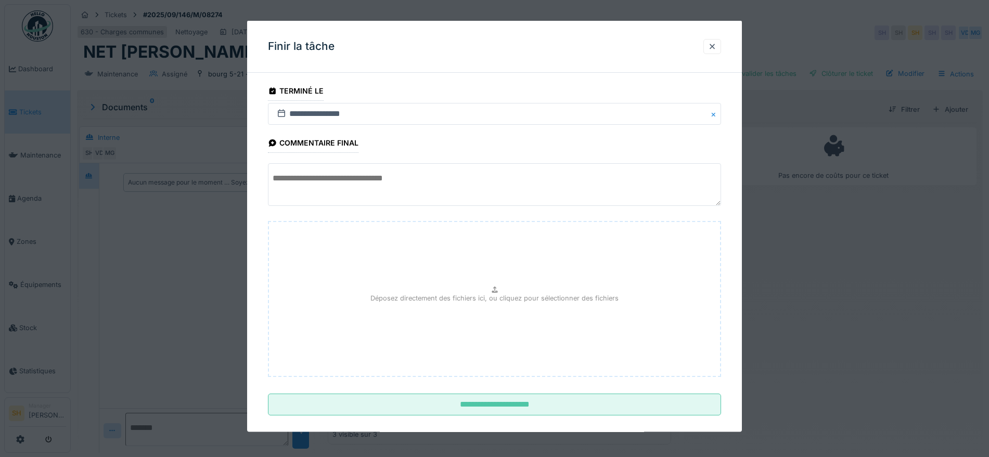
click at [430, 180] on textarea at bounding box center [494, 184] width 453 height 43
paste textarea "**********"
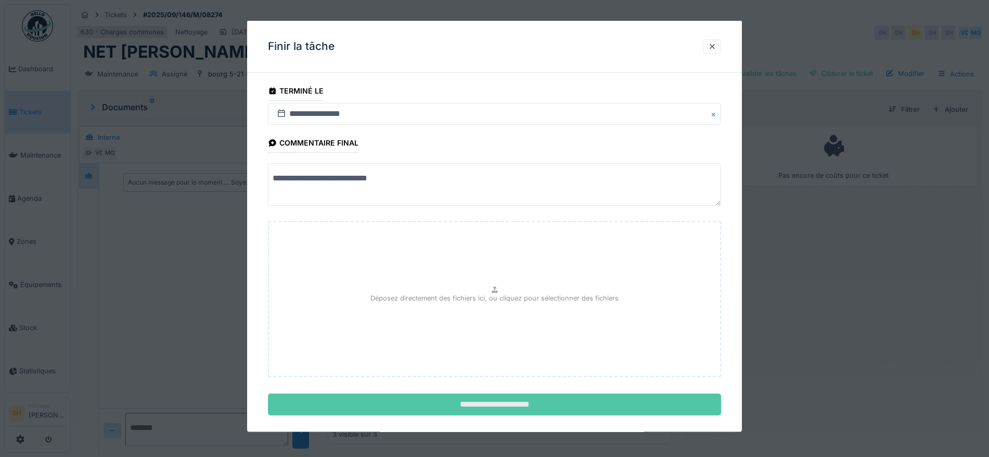
type textarea "**********"
click at [491, 398] on input "**********" at bounding box center [494, 405] width 453 height 22
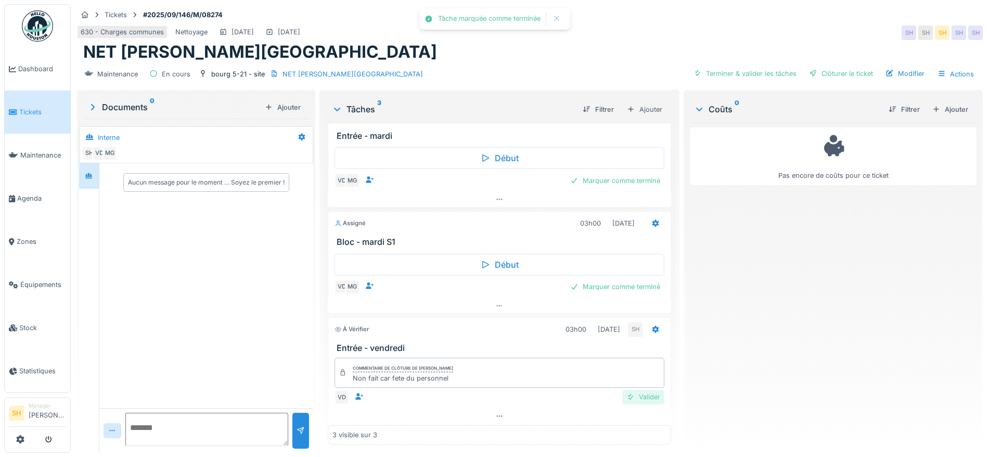
click at [632, 390] on div "Valider" at bounding box center [643, 397] width 42 height 14
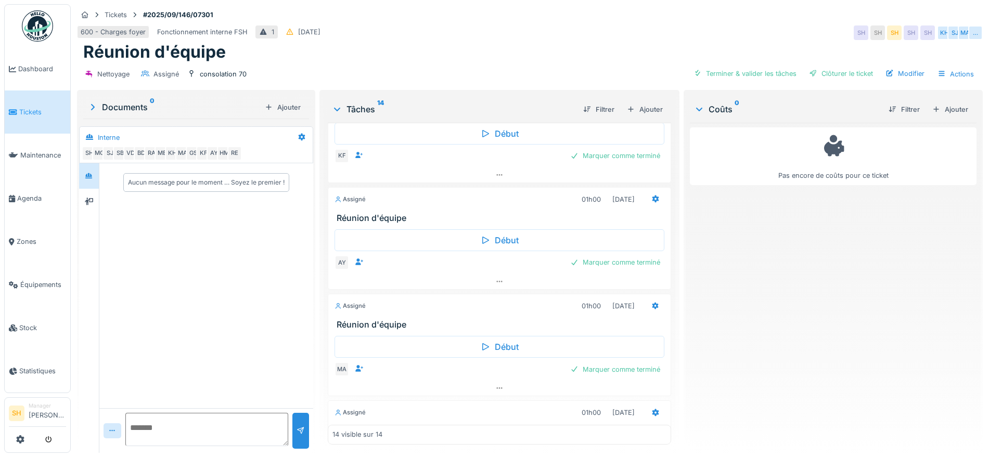
scroll to position [390, 0]
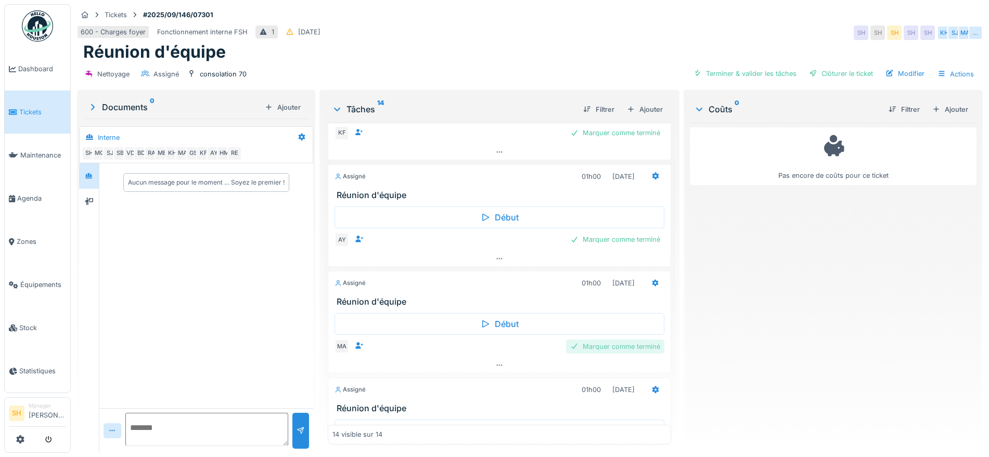
click at [582, 346] on div "Marquer comme terminé" at bounding box center [615, 347] width 98 height 14
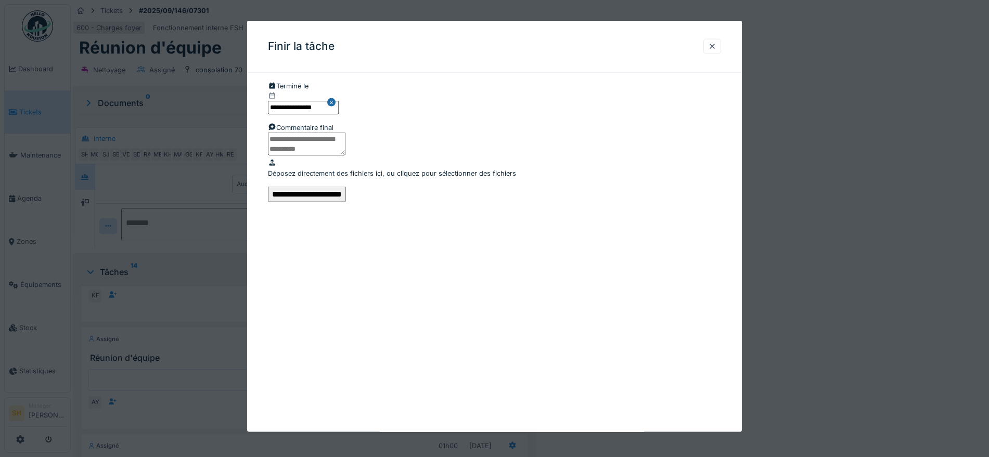
click at [345, 155] on textarea at bounding box center [306, 143] width 77 height 23
type textarea "**********"
click at [346, 202] on input "**********" at bounding box center [307, 194] width 78 height 16
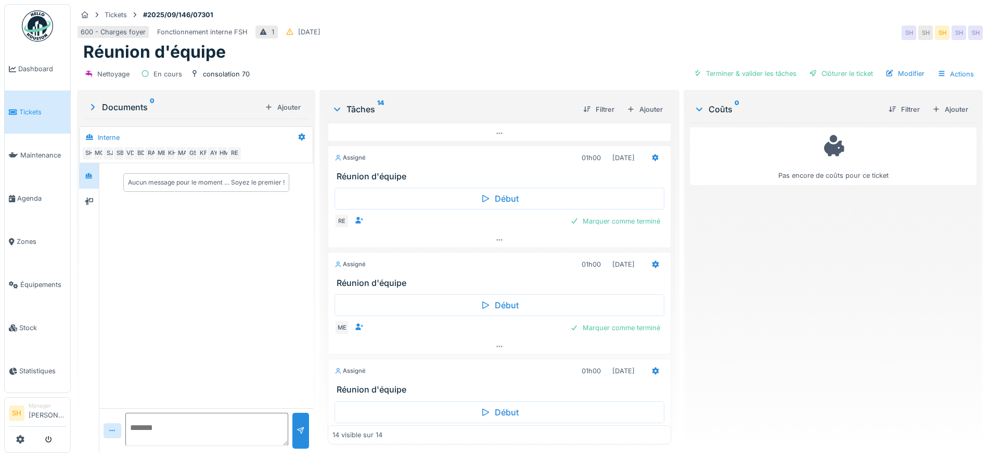
scroll to position [910, 0]
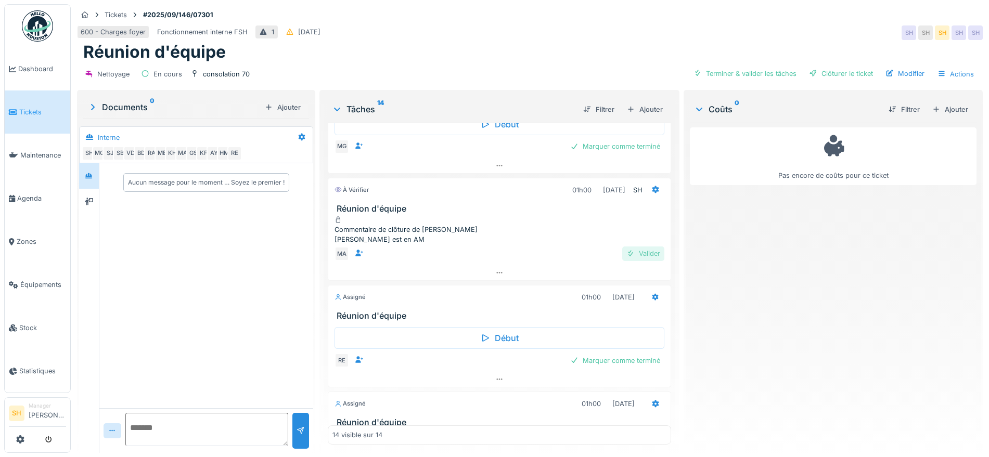
click at [636, 256] on div "Valider" at bounding box center [643, 254] width 42 height 14
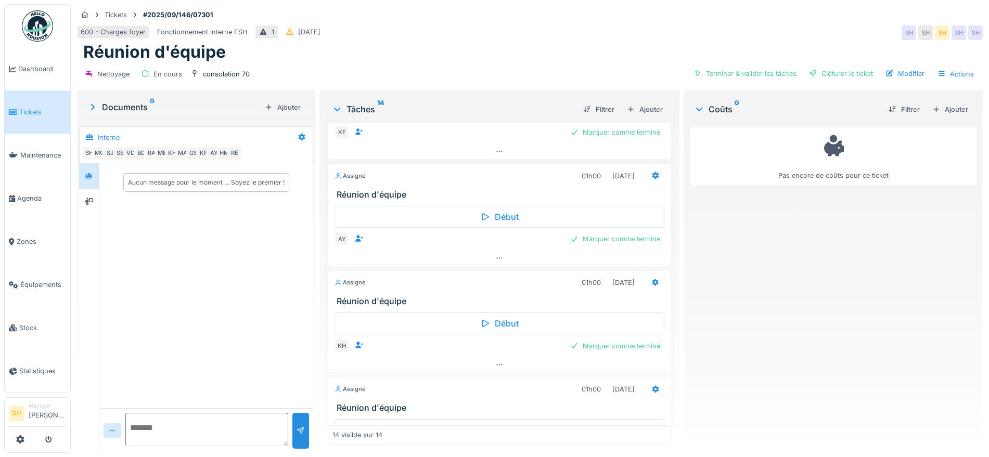
scroll to position [390, 0]
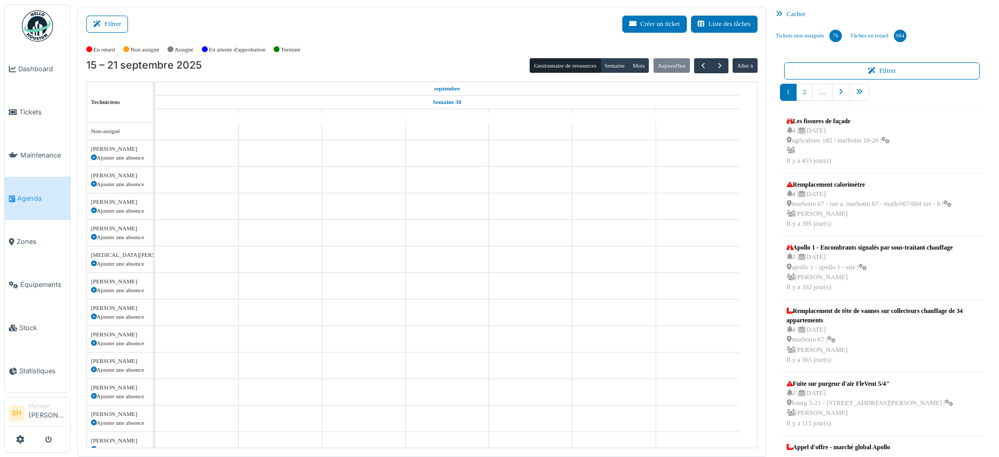
click at [407, 56] on div "En retard Non assigné [GEOGRAPHIC_DATA] En attente d'approbation Terminé" at bounding box center [421, 49] width 671 height 17
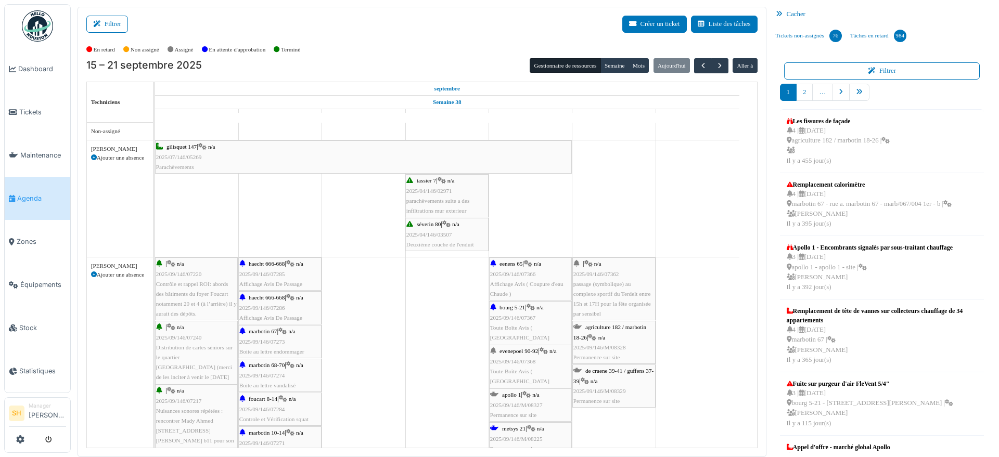
click at [122, 26] on button "Filtrer" at bounding box center [107, 24] width 42 height 17
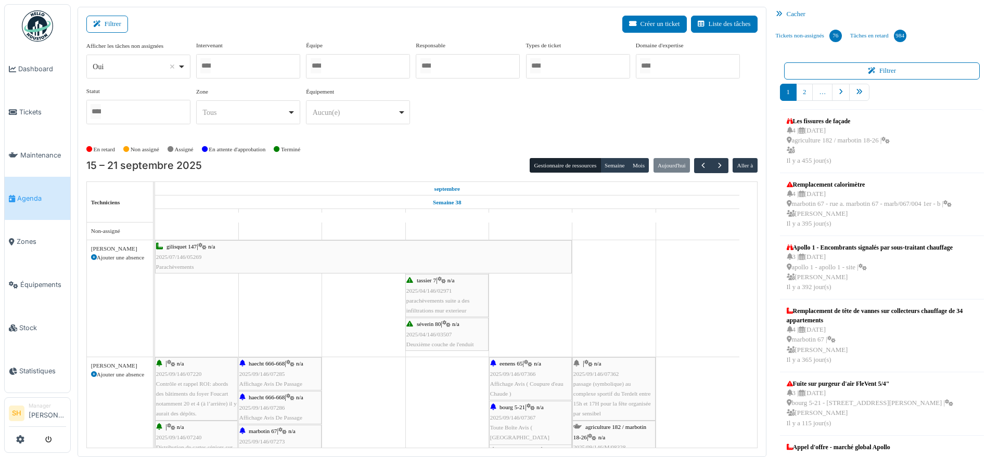
click at [344, 64] on div at bounding box center [358, 66] width 104 height 24
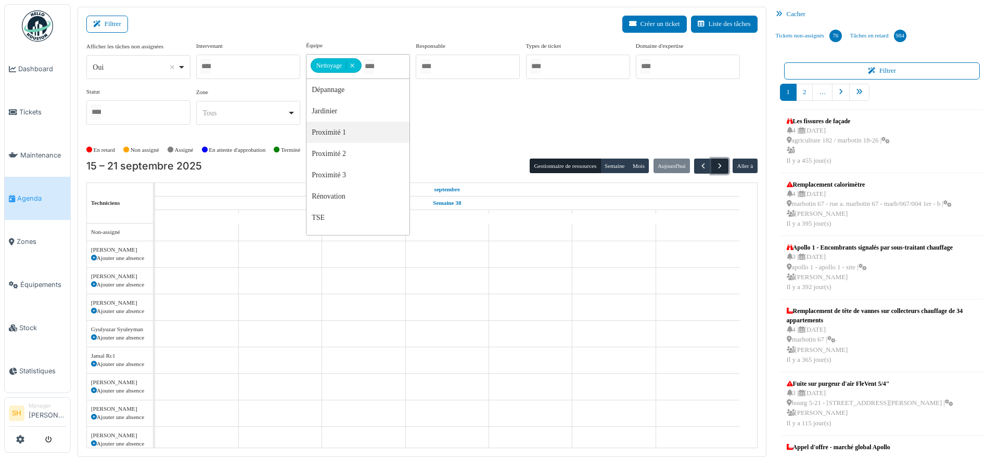
click at [715, 168] on span "button" at bounding box center [719, 166] width 9 height 9
